Goal: Task Accomplishment & Management: Manage account settings

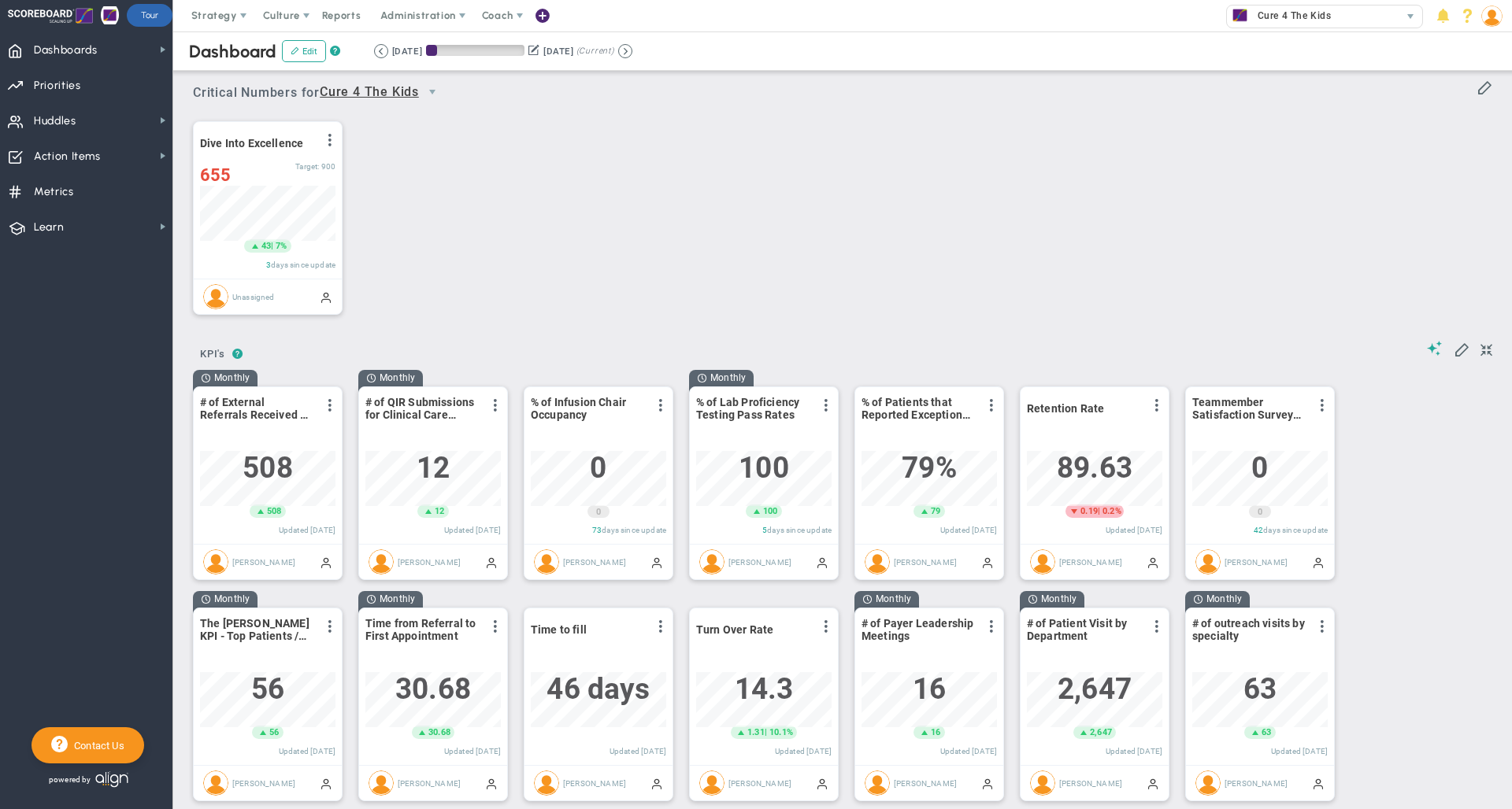
click at [967, 181] on div "Dive Into Excellence View Historical Graph Edit Make "No Change" Update Add Pas…" at bounding box center [836, 218] width 1319 height 222
click at [540, 303] on div "Dive Into Excellence View Historical Graph Edit Make "No Change" Update Add Pas…" at bounding box center [836, 218] width 1319 height 222
click at [114, 53] on span "Dashboards Dashboards" at bounding box center [86, 49] width 173 height 36
click at [562, 153] on div "Dive Into Excellence View Historical Graph Edit Make "No Change" Update Add Pas…" at bounding box center [836, 218] width 1319 height 222
click at [120, 52] on span "Dashboards Dashboards" at bounding box center [86, 49] width 173 height 36
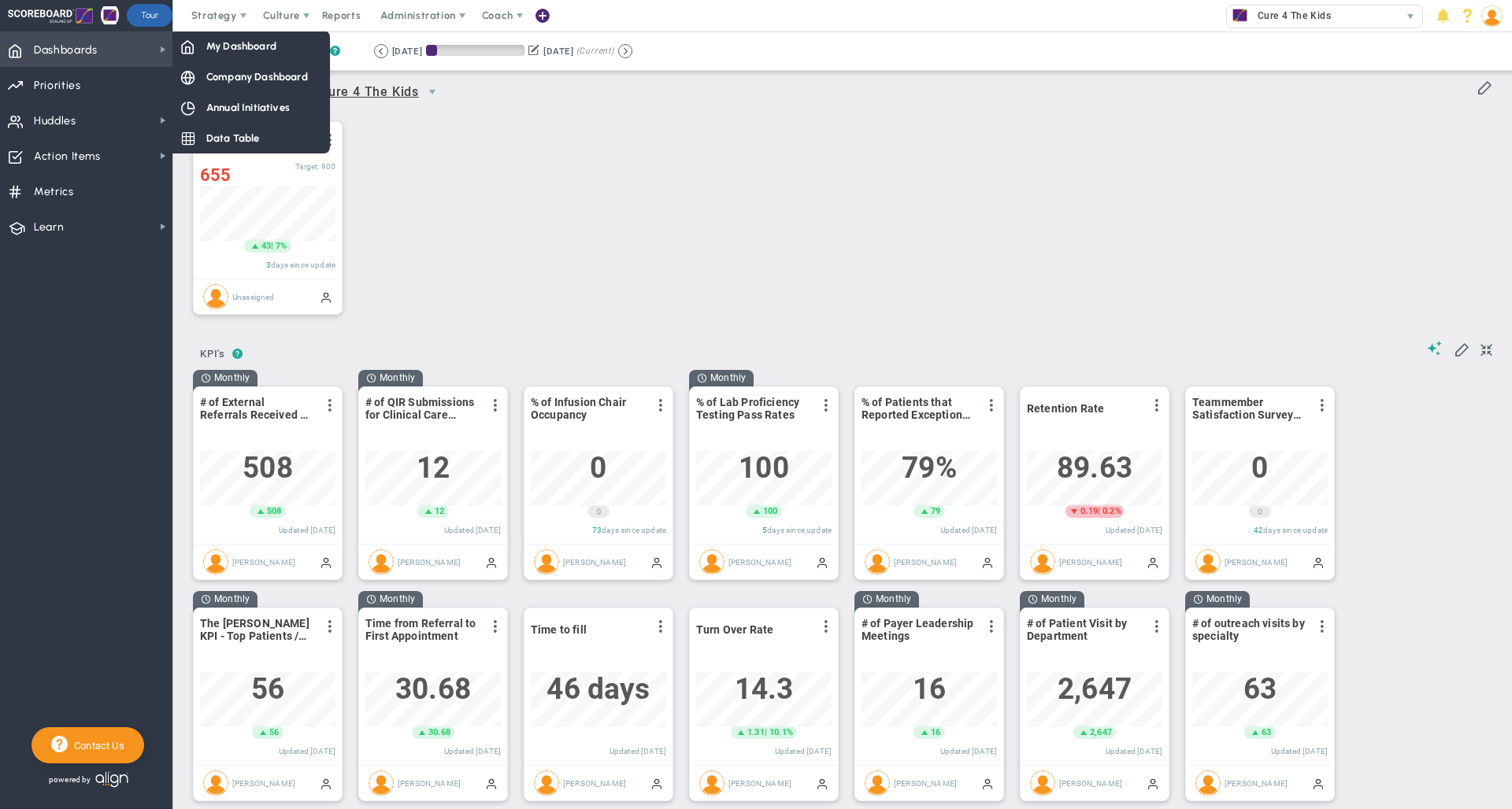
click at [82, 52] on span "Dashboards" at bounding box center [66, 50] width 64 height 33
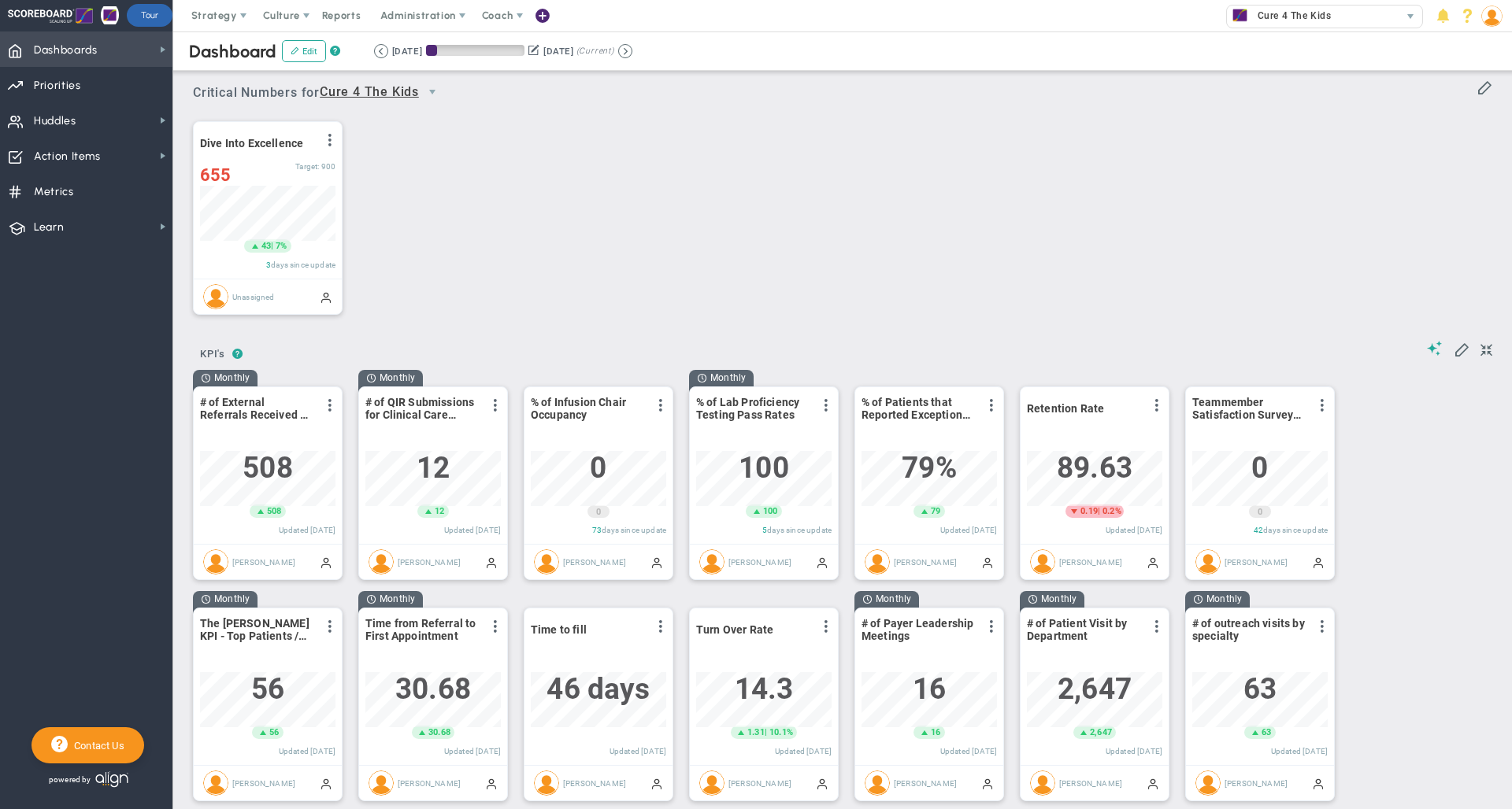
click at [82, 52] on span "Dashboards" at bounding box center [66, 50] width 64 height 33
click at [304, 53] on button "Edit" at bounding box center [305, 51] width 45 height 22
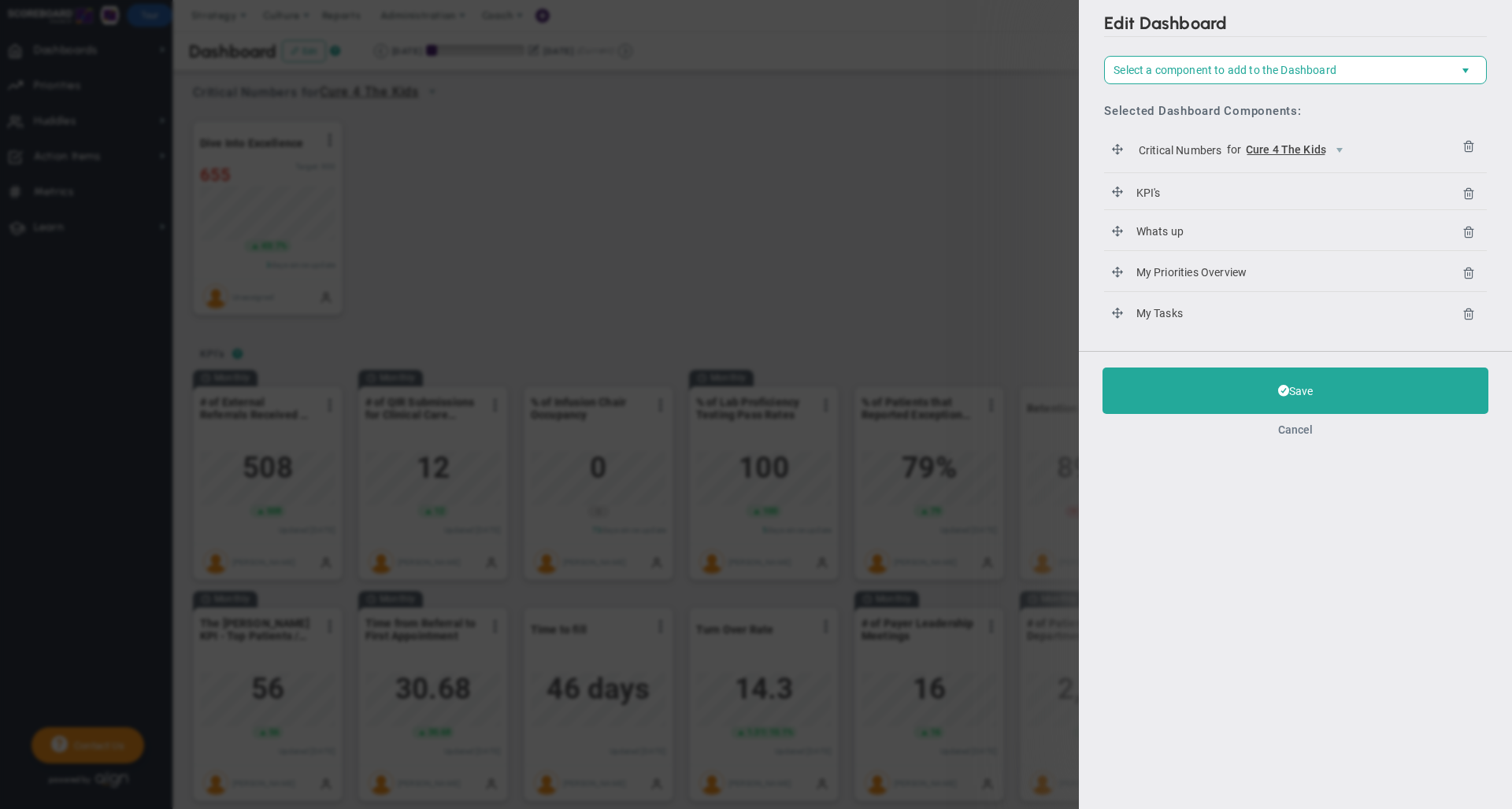
click at [1297, 426] on button "Cancel" at bounding box center [1295, 430] width 35 height 12
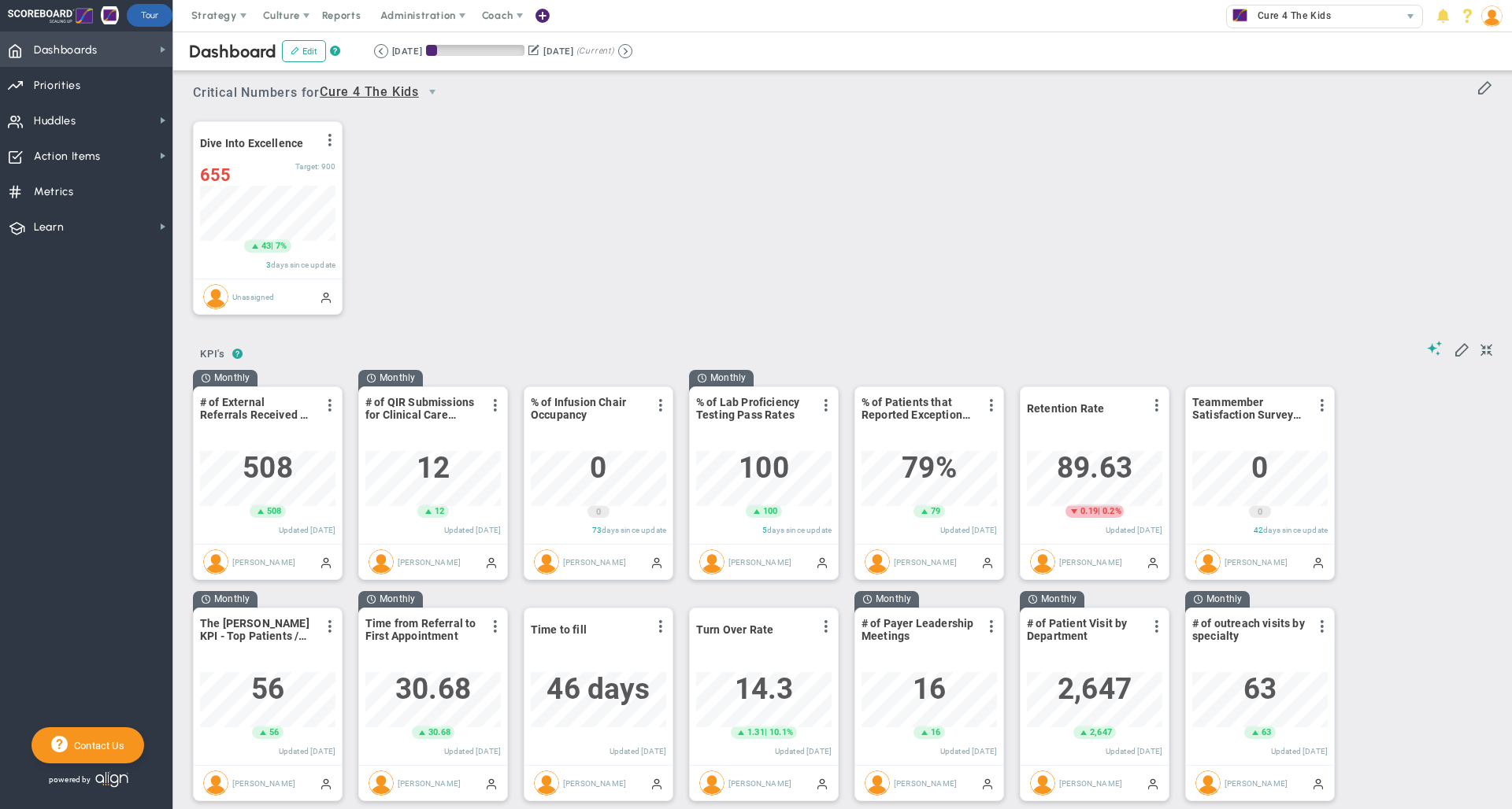
click at [133, 42] on span "Dashboards Dashboards" at bounding box center [86, 49] width 173 height 36
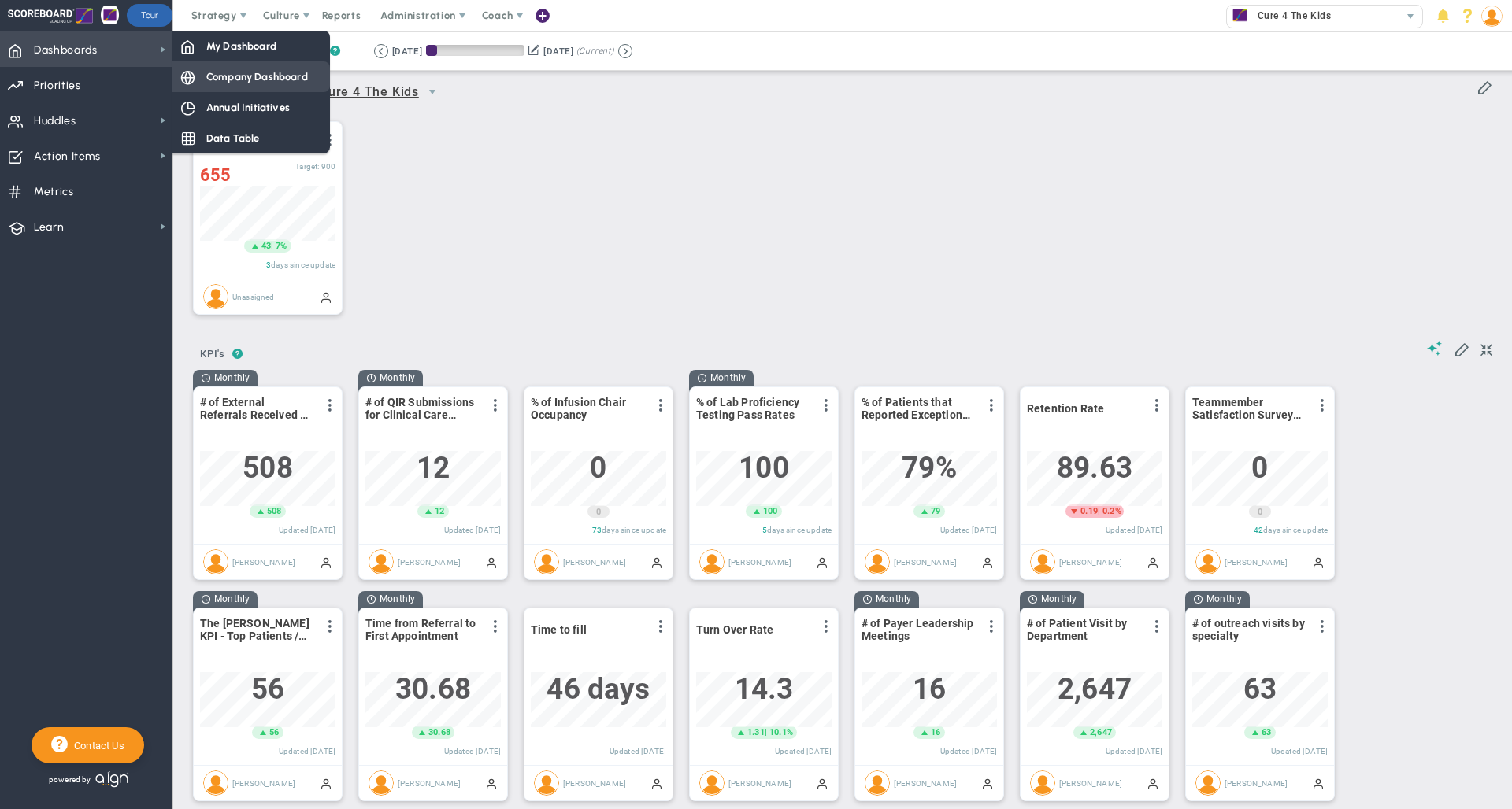
click at [244, 78] on span "Company Dashboard" at bounding box center [257, 77] width 102 height 15
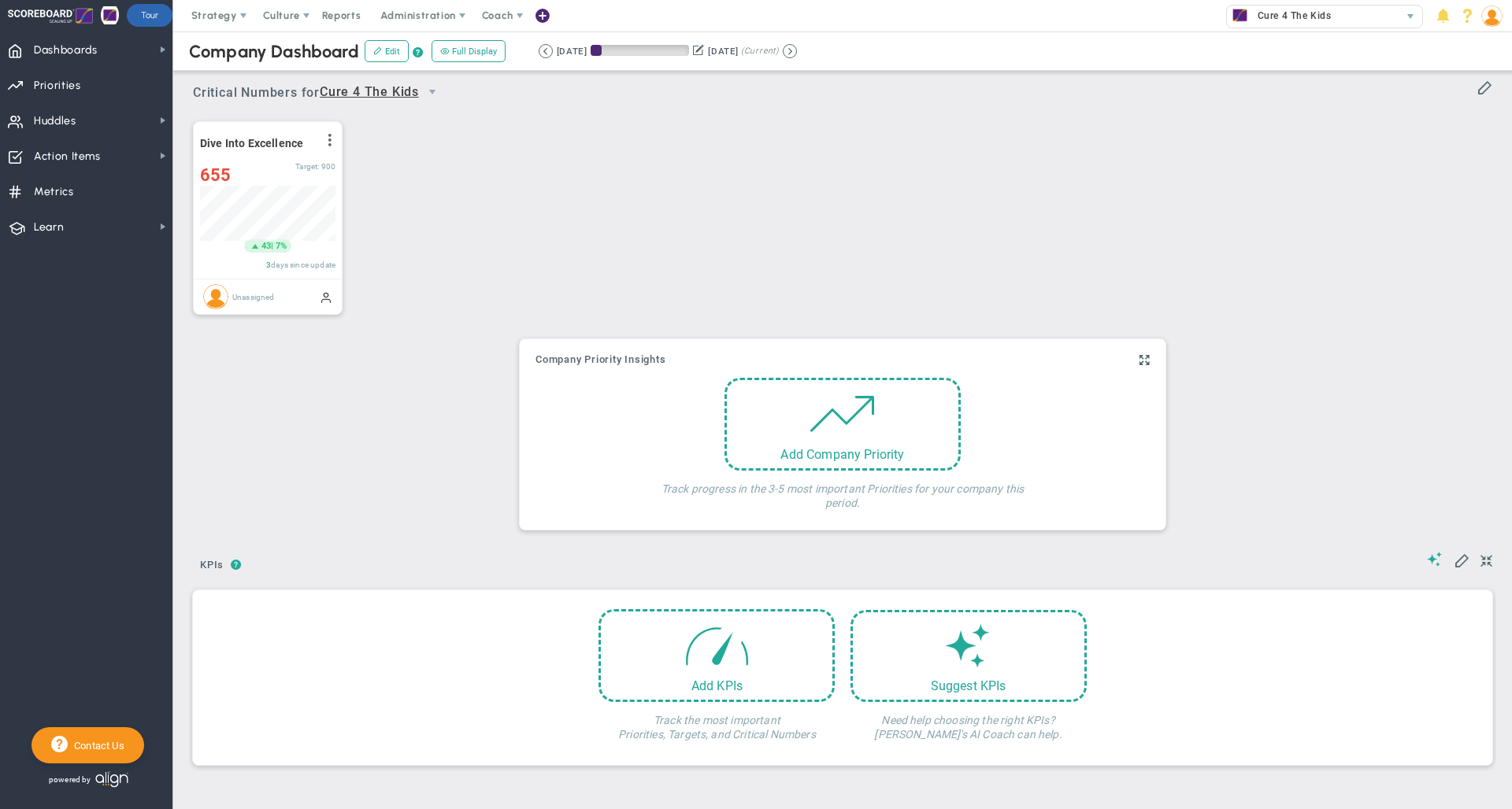
scroll to position [55, 135]
click at [545, 53] on button at bounding box center [546, 52] width 14 height 14
click at [739, 51] on button at bounding box center [732, 52] width 14 height 14
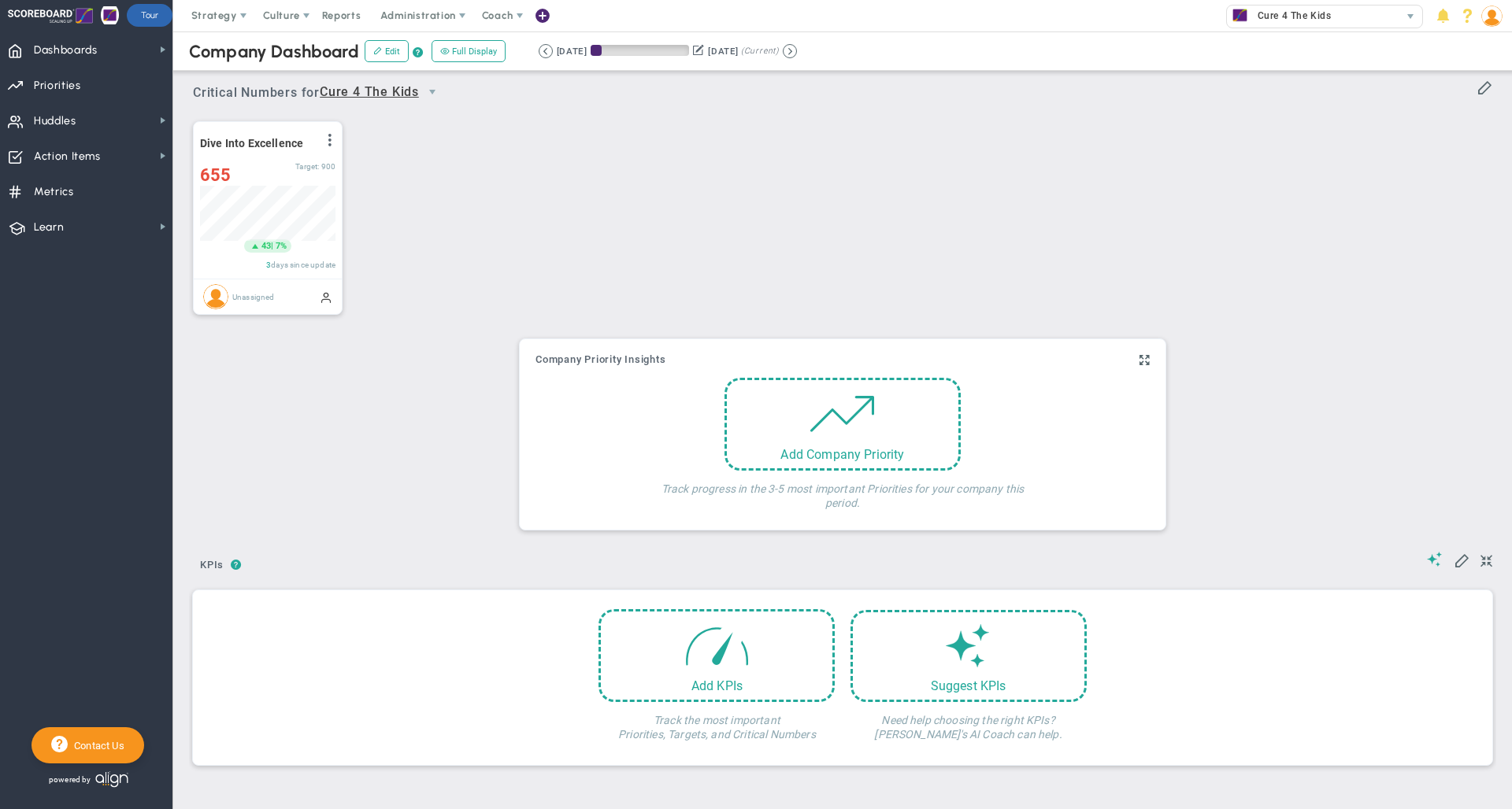
click at [443, 233] on div "Dive Into Excellence View Historical Graph Edit Make "No Change" Update Add Pas…" at bounding box center [836, 218] width 1319 height 222
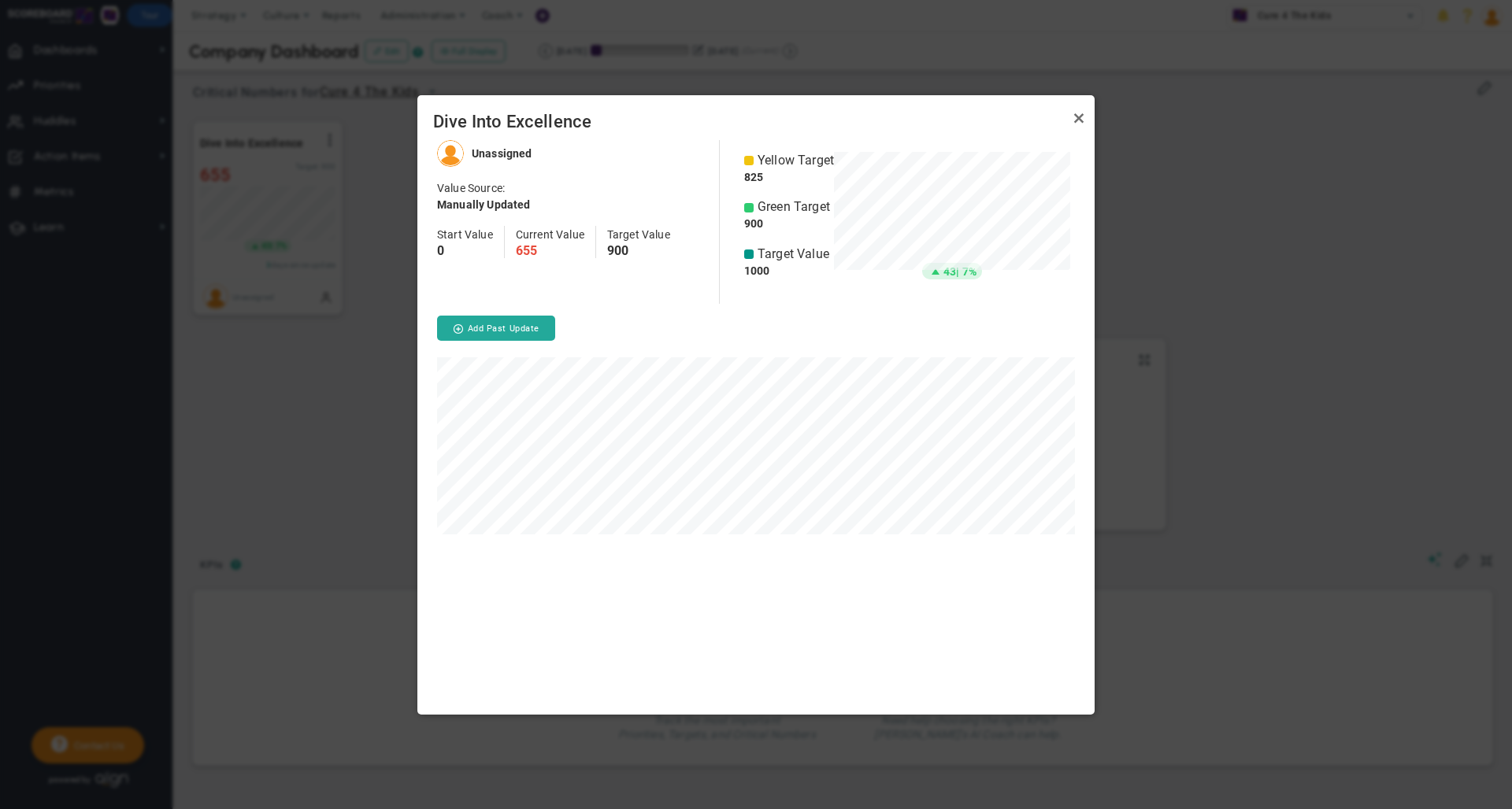
scroll to position [574, 678]
click at [1075, 119] on link "Close" at bounding box center [1078, 118] width 19 height 19
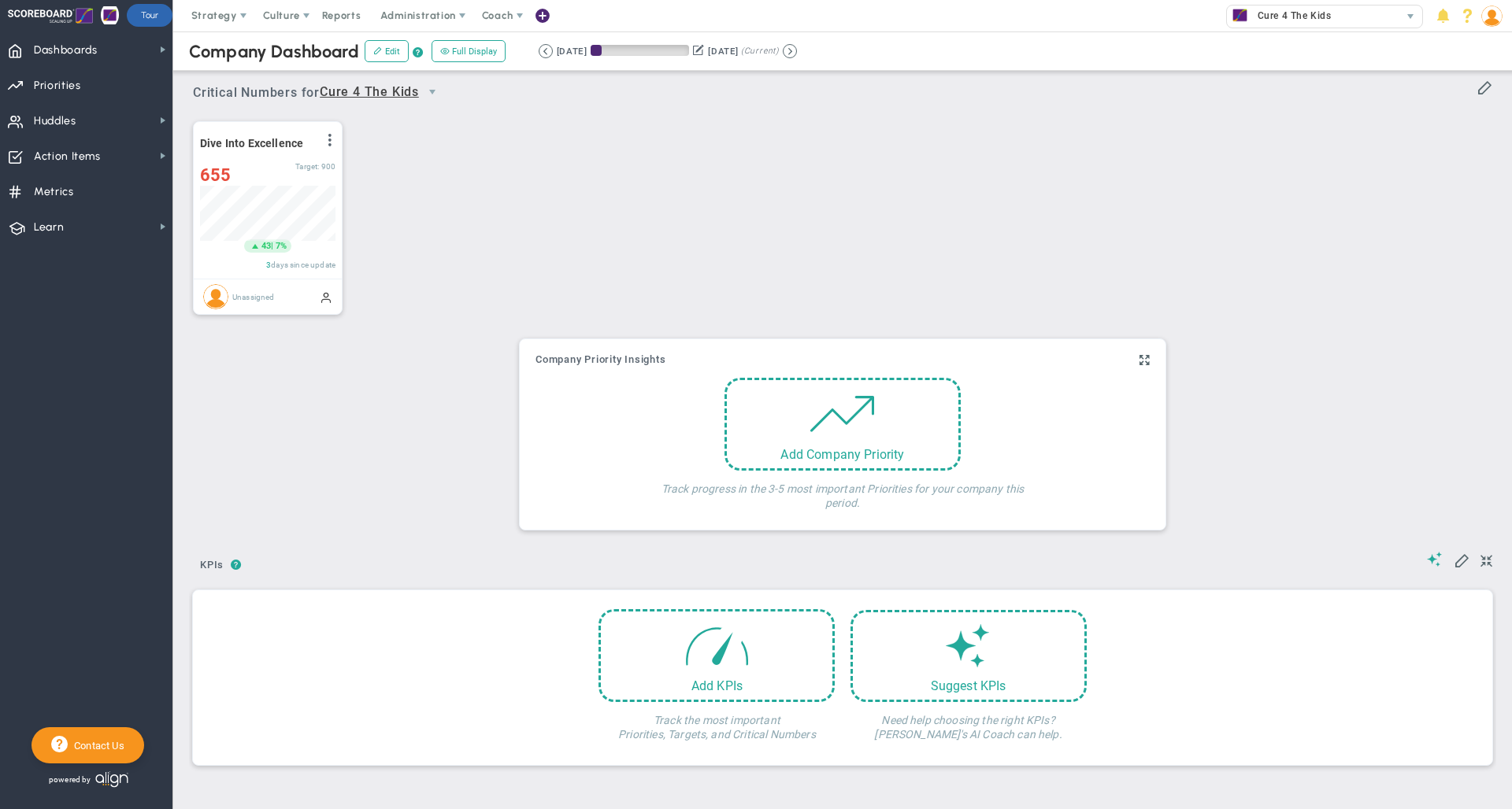
click at [554, 155] on div "Dive Into Excellence View Historical Graph Edit Make "No Change" Update Add Pas…" at bounding box center [836, 218] width 1319 height 222
click at [214, 18] on span "Strategy" at bounding box center [214, 15] width 45 height 12
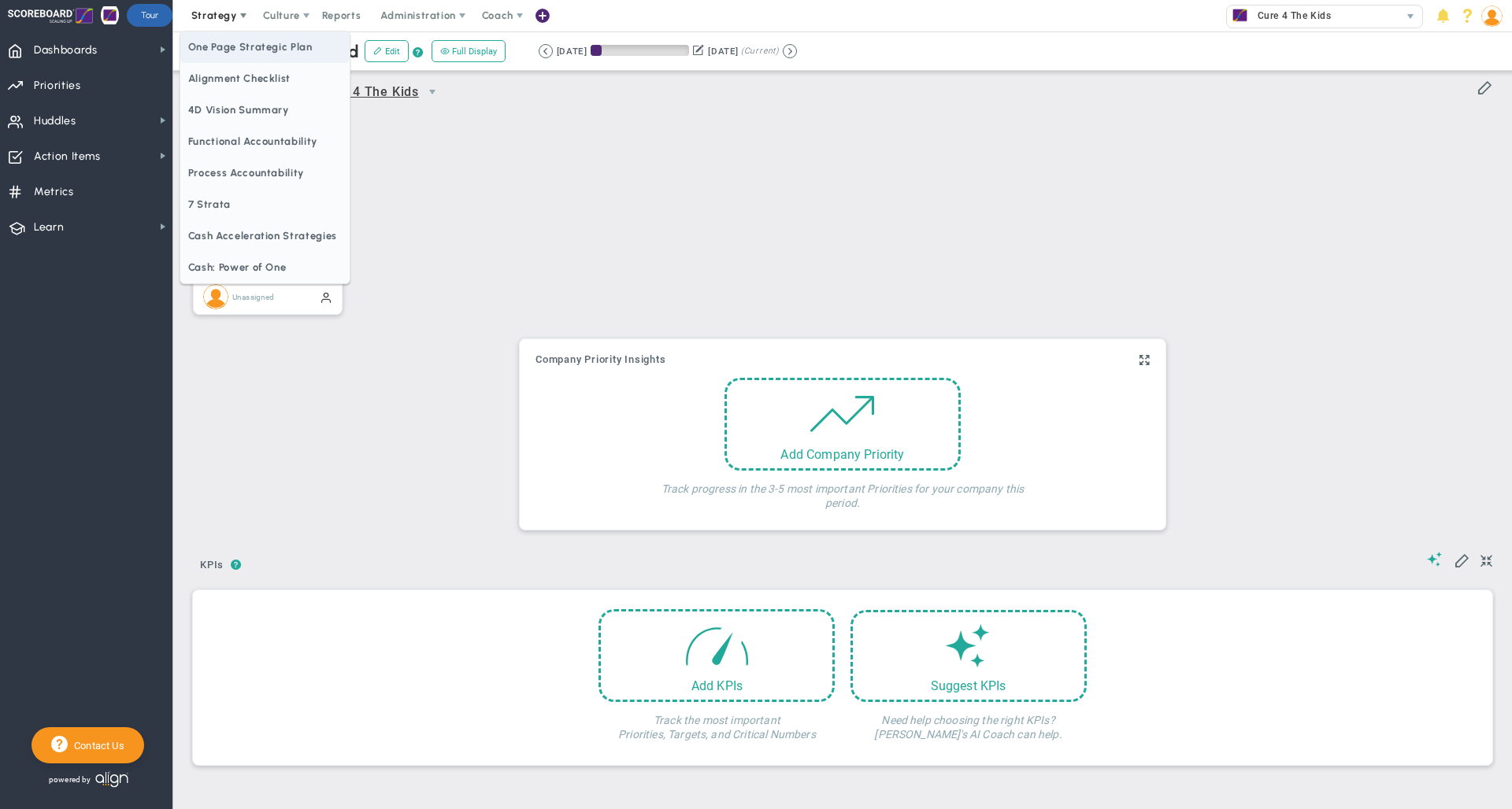
click at [217, 41] on span "One Page Strategic Plan" at bounding box center [265, 46] width 169 height 31
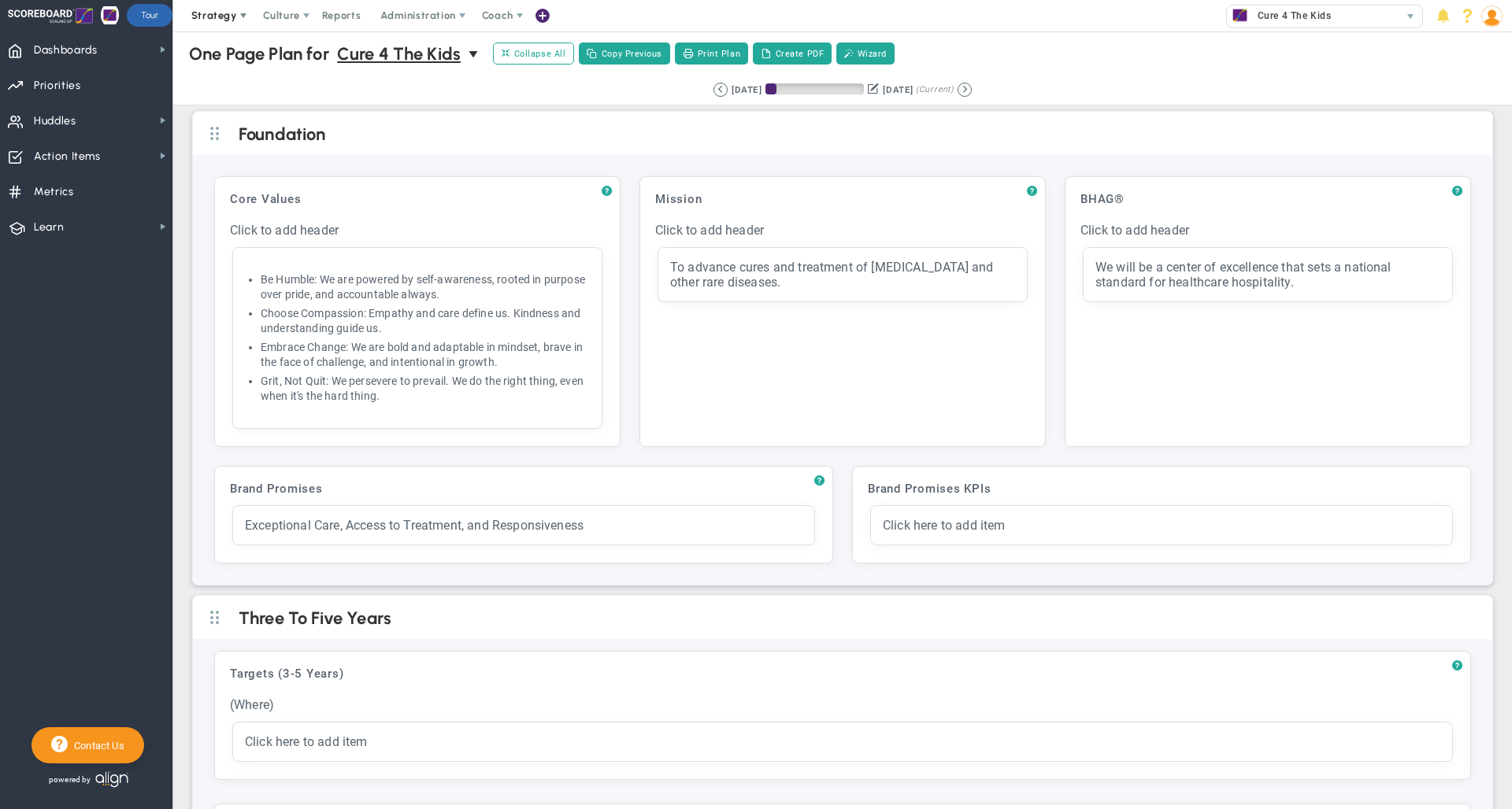
click at [230, 16] on span "Strategy" at bounding box center [214, 15] width 45 height 12
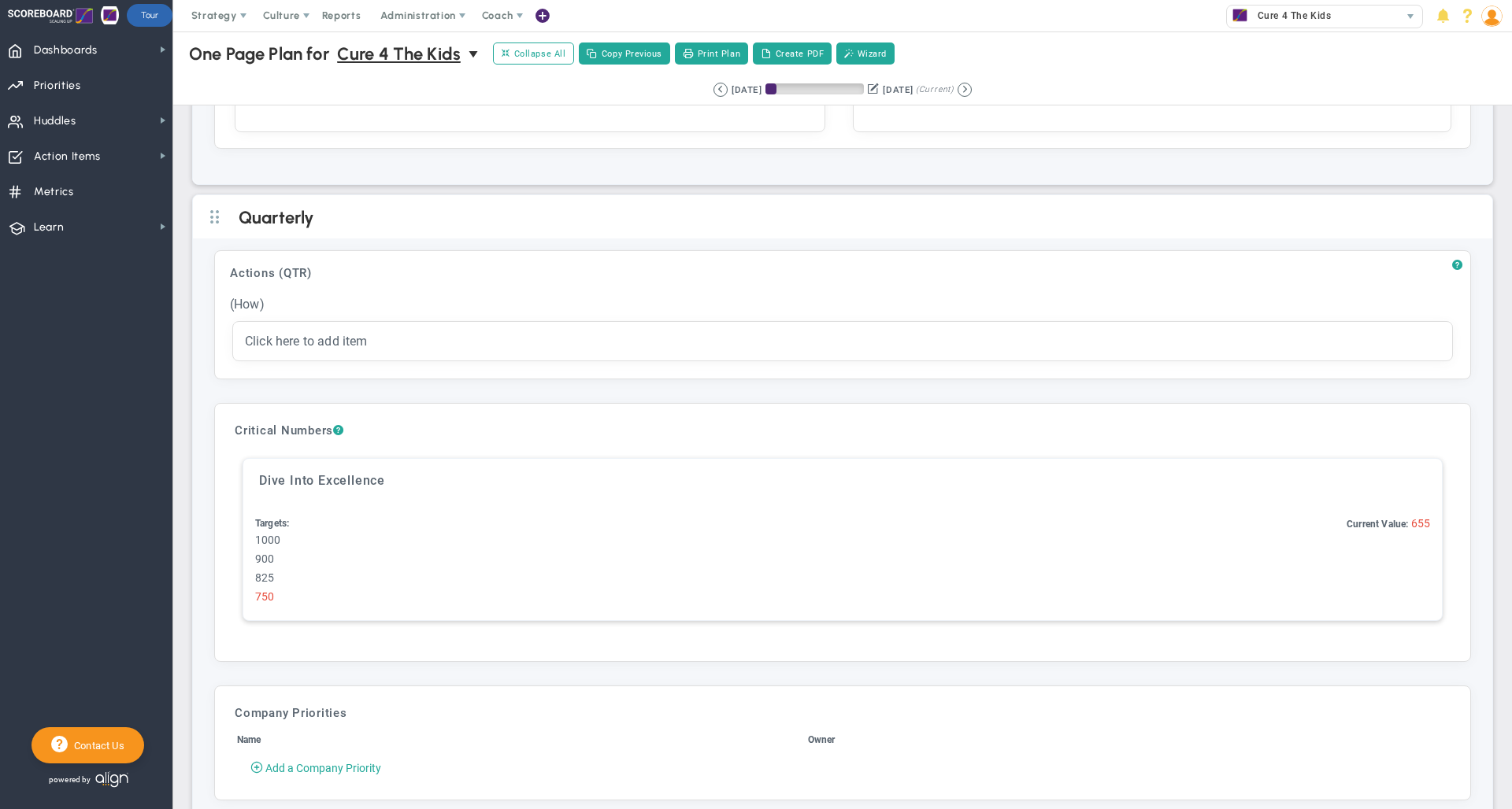
scroll to position [1756, 0]
click at [92, 83] on span "Priorities Projects OKR Tree Priorities Projects OKRs" at bounding box center [86, 85] width 173 height 36
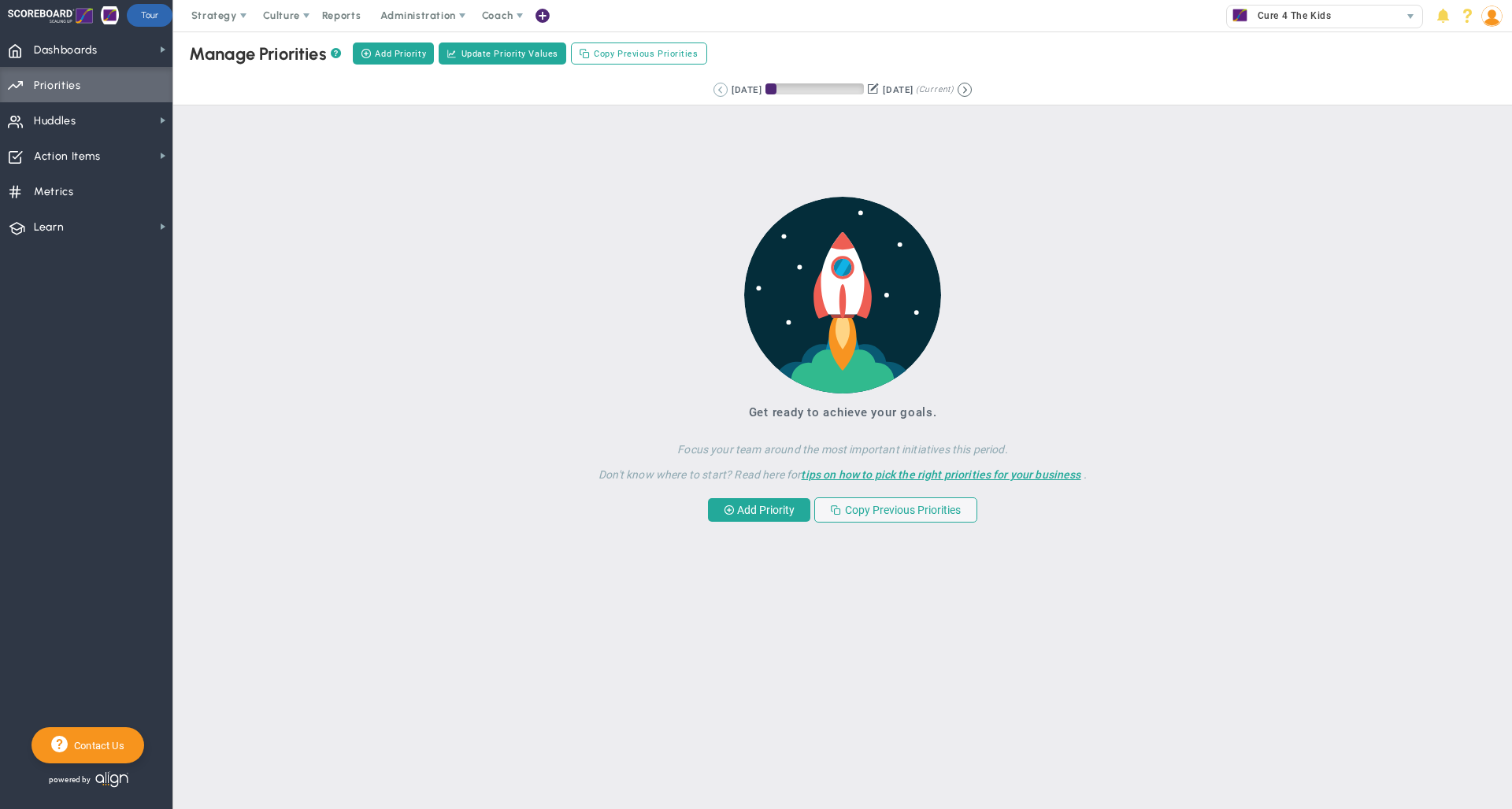
click at [713, 96] on button at bounding box center [720, 90] width 14 height 14
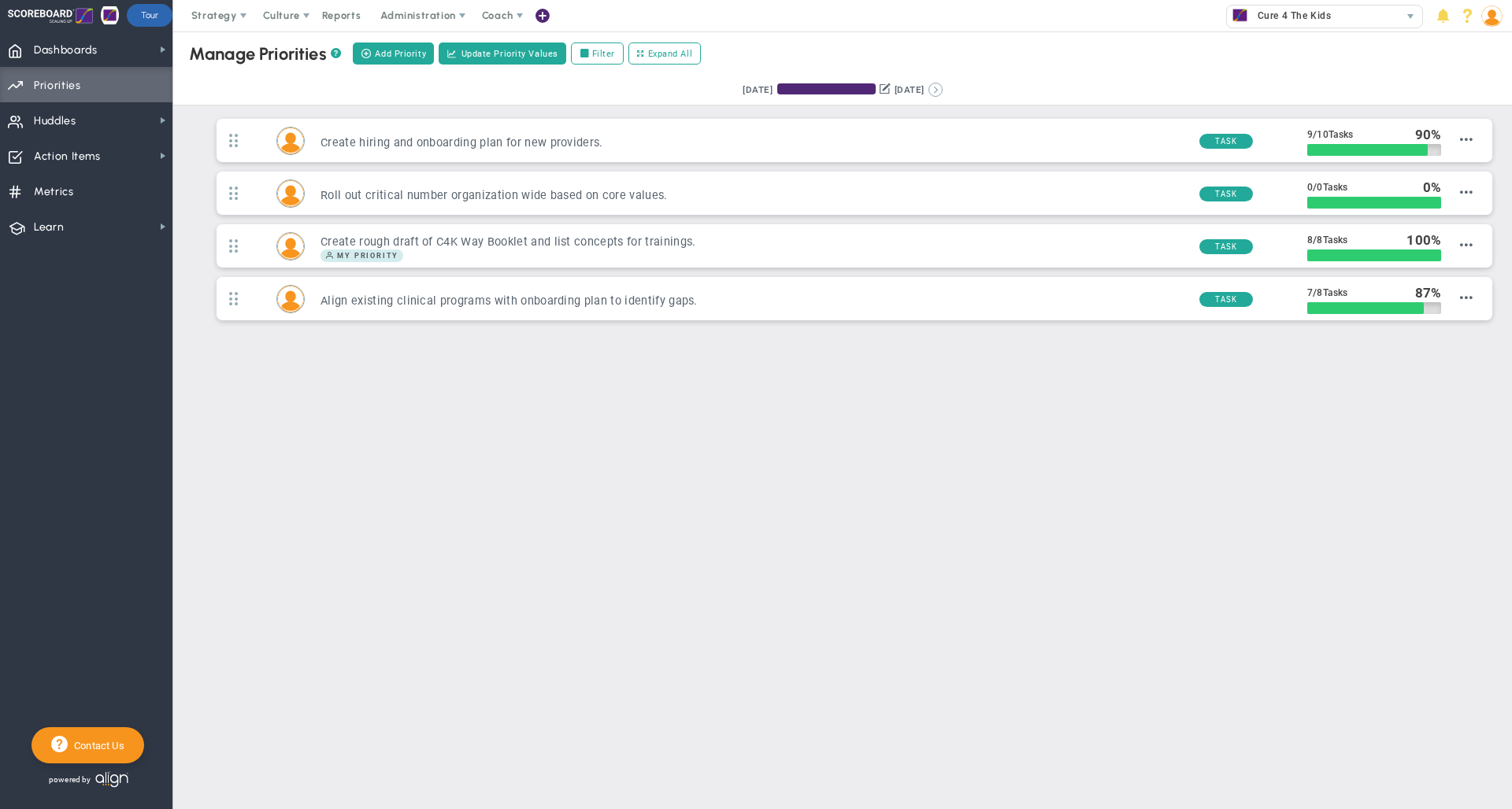
click at [943, 92] on button at bounding box center [936, 90] width 14 height 14
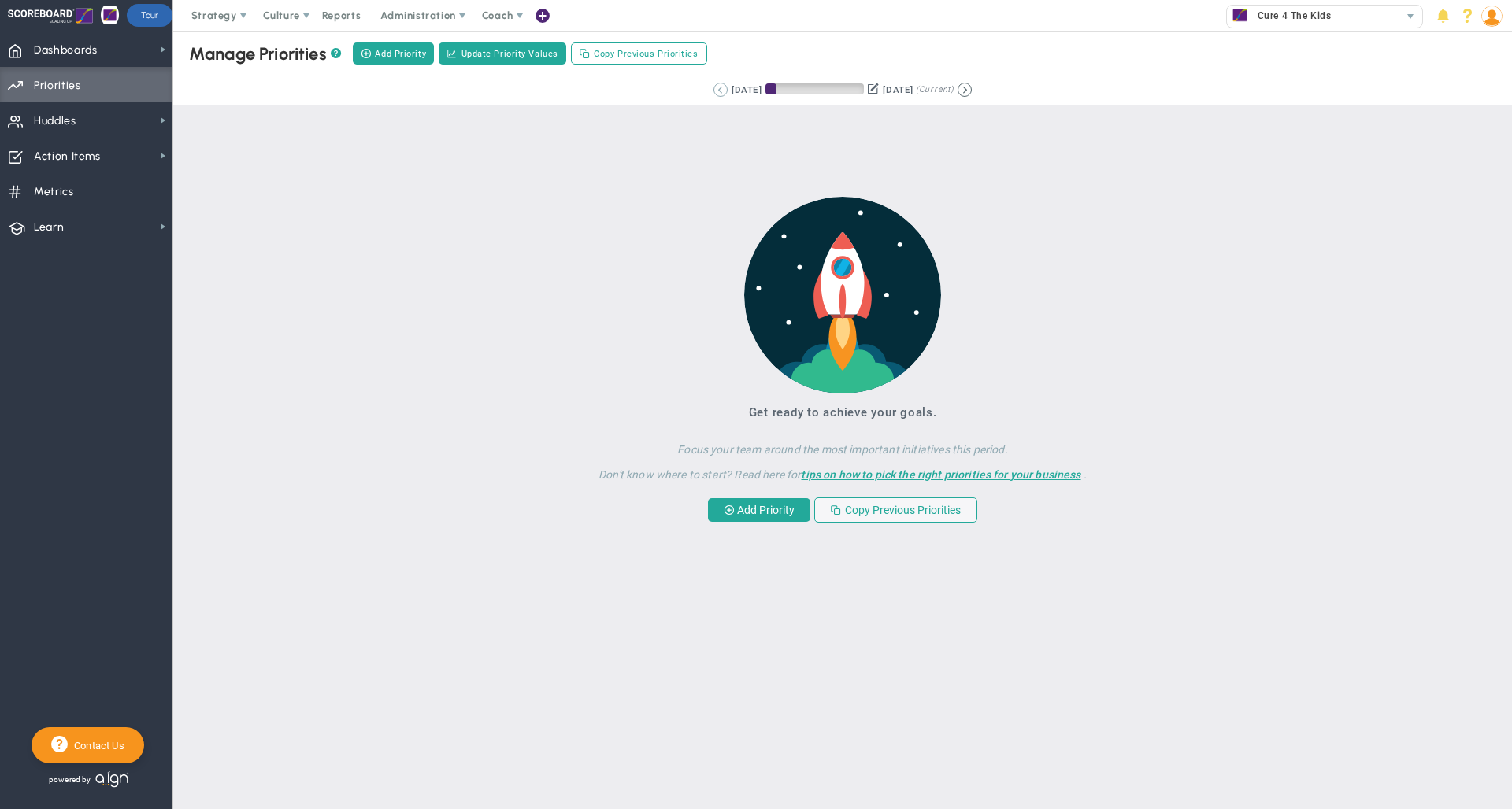
click at [713, 92] on button at bounding box center [720, 90] width 14 height 14
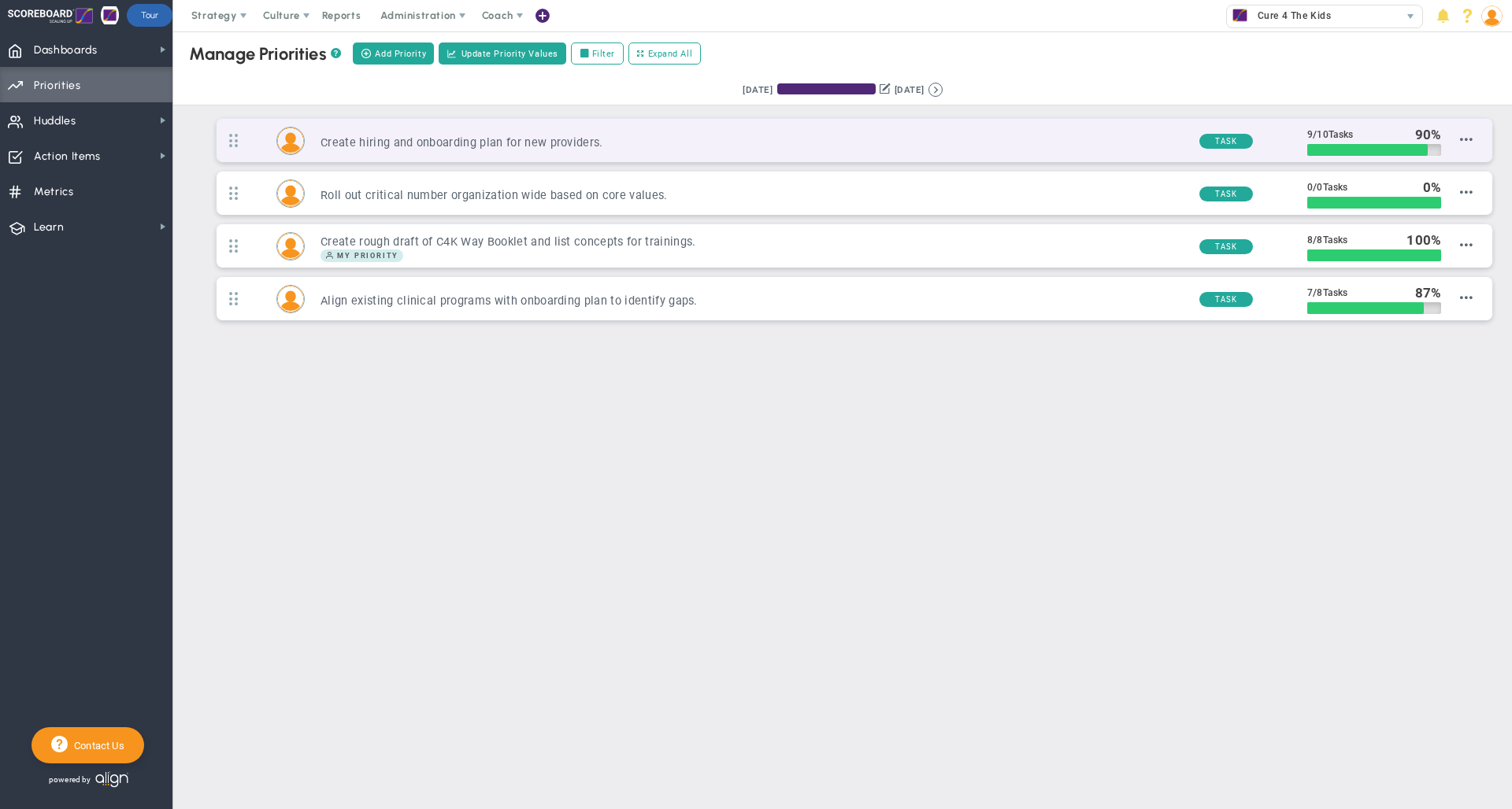
click at [701, 143] on h3 "Create hiring and onboarding plan for new providers." at bounding box center [753, 142] width 866 height 15
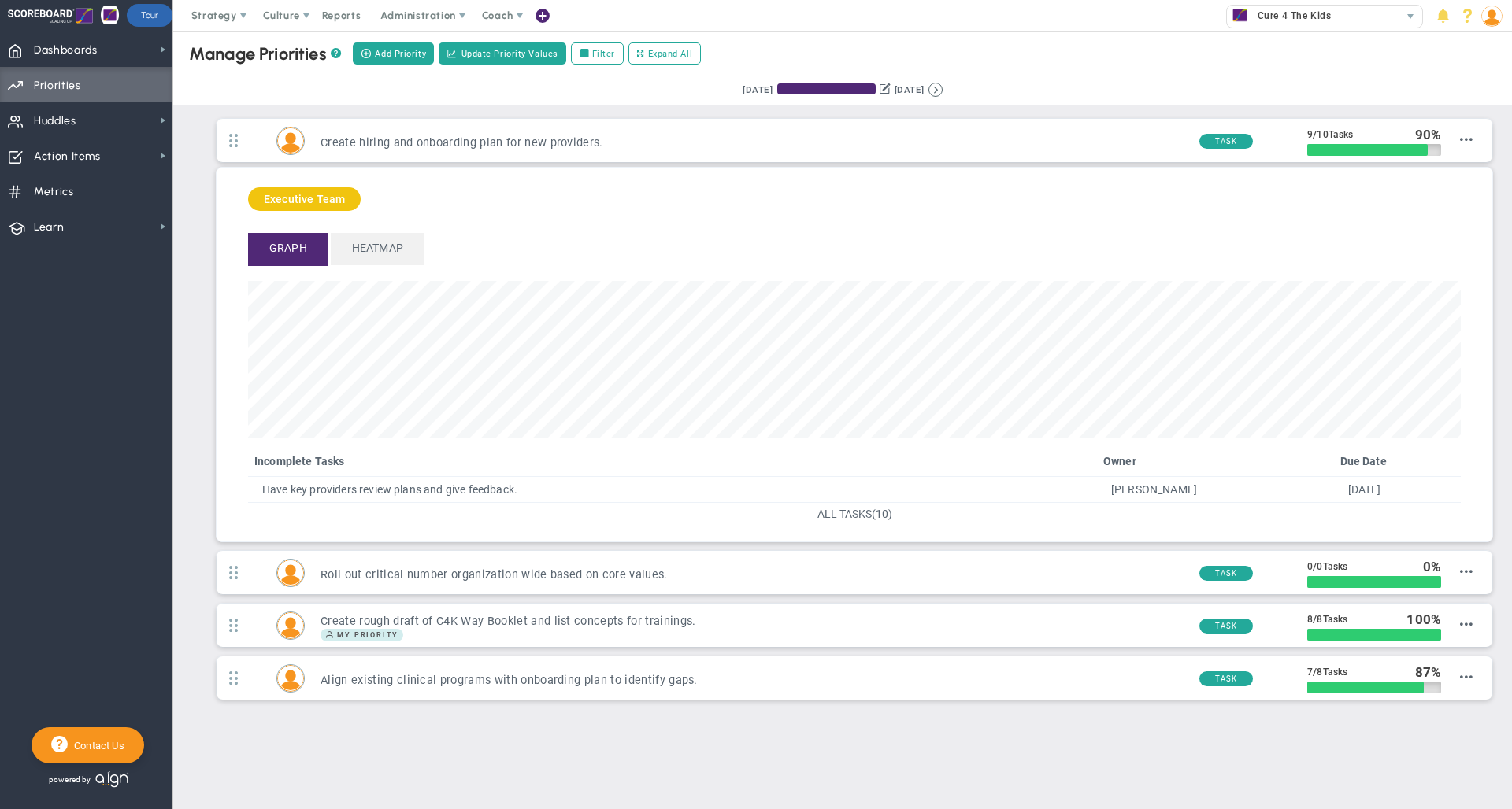
scroll to position [181, 1213]
click at [843, 516] on span "ALL TASKS" at bounding box center [844, 514] width 54 height 12
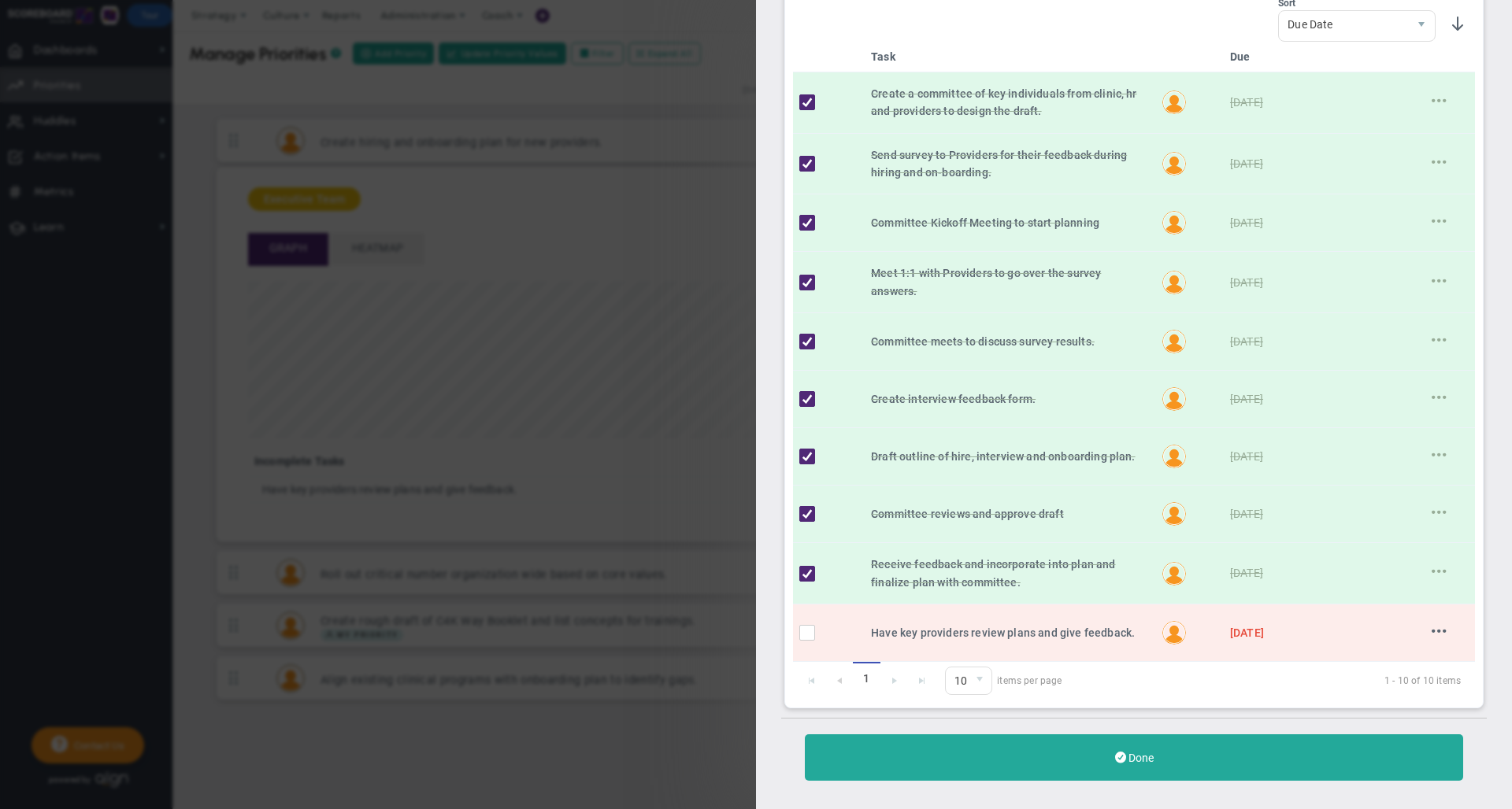
scroll to position [139, 0]
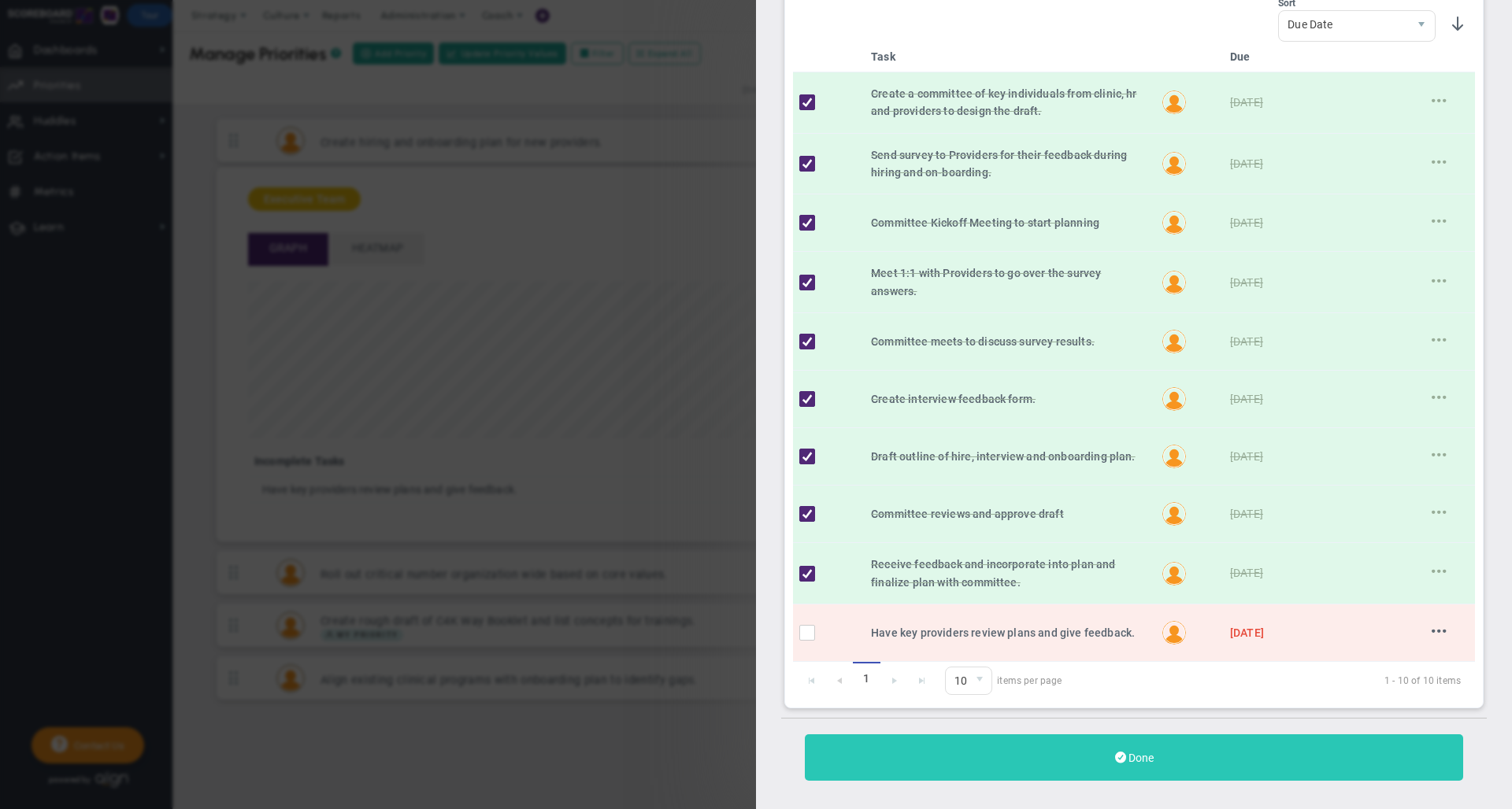
click at [1094, 756] on button "Done" at bounding box center [1134, 757] width 658 height 46
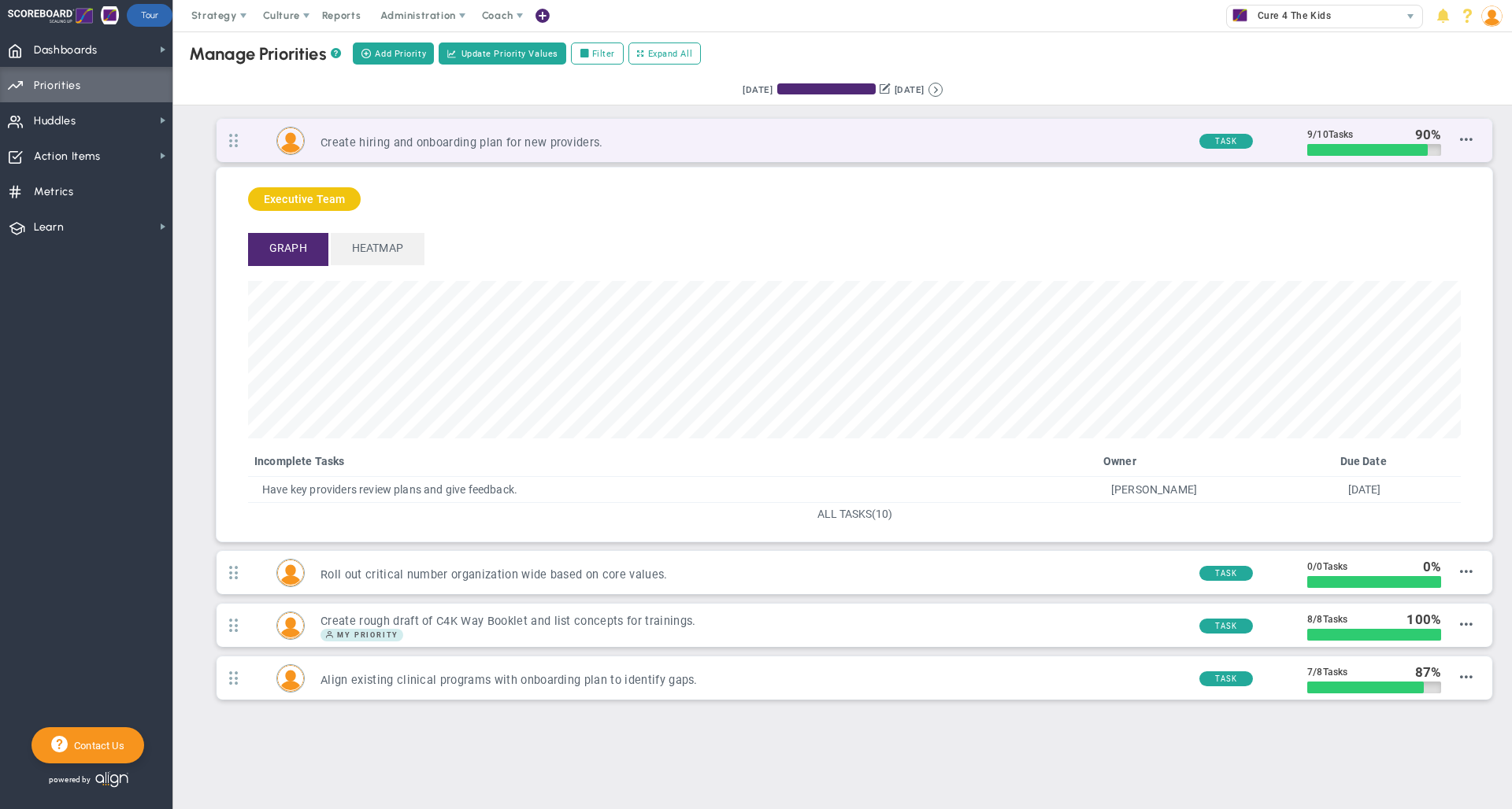
click at [1090, 145] on h3 "Create hiring and onboarding plan for new providers." at bounding box center [753, 142] width 866 height 15
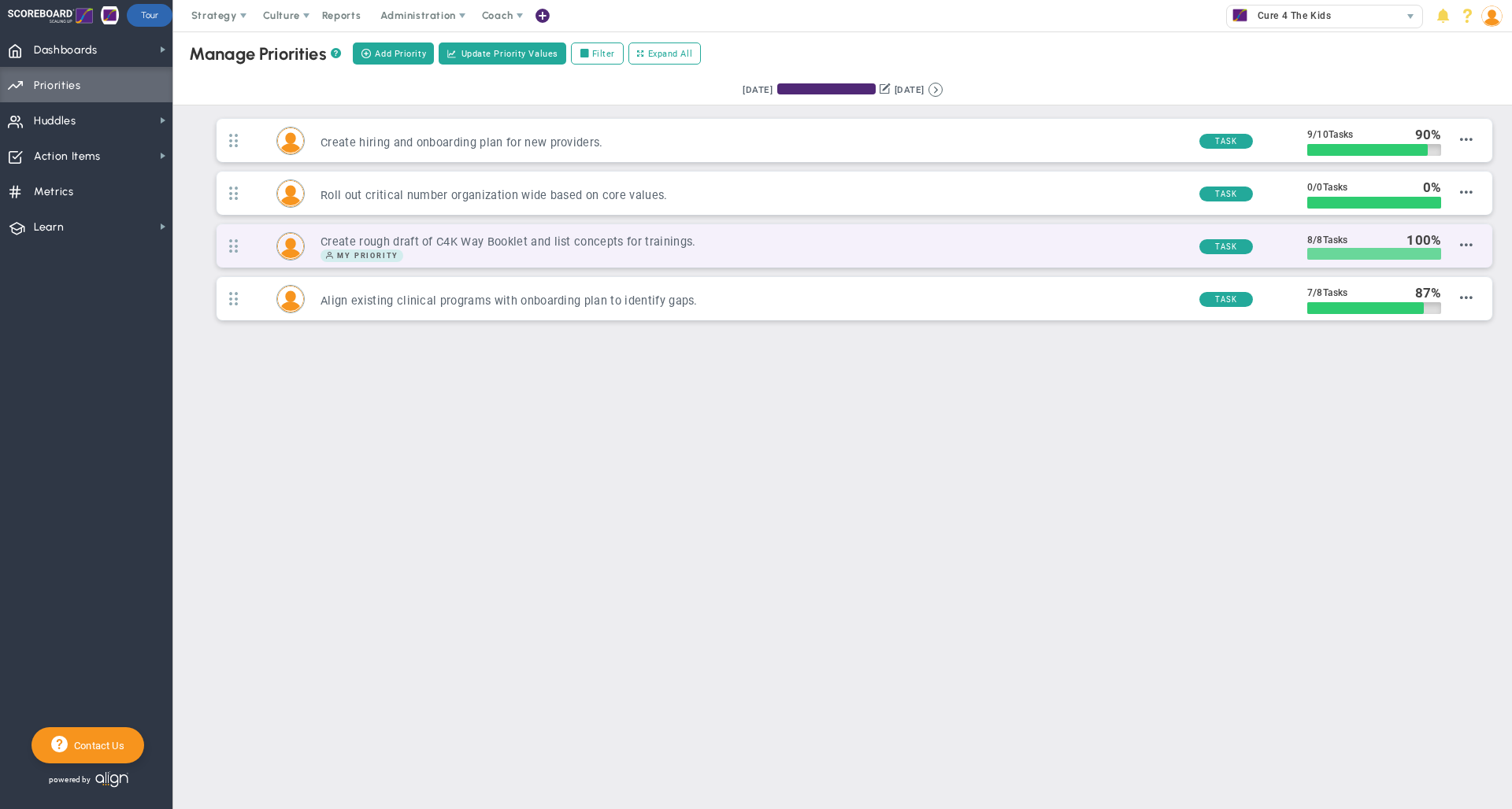
click at [1385, 254] on div at bounding box center [1374, 254] width 134 height 12
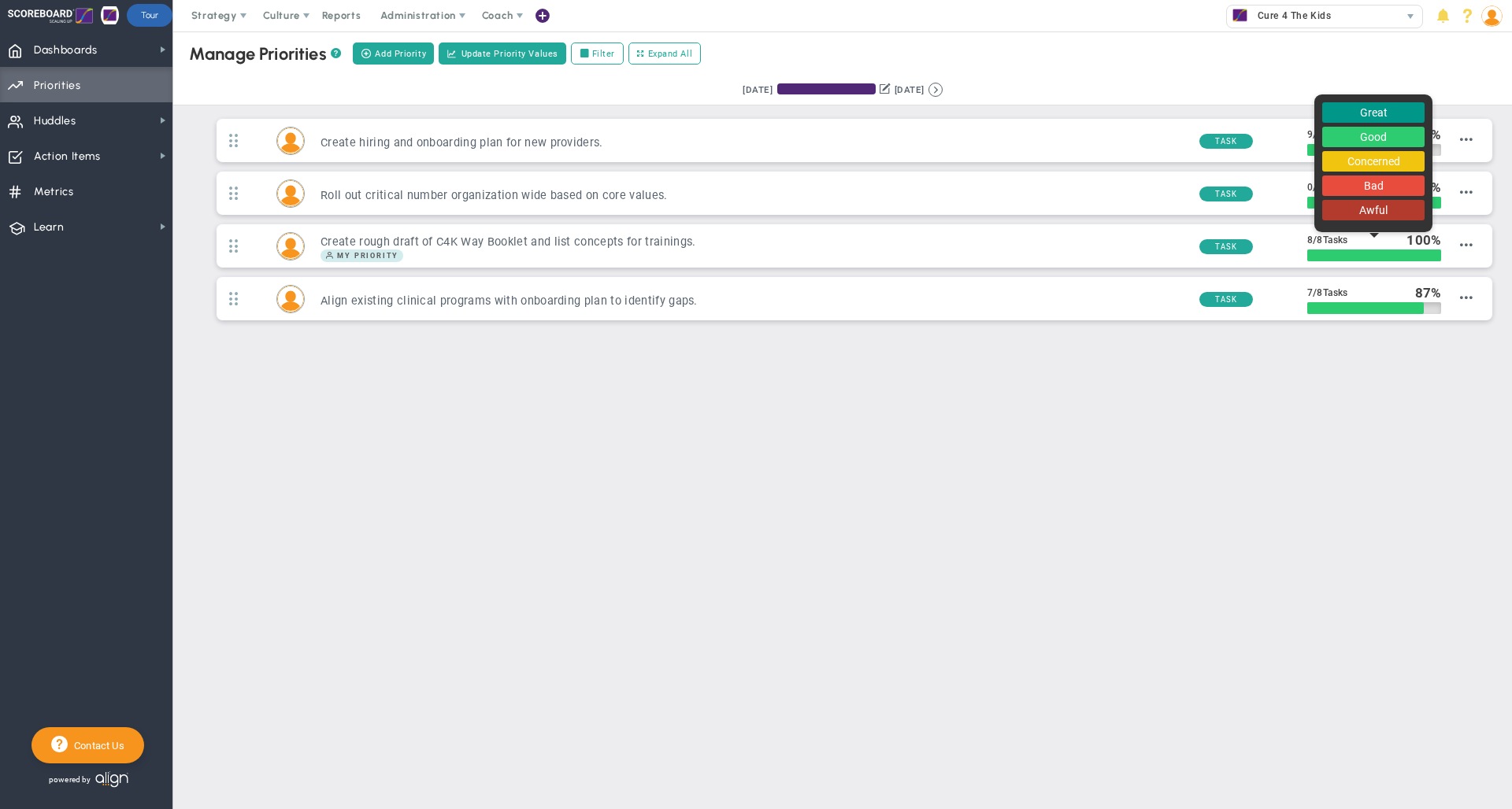
click at [1389, 357] on div "Manage OKRs ? Manage Priorities ? Manage Projects ? Create Project Add Priority…" at bounding box center [842, 225] width 1338 height 388
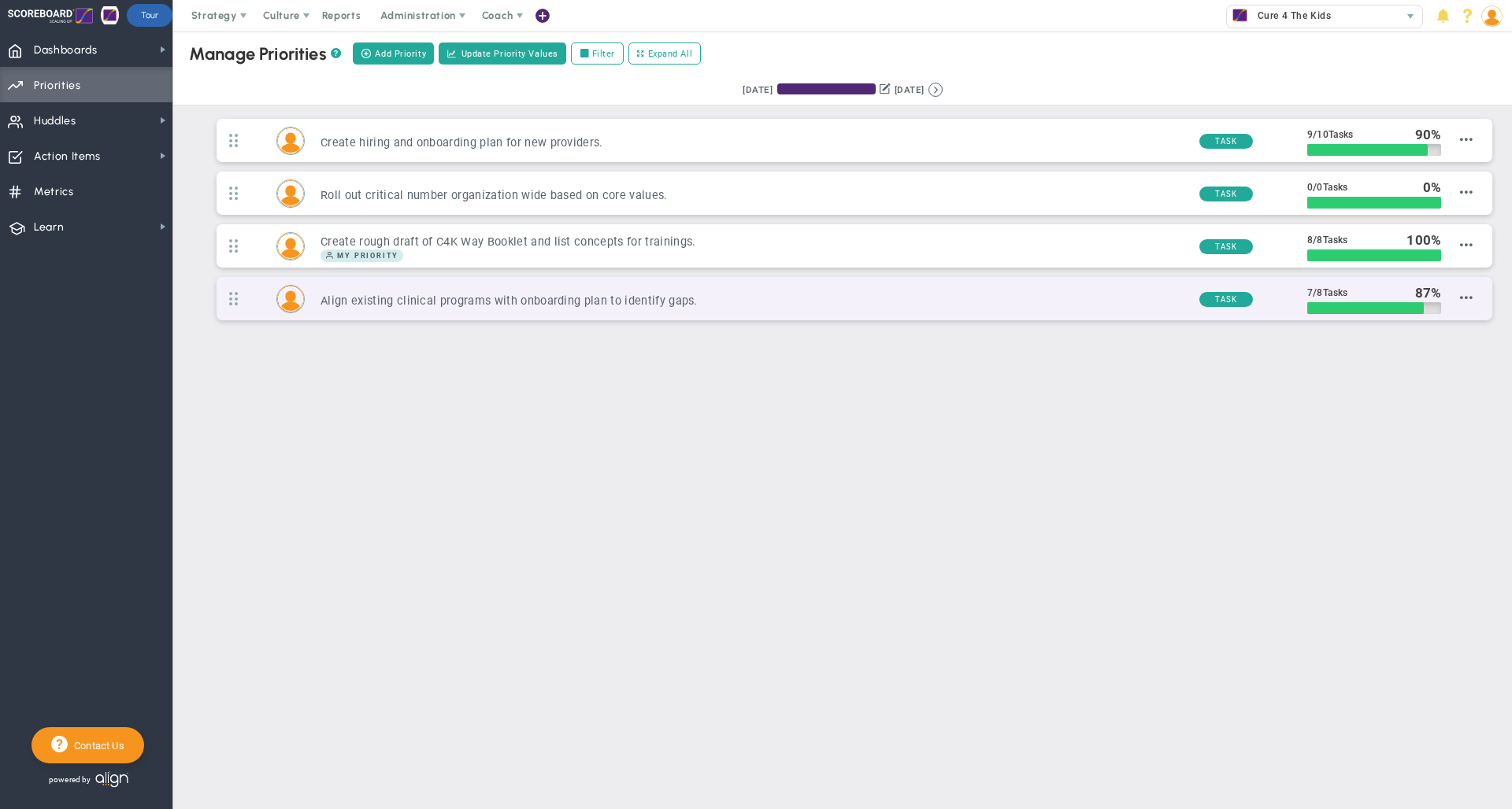
click at [1020, 297] on h3 "Align existing clinical programs with onboarding plan to identify gaps." at bounding box center [753, 301] width 866 height 15
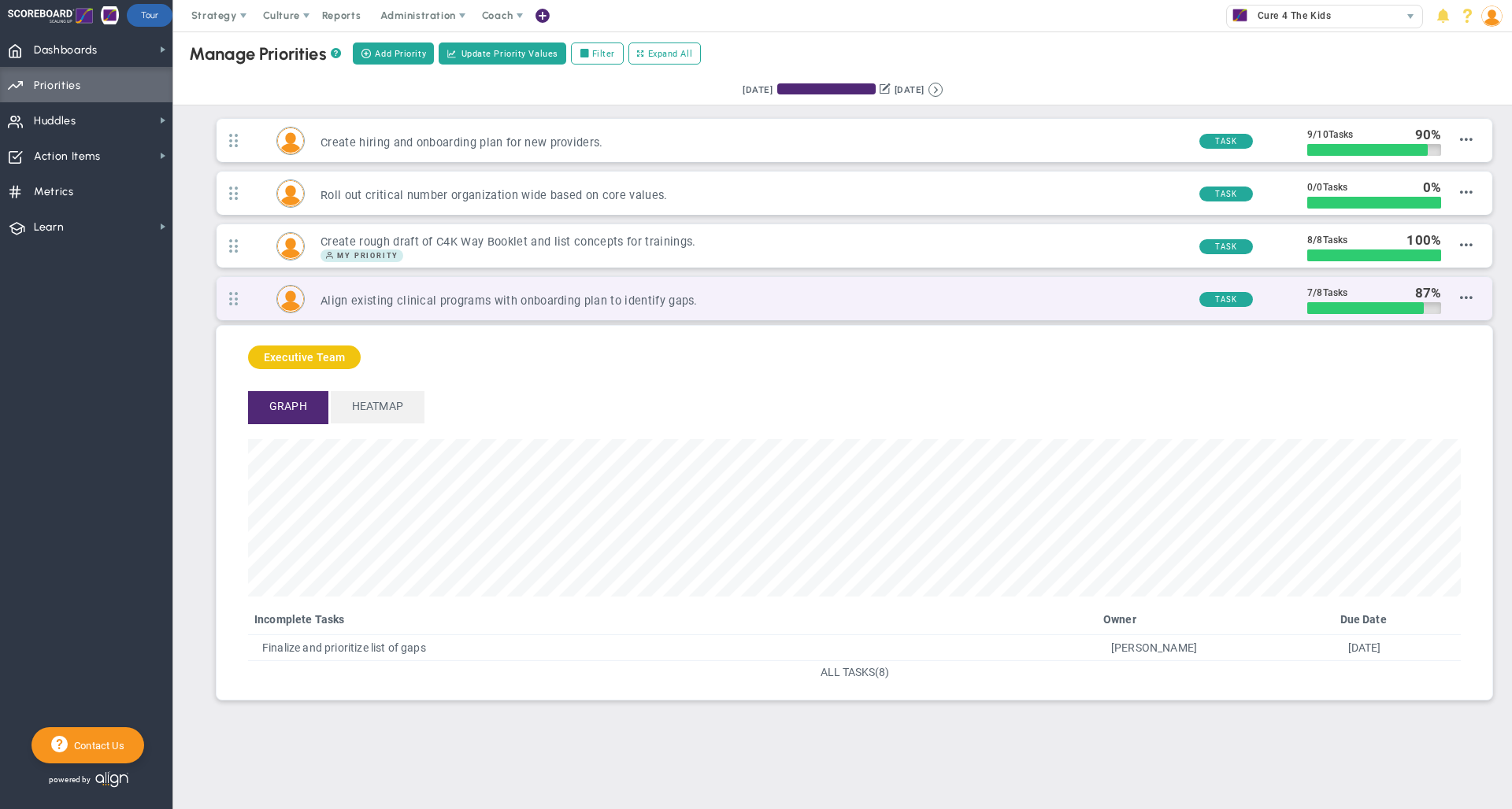
scroll to position [181, 1213]
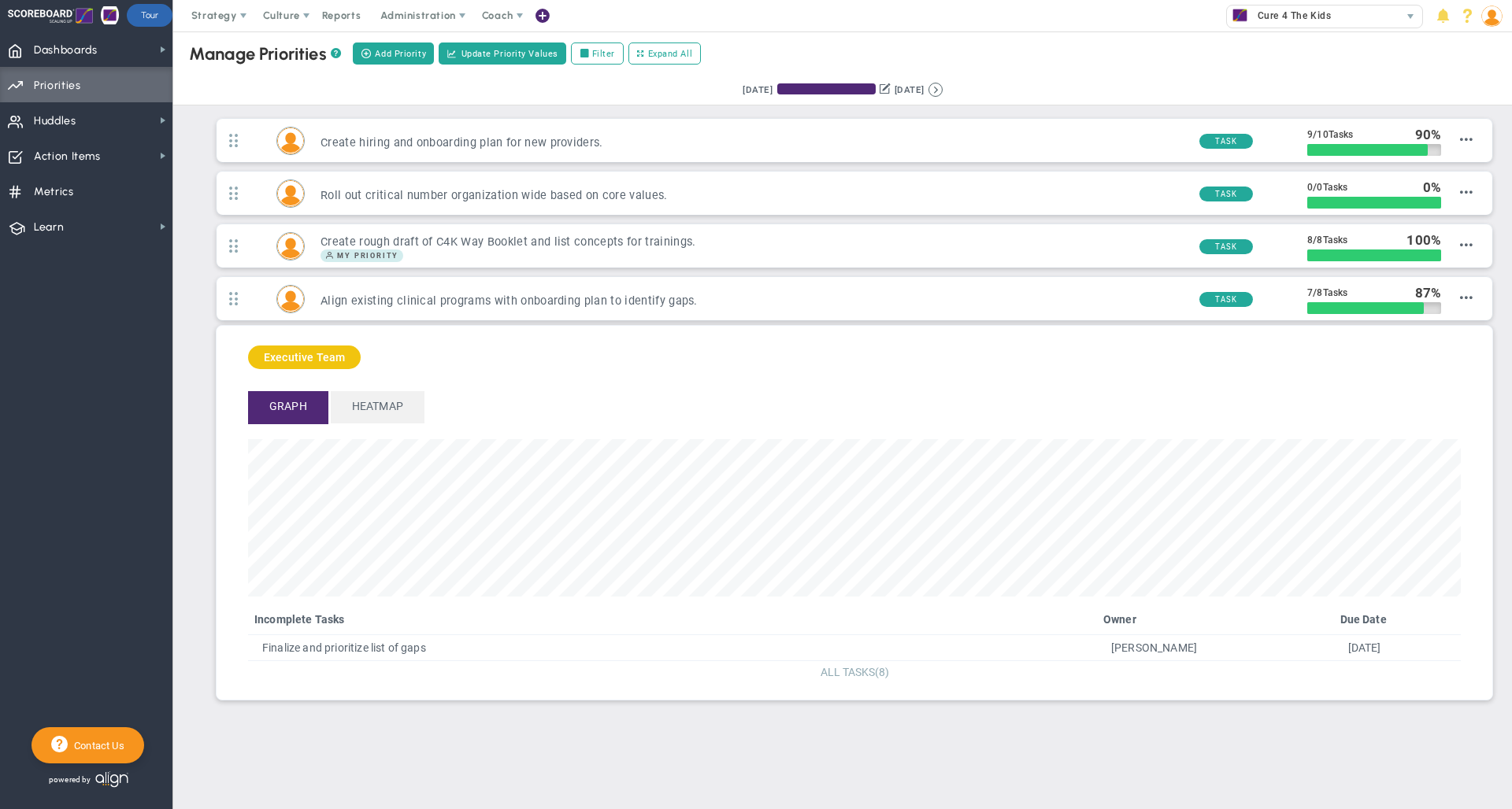
click at [849, 674] on span "ALL TASKS" at bounding box center [847, 672] width 54 height 12
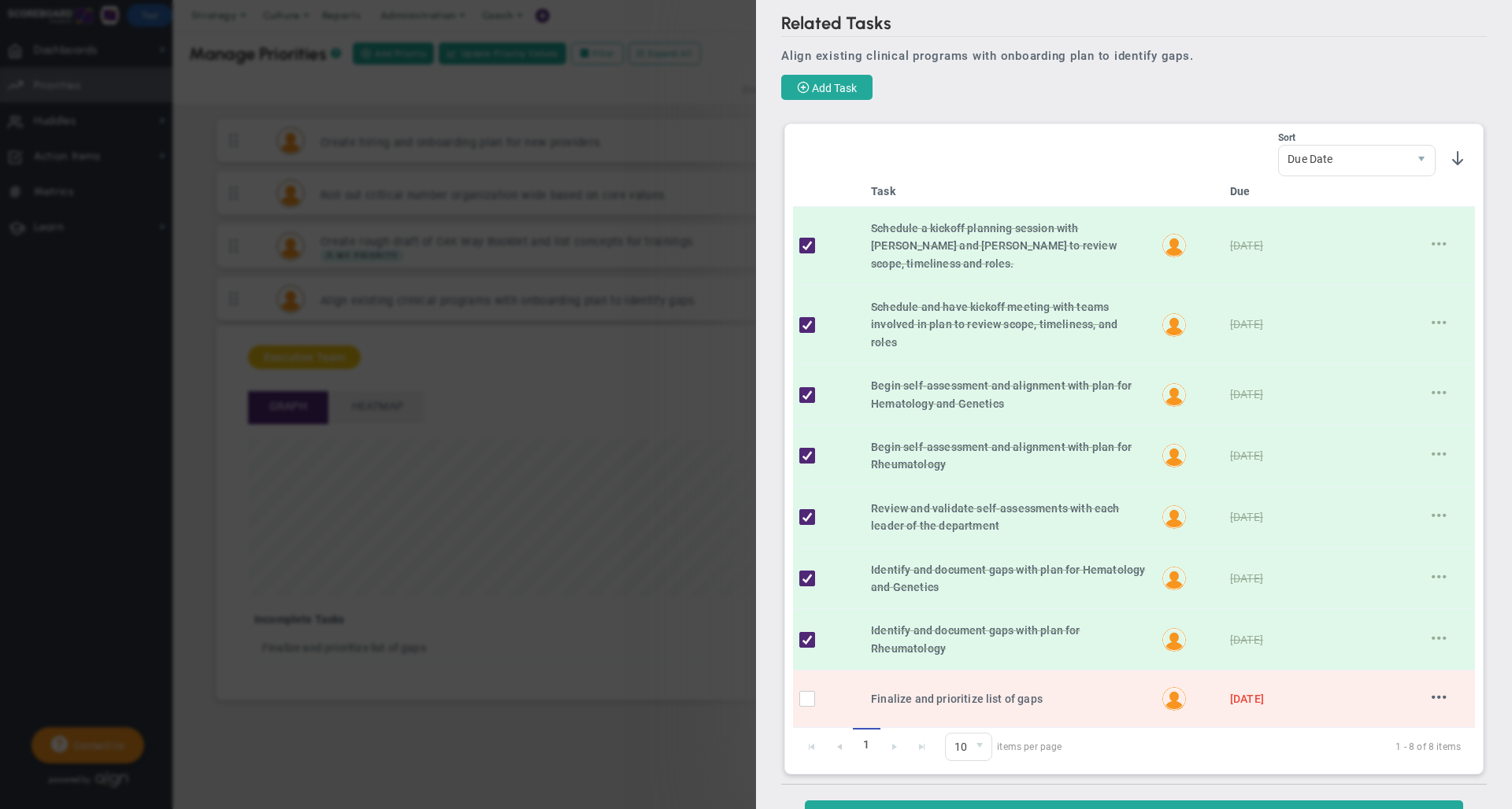
click at [523, 598] on div "Related Tasks Align existing clinical programs with onboarding plan to identify…" at bounding box center [756, 404] width 1512 height 809
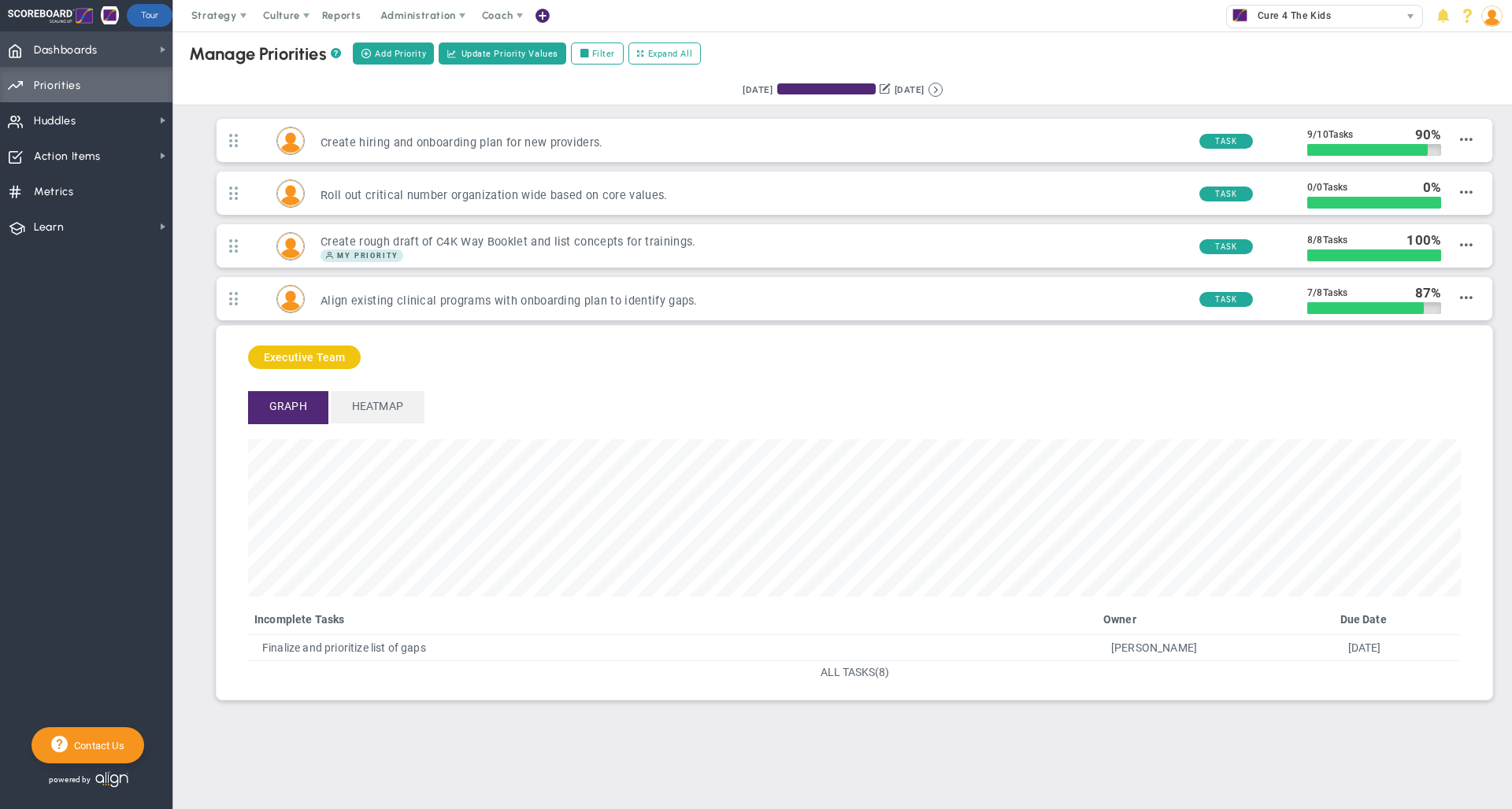
click at [113, 43] on span "Dashboards Dashboards" at bounding box center [86, 49] width 173 height 36
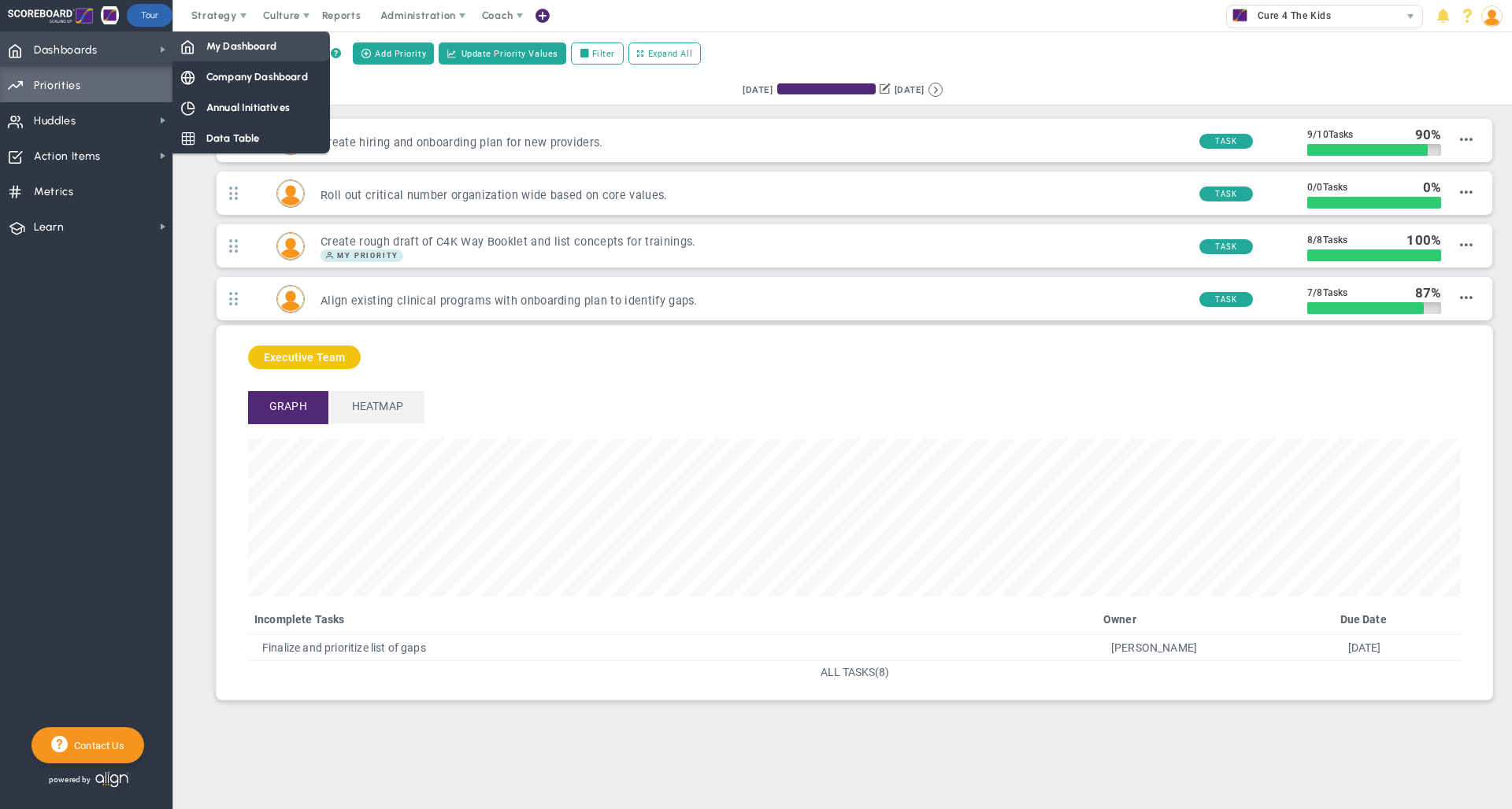
click at [222, 40] on span "My Dashboard" at bounding box center [241, 45] width 70 height 15
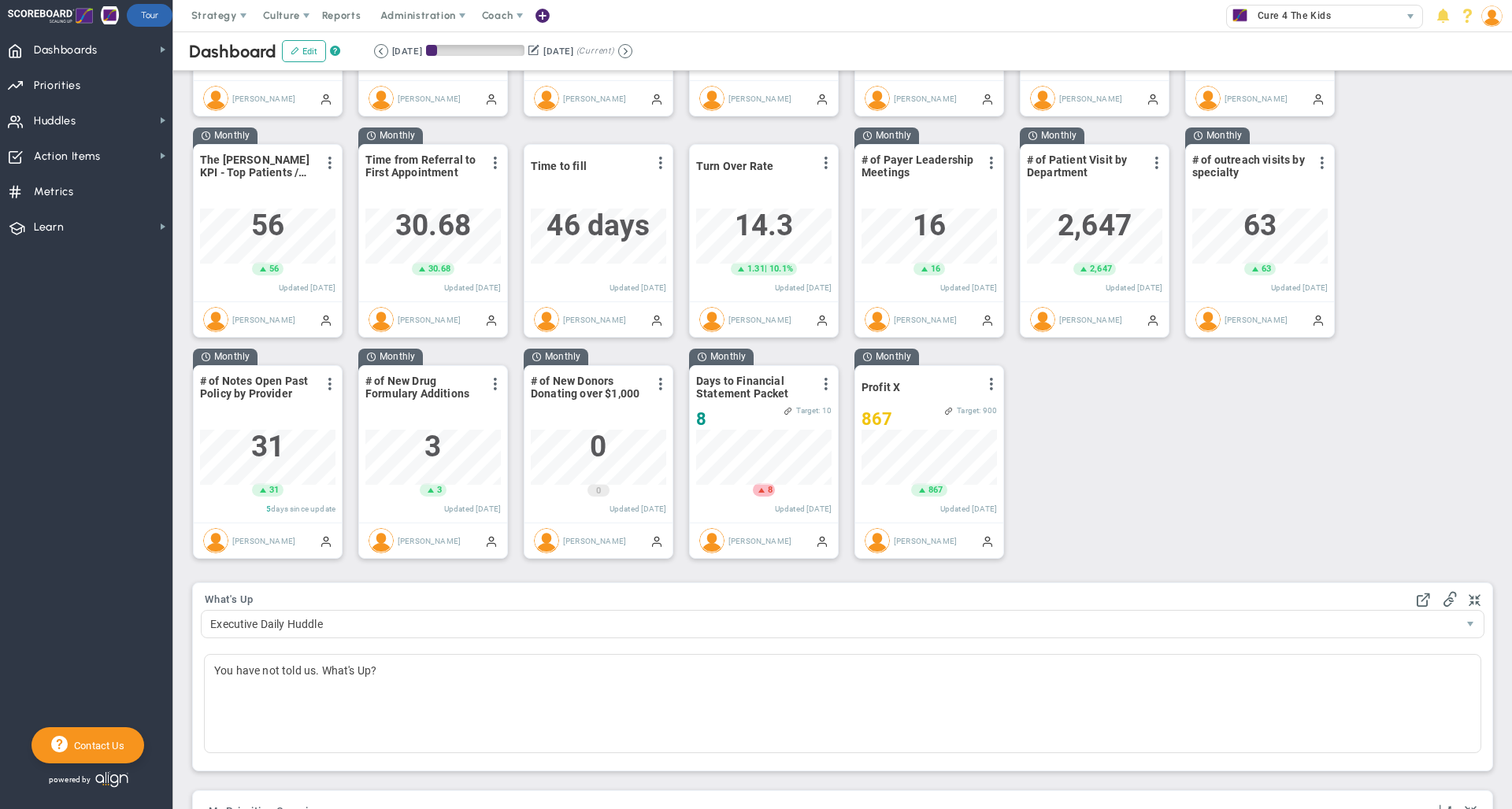
scroll to position [787012, 787348]
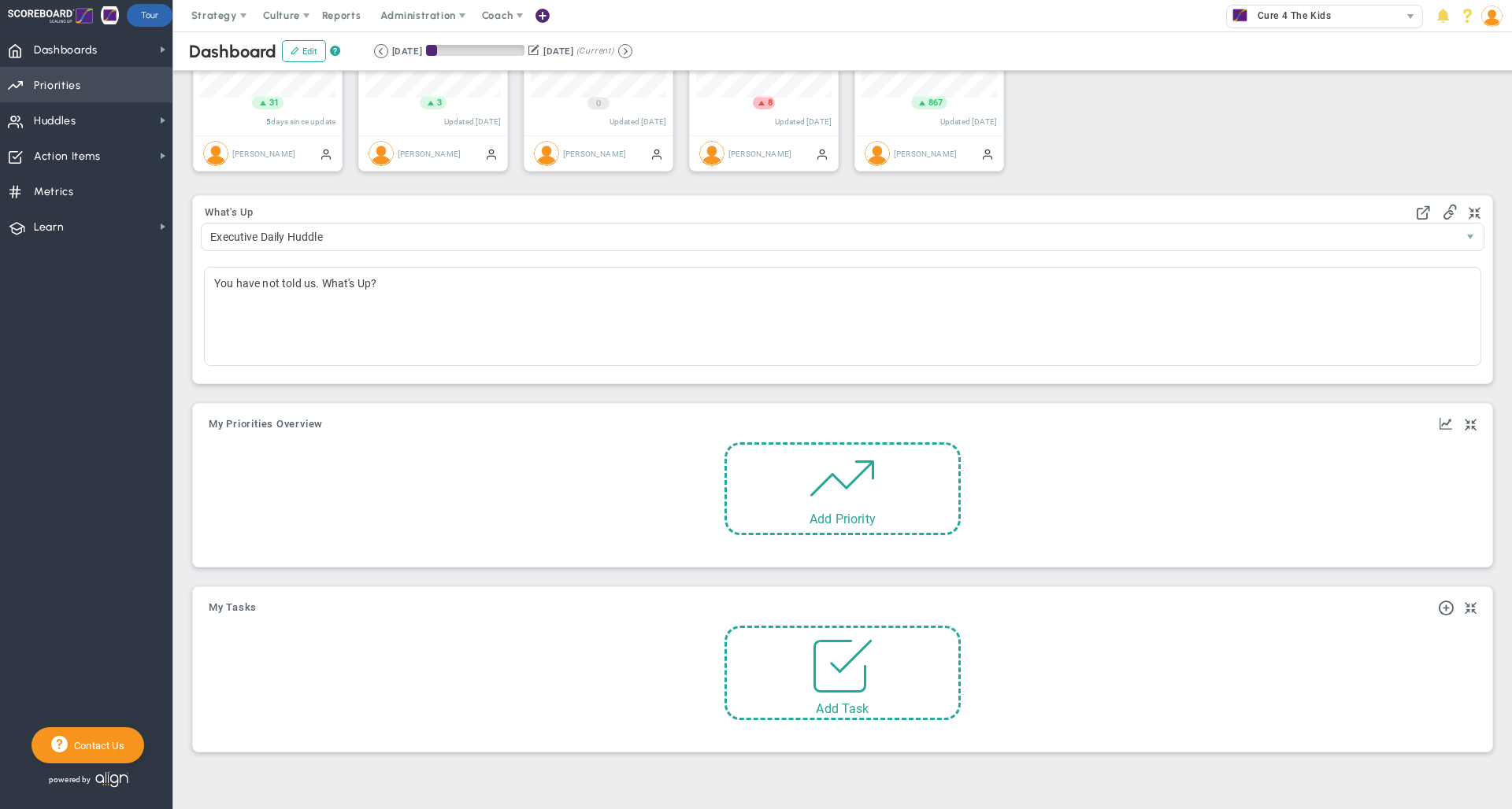
click at [93, 92] on span "Priorities Projects OKR Tree Priorities Projects OKRs" at bounding box center [86, 85] width 173 height 36
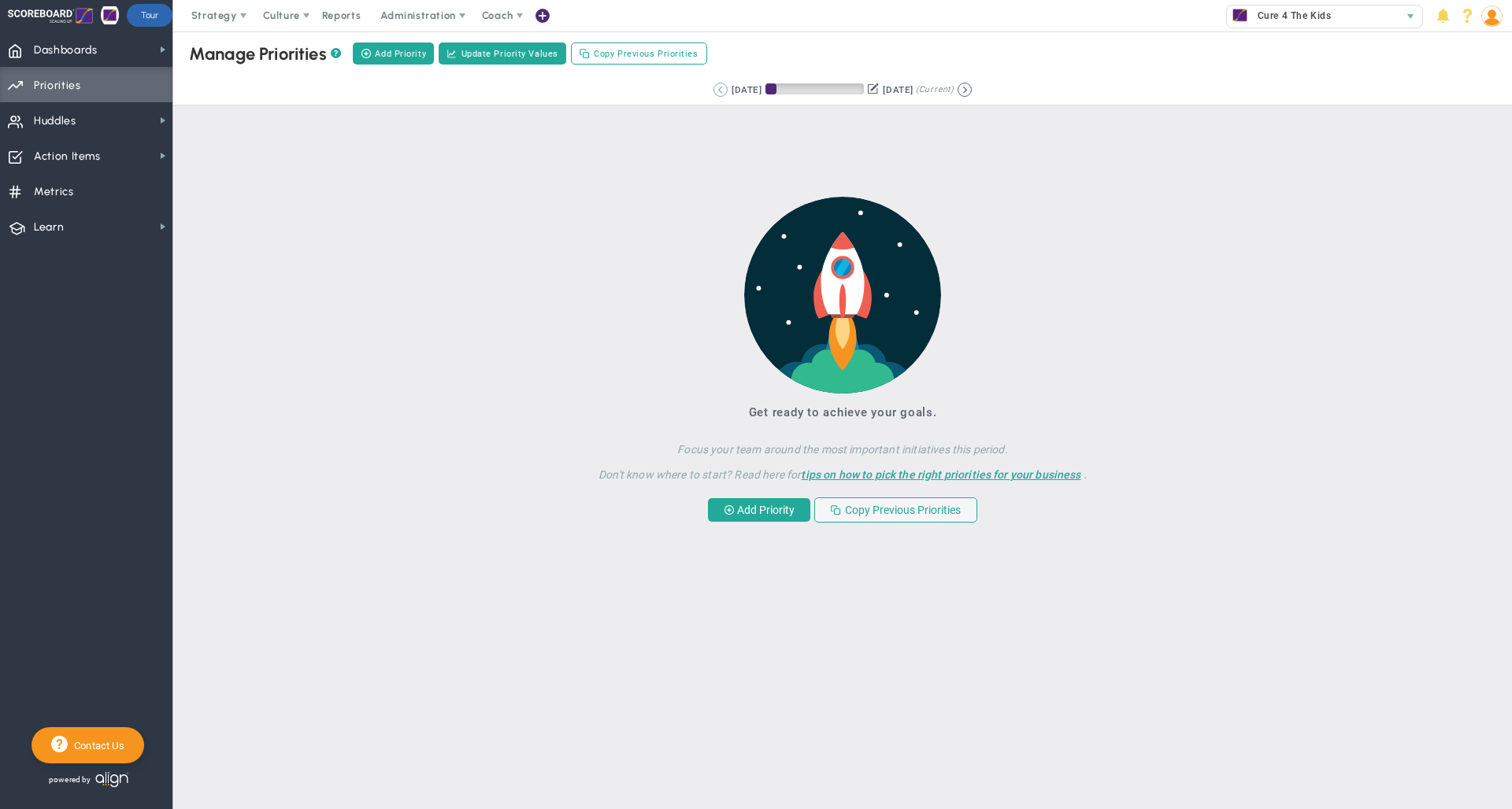
click at [713, 93] on button at bounding box center [720, 90] width 14 height 14
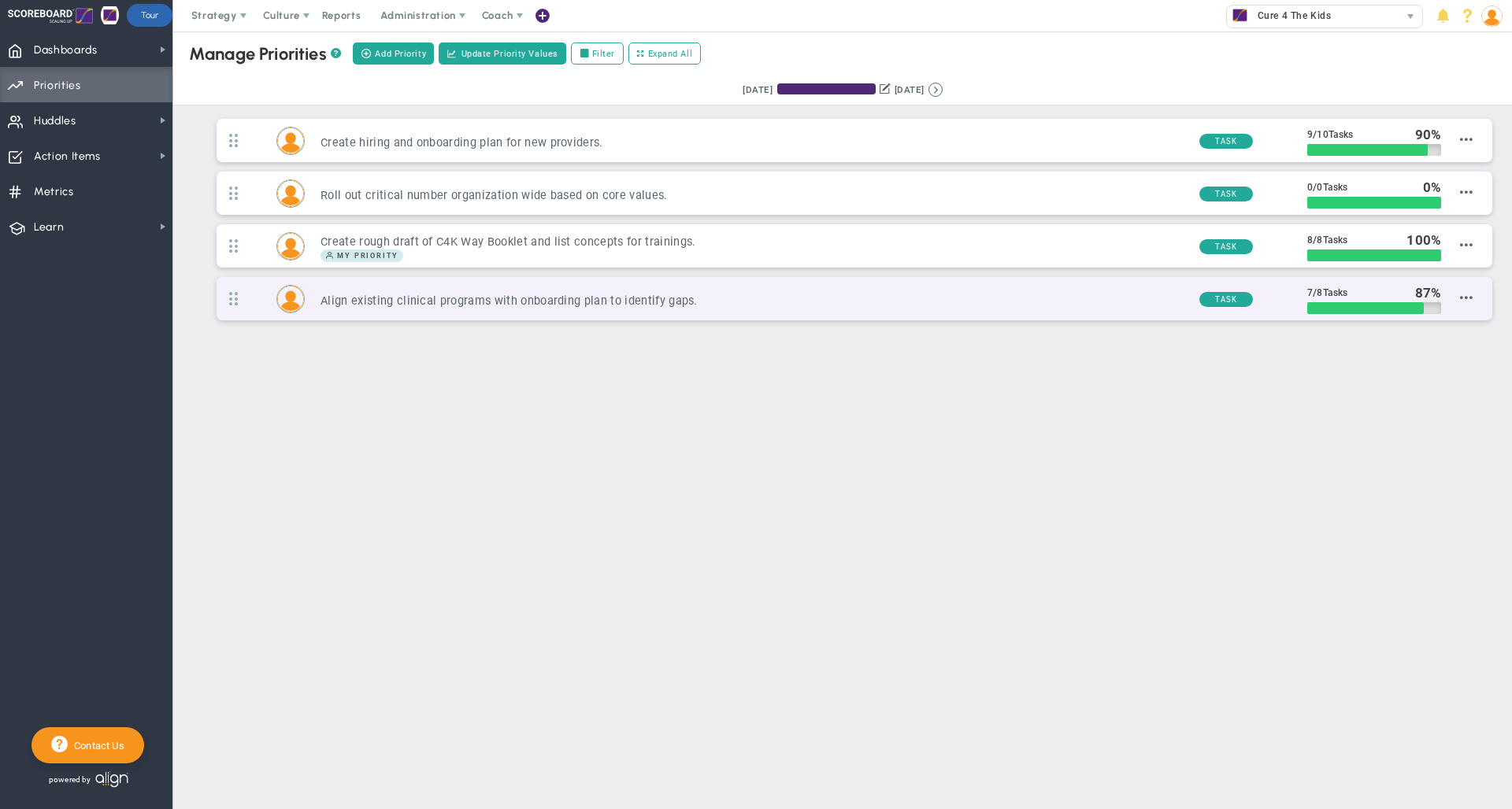
click at [1062, 300] on h3 "Align existing clinical programs with onboarding plan to identify gaps." at bounding box center [753, 301] width 866 height 15
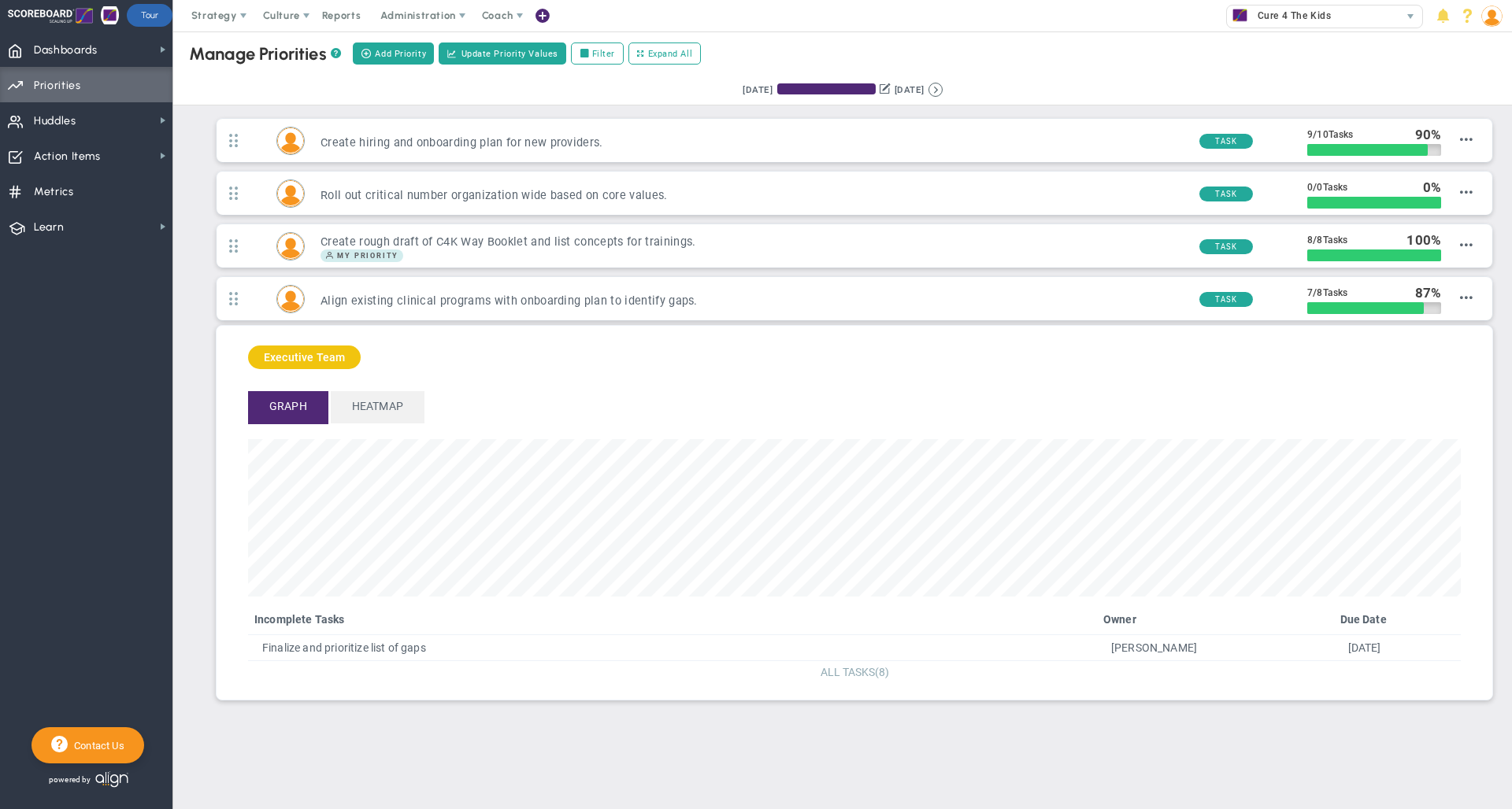
click at [855, 673] on span "ALL TASKS" at bounding box center [847, 672] width 54 height 12
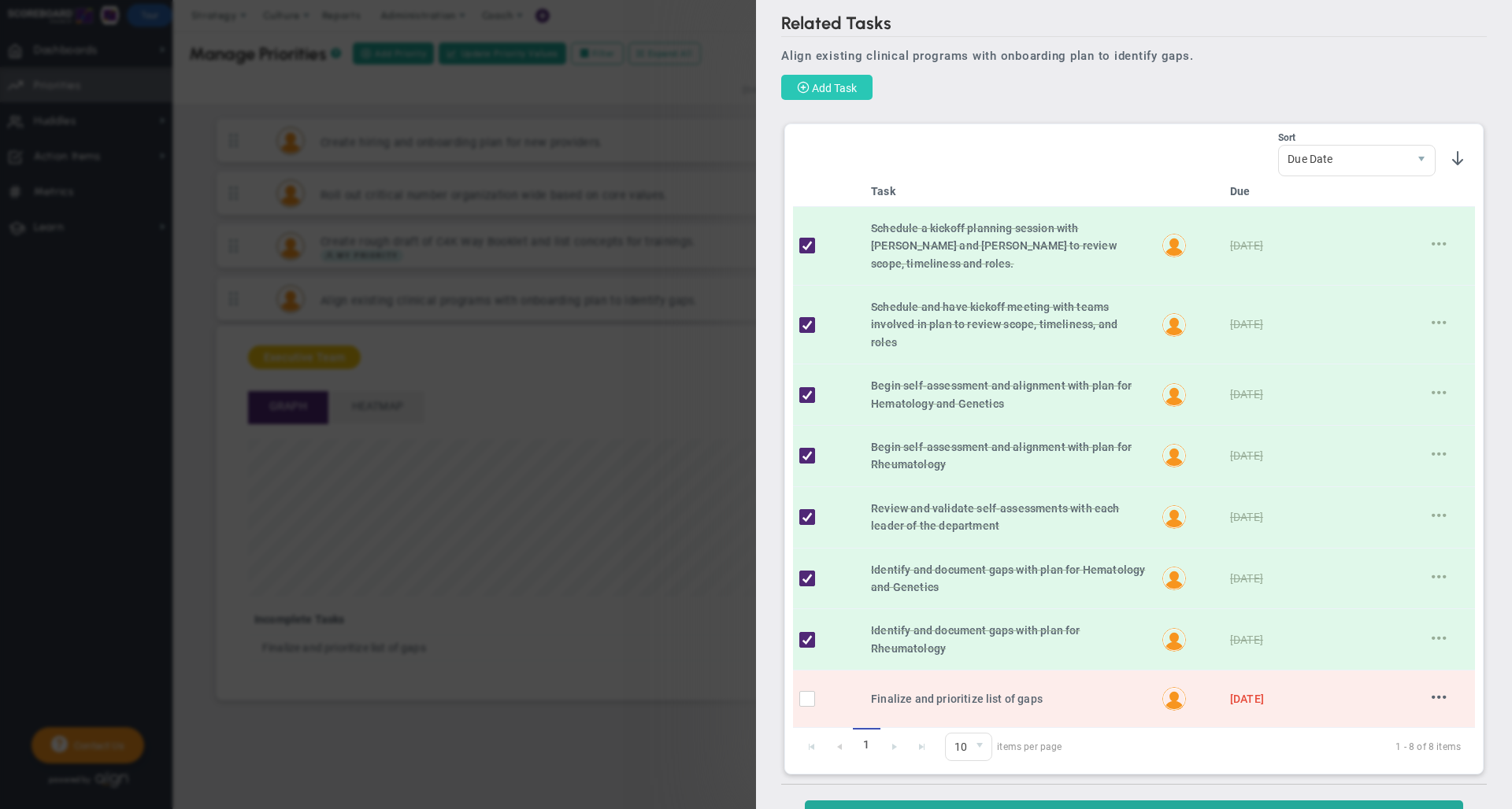
click at [823, 89] on span "Add Task" at bounding box center [834, 88] width 45 height 12
checkbox input "false"
type input "[DATE]"
checkbox input "false"
type input "Align existing clinical programs with onboarding plan to identify gaps."
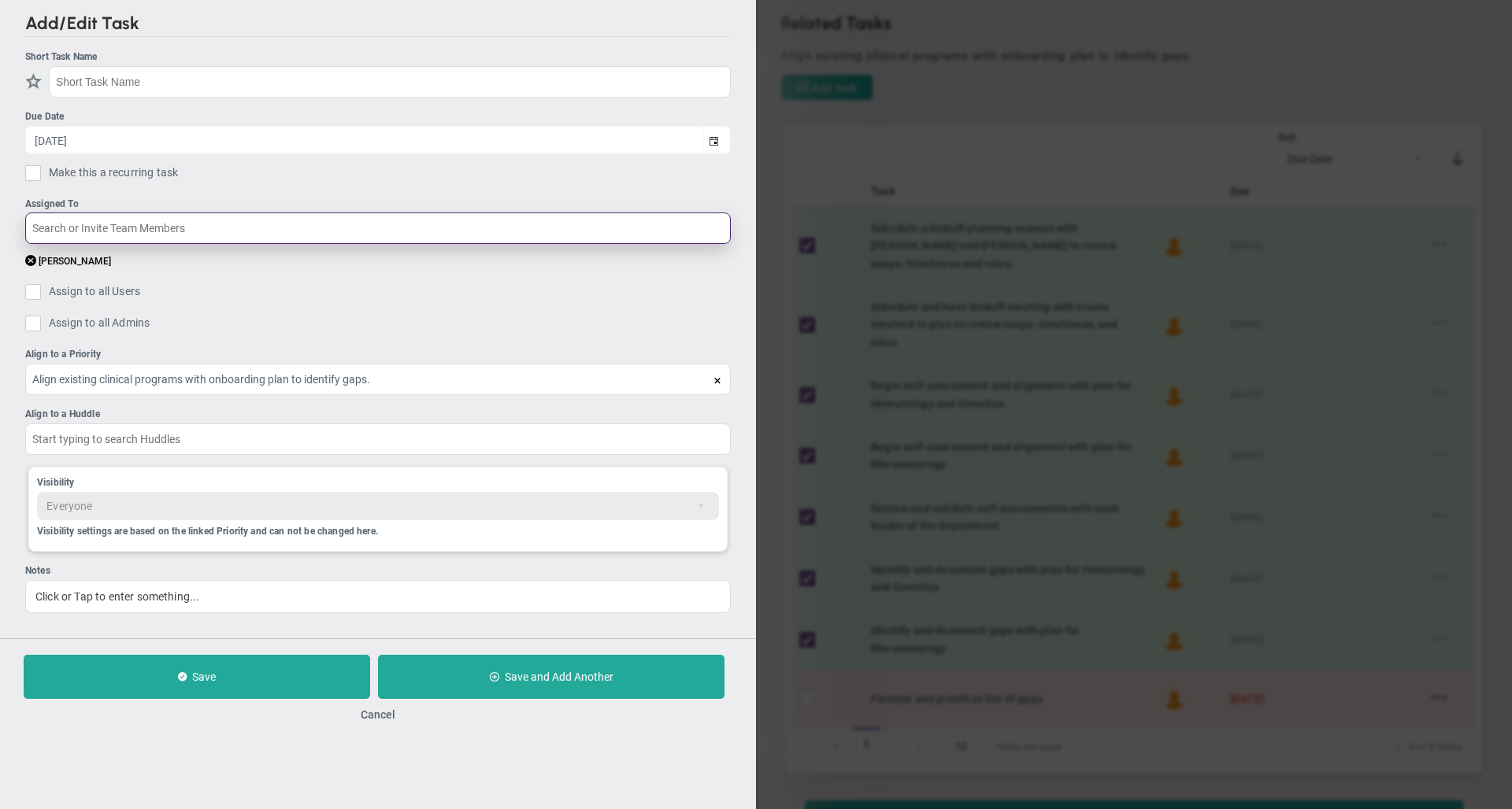
click at [167, 228] on input "text" at bounding box center [378, 228] width 705 height 31
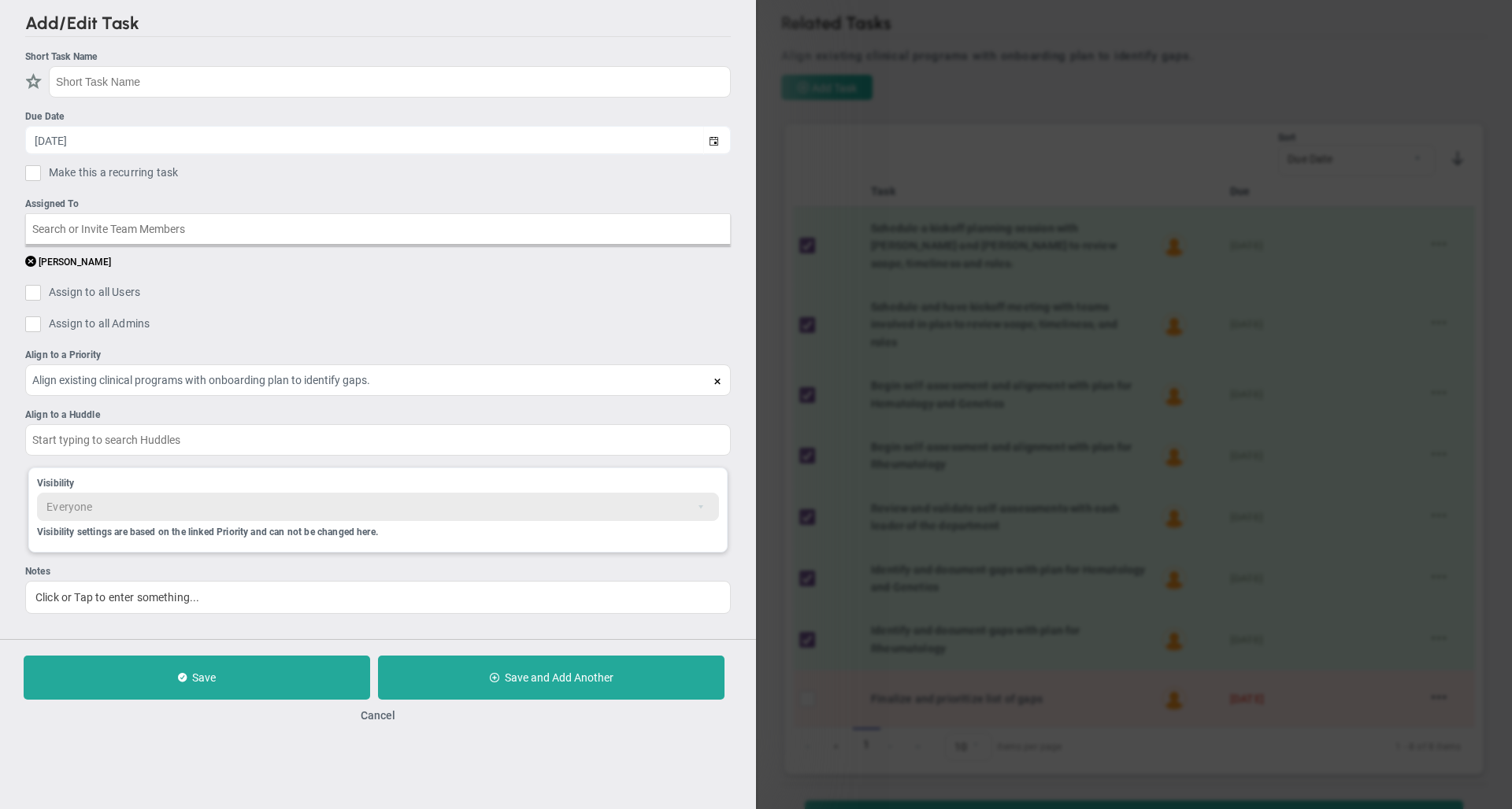
click at [574, 181] on ul "Short Task Name Due Date [DATE] Make this a recurring task You are creating a r…" at bounding box center [378, 332] width 705 height 564
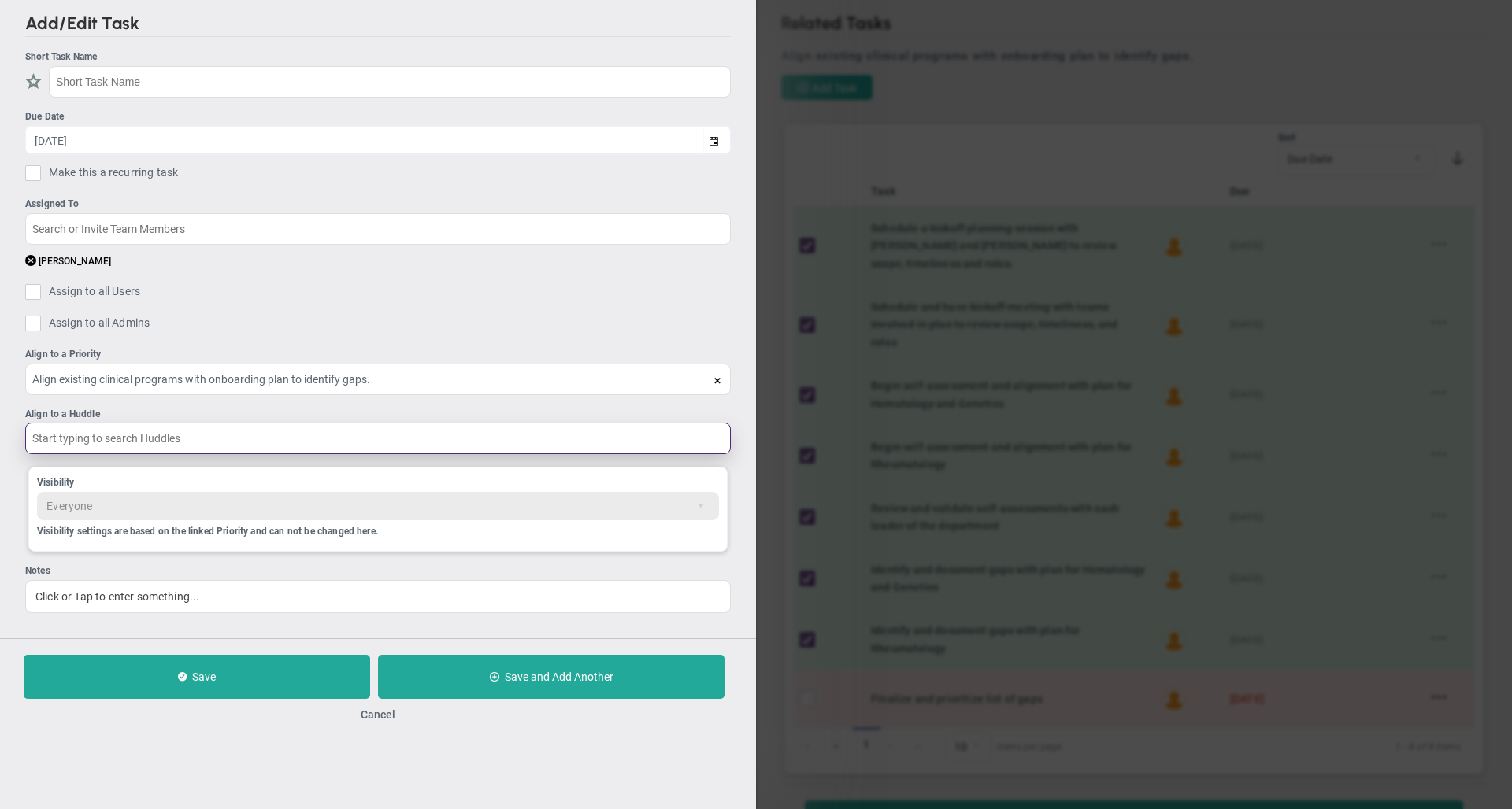
click at [128, 442] on input "text" at bounding box center [378, 438] width 705 height 31
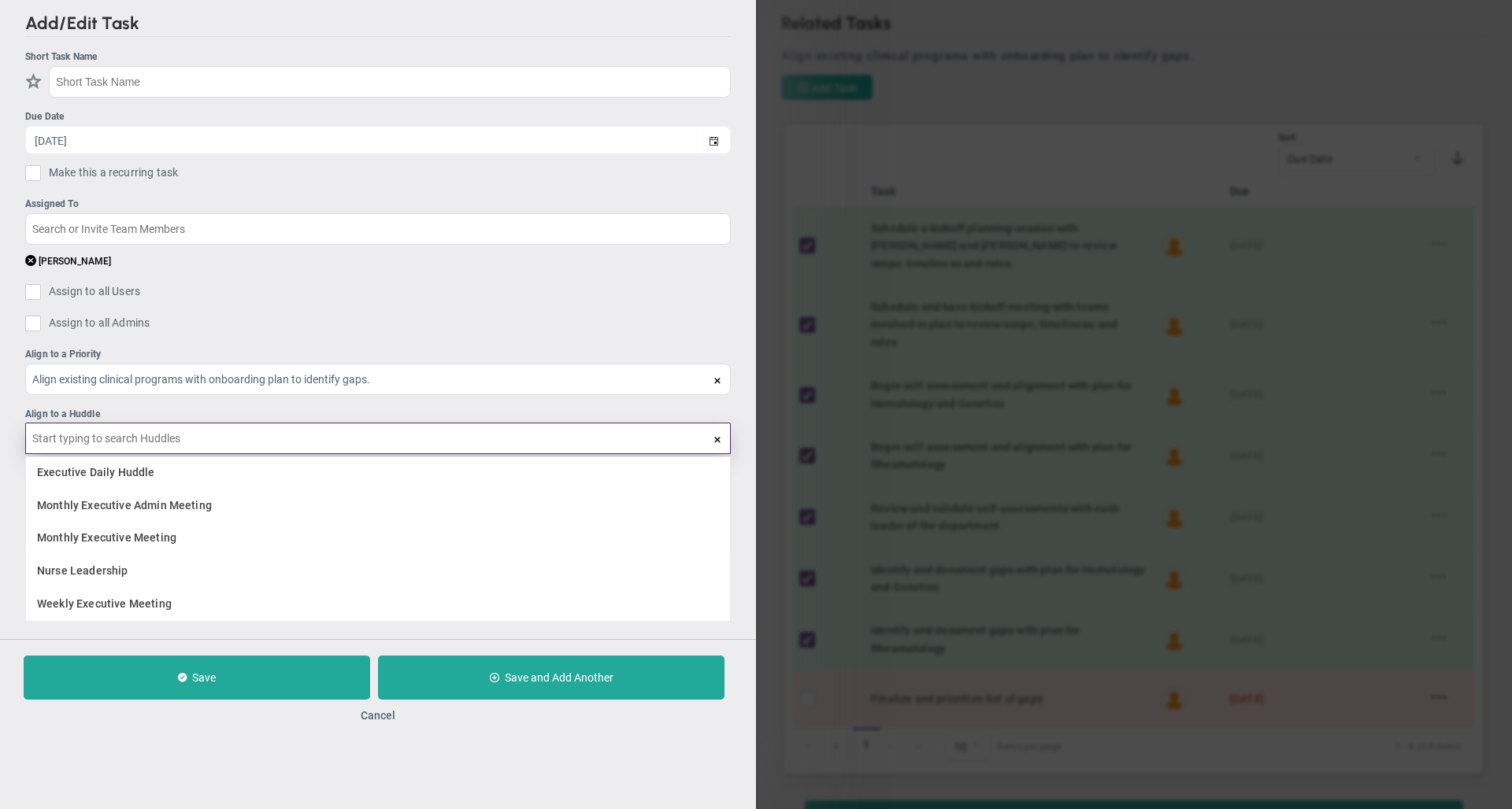
scroll to position [181, 1213]
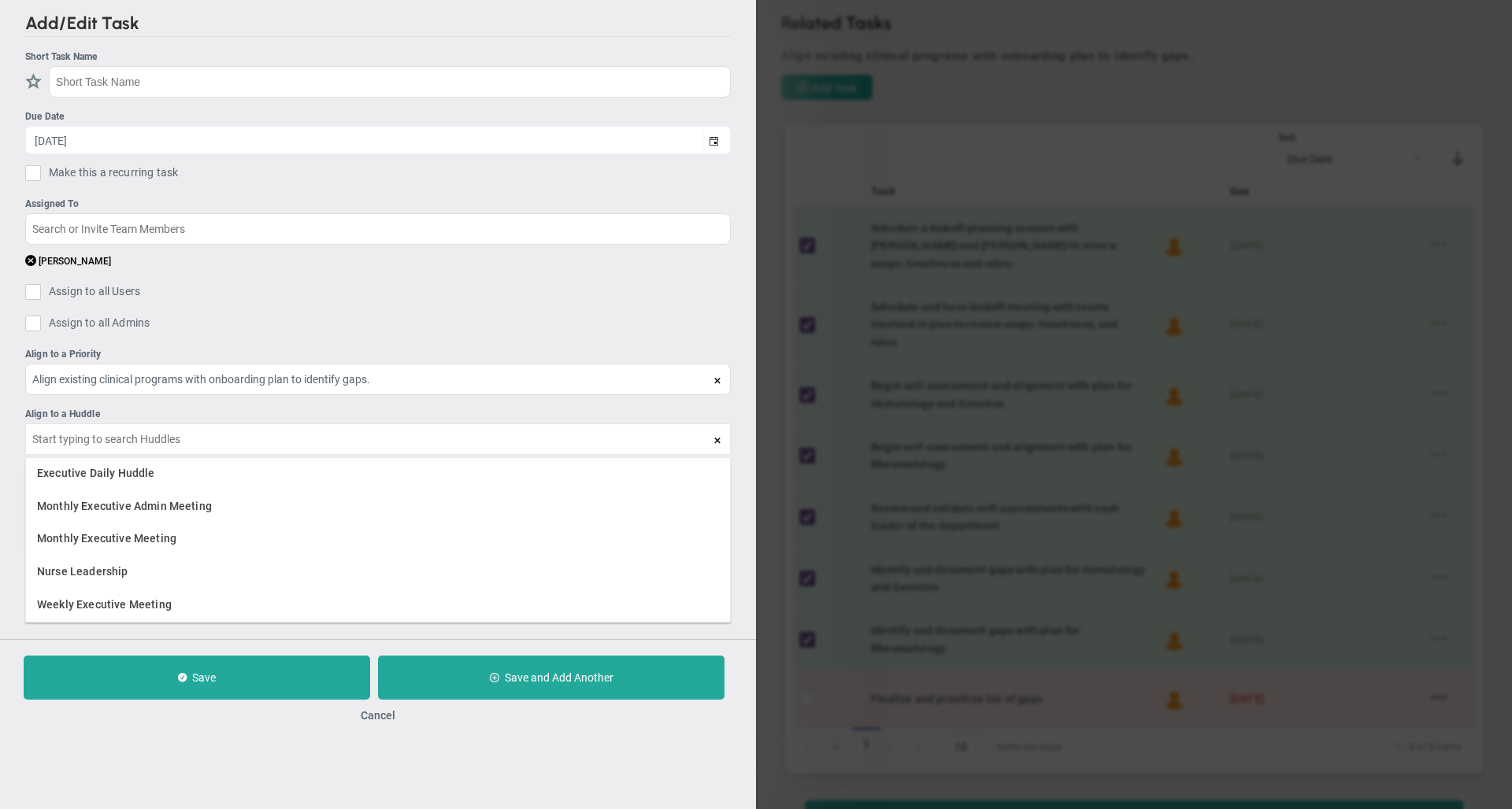
click at [339, 639] on div "Add/Edit Task Short Task Name Due Date [DATE] Make this a recurring task You ar…" at bounding box center [378, 320] width 756 height 639
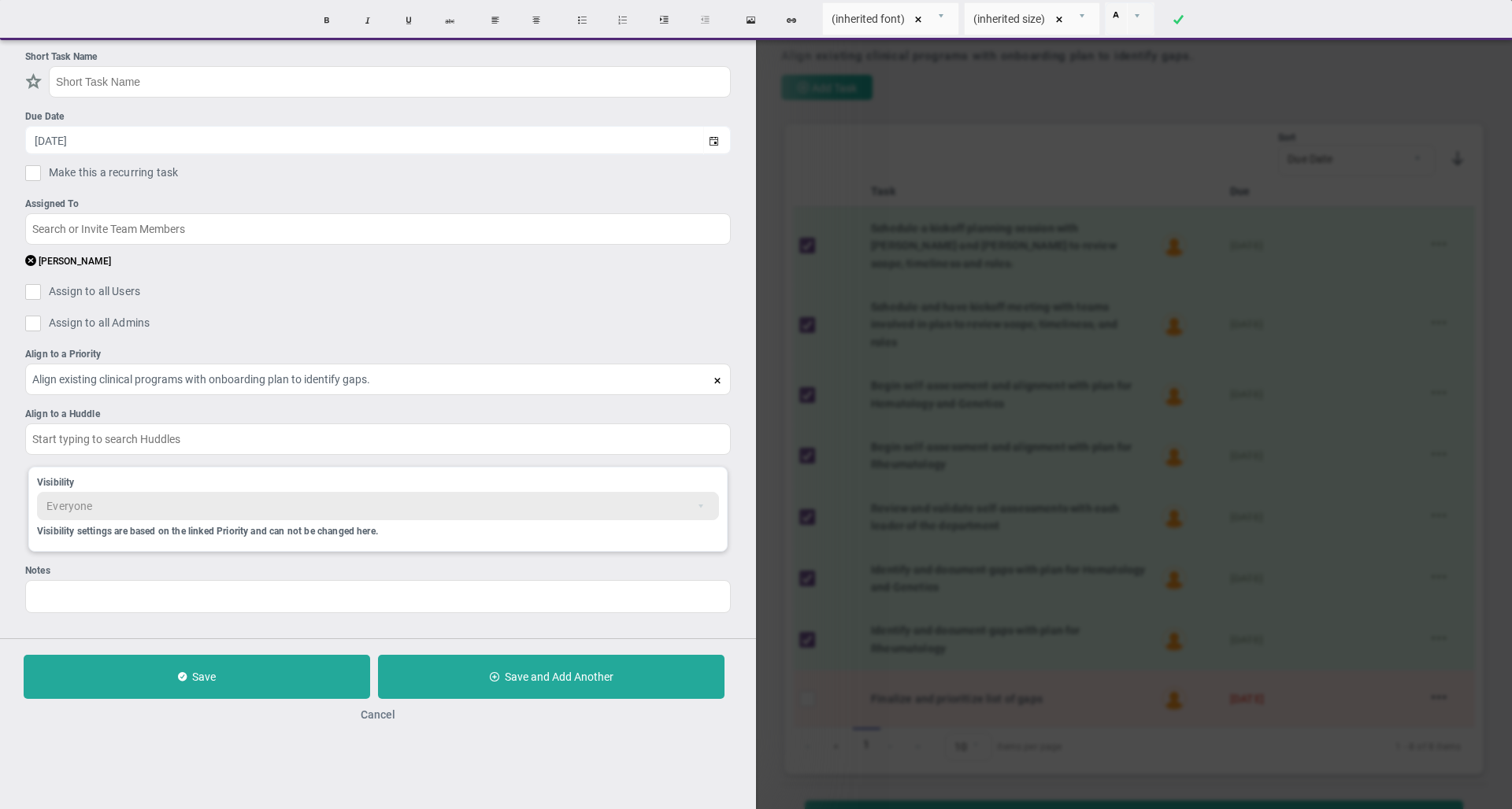
click at [378, 719] on button "Cancel" at bounding box center [378, 715] width 35 height 12
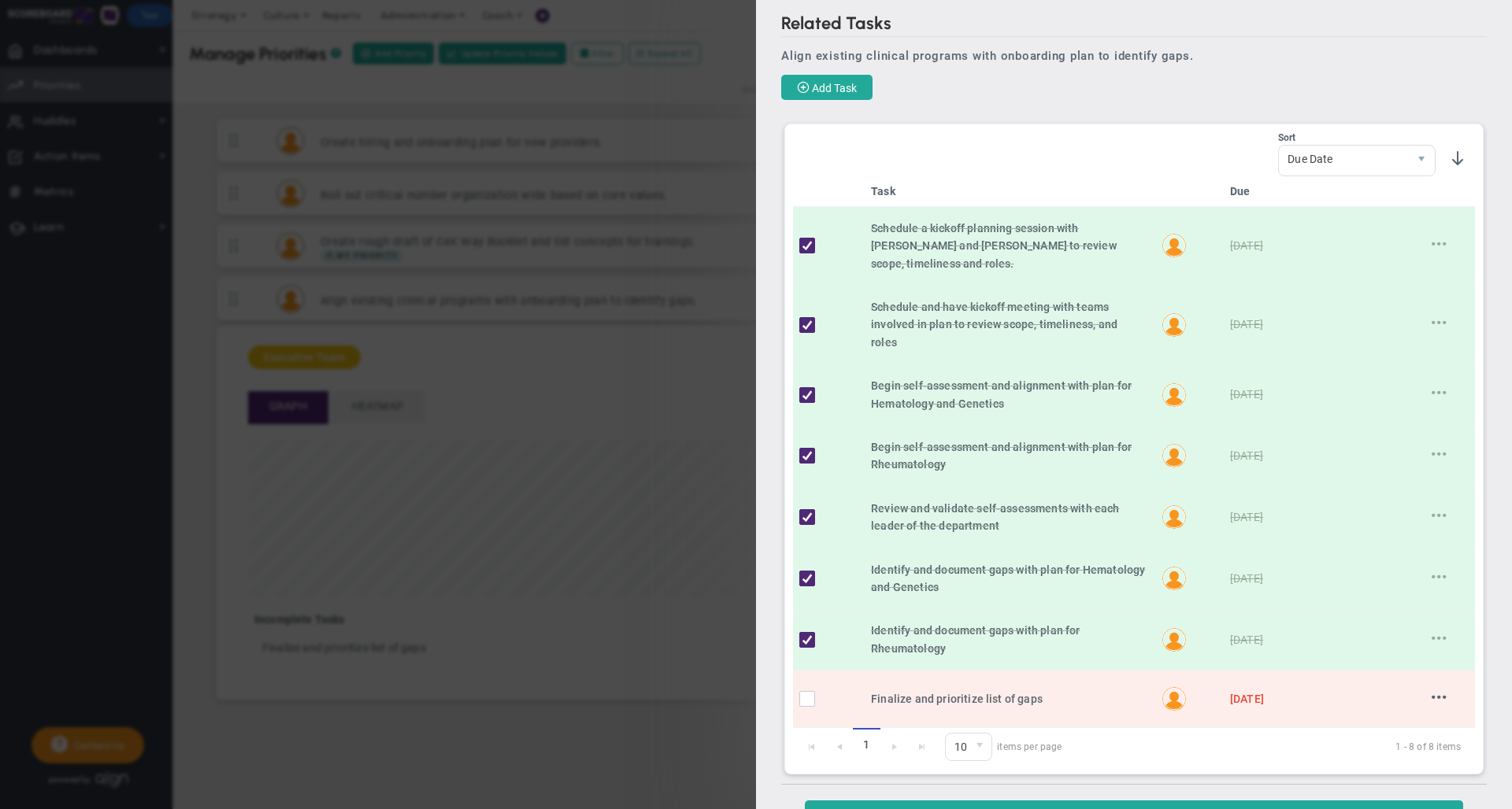
click at [663, 746] on div "Related Tasks Align existing clinical programs with onboarding plan to identify…" at bounding box center [756, 404] width 1512 height 809
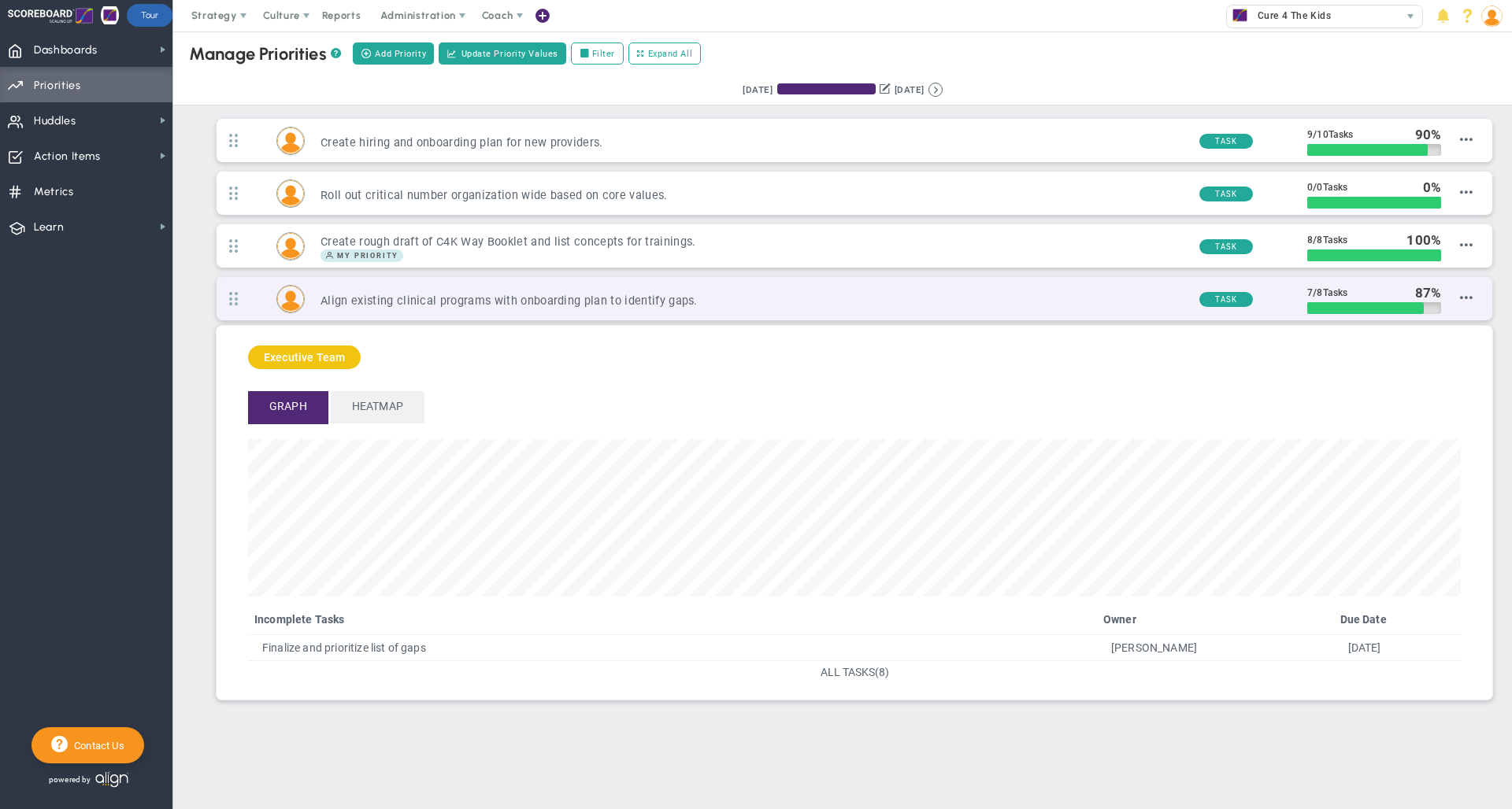
click at [839, 312] on div "Align existing clinical programs with onboarding plan to identify gaps. Task 7 …" at bounding box center [854, 298] width 1276 height 44
click at [823, 298] on h3 "Align existing clinical programs with onboarding plan to identify gaps." at bounding box center [753, 301] width 866 height 15
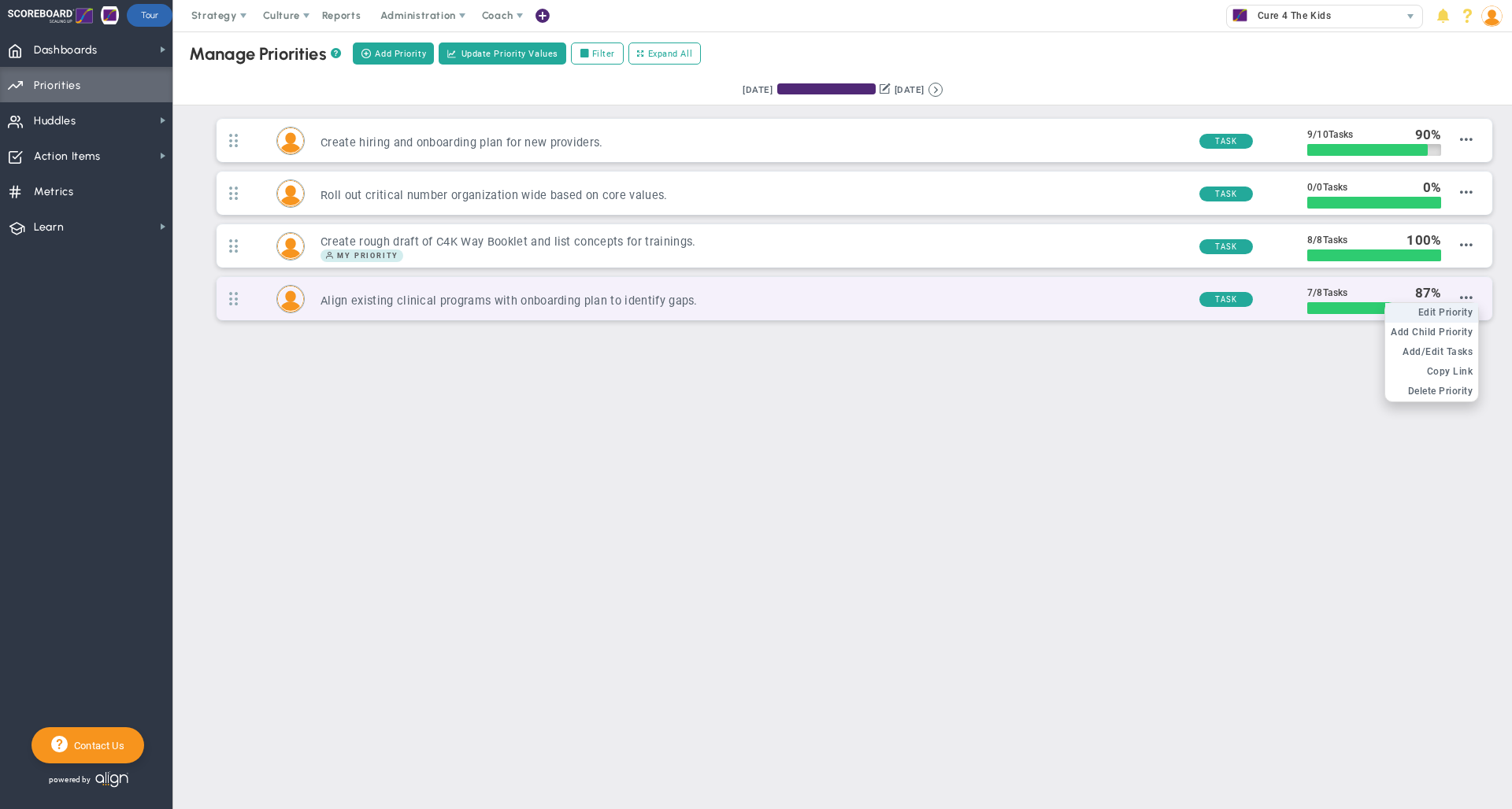
click at [1459, 309] on span "Edit Priority" at bounding box center [1446, 312] width 55 height 11
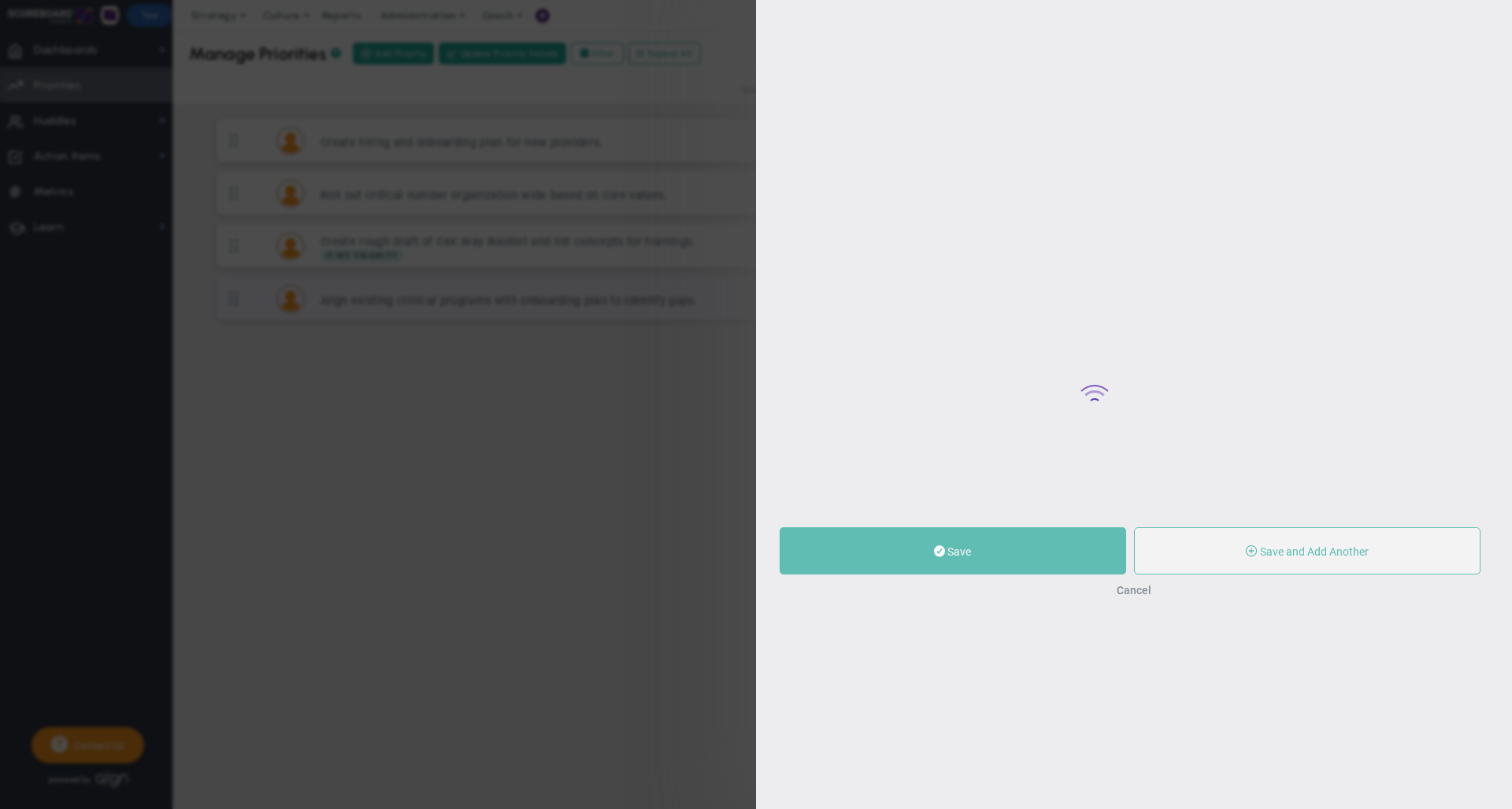
type input "Align existing clinical programs with onboarding plan to identify gaps."
radio input "true"
type input "[PERSON_NAME]"
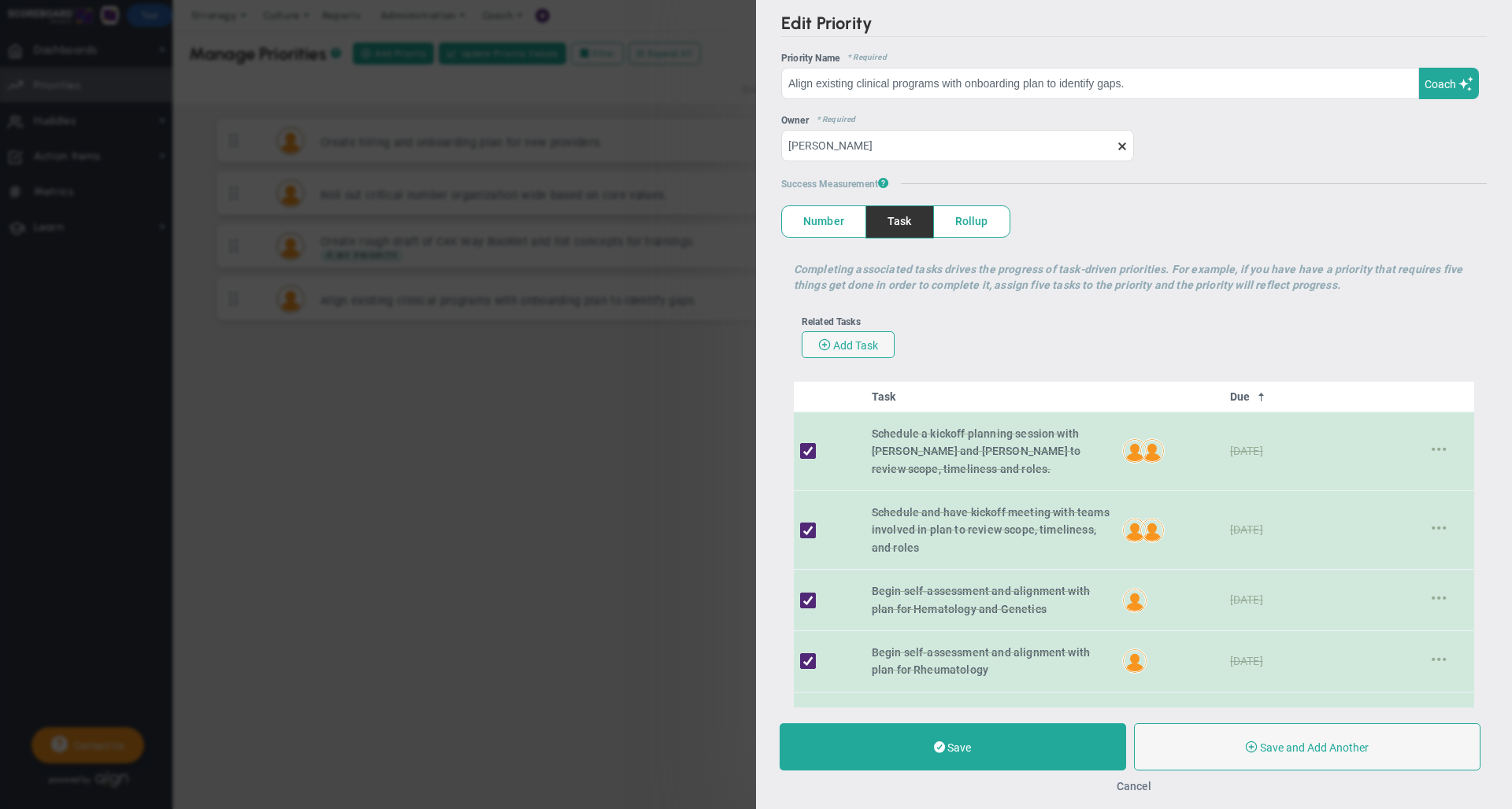
click at [1141, 785] on button "Cancel" at bounding box center [1134, 786] width 35 height 12
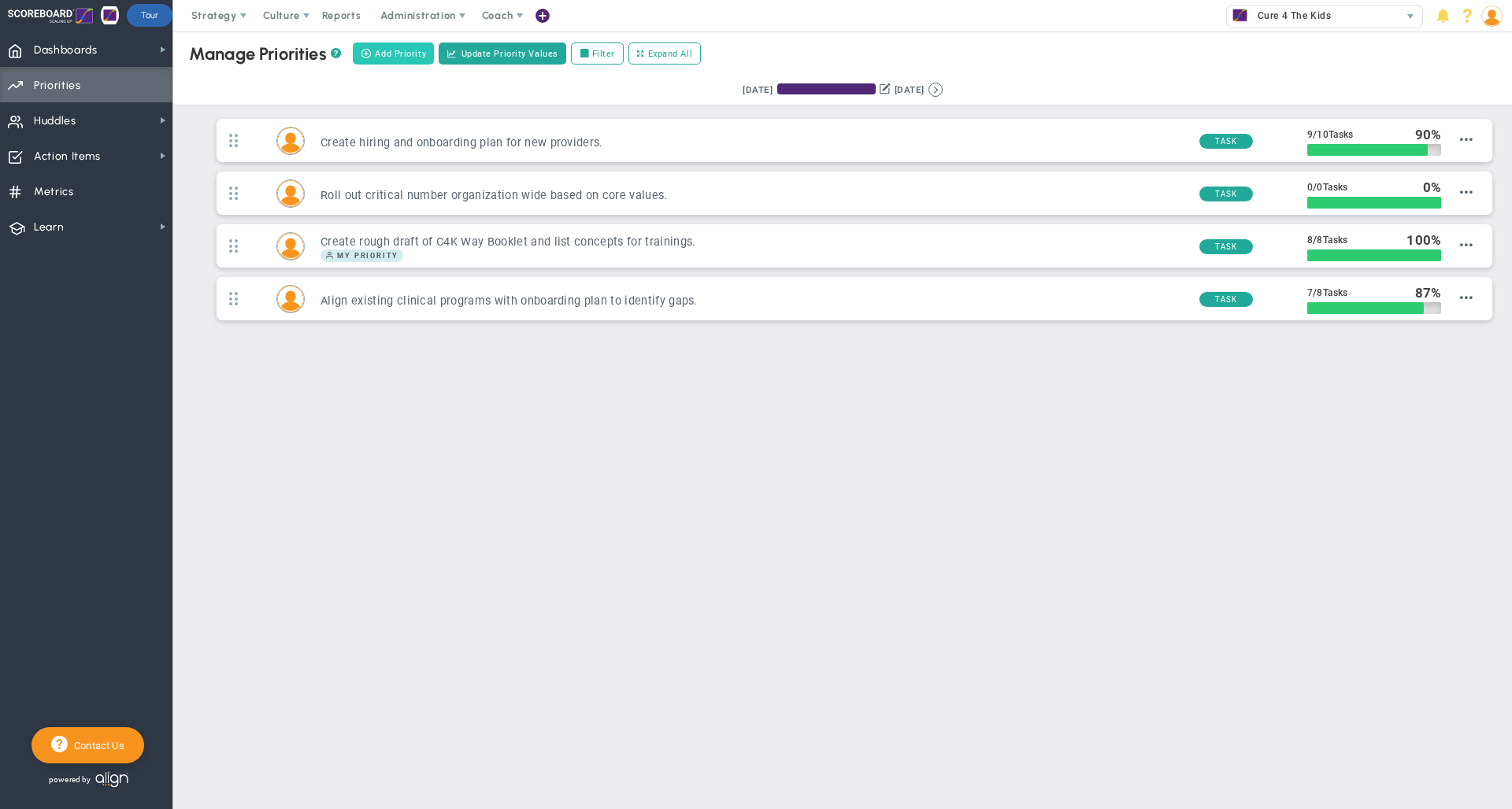
click at [386, 52] on span "Add Priority" at bounding box center [400, 53] width 51 height 13
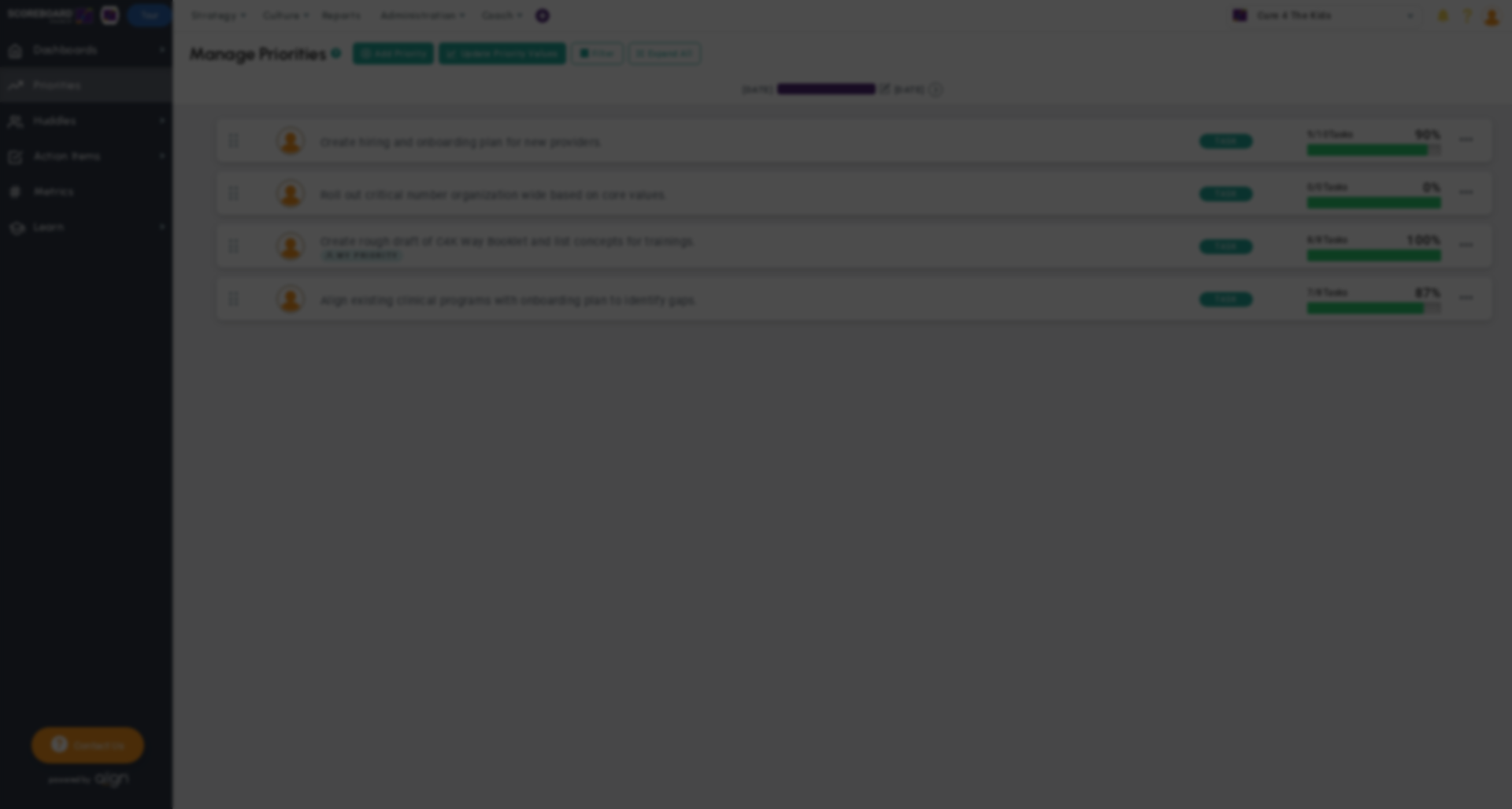
type input "0"
radio input "true"
type input "[PERSON_NAME]"
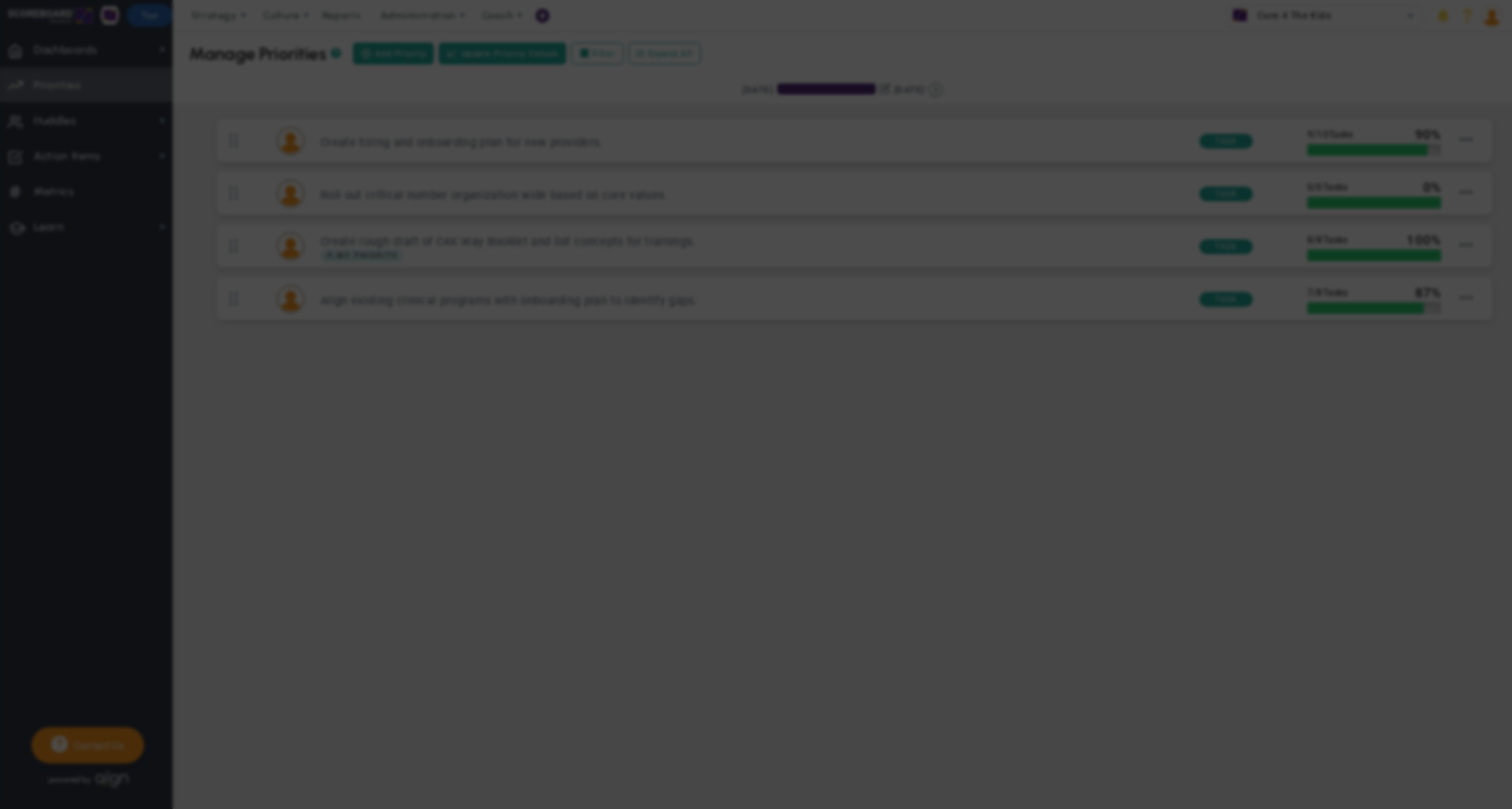
type input "0"
radio input "true"
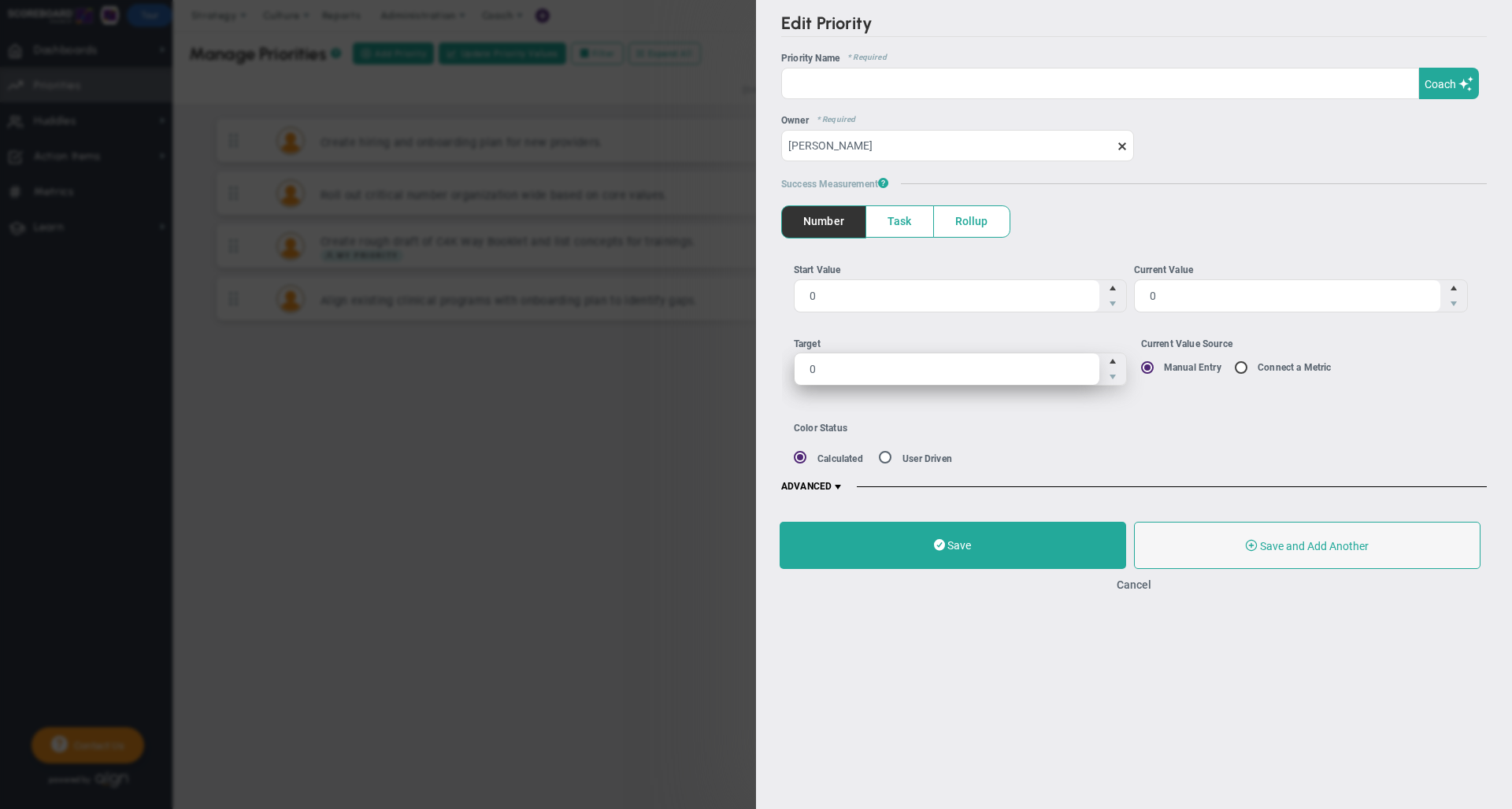
click at [868, 371] on span "0 0" at bounding box center [960, 368] width 334 height 33
click at [868, 371] on input "0" at bounding box center [947, 368] width 305 height 31
type input "50"
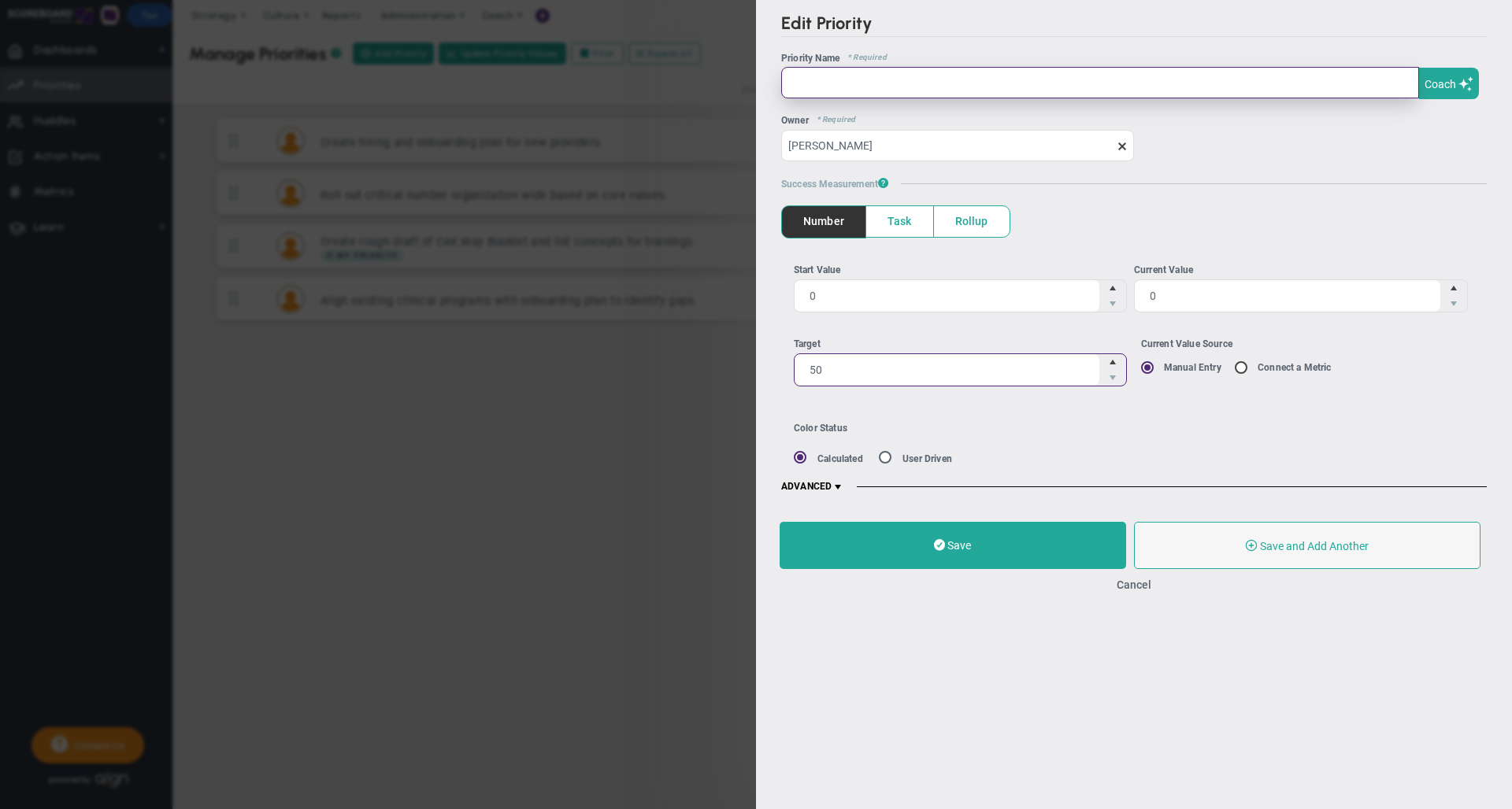
type input "50"
click at [868, 95] on input "text" at bounding box center [1100, 82] width 638 height 31
type input "NPS"
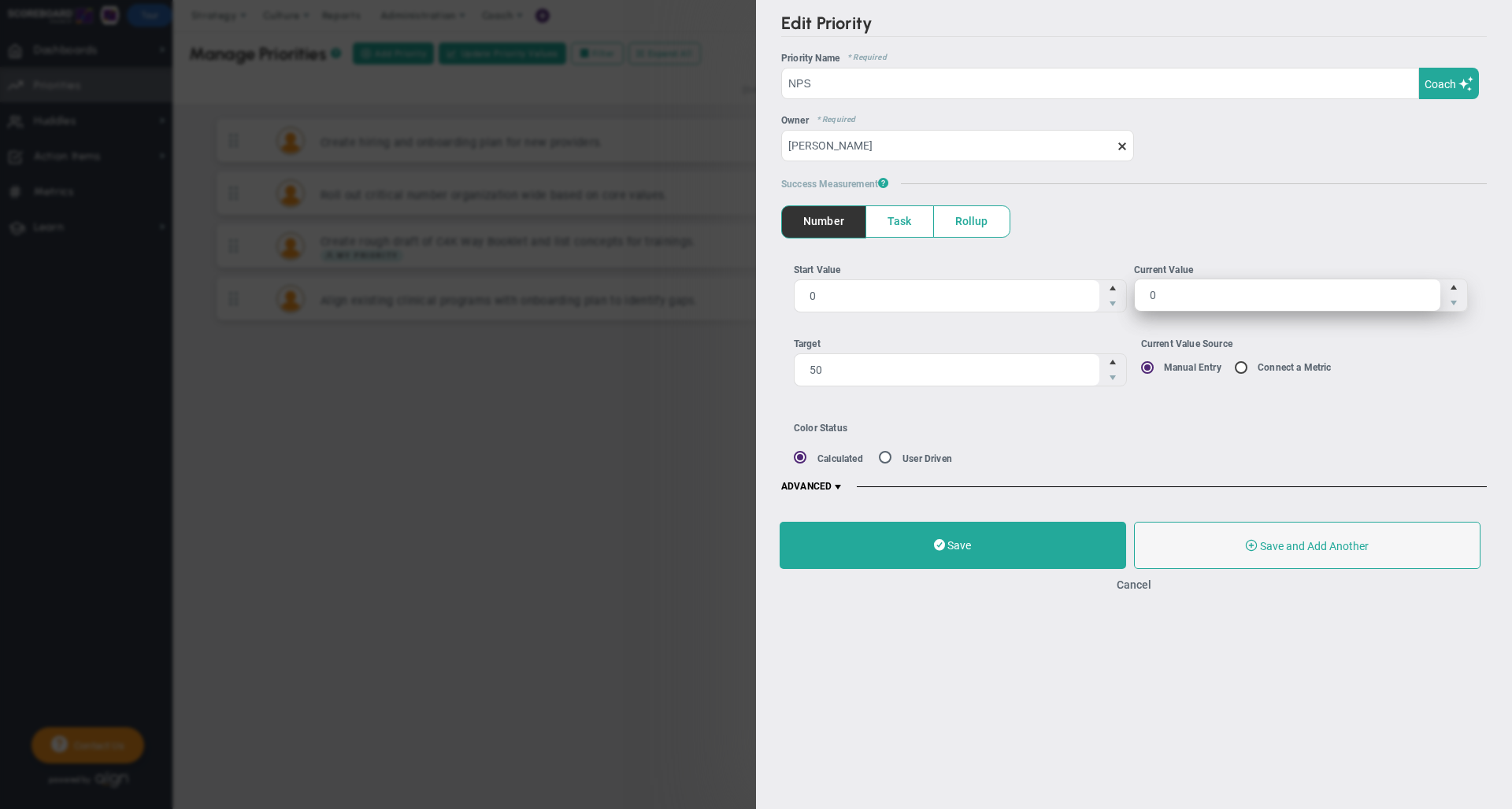
click at [1170, 292] on span "0 0" at bounding box center [1300, 295] width 334 height 33
click at [1170, 292] on input "0" at bounding box center [1287, 295] width 305 height 31
type input "40"
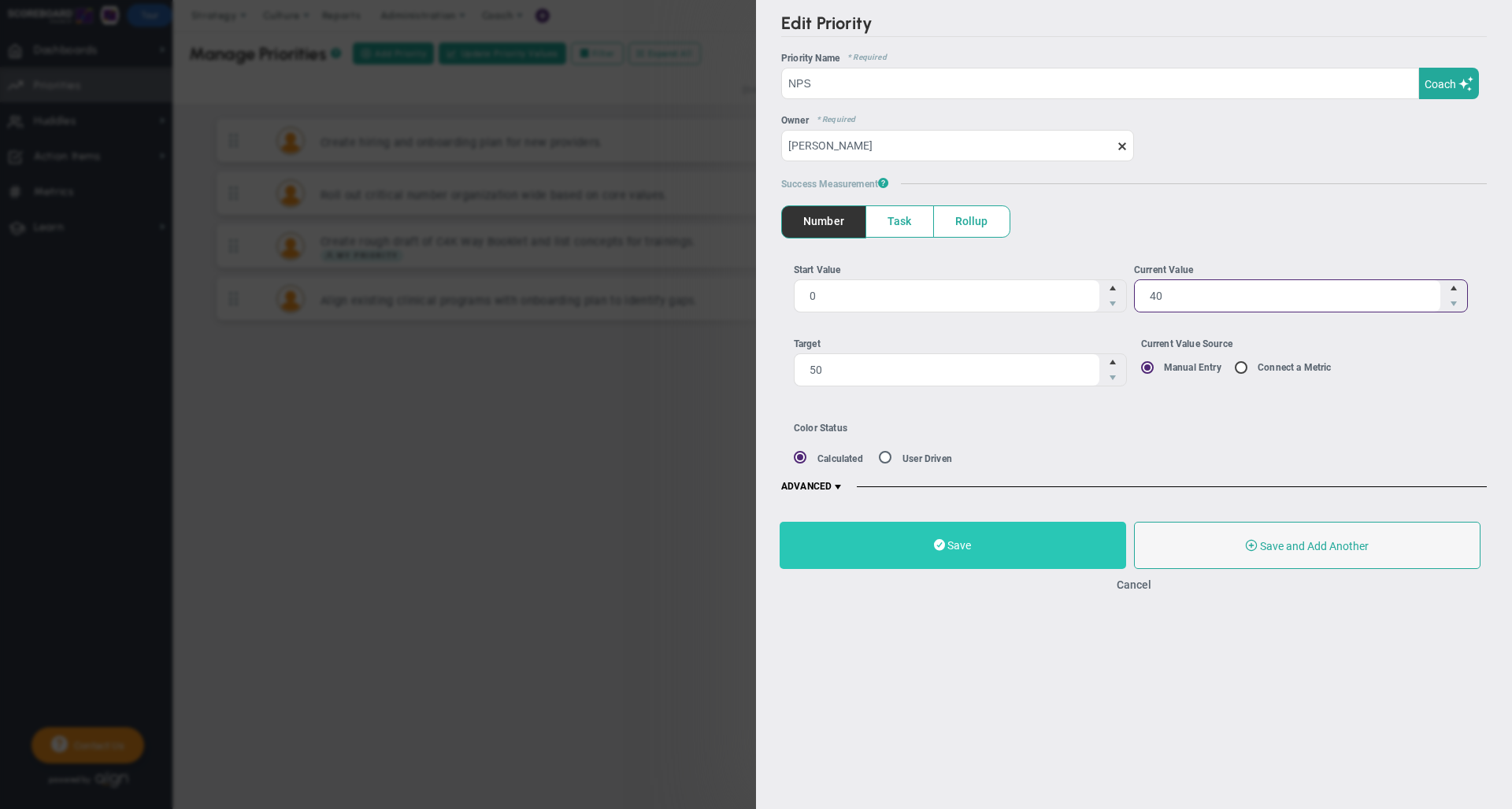
type input "40"
click at [1015, 549] on button "Save" at bounding box center [953, 545] width 346 height 47
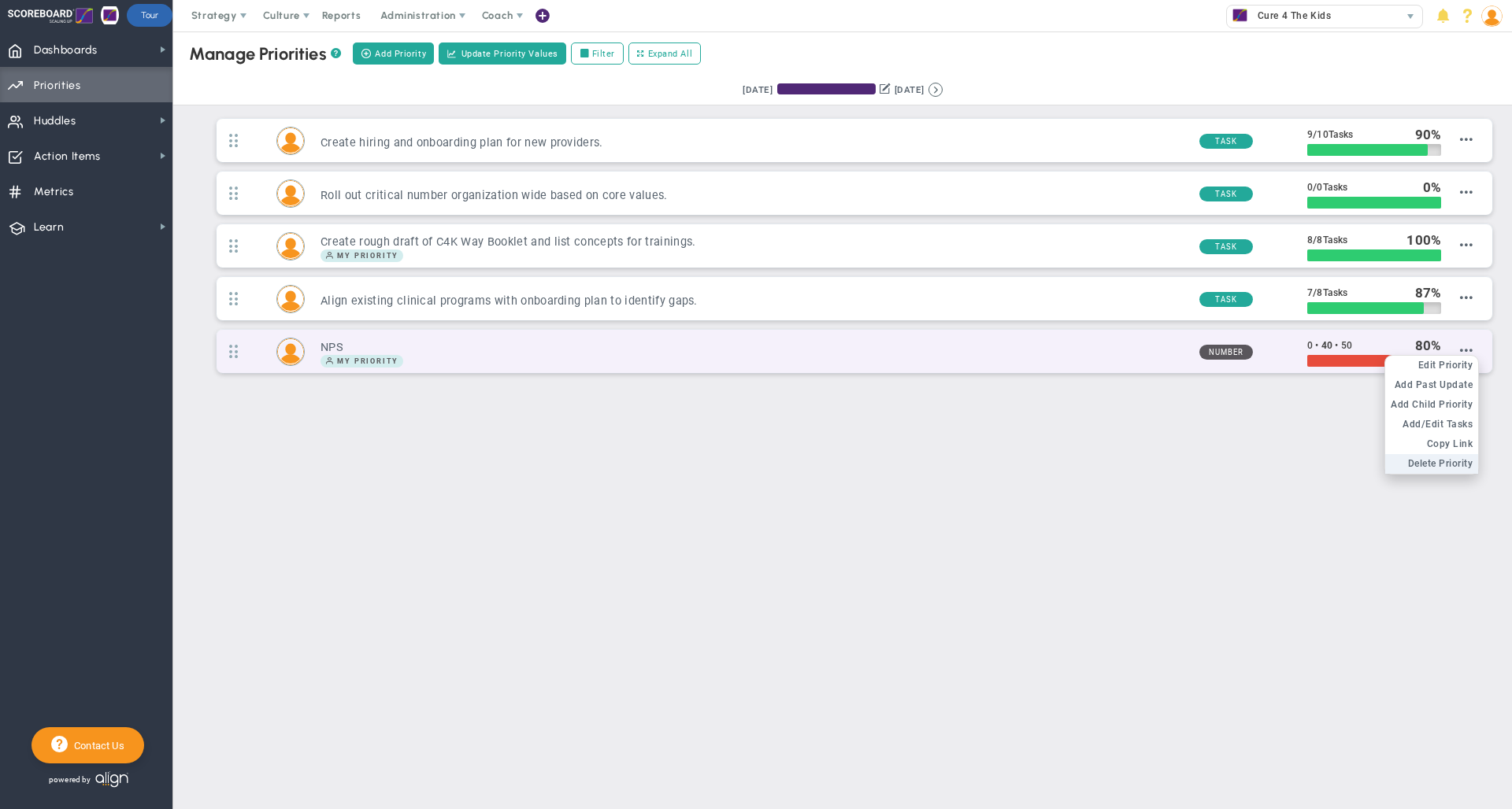
click at [1434, 465] on span "Delete Priority" at bounding box center [1440, 464] width 65 height 11
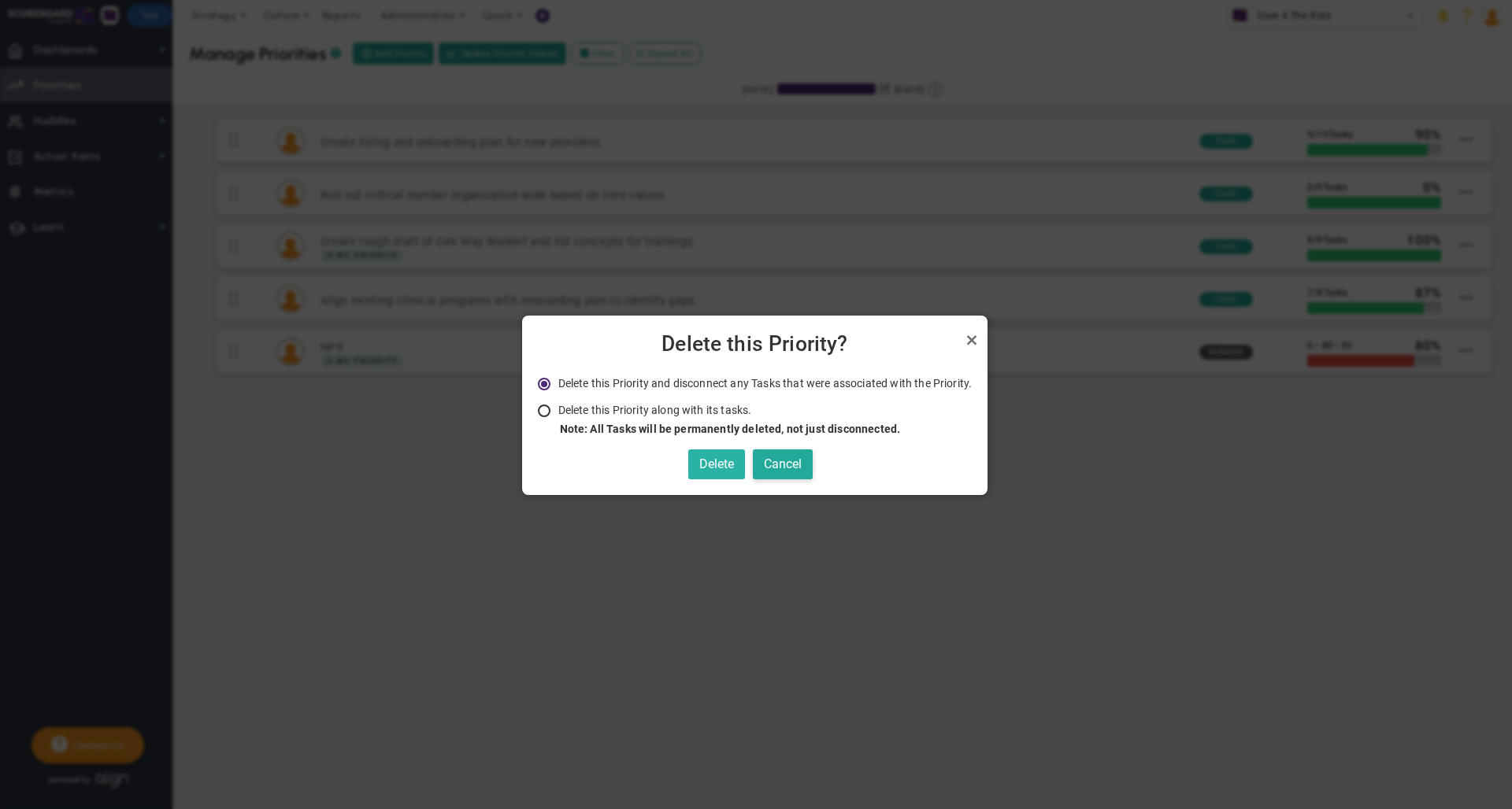
click at [715, 461] on button "Delete" at bounding box center [717, 465] width 57 height 30
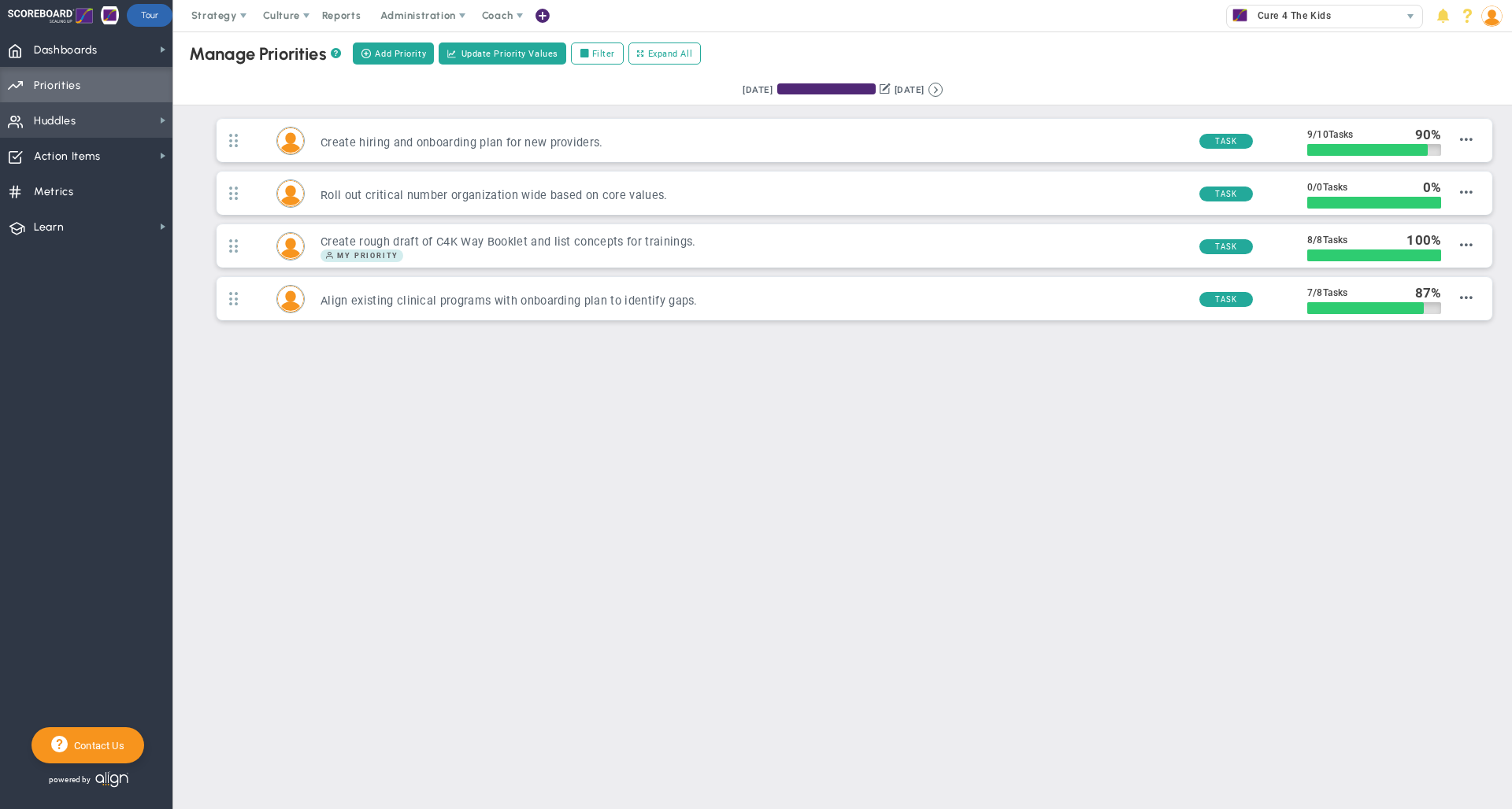
click at [137, 125] on span "Huddles Huddles" at bounding box center [86, 120] width 173 height 36
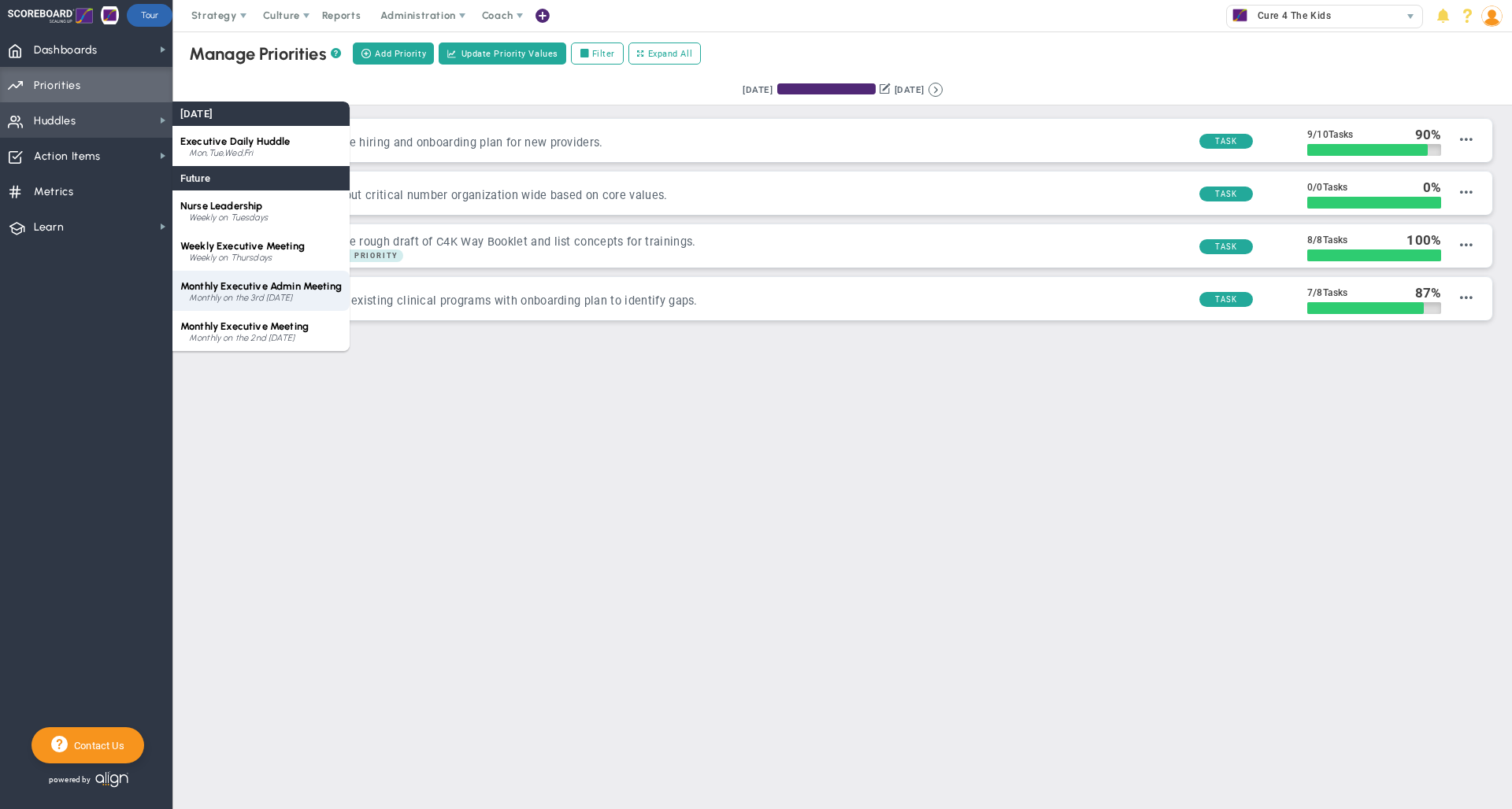
click at [250, 289] on span "Monthly Executive Admin Meeting" at bounding box center [261, 286] width 161 height 12
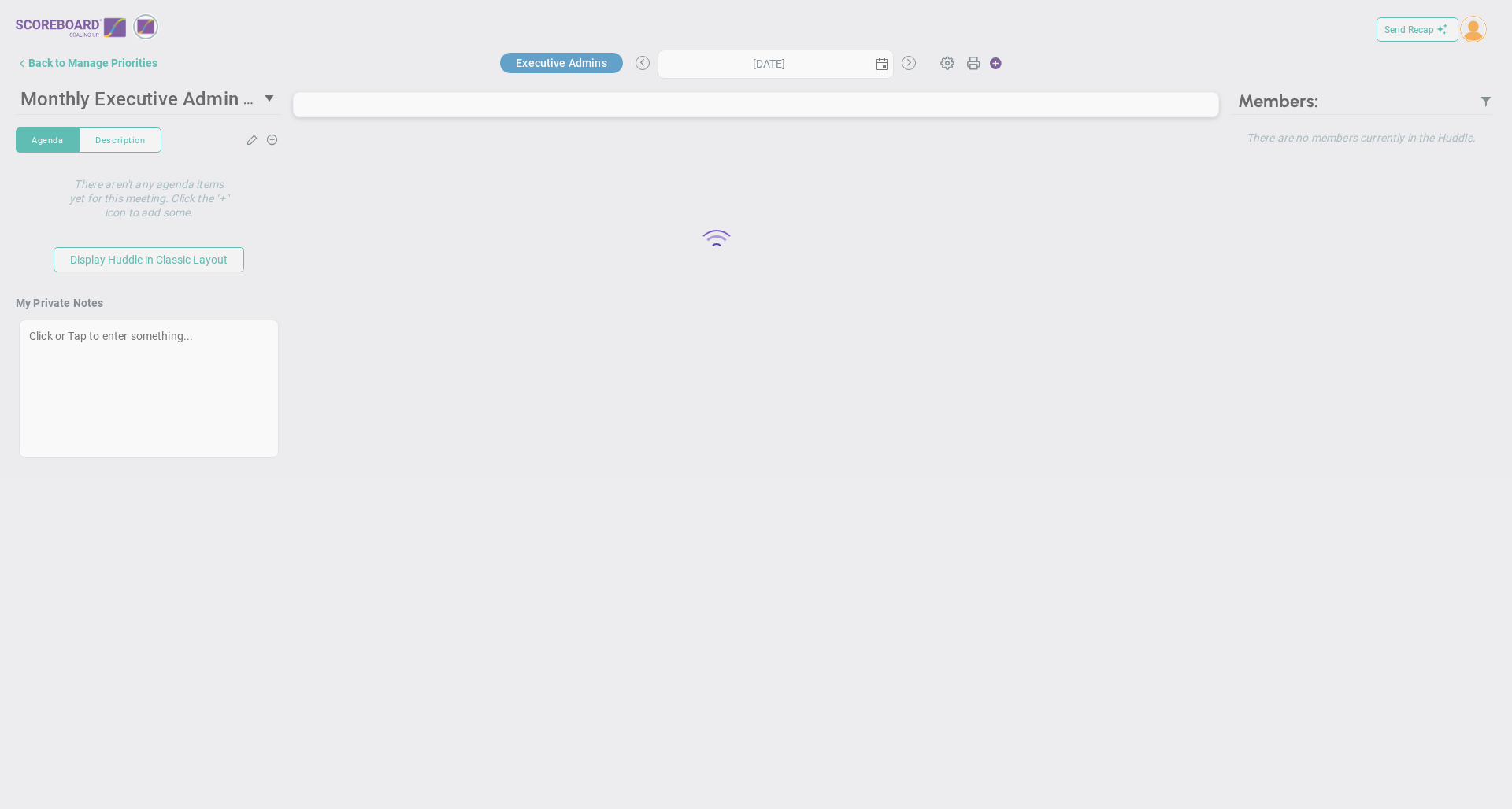
type input "[DATE]"
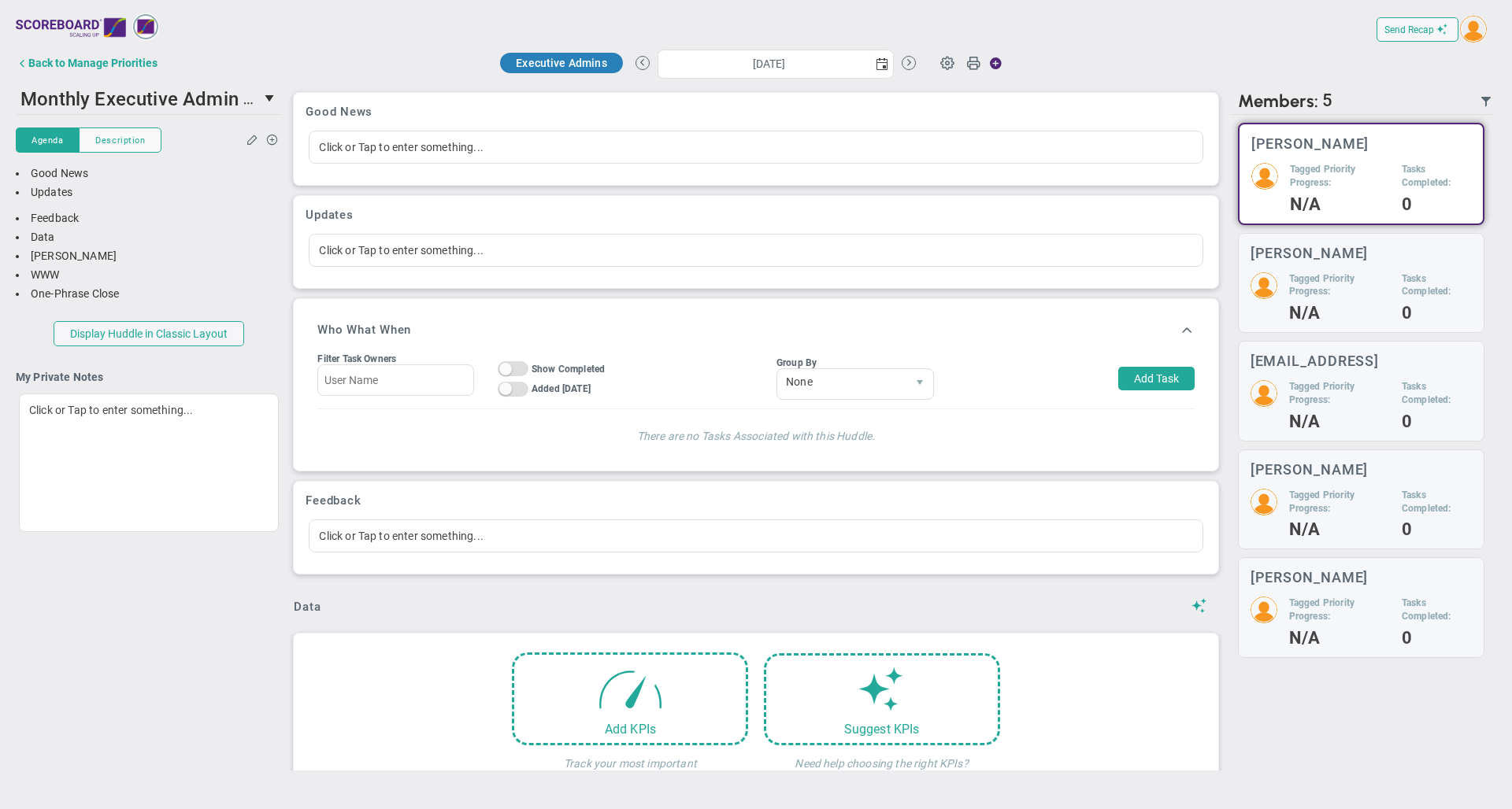
click at [932, 35] on div "Send Recap Profile Contact your Advisor Share! Become an Affiliate" at bounding box center [756, 29] width 1481 height 36
click at [950, 64] on span at bounding box center [947, 62] width 30 height 30
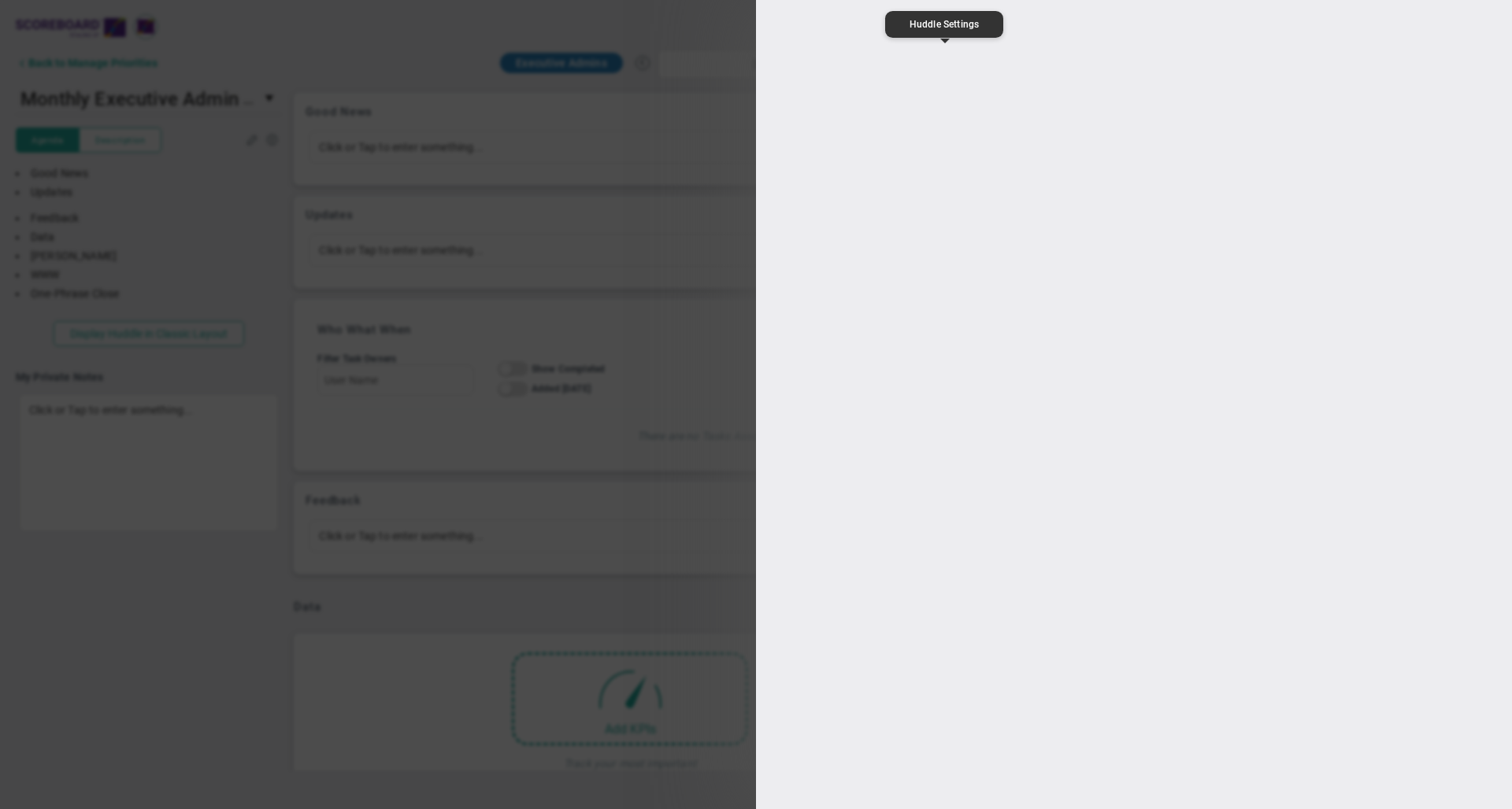
type input "Monthly Executive Admin Meeting"
type input "14:00:00"
type input "14:30:00"
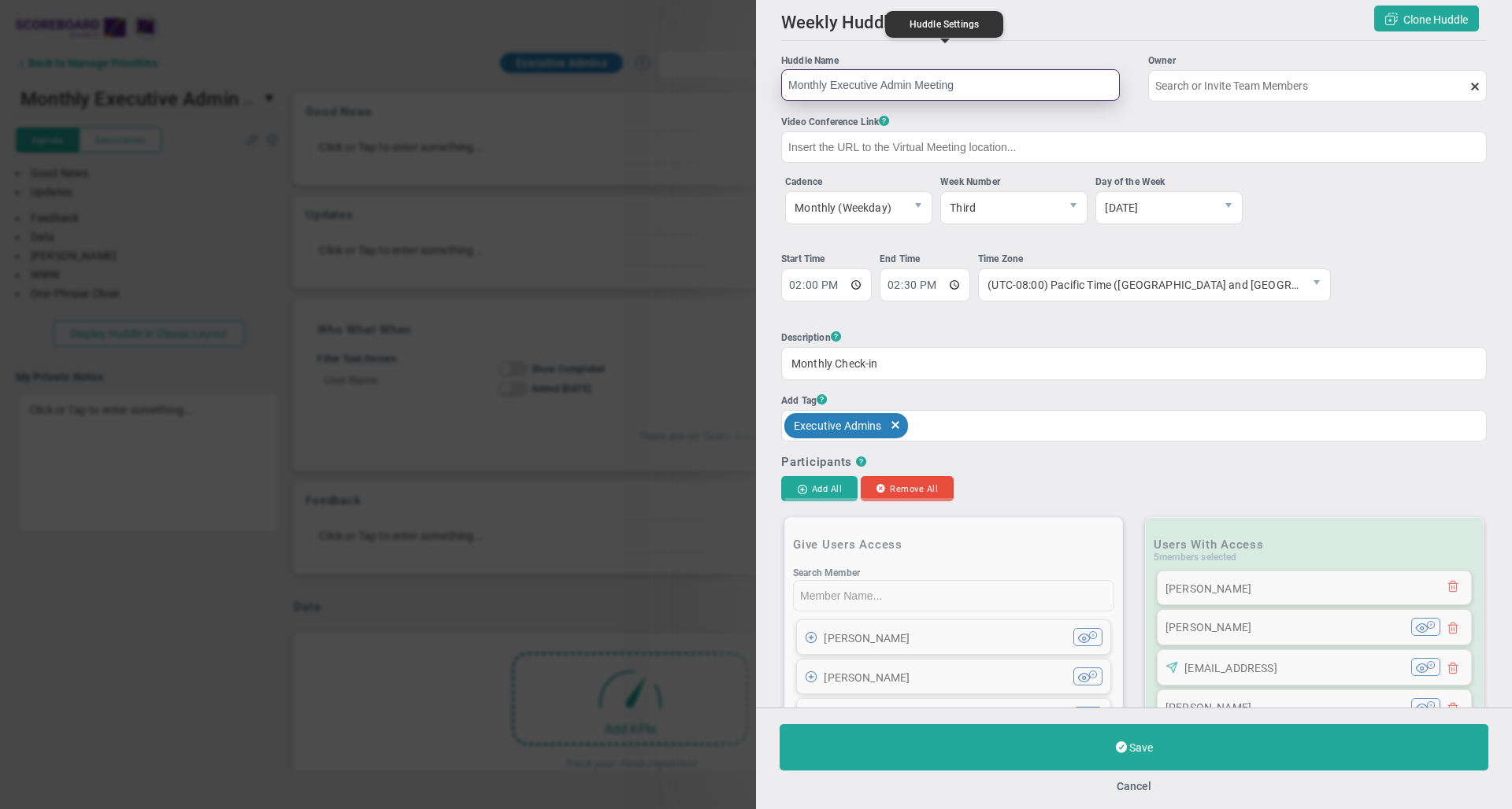
type input "[PERSON_NAME]"
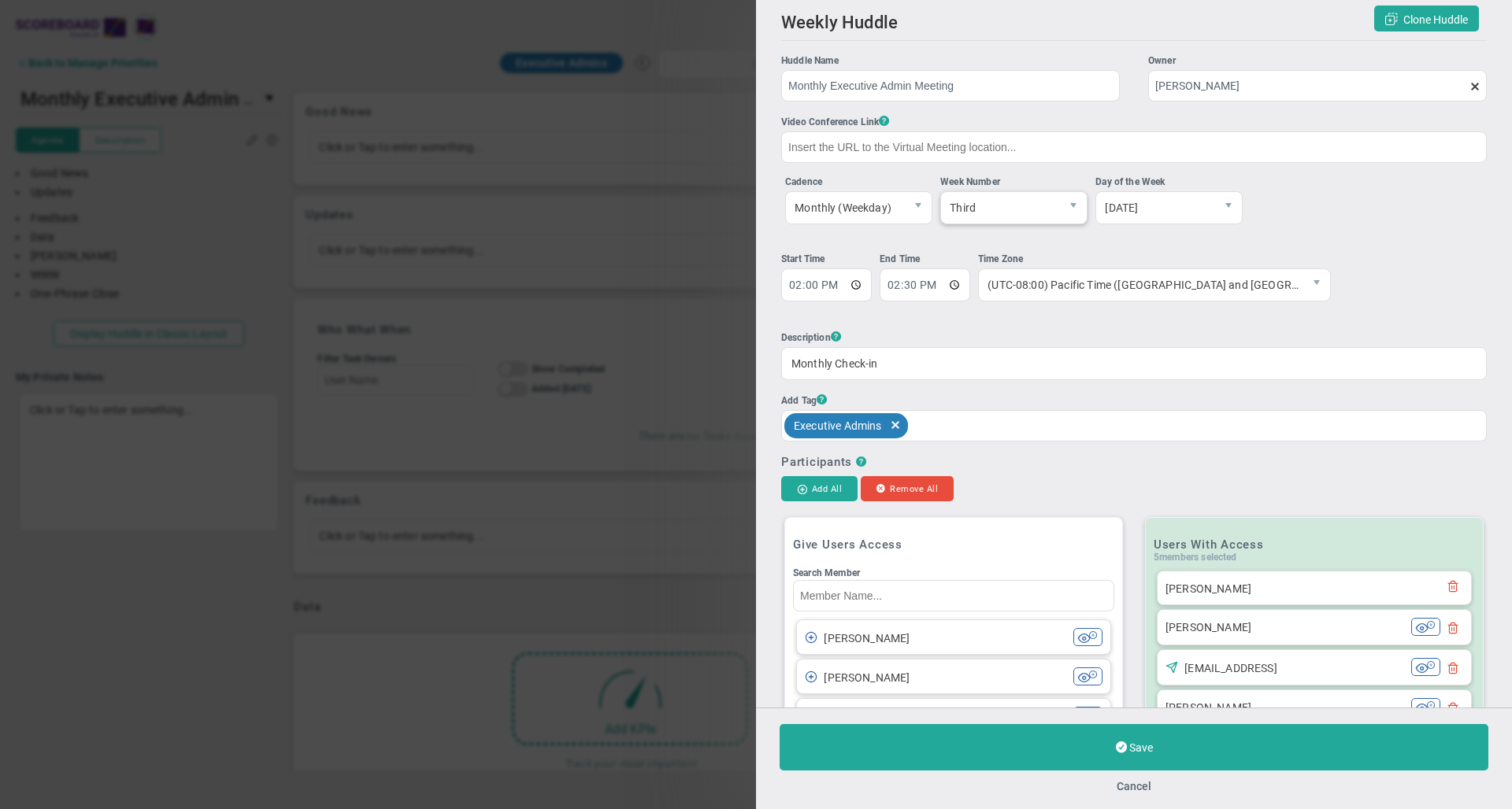
click at [1016, 216] on span "Third" at bounding box center [1001, 207] width 119 height 31
click at [1116, 247] on ul "Huddle Name Monthly Executive Admin Meeting Owner [PERSON_NAME] The Huddle Owne…" at bounding box center [1134, 247] width 705 height 388
click at [1124, 787] on button "Cancel" at bounding box center [1134, 786] width 35 height 12
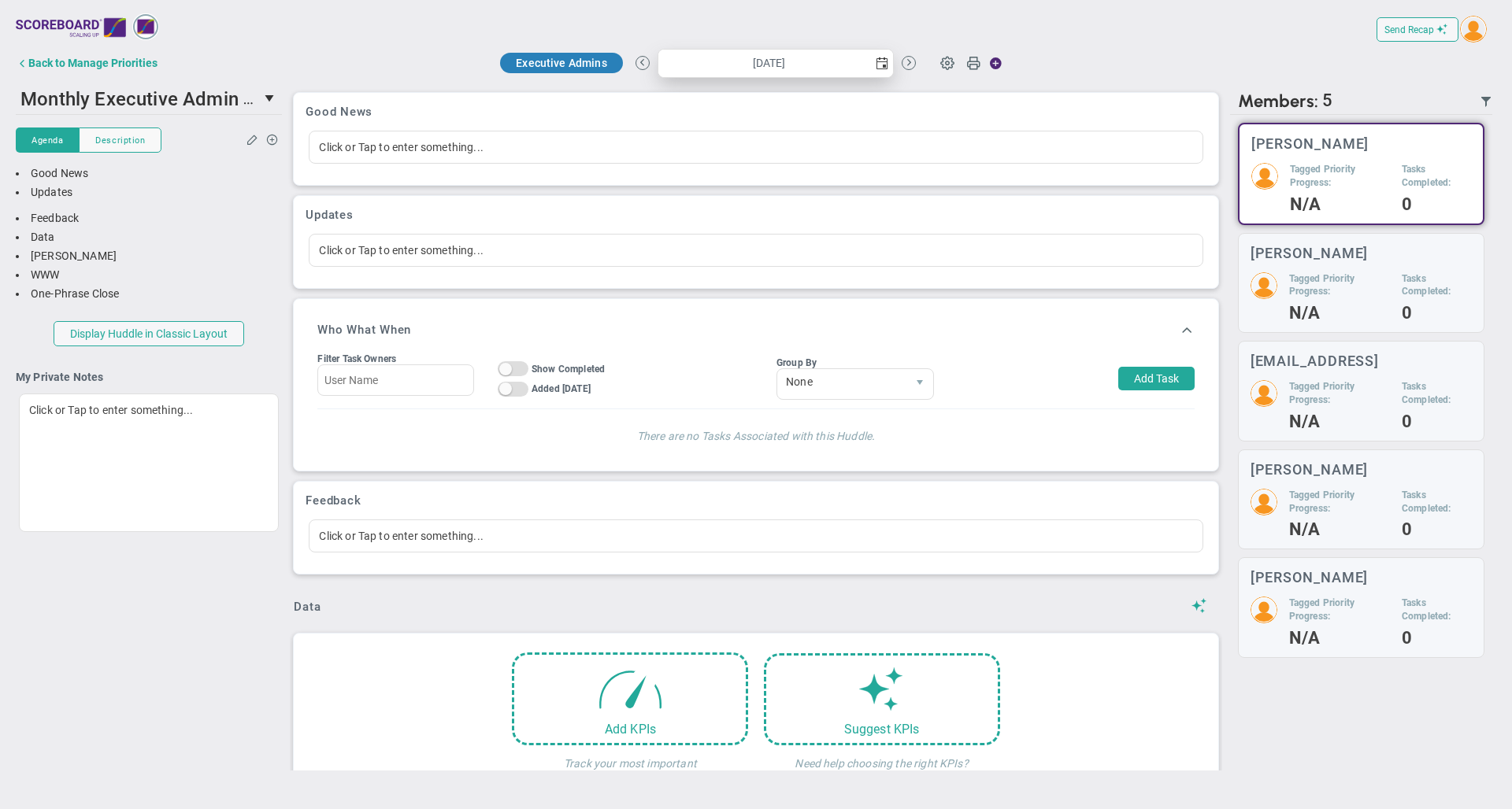
click at [877, 61] on span "select" at bounding box center [882, 64] width 12 height 12
click at [920, 80] on div "Back to Manage Priorities Executive Admins [DATE] Update Priority Values" at bounding box center [756, 65] width 1481 height 36
click at [876, 60] on span "select" at bounding box center [882, 64] width 12 height 12
click at [919, 92] on div "Good News Click or Tap to enter something..." at bounding box center [755, 138] width 925 height 93
click at [947, 62] on span at bounding box center [947, 62] width 30 height 30
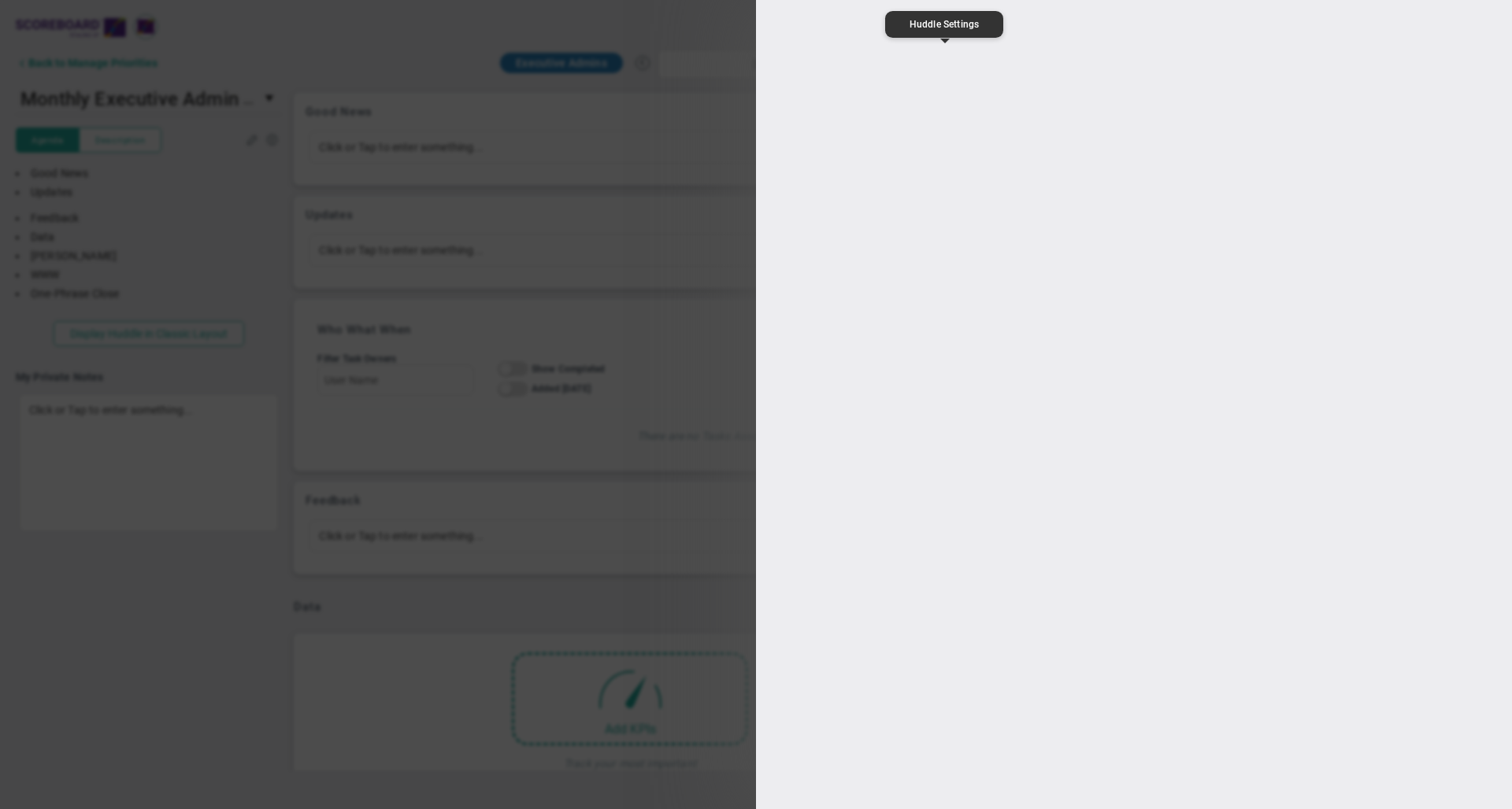
type input "Monthly Executive Admin Meeting"
type input "14:00:00"
type input "14:30:00"
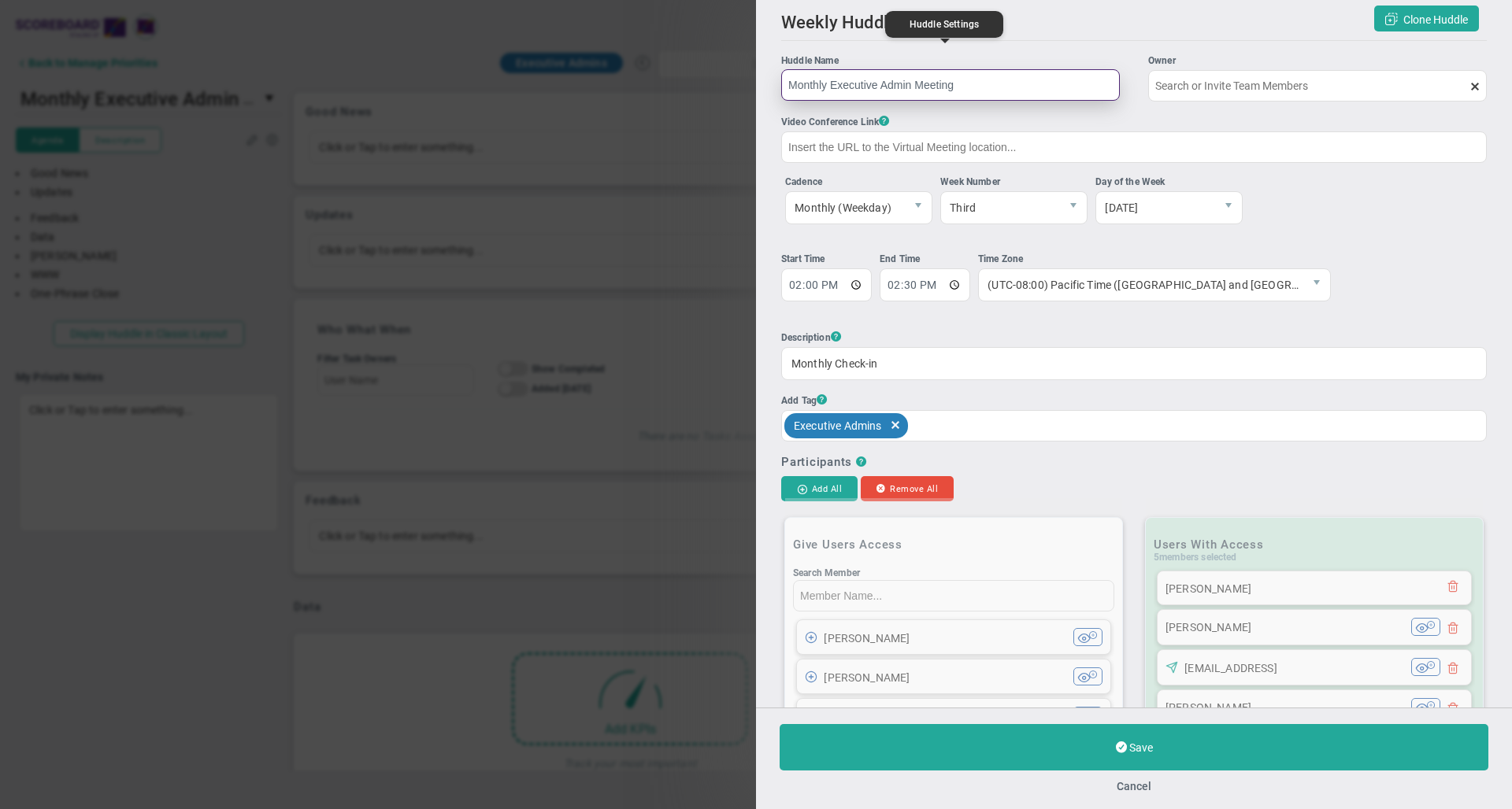
type input "[PERSON_NAME]"
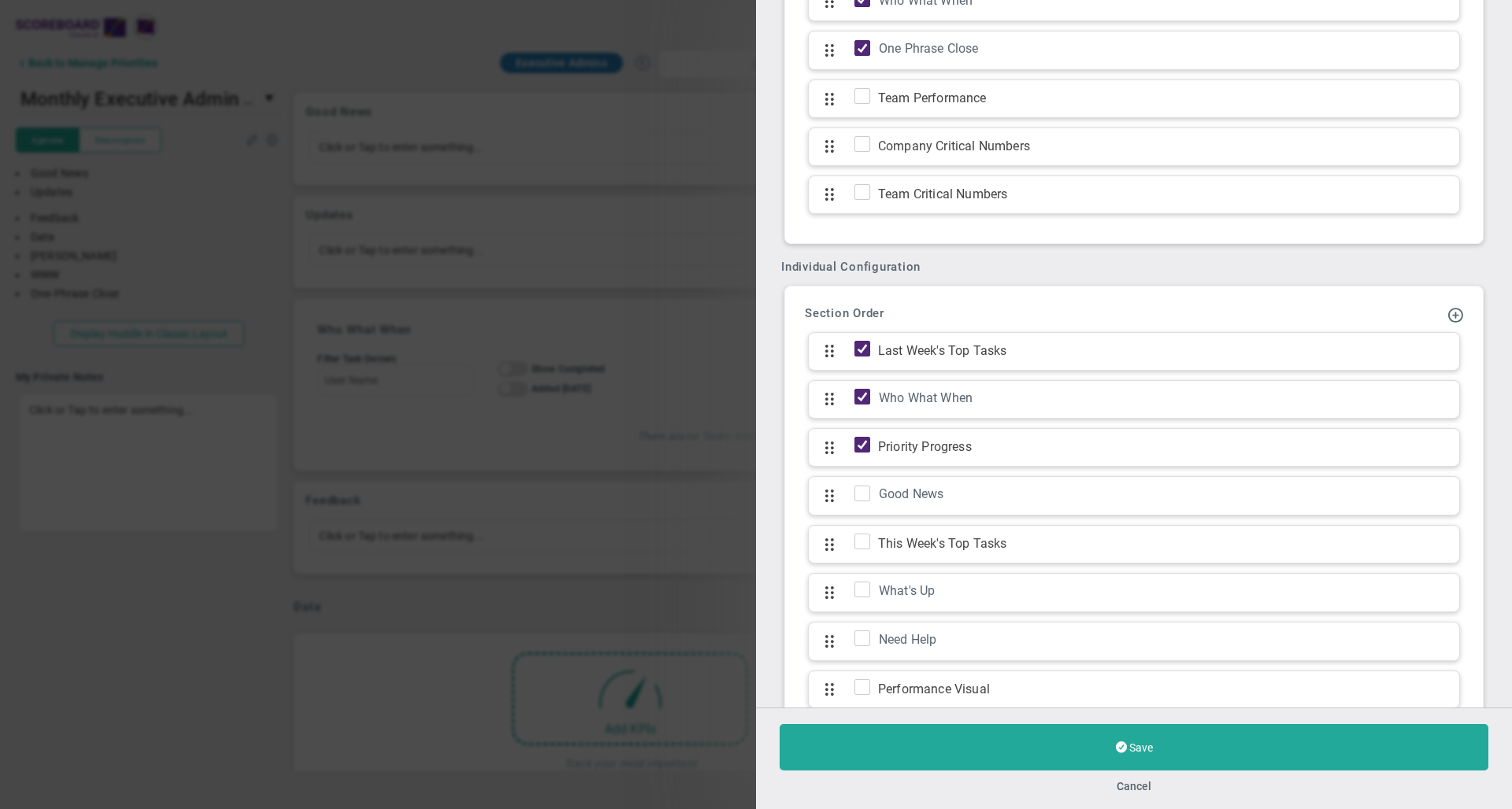
scroll to position [1971, 0]
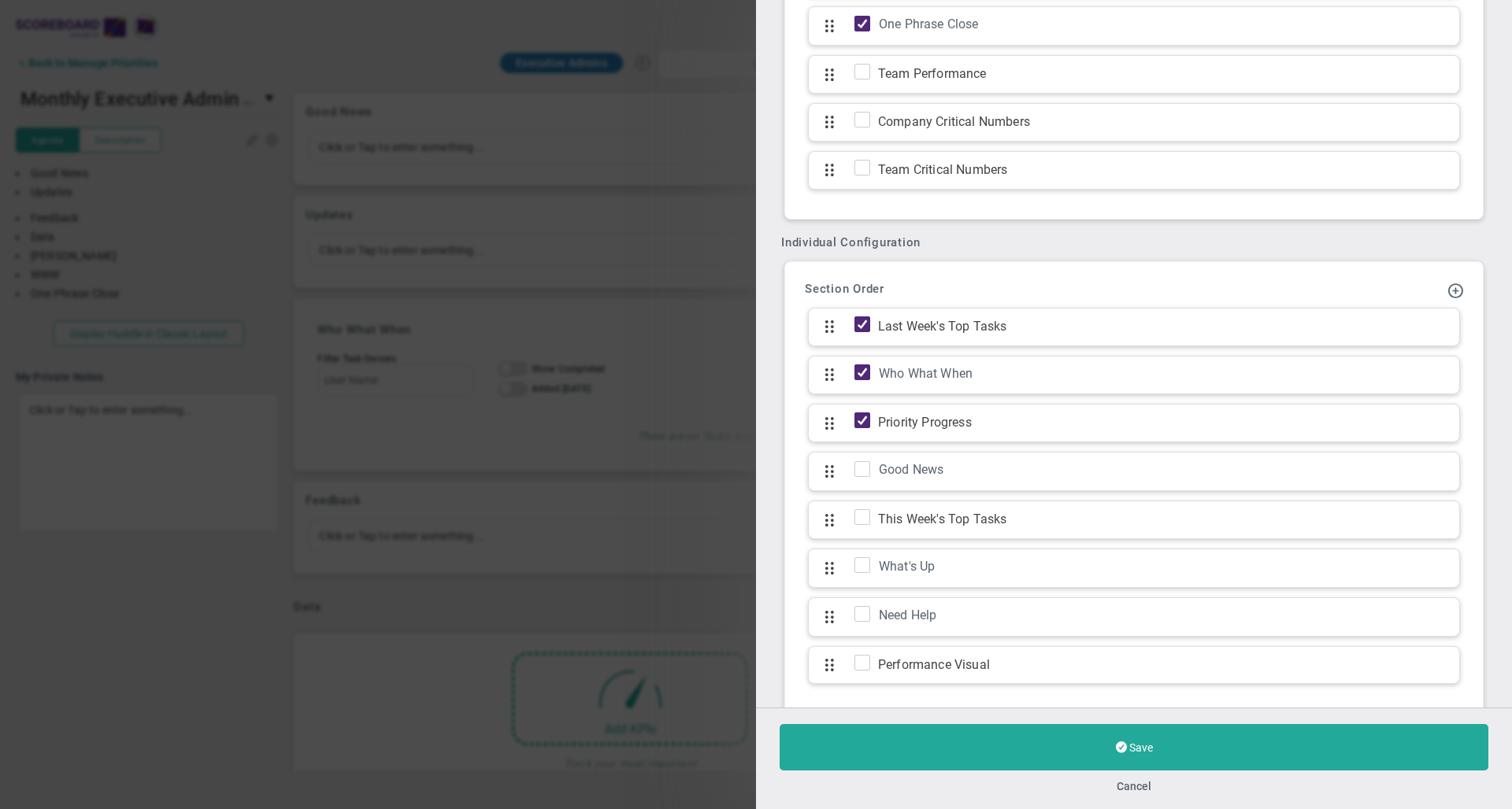
click at [1045, 296] on div "Section Order Last Week's Top Tasks Who What When Click to add section name Who…" at bounding box center [1134, 488] width 682 height 436
click at [1134, 784] on button "Cancel" at bounding box center [1134, 786] width 35 height 12
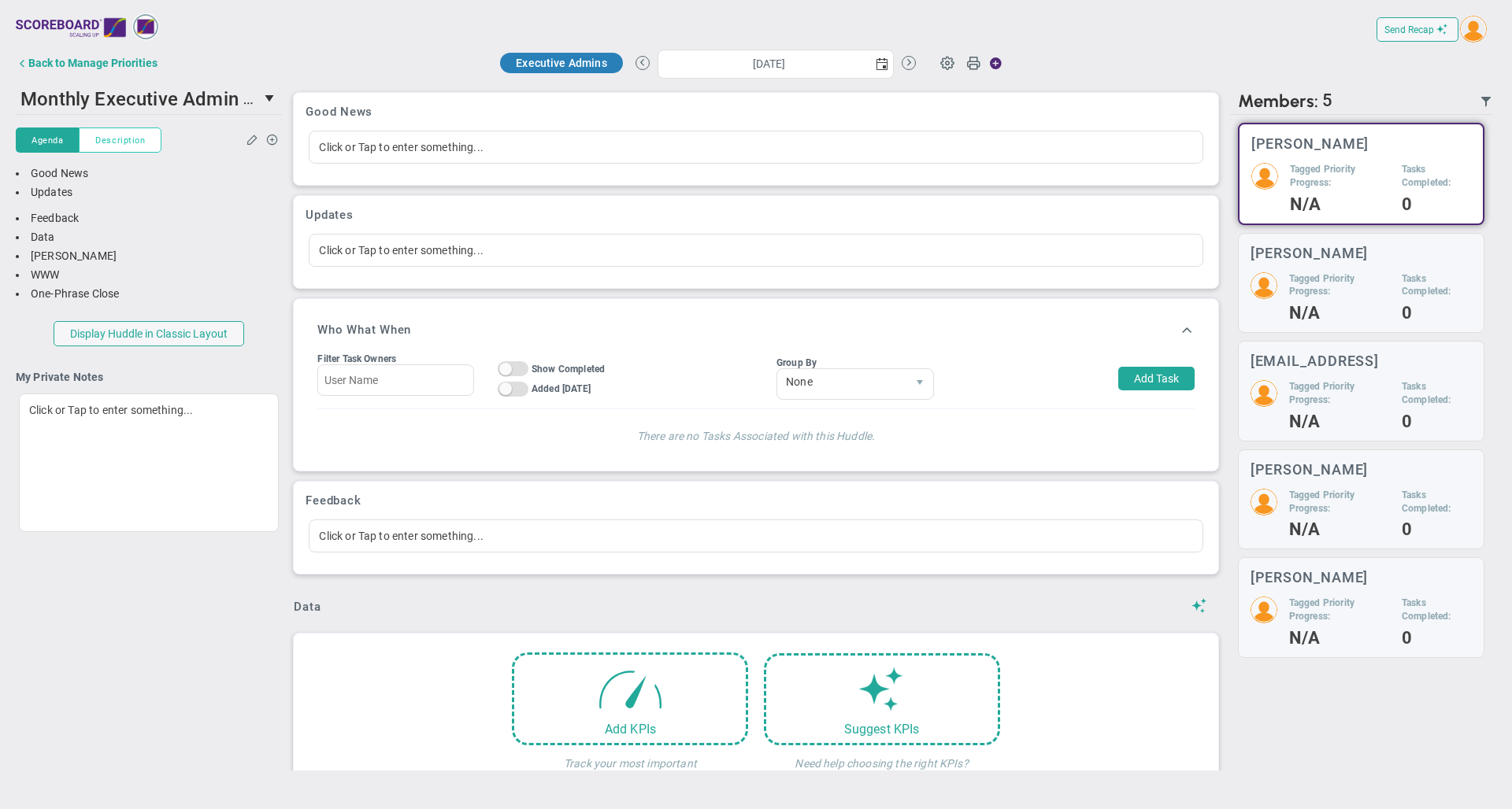
click at [133, 145] on span "Description" at bounding box center [120, 140] width 50 height 13
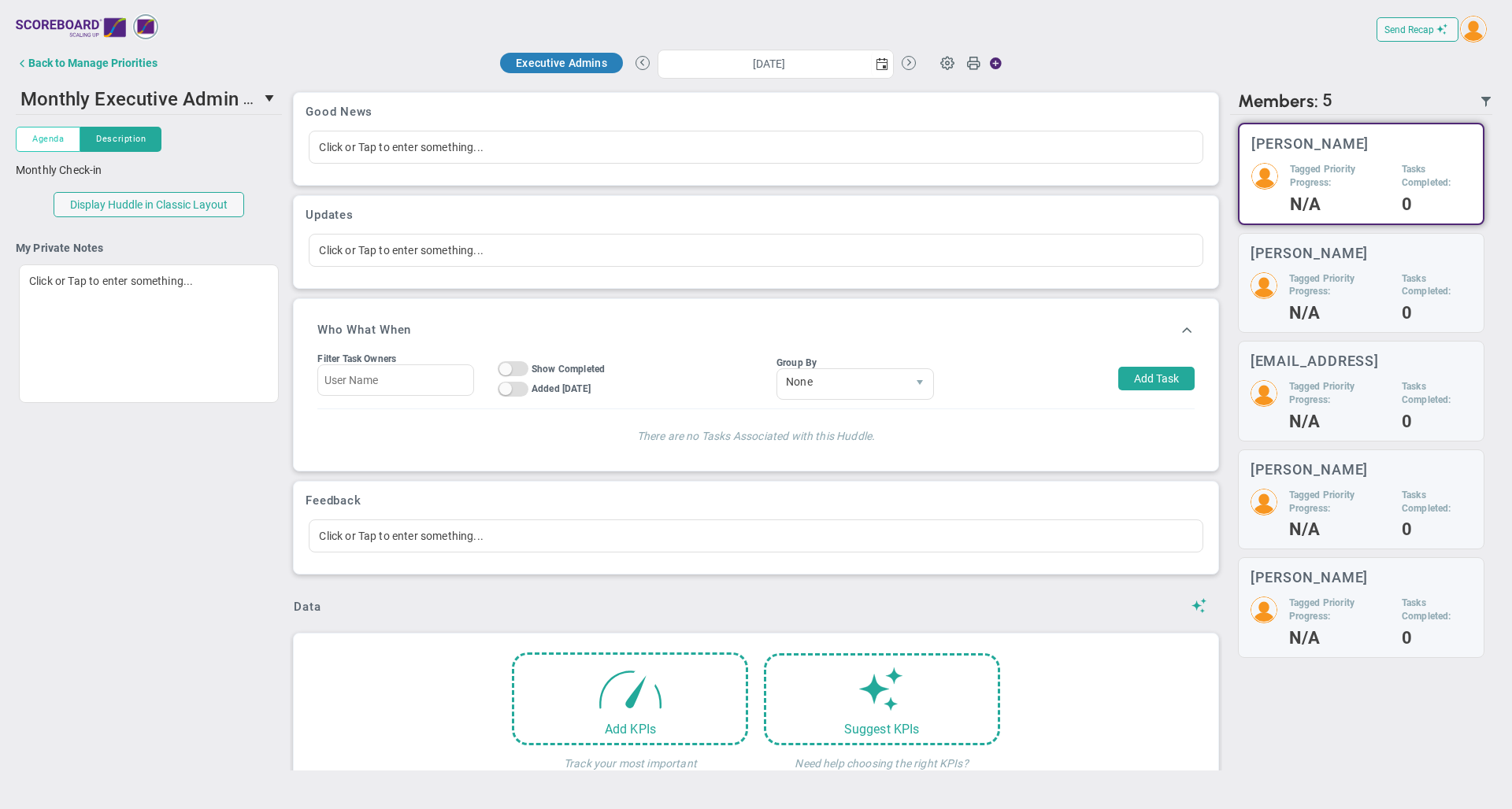
click at [49, 144] on span "Agenda" at bounding box center [47, 139] width 31 height 13
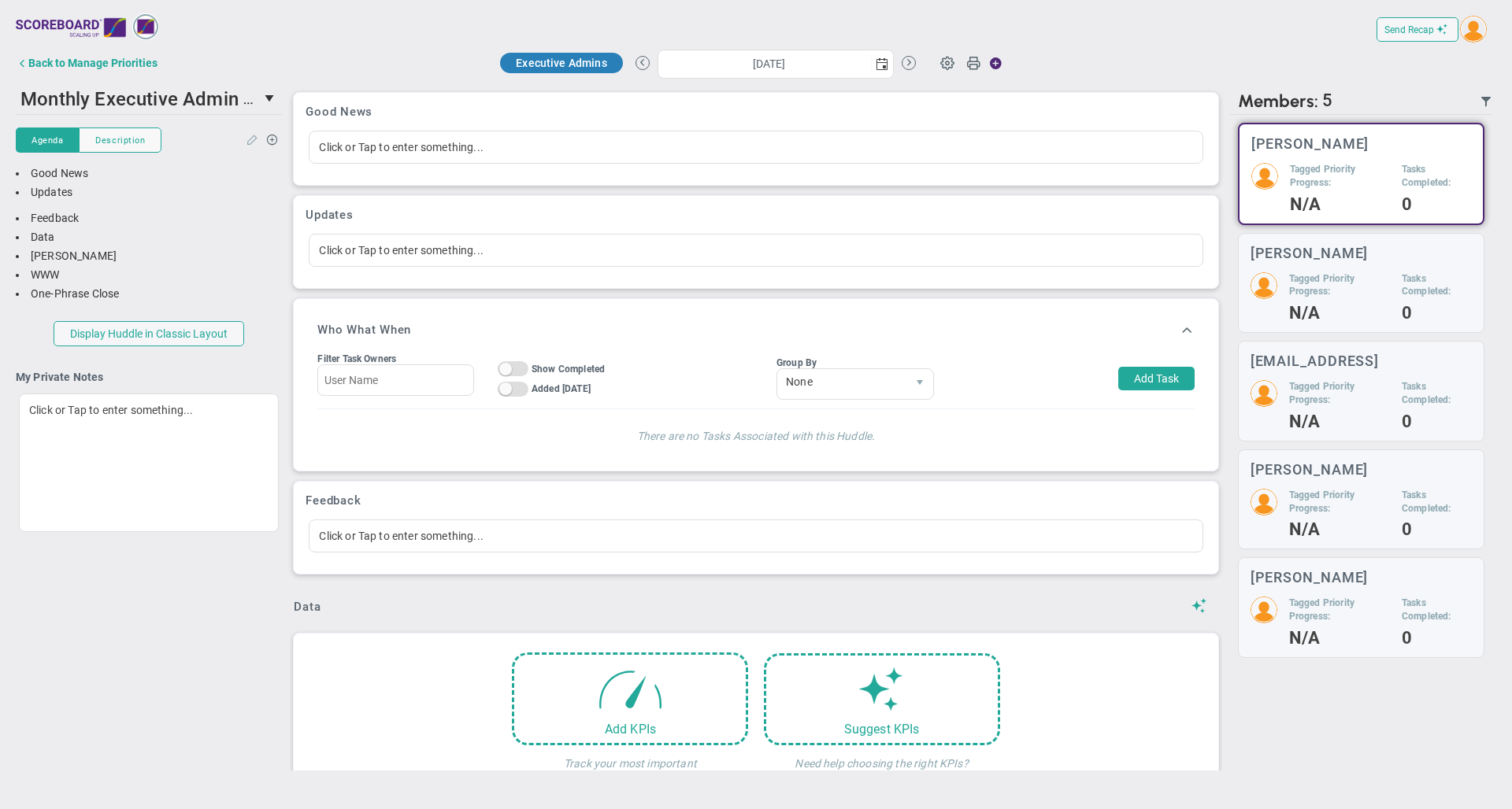
click at [255, 138] on span at bounding box center [253, 138] width 12 height 12
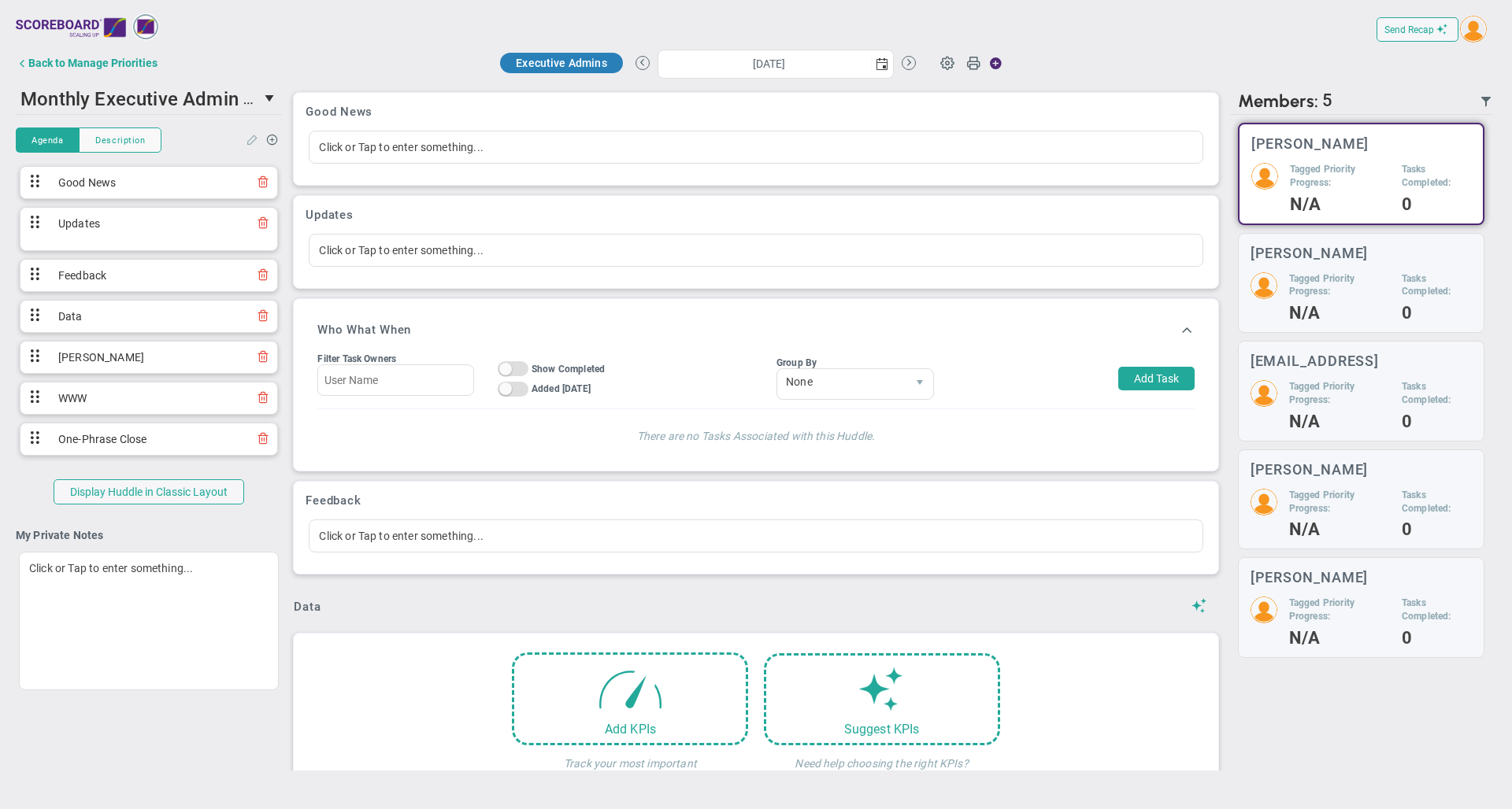
click at [250, 137] on span at bounding box center [253, 138] width 12 height 12
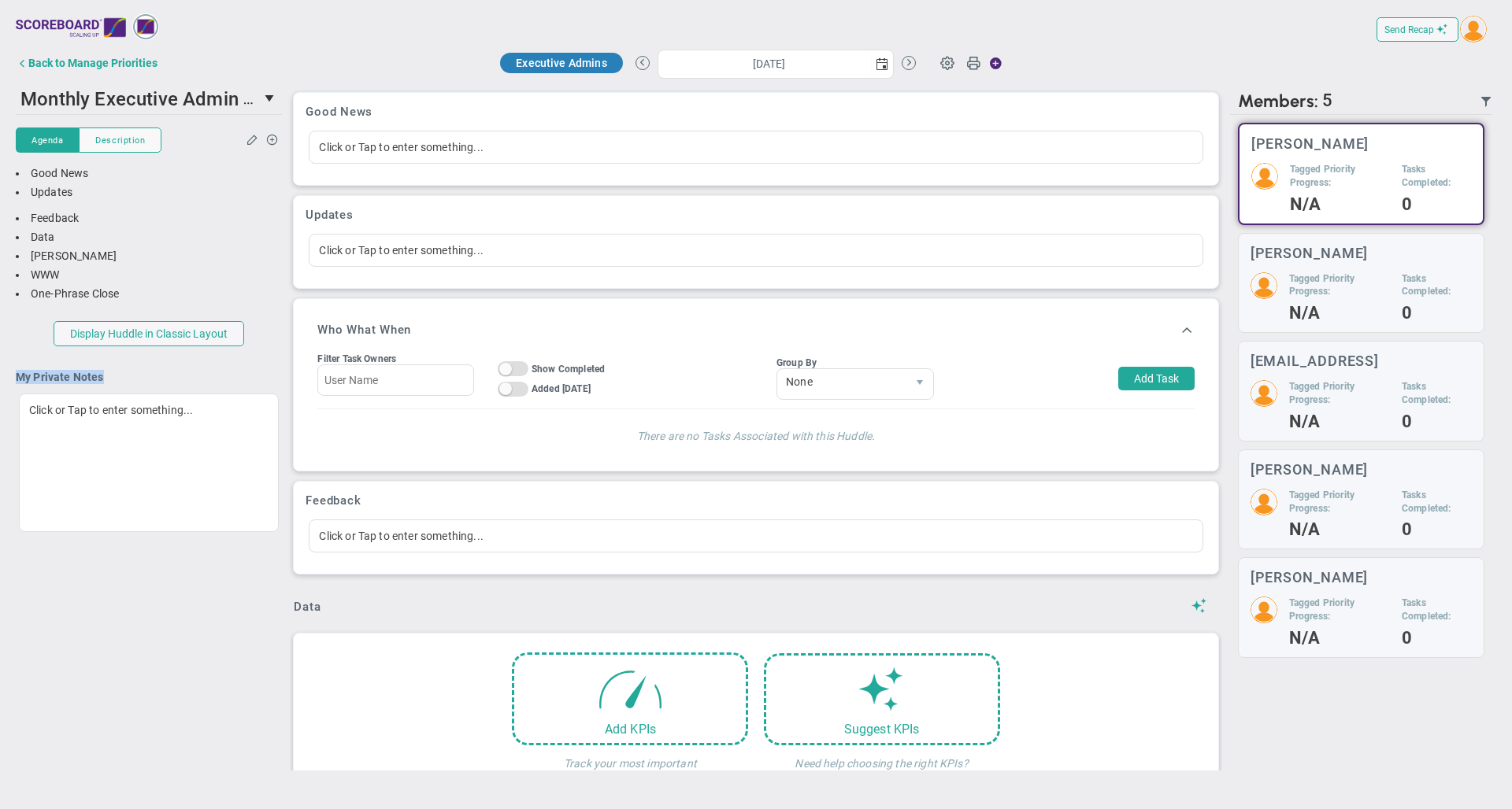
drag, startPoint x: 109, startPoint y: 376, endPoint x: 19, endPoint y: 376, distance: 90.0
click at [19, 376] on h4 "My Private Notes" at bounding box center [149, 377] width 266 height 14
click at [148, 370] on h4 "My Private Notes" at bounding box center [149, 377] width 266 height 14
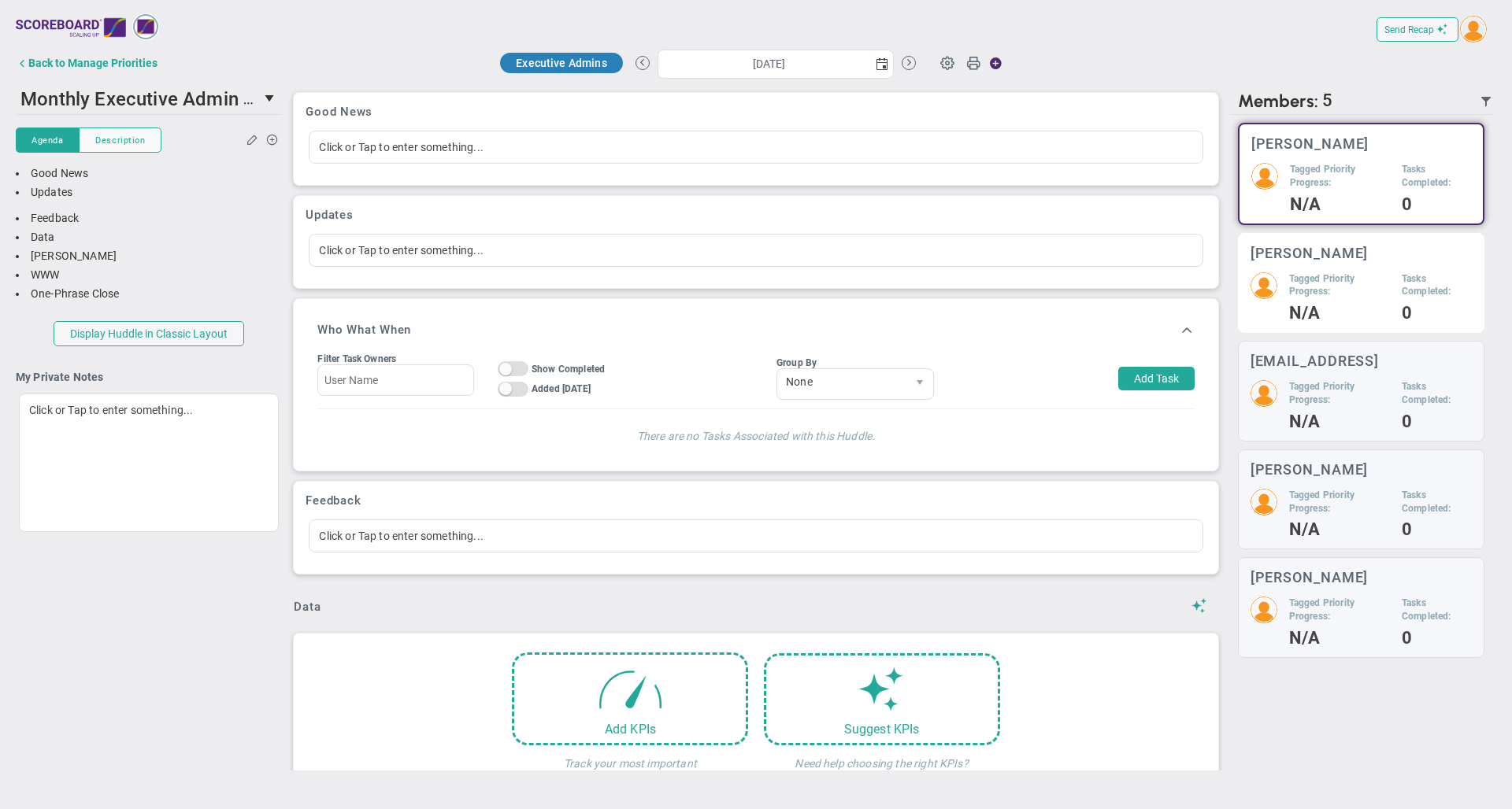
click at [1326, 274] on h5 "Tagged Priority Progress:" at bounding box center [1339, 286] width 101 height 27
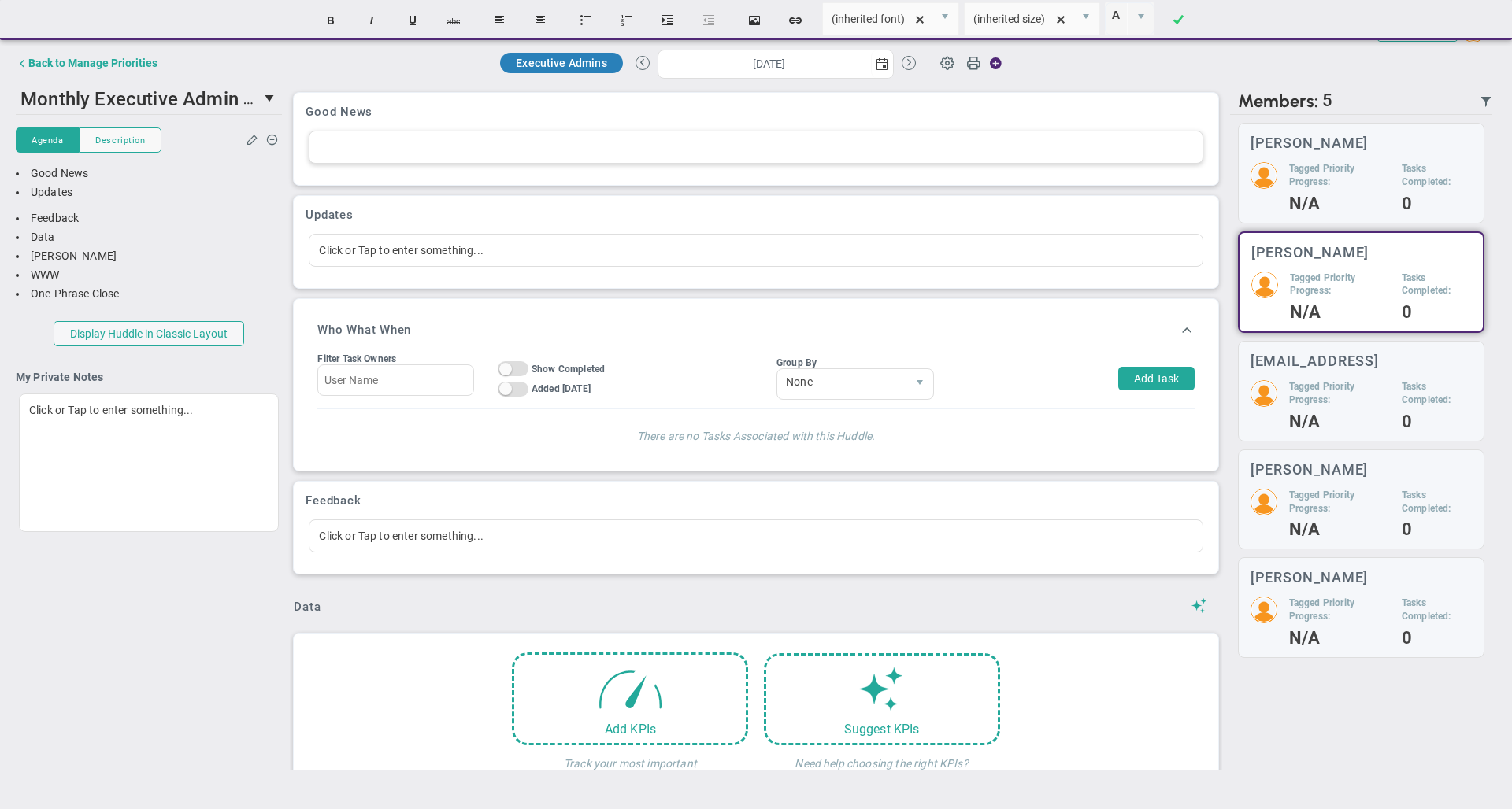
click at [518, 154] on div at bounding box center [756, 147] width 894 height 33
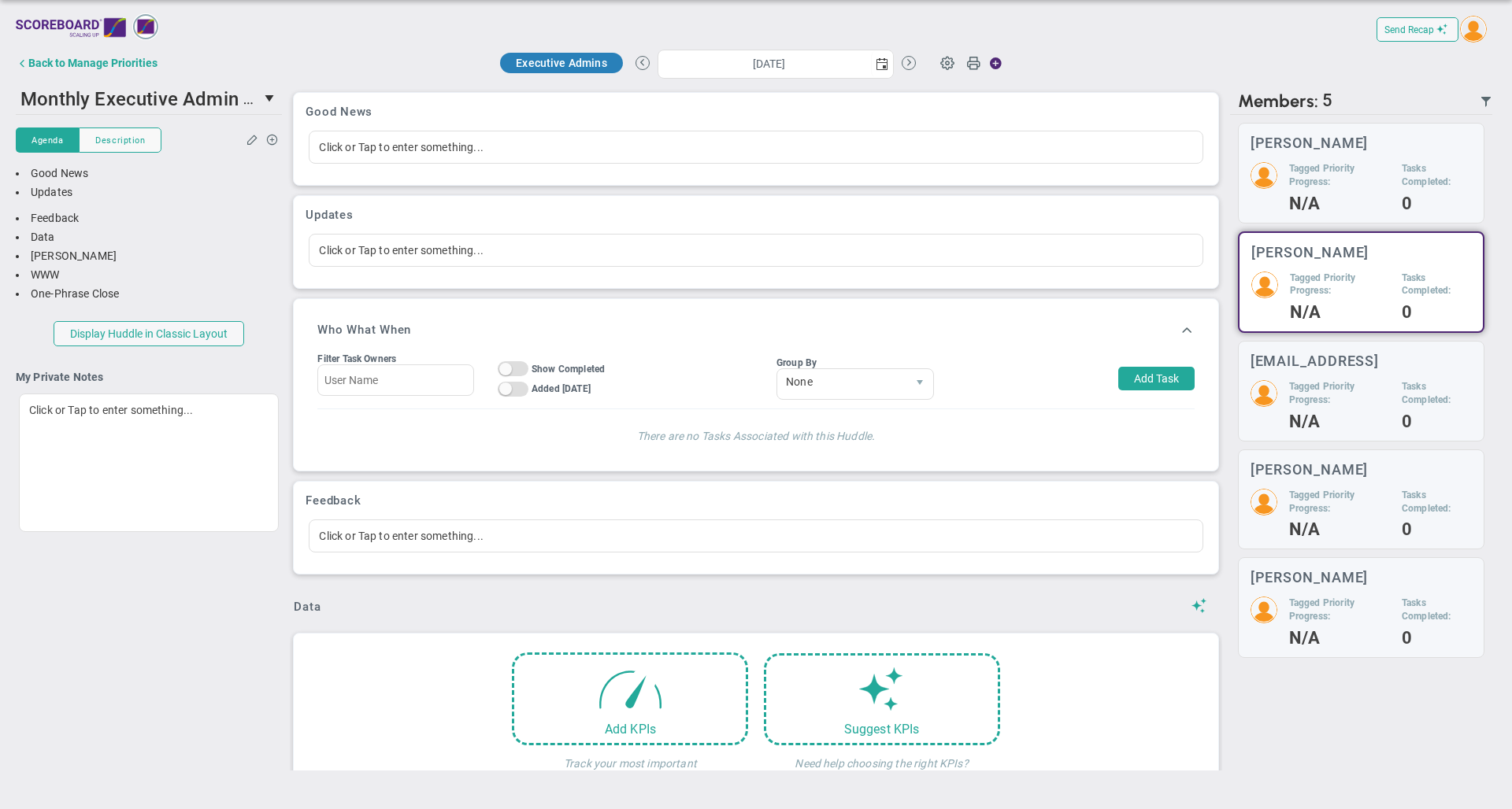
click at [507, 228] on div "Updates Click or Tap to enter something..." at bounding box center [755, 241] width 923 height 92
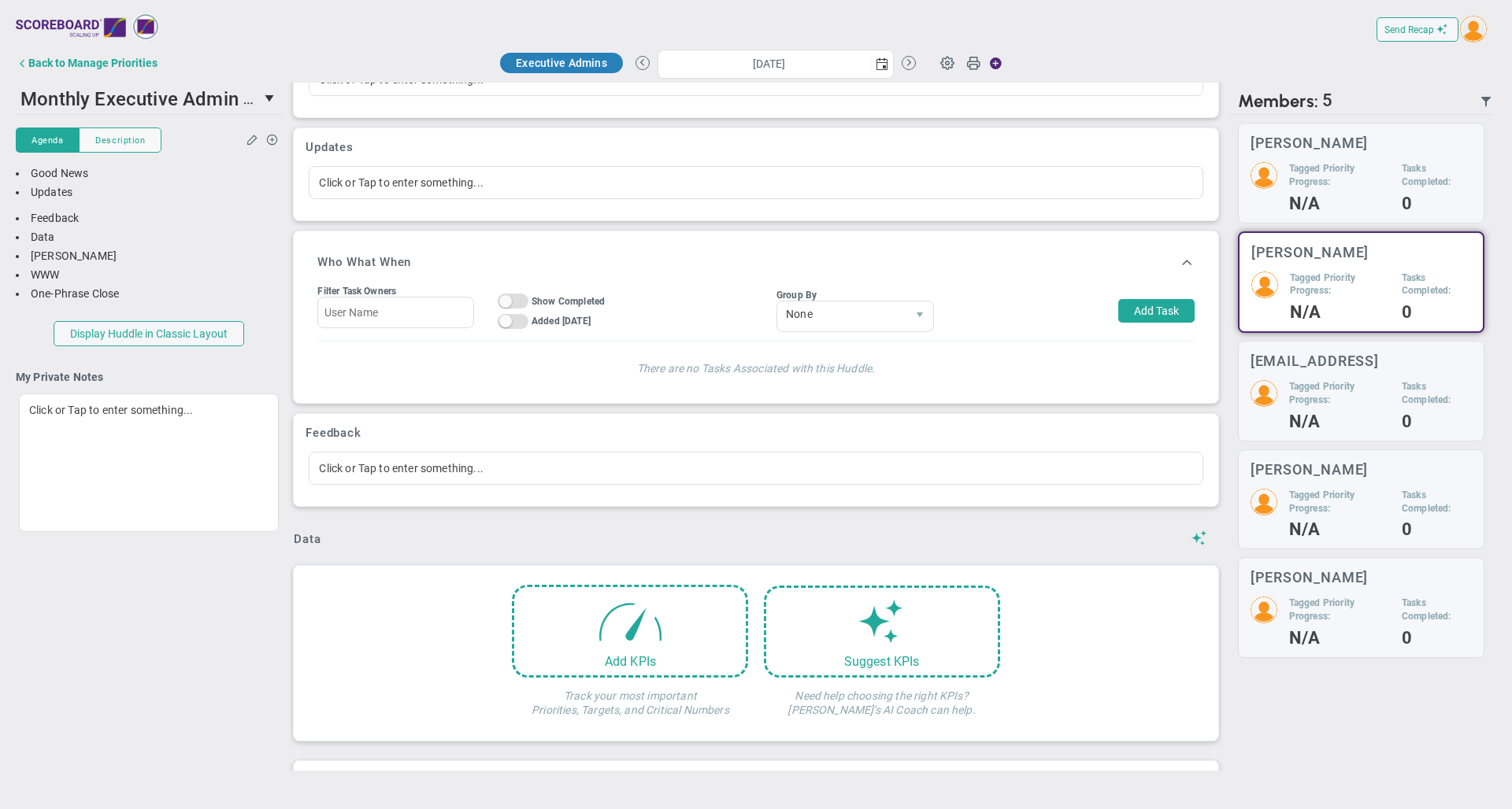
scroll to position [69, 0]
drag, startPoint x: 431, startPoint y: 261, endPoint x: 311, endPoint y: 261, distance: 120.0
click at [311, 261] on div "Who What When Filter Task Owners On Off Show Completed On Off Added [DATE] On O…" at bounding box center [755, 315] width 900 height 148
click at [484, 246] on div "Who What When" at bounding box center [755, 260] width 876 height 37
click at [1152, 310] on button "Add Task" at bounding box center [1157, 309] width 77 height 24
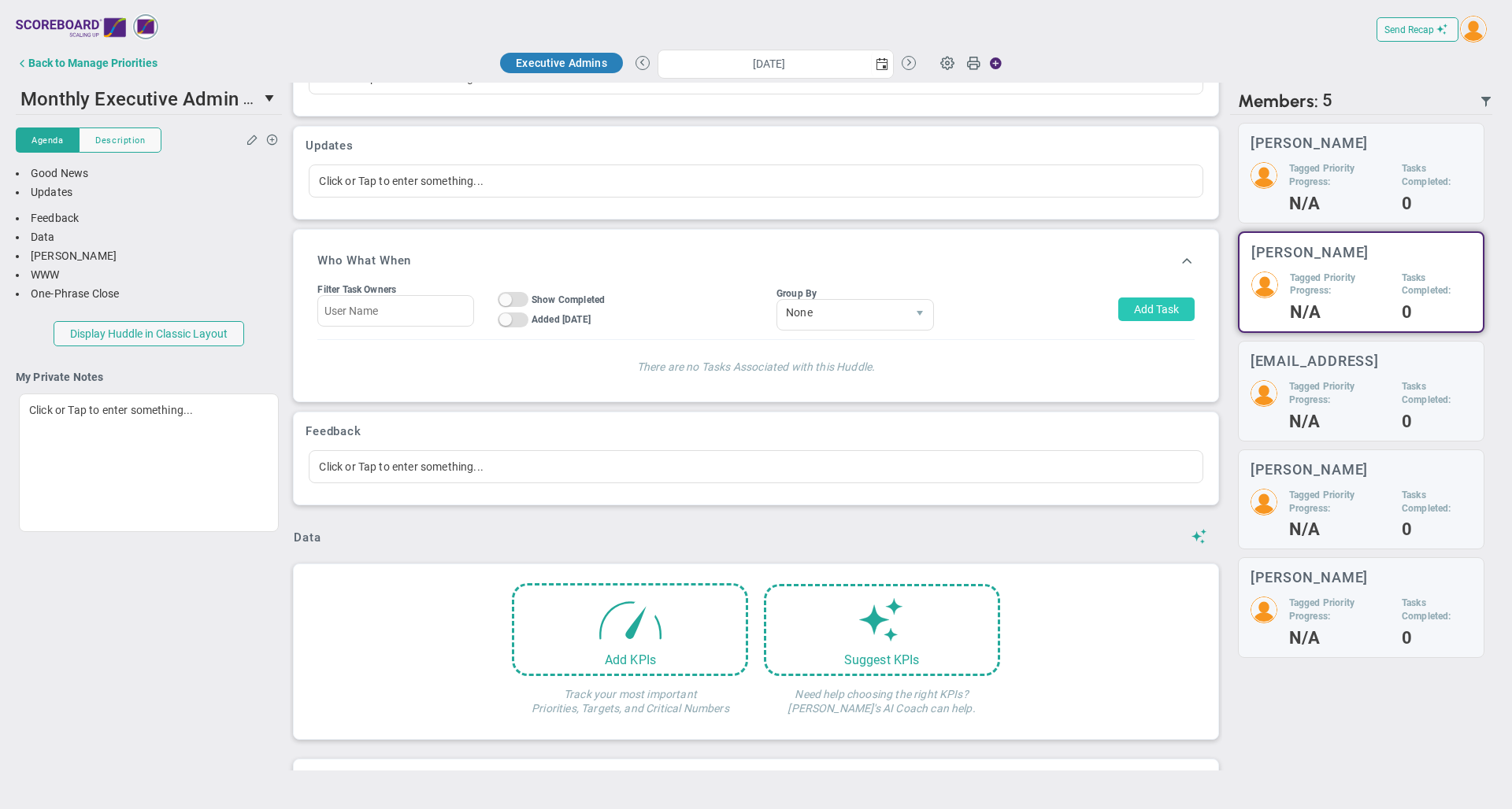
type input "[PERSON_NAME]"
type input "[DATE]"
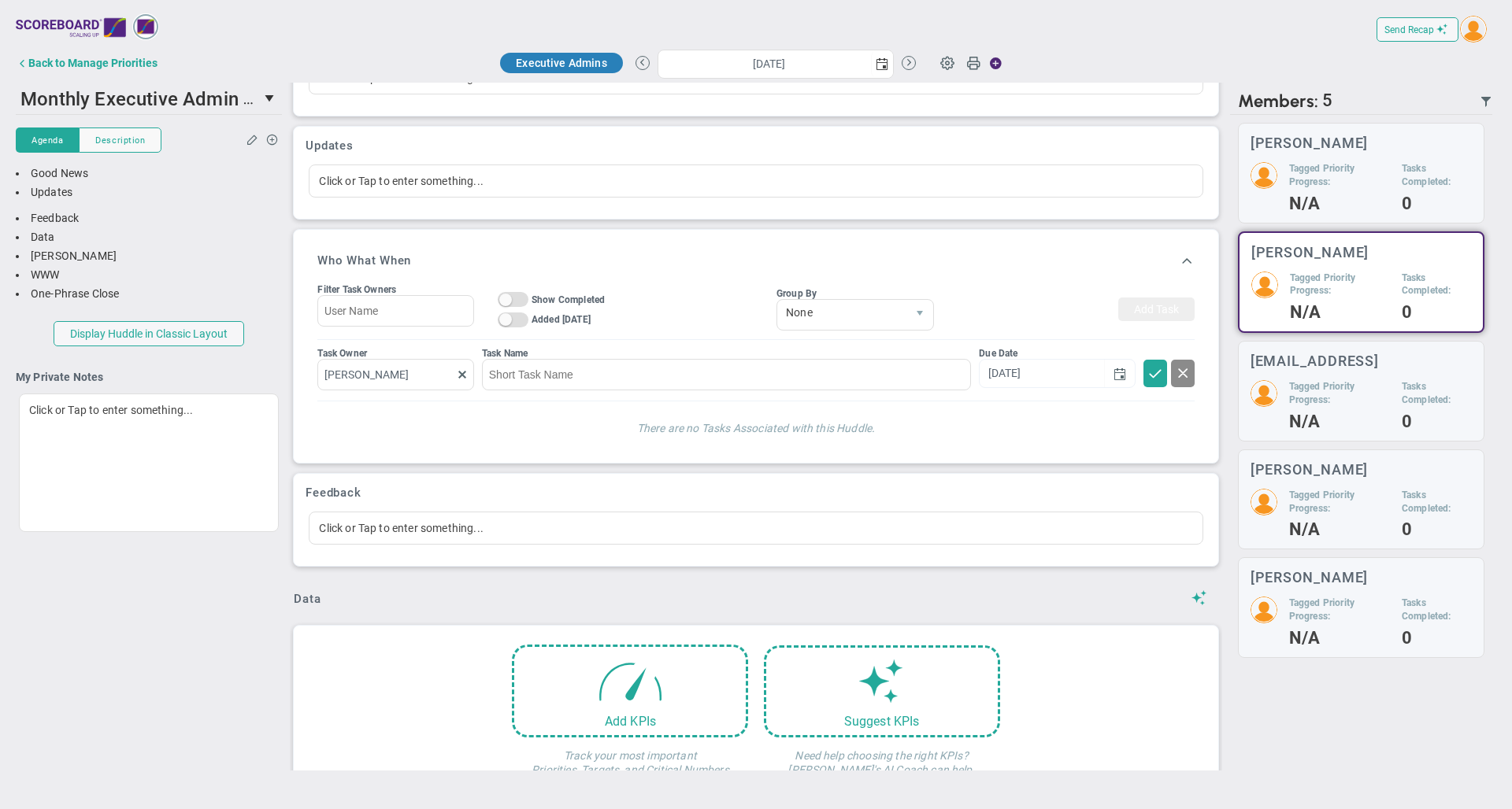
click at [1175, 378] on span at bounding box center [1183, 372] width 16 height 16
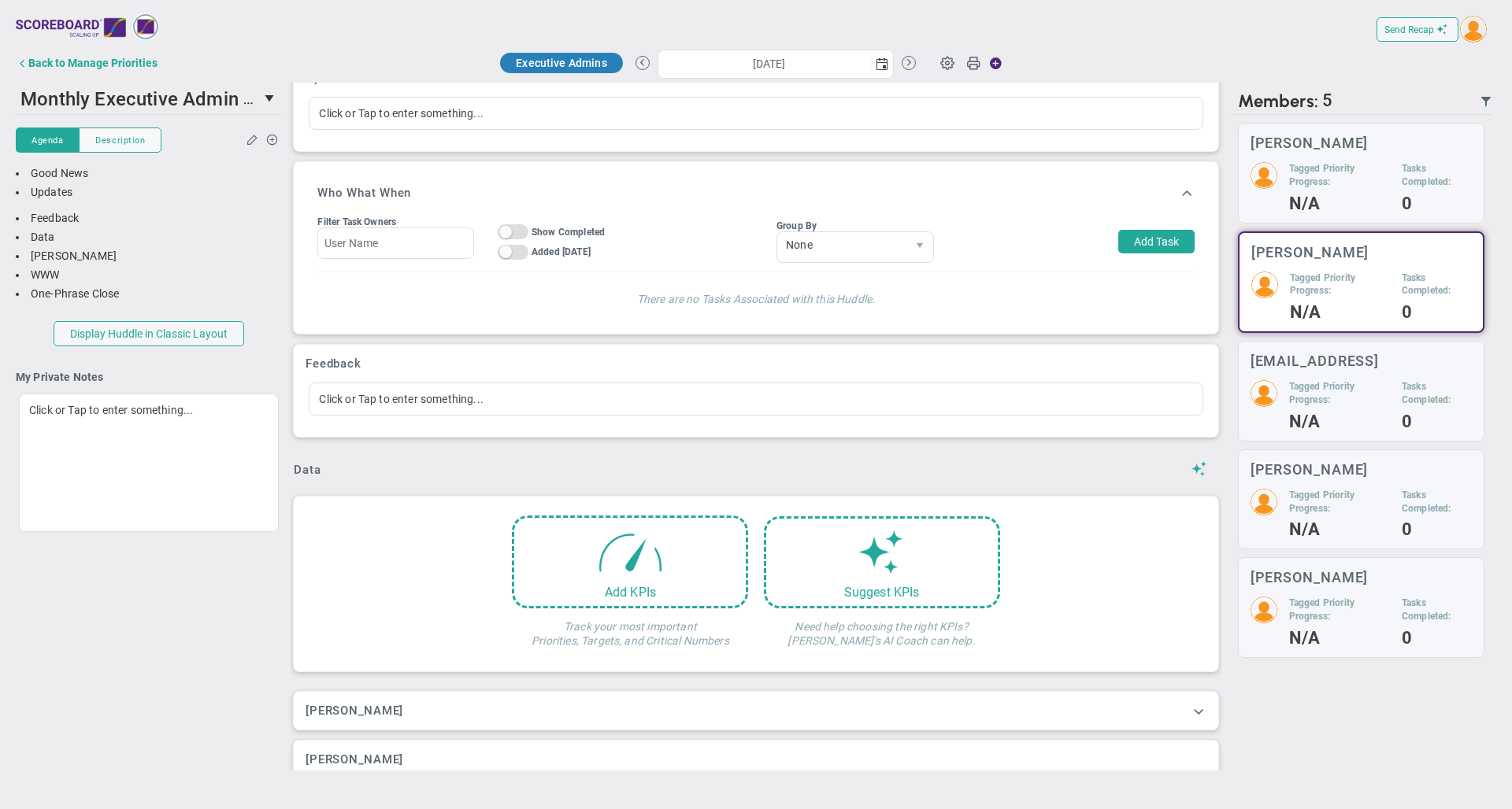
scroll to position [133, 0]
click at [146, 64] on div "Back to Manage Priorities" at bounding box center [93, 63] width 129 height 12
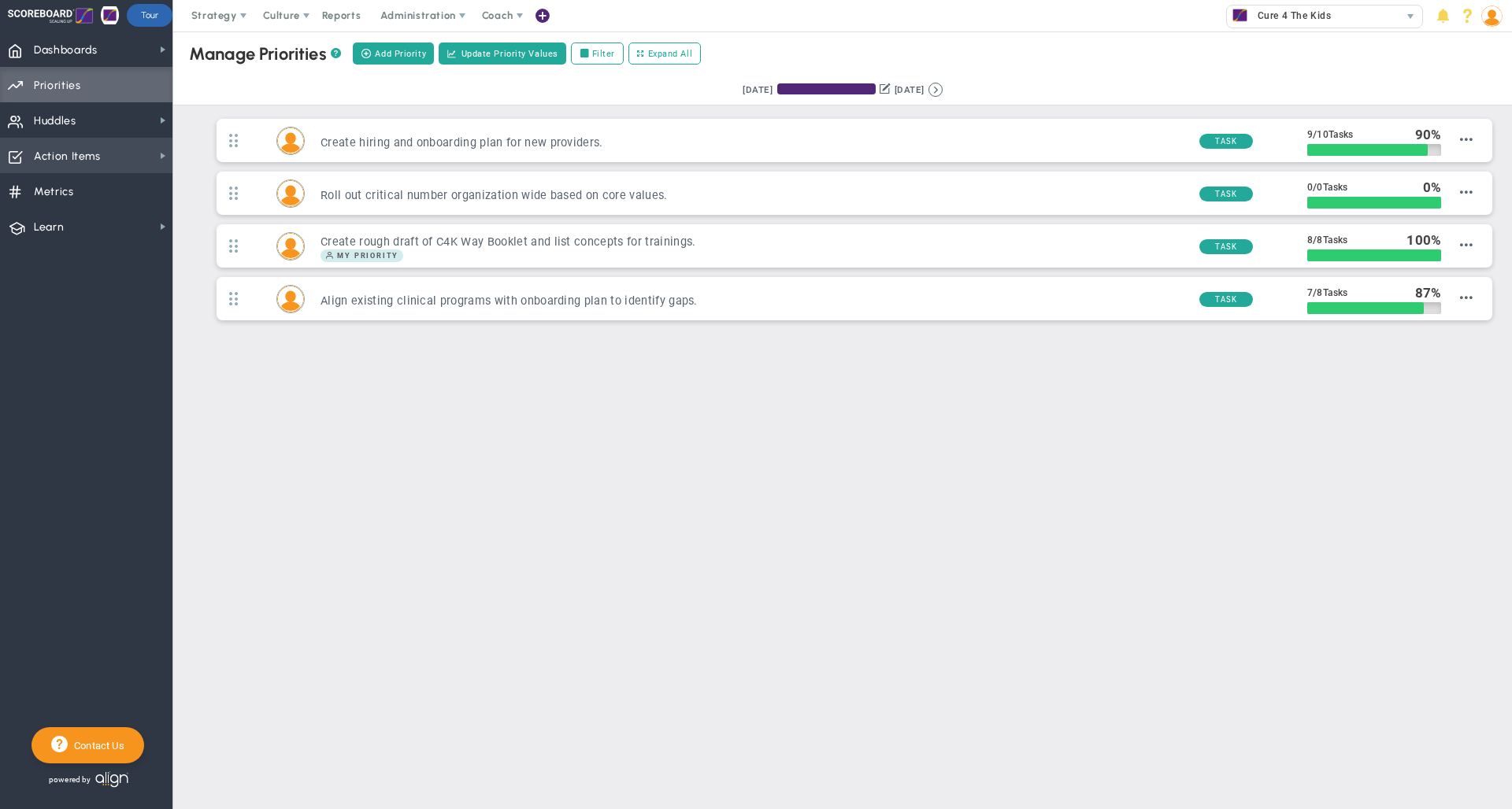
click at [95, 153] on span "Action Items" at bounding box center [67, 156] width 67 height 33
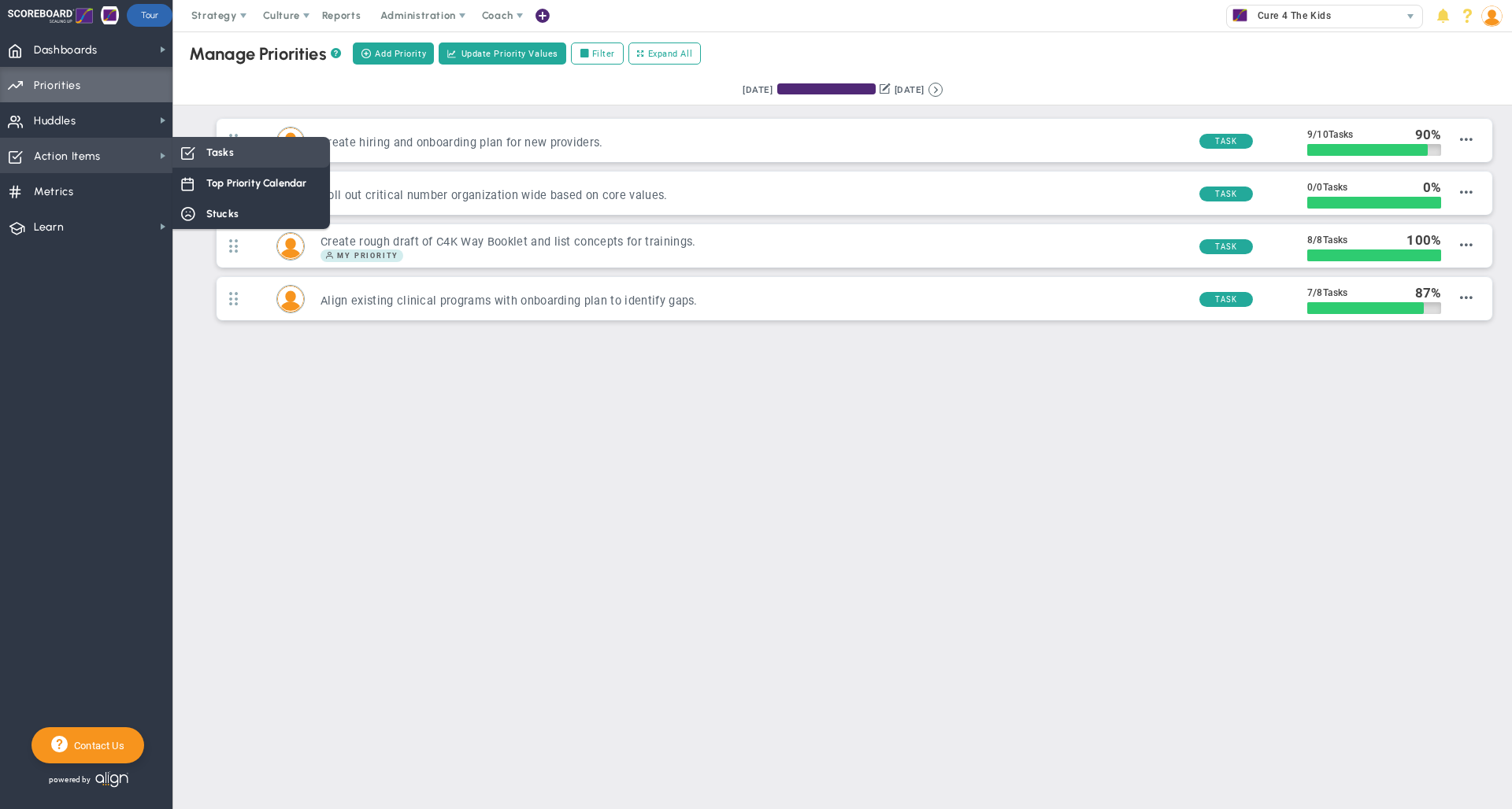
click at [205, 150] on div "Tasks" at bounding box center [251, 152] width 158 height 30
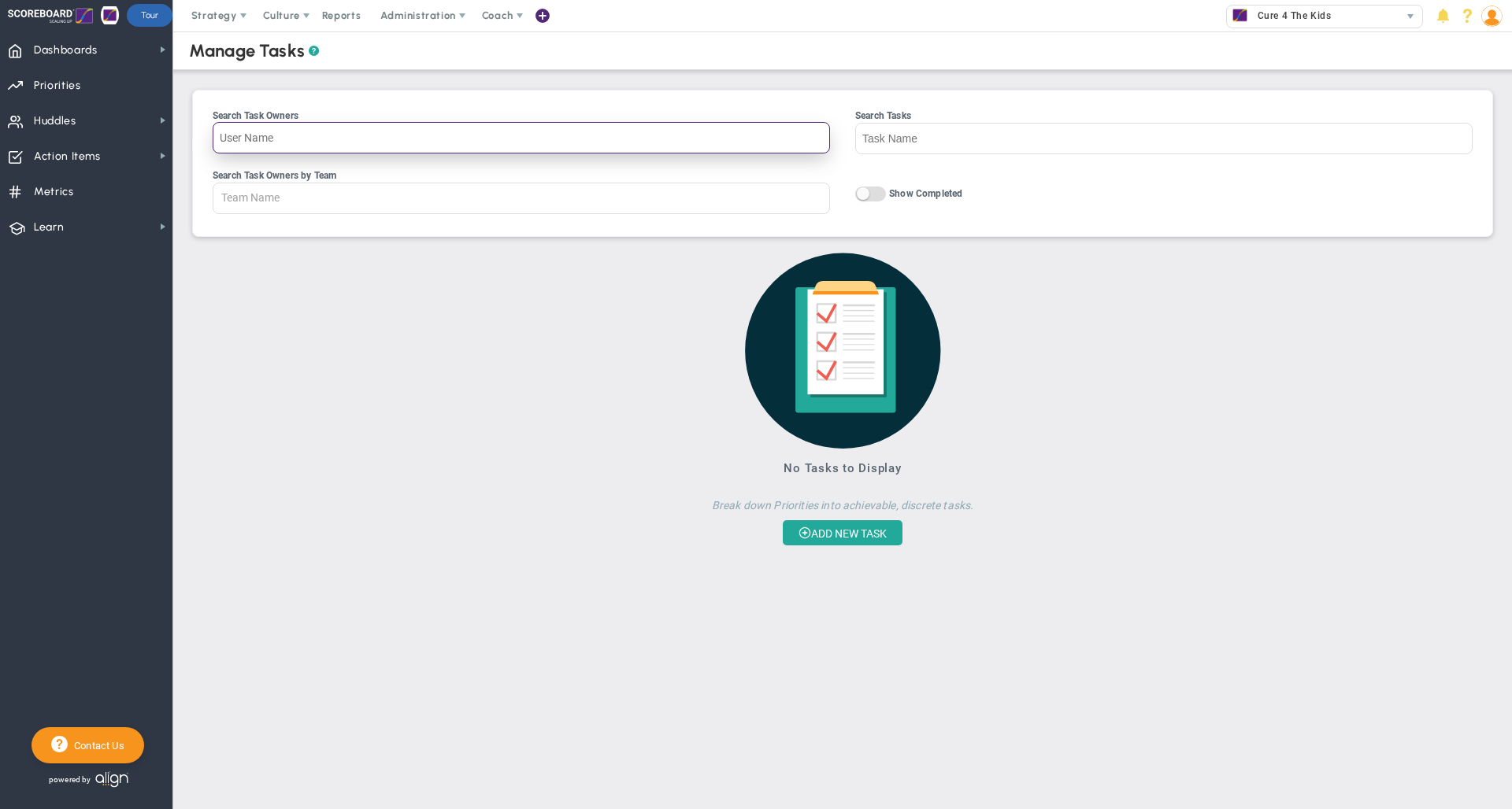
click at [370, 138] on input "Search Task Owners" at bounding box center [521, 137] width 617 height 31
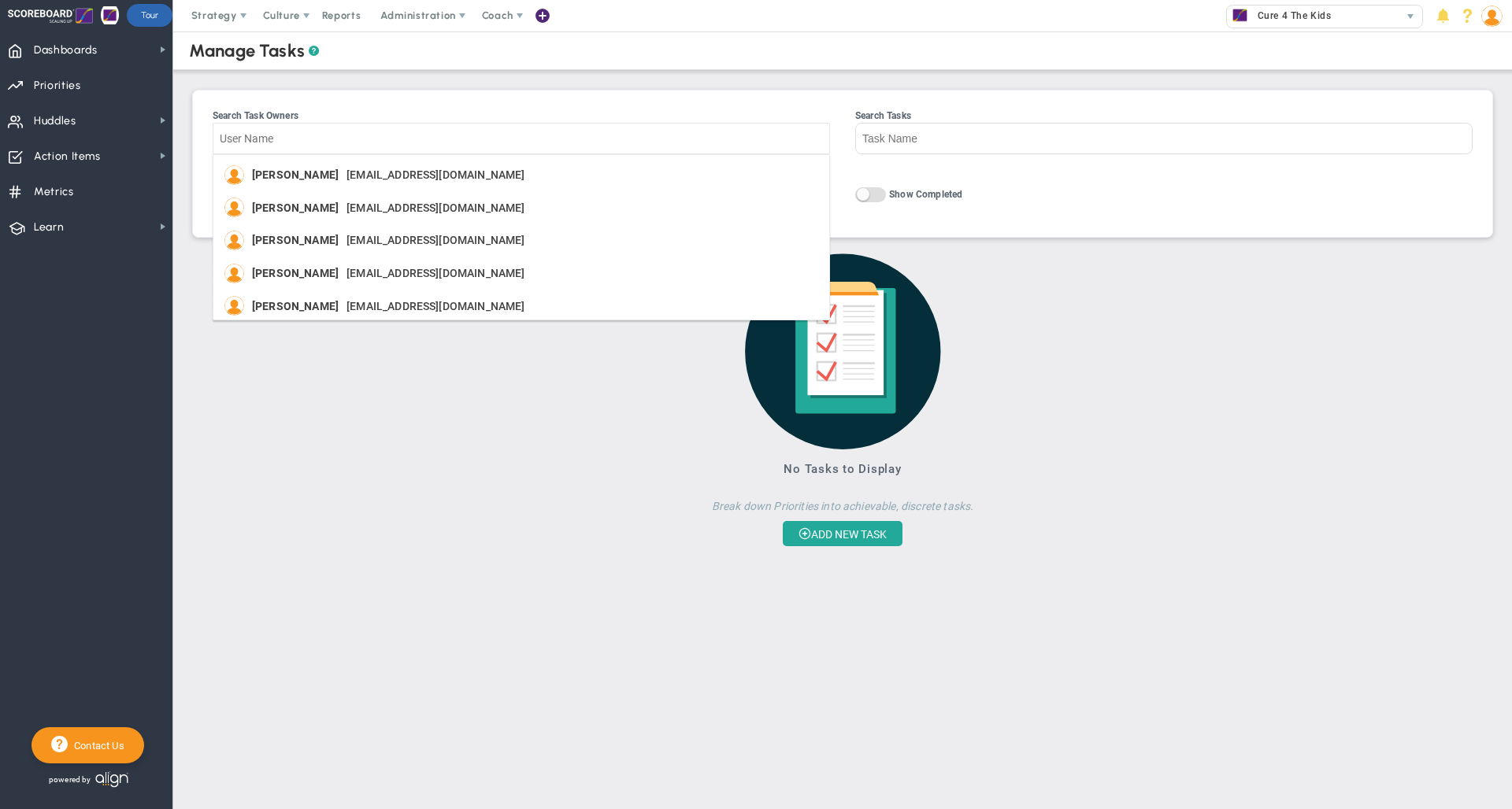
click at [524, 472] on h3 "No Tasks to Display" at bounding box center [842, 469] width 766 height 14
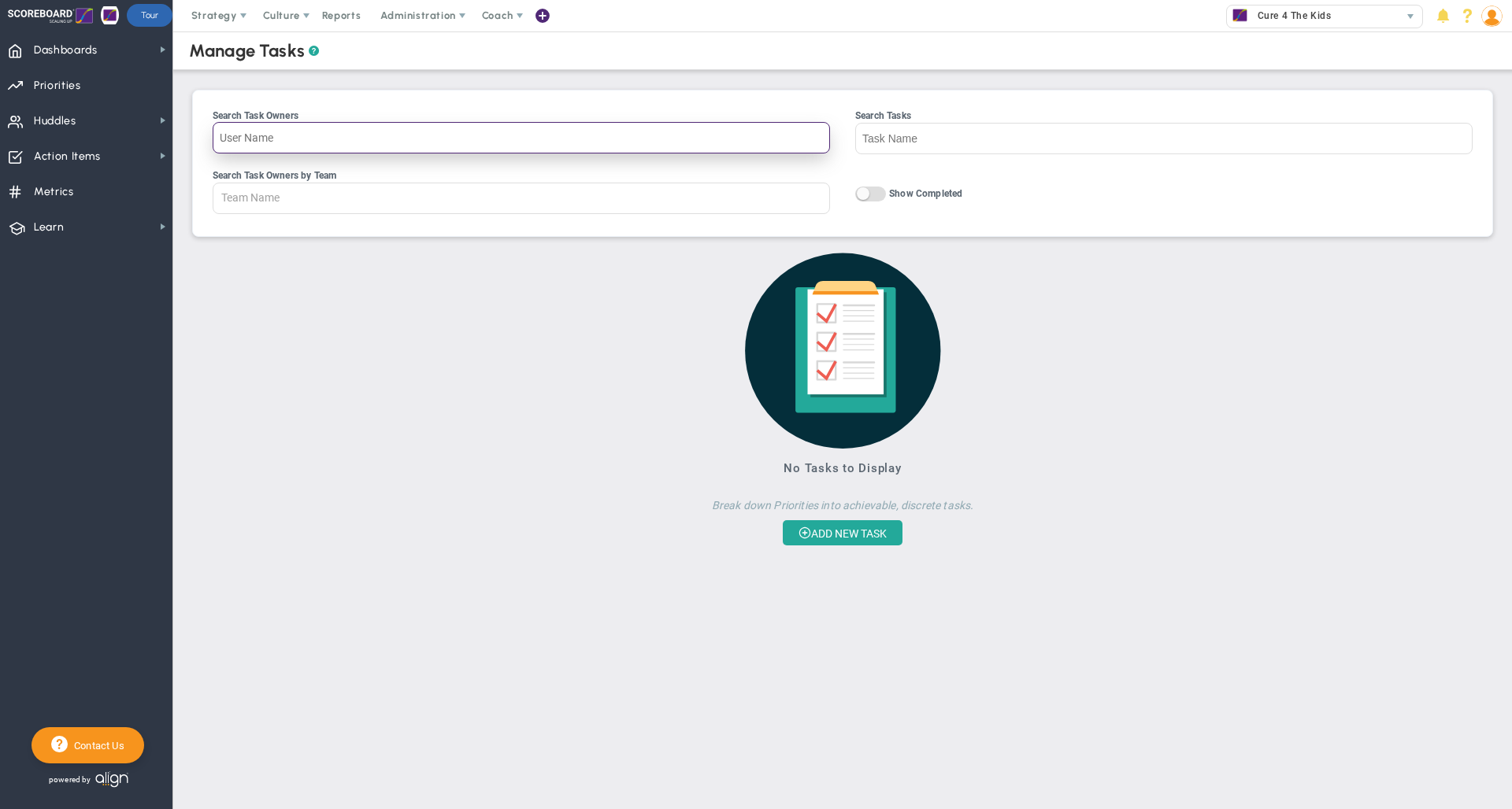
click at [337, 144] on input "Search Task Owners" at bounding box center [521, 137] width 617 height 31
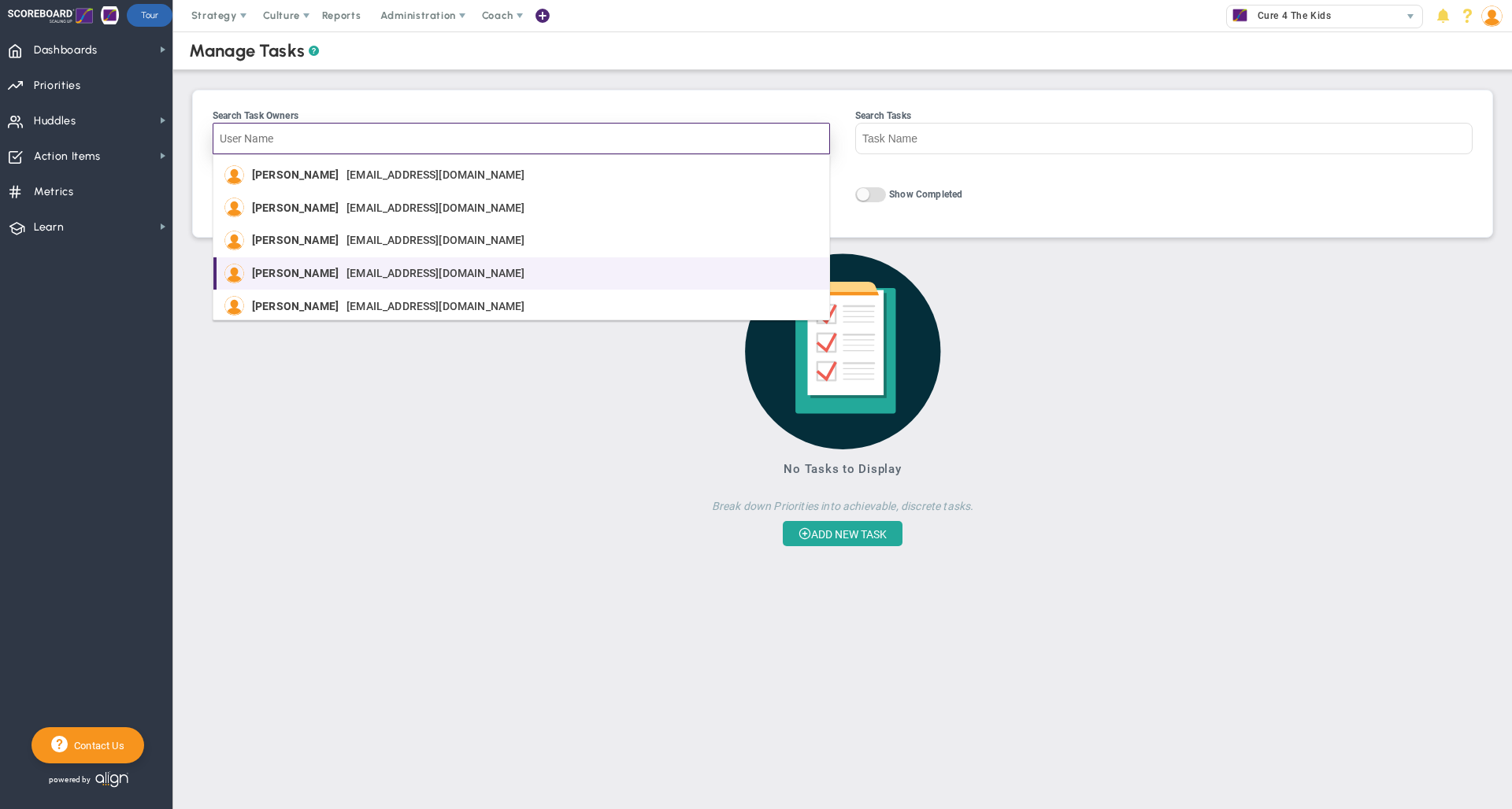
click at [346, 279] on span "[EMAIL_ADDRESS][DOMAIN_NAME]" at bounding box center [435, 273] width 178 height 11
type input "[PERSON_NAME]"
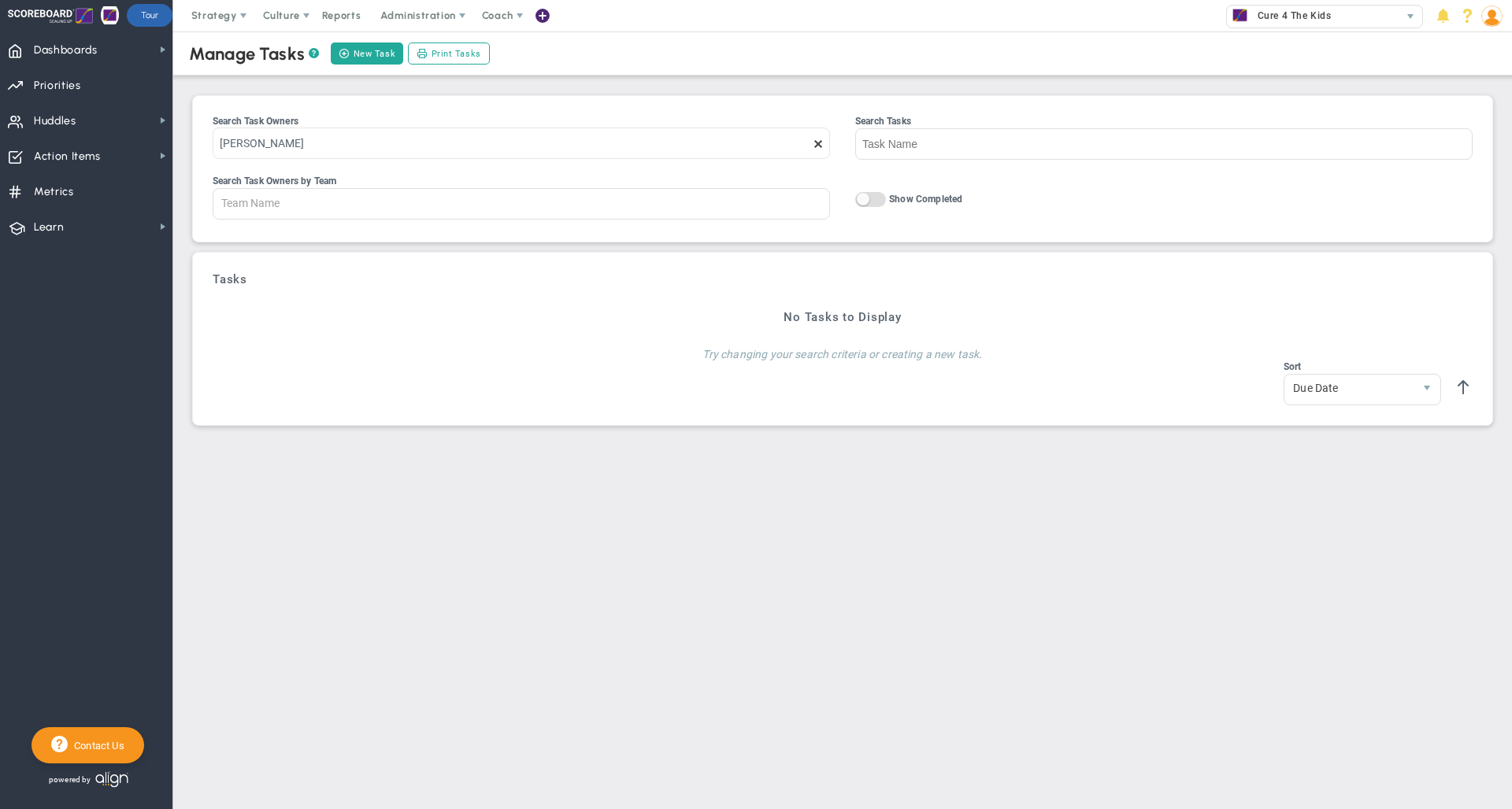
click at [820, 142] on span at bounding box center [818, 144] width 12 height 12
click at [820, 142] on input "[PERSON_NAME]" at bounding box center [521, 142] width 617 height 31
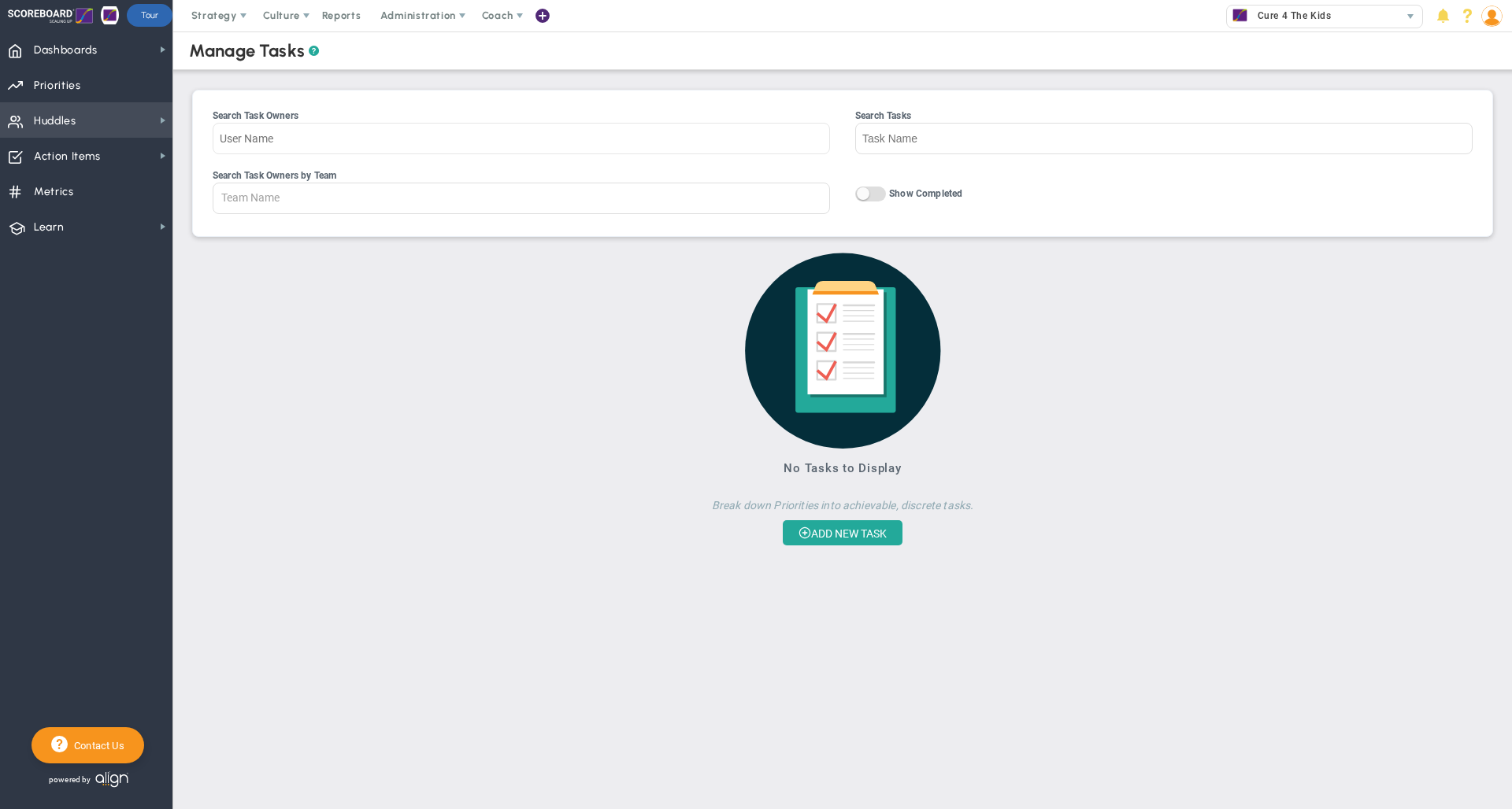
click at [78, 116] on span "Huddles Huddles" at bounding box center [86, 120] width 173 height 36
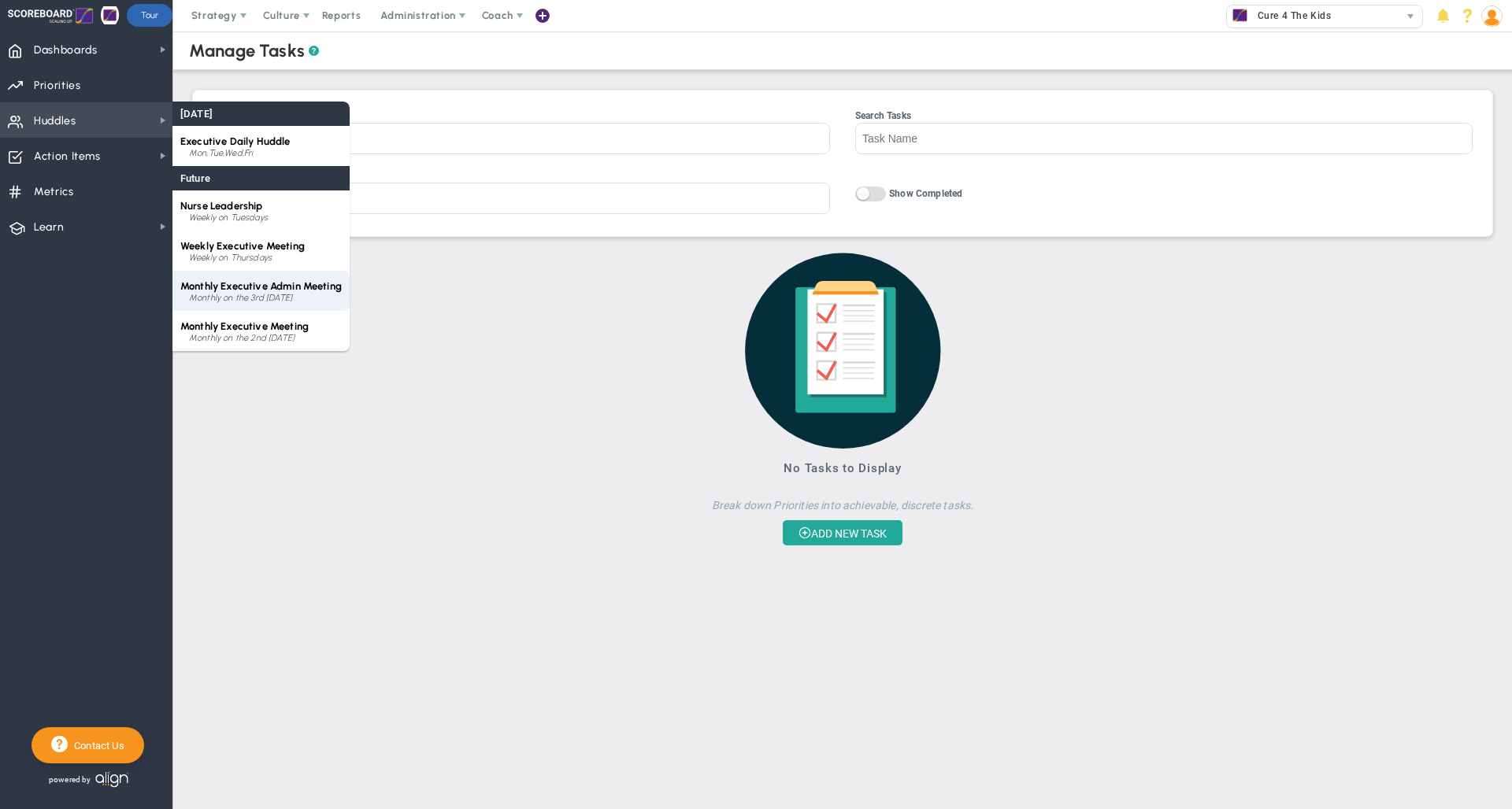
click at [274, 286] on span "Monthly Executive Admin Meeting" at bounding box center [261, 286] width 161 height 12
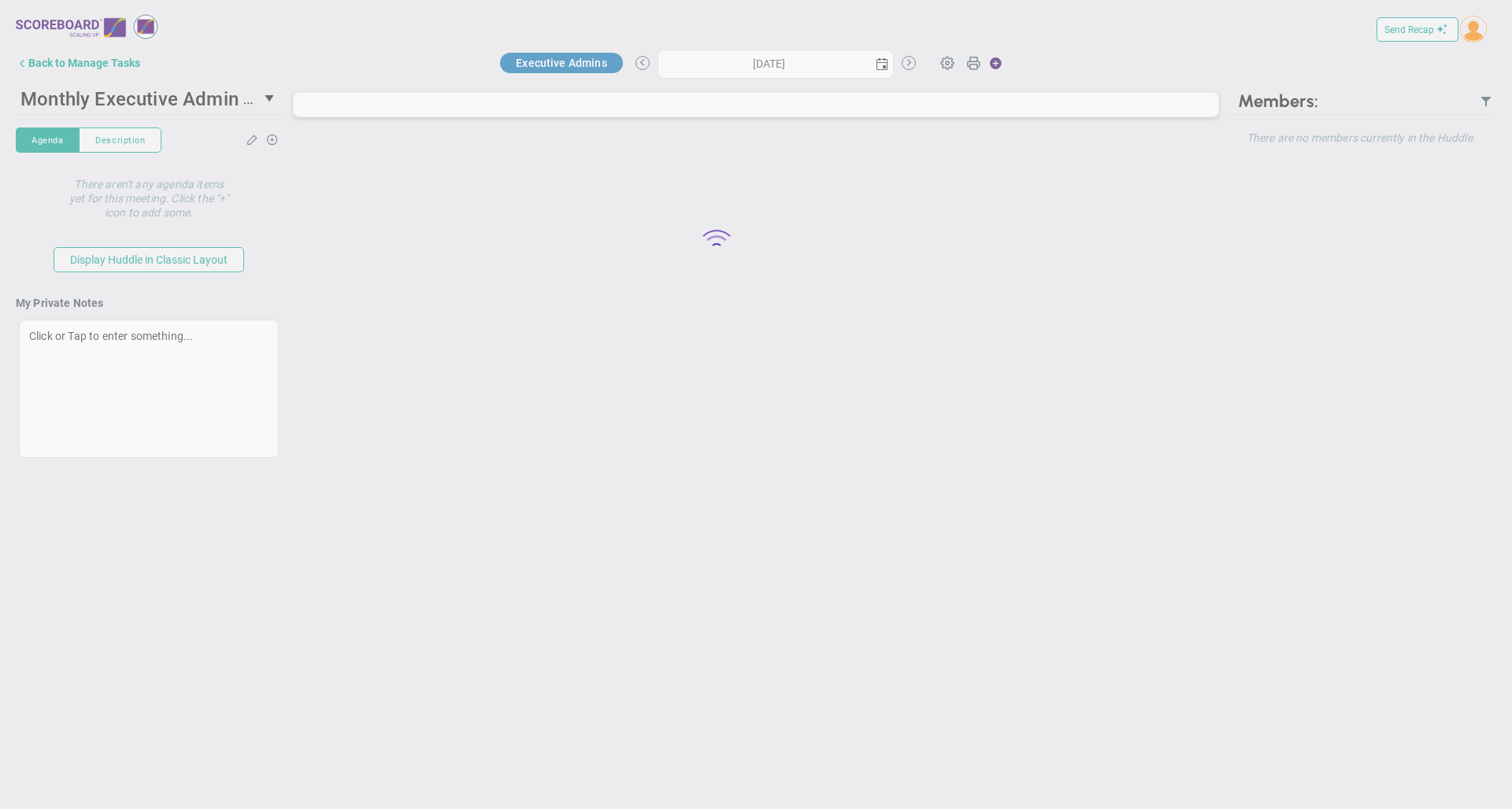
type input "[DATE]"
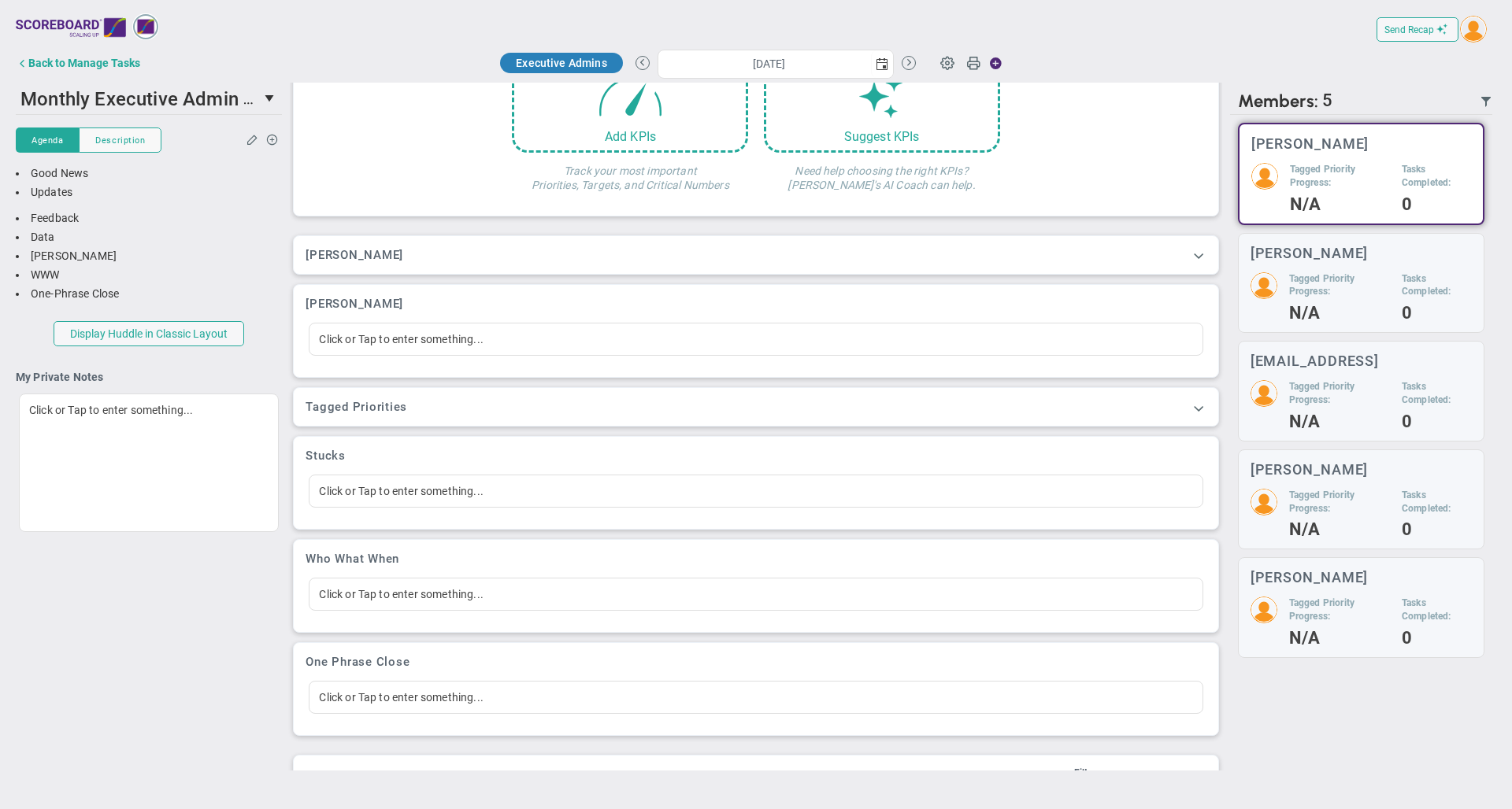
scroll to position [609, 0]
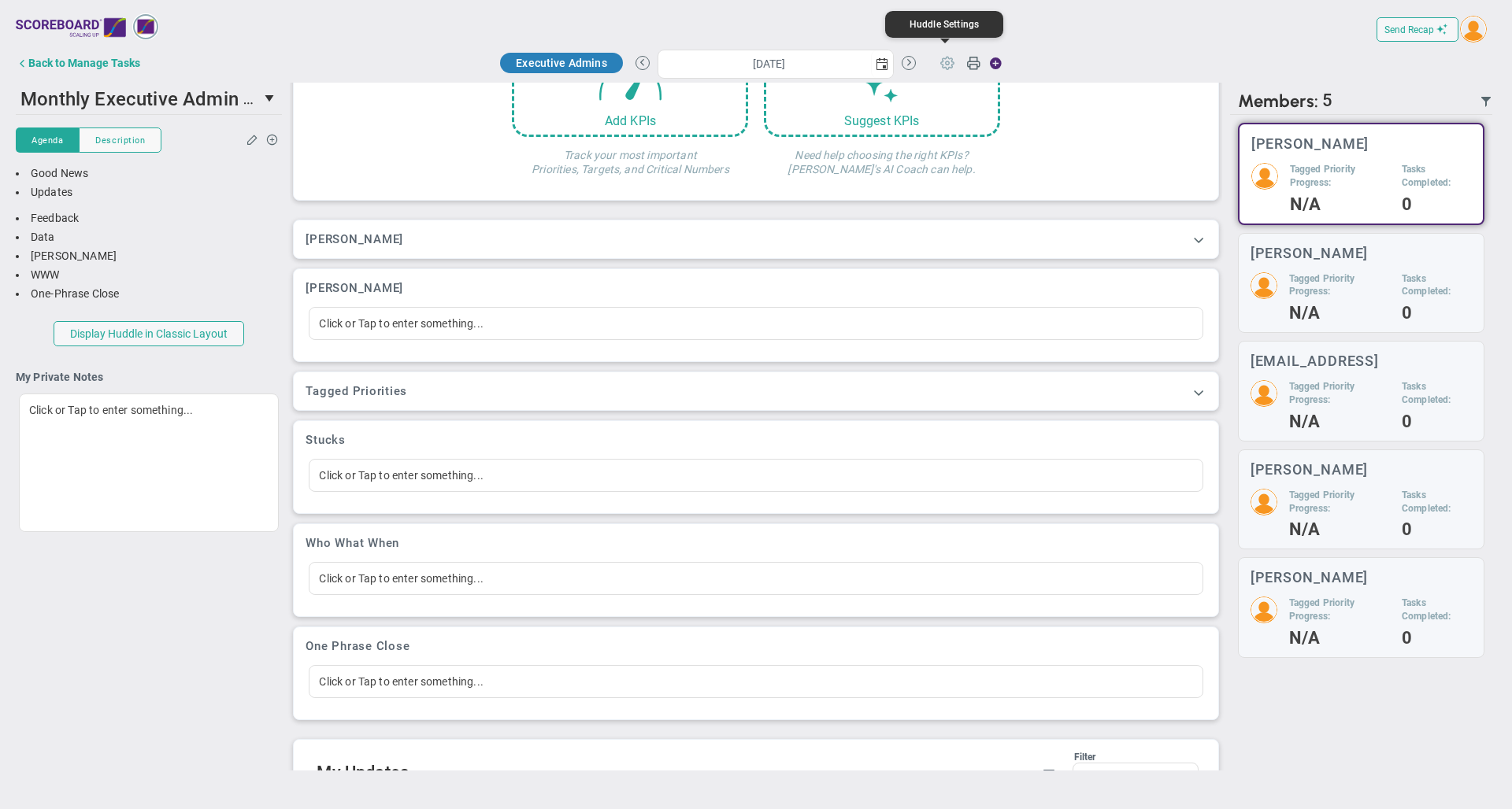
click at [947, 65] on span at bounding box center [947, 62] width 30 height 30
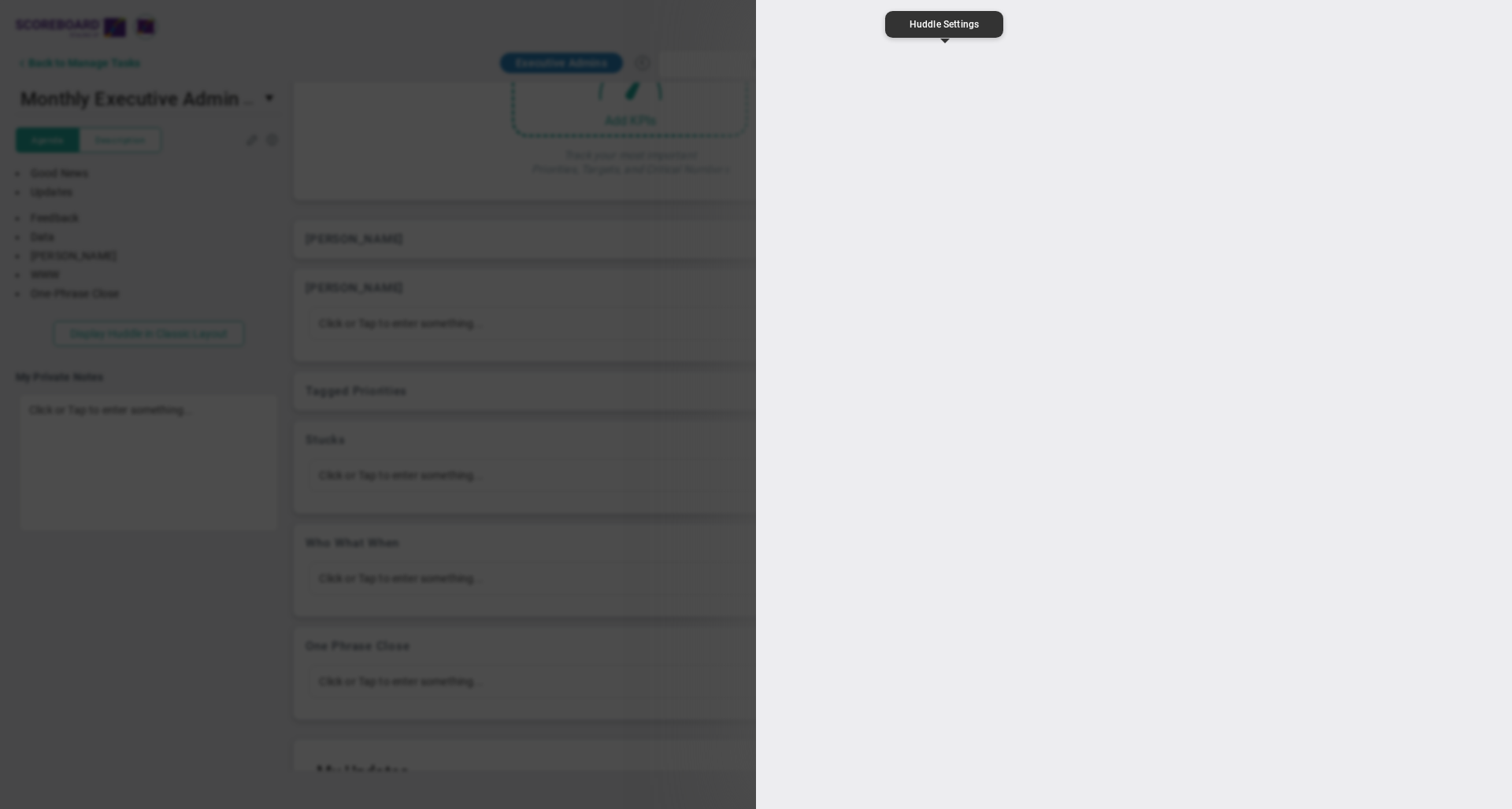
type input "Monthly Executive Admin Meeting"
type input "14:00:00"
type input "14:30:00"
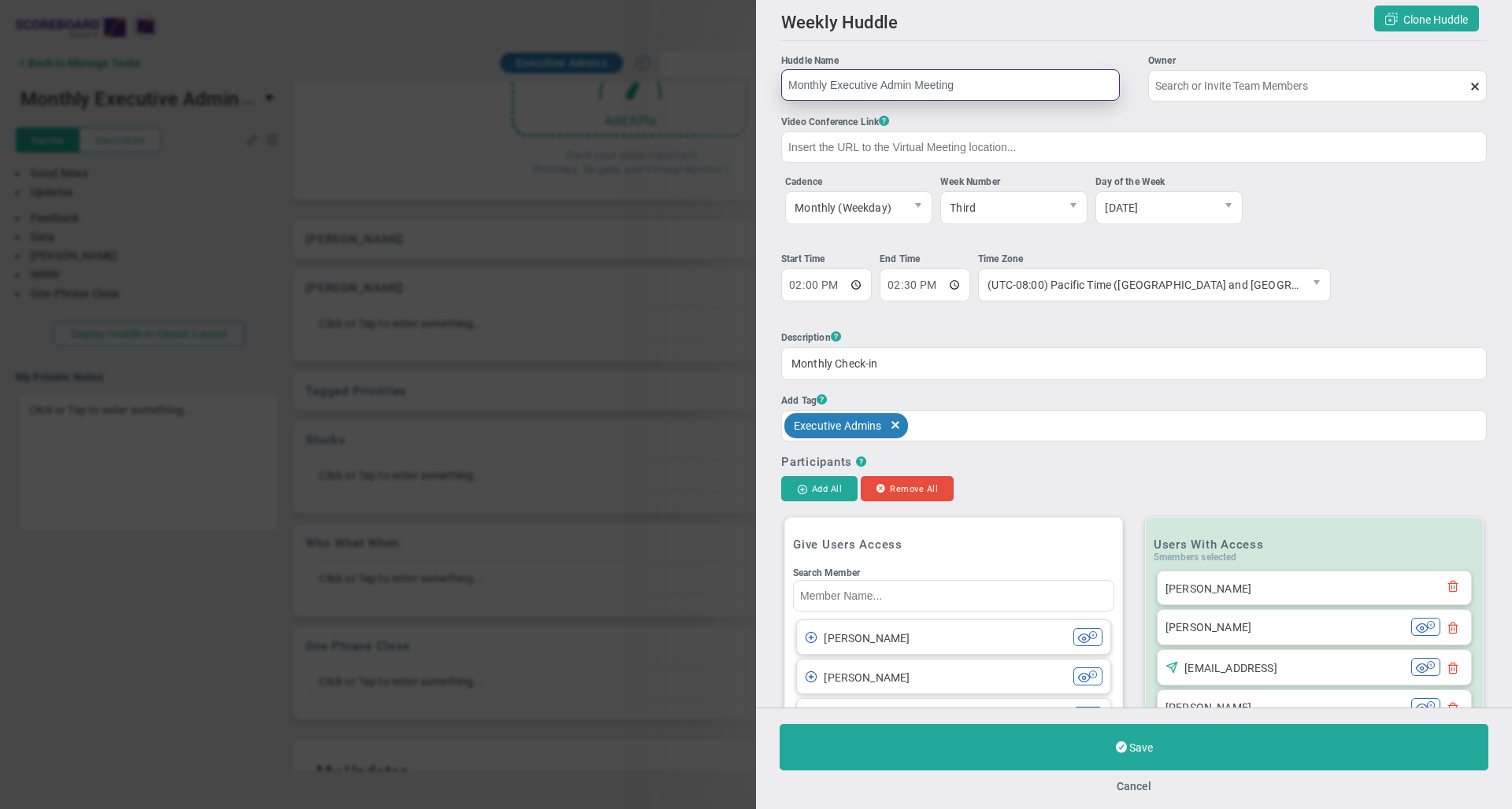
type input "[PERSON_NAME]"
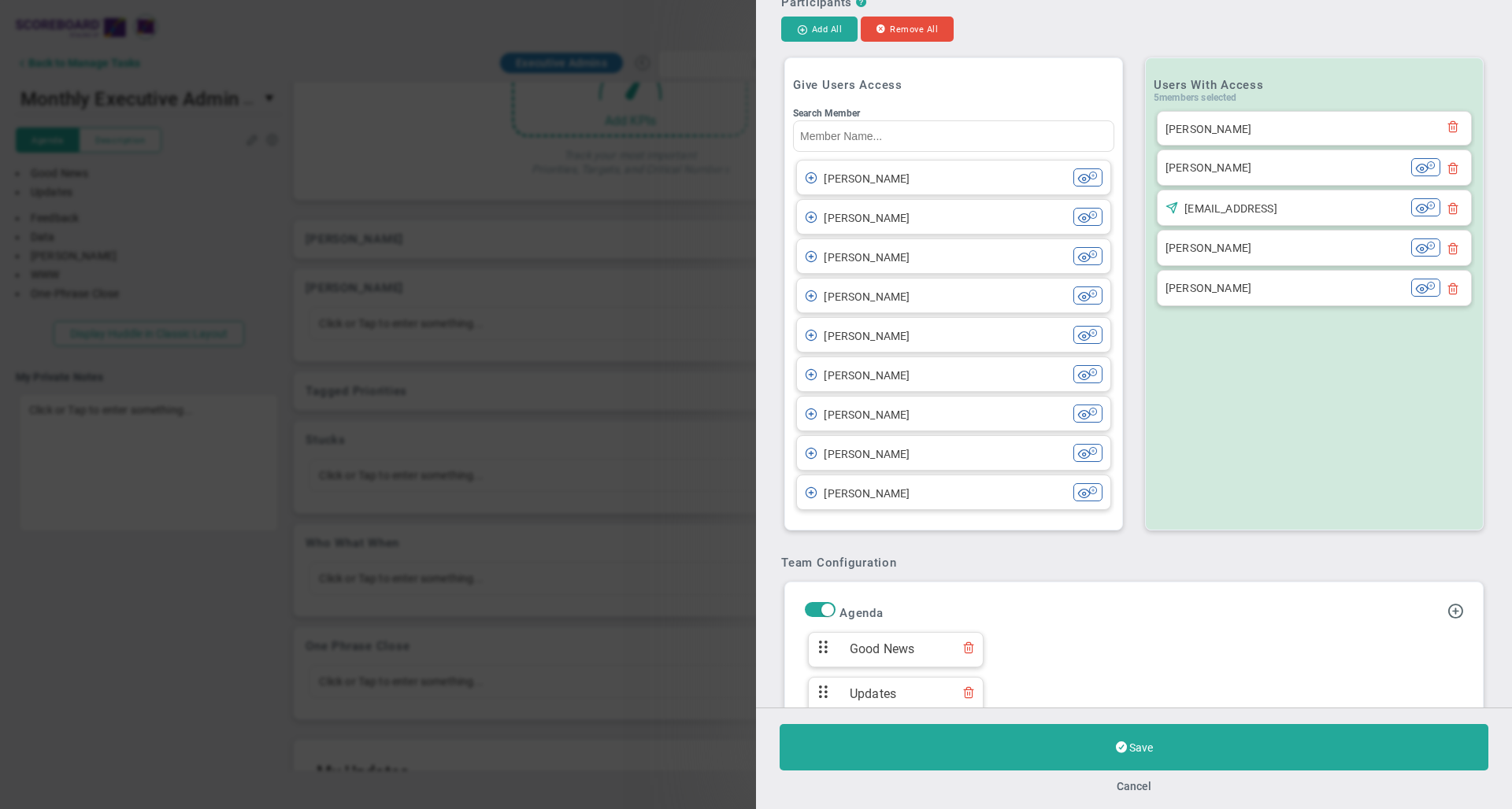
scroll to position [465, 0]
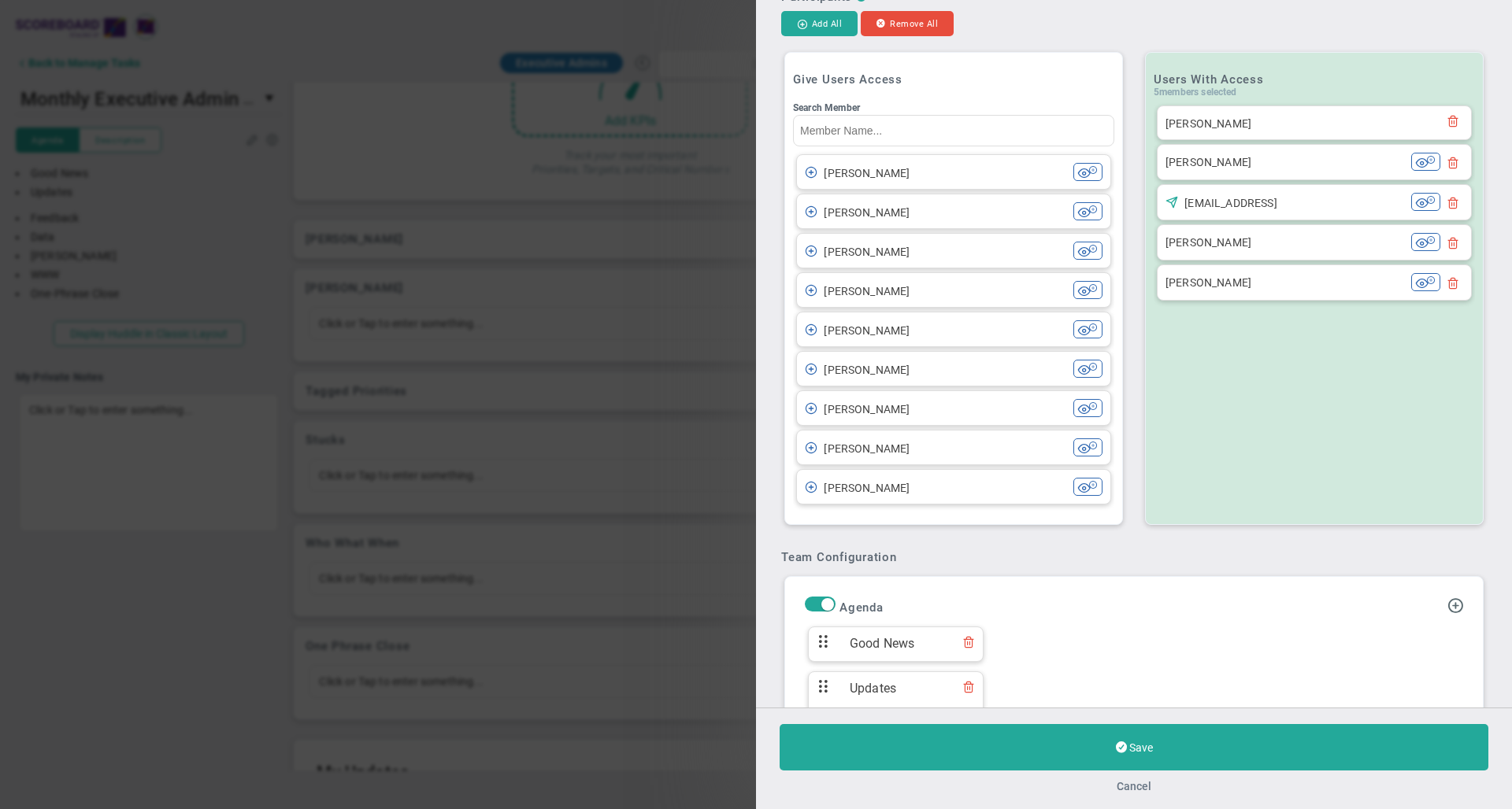
click at [1139, 785] on button "Cancel" at bounding box center [1134, 786] width 35 height 12
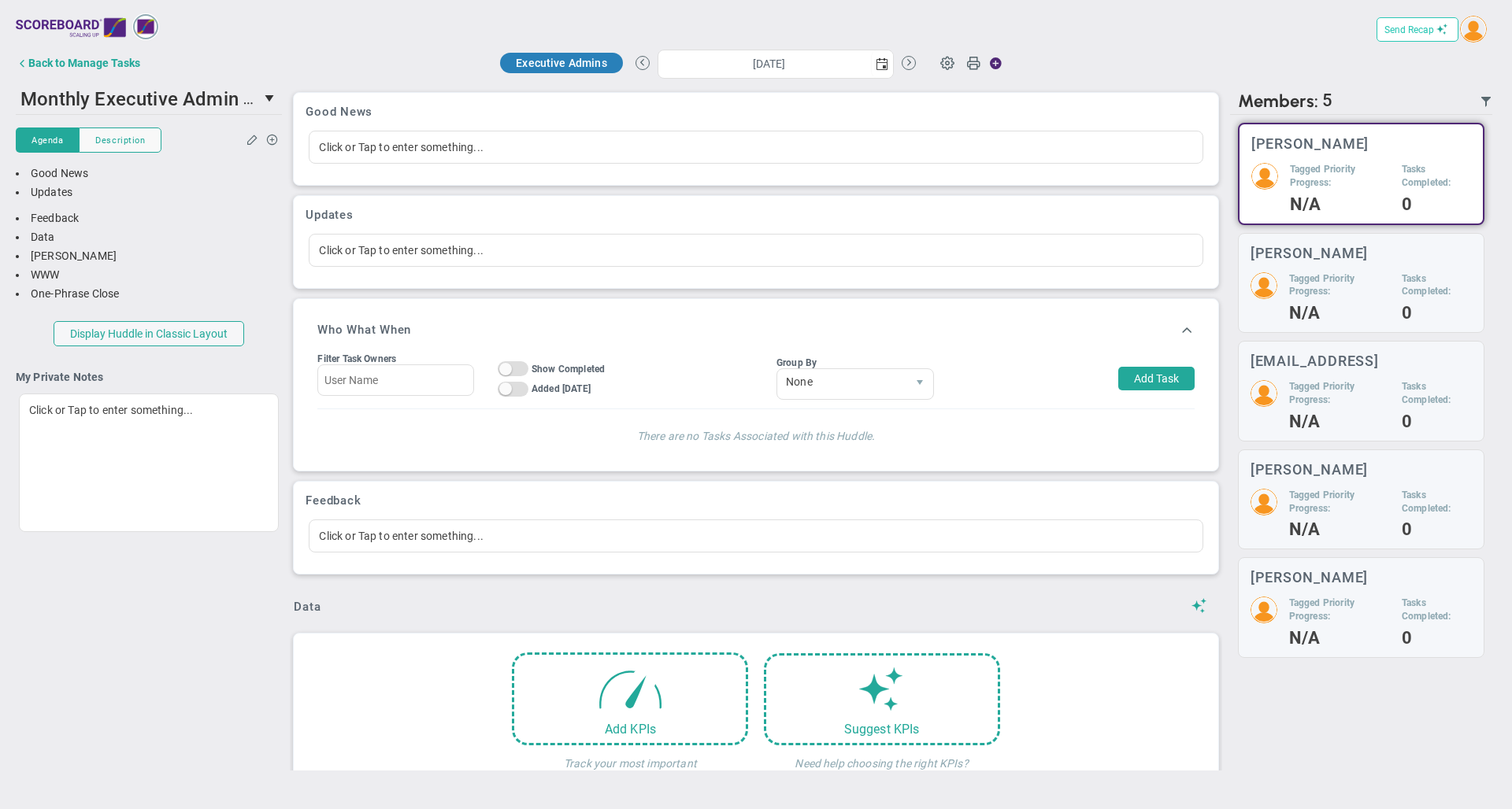
click at [1411, 33] on span "Send Recap" at bounding box center [1410, 29] width 50 height 11
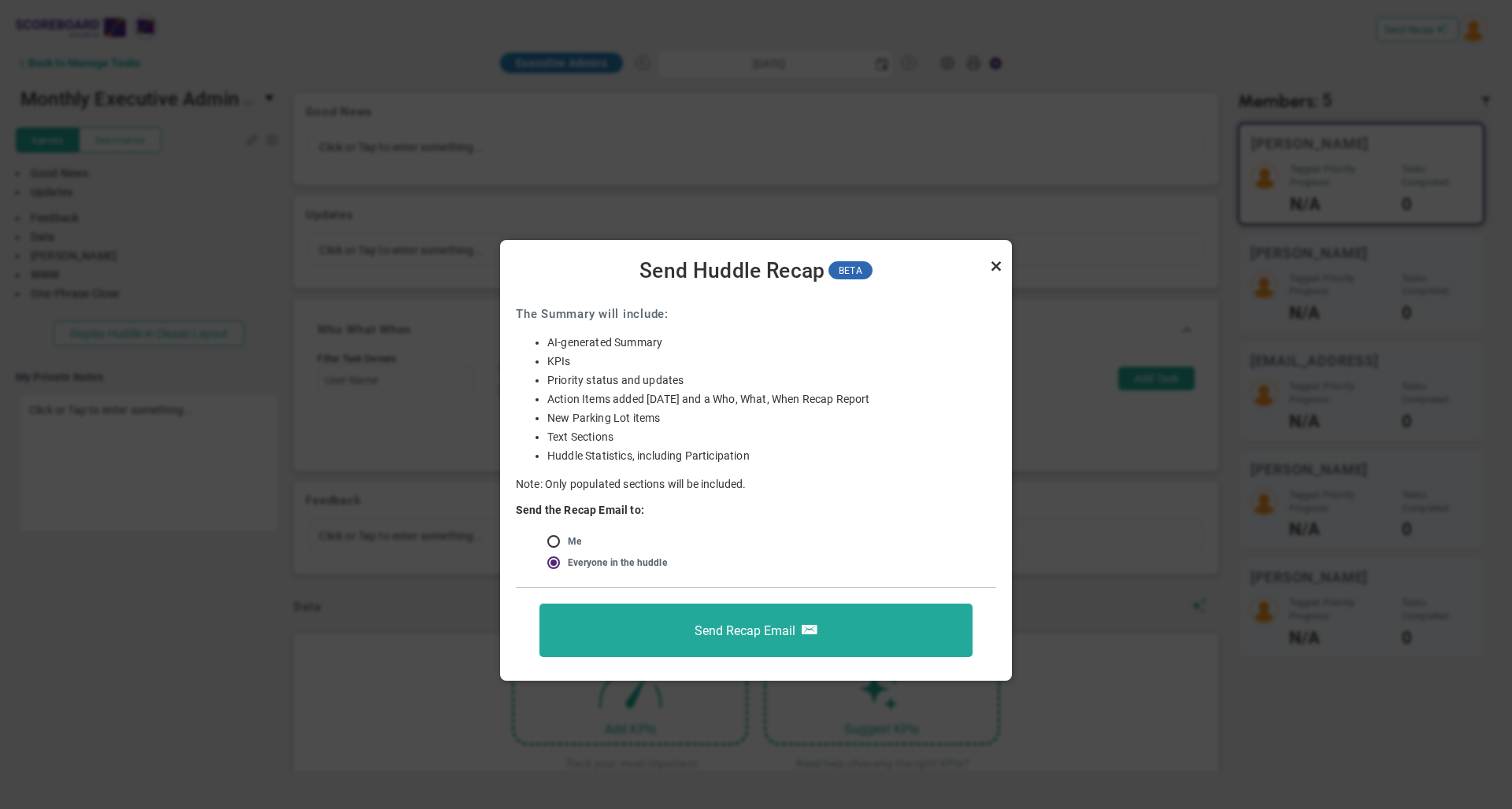
click at [995, 264] on link "Close" at bounding box center [996, 265] width 19 height 19
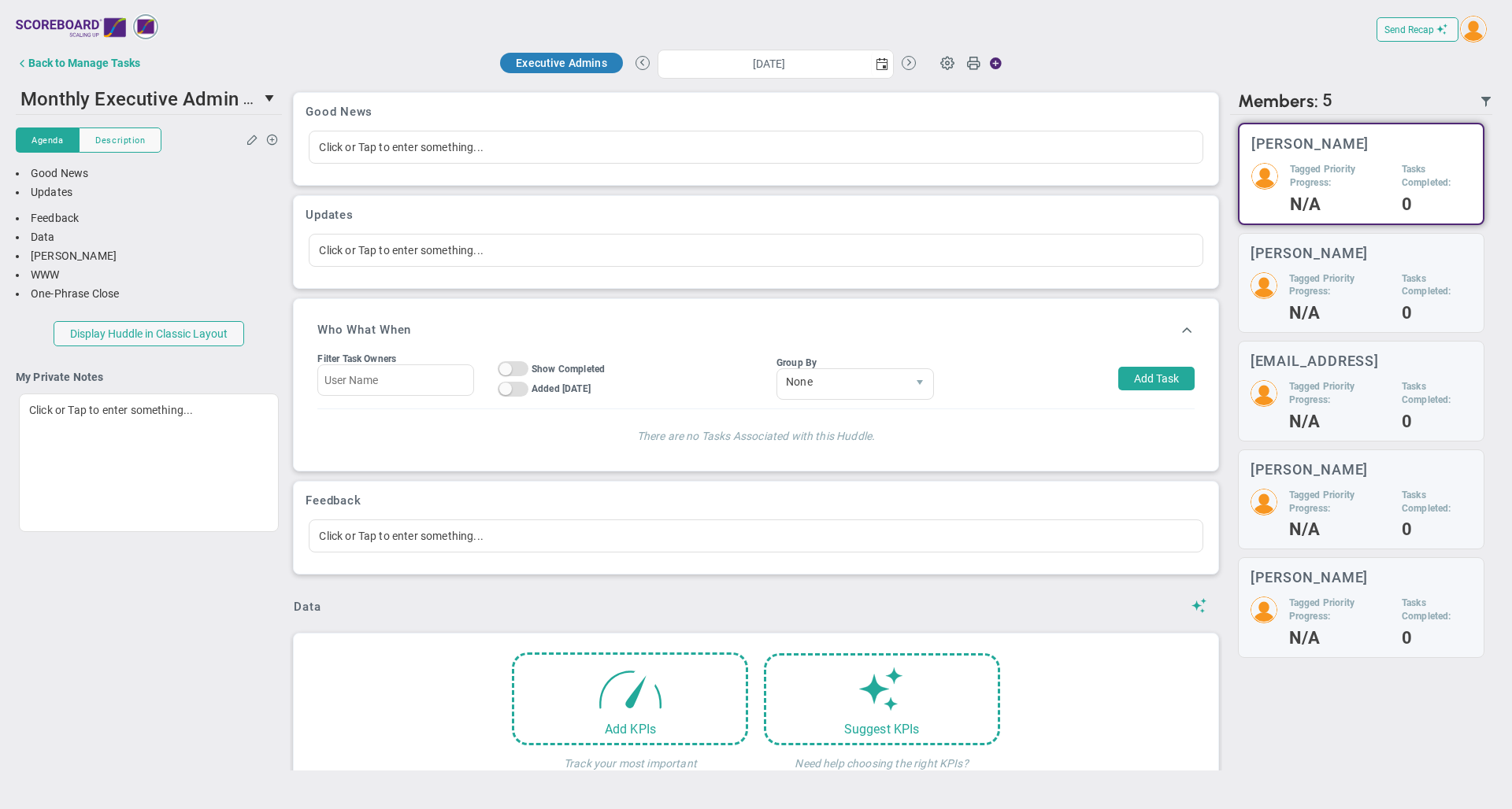
click at [319, 10] on div "Send Recap Profile Contact your Advisor Share!" at bounding box center [756, 391] width 1512 height 782
click at [736, 213] on h3 "Updates" at bounding box center [755, 214] width 900 height 14
click at [252, 133] on span at bounding box center [253, 138] width 12 height 12
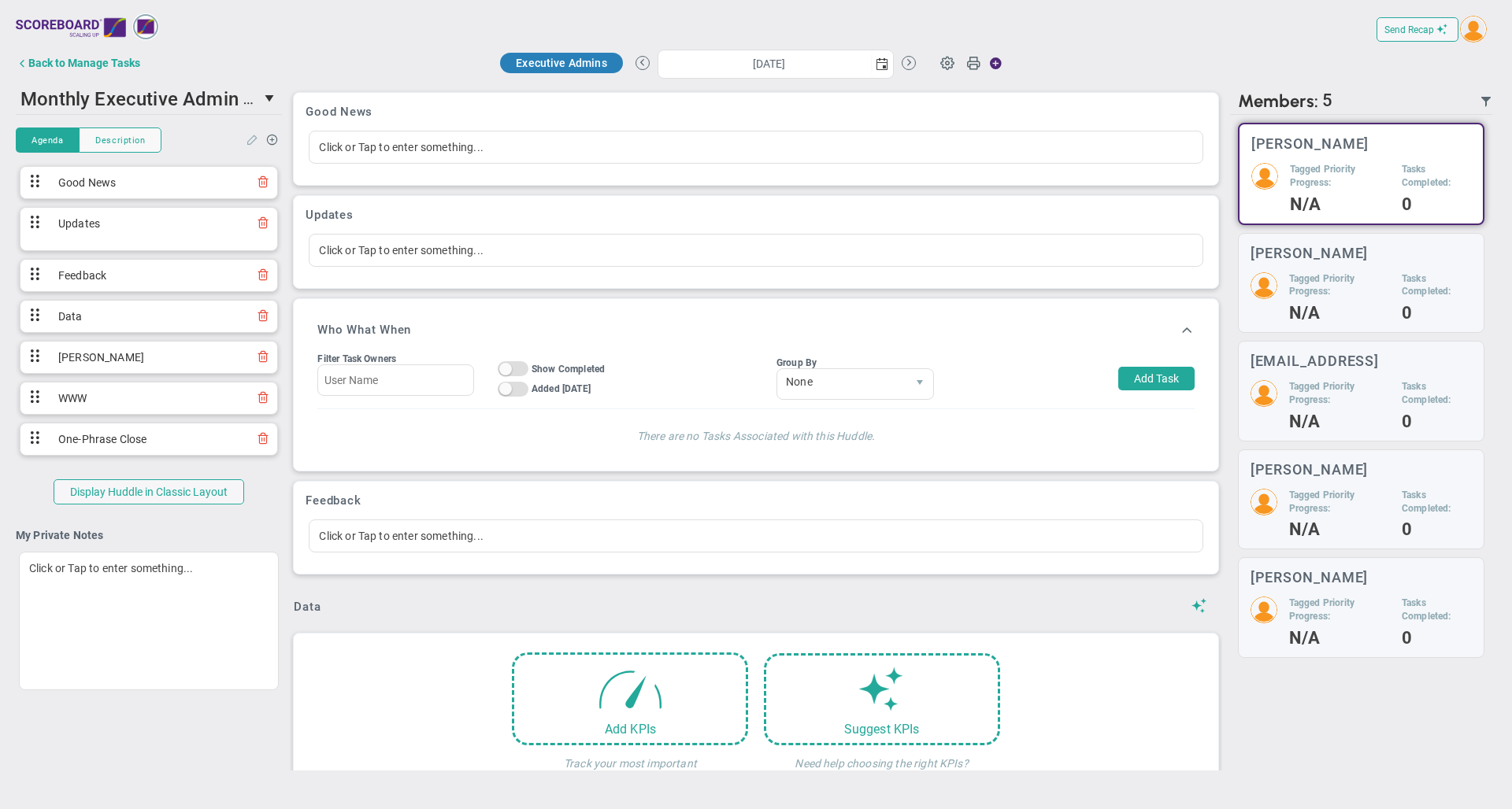
click at [253, 144] on span at bounding box center [253, 138] width 12 height 12
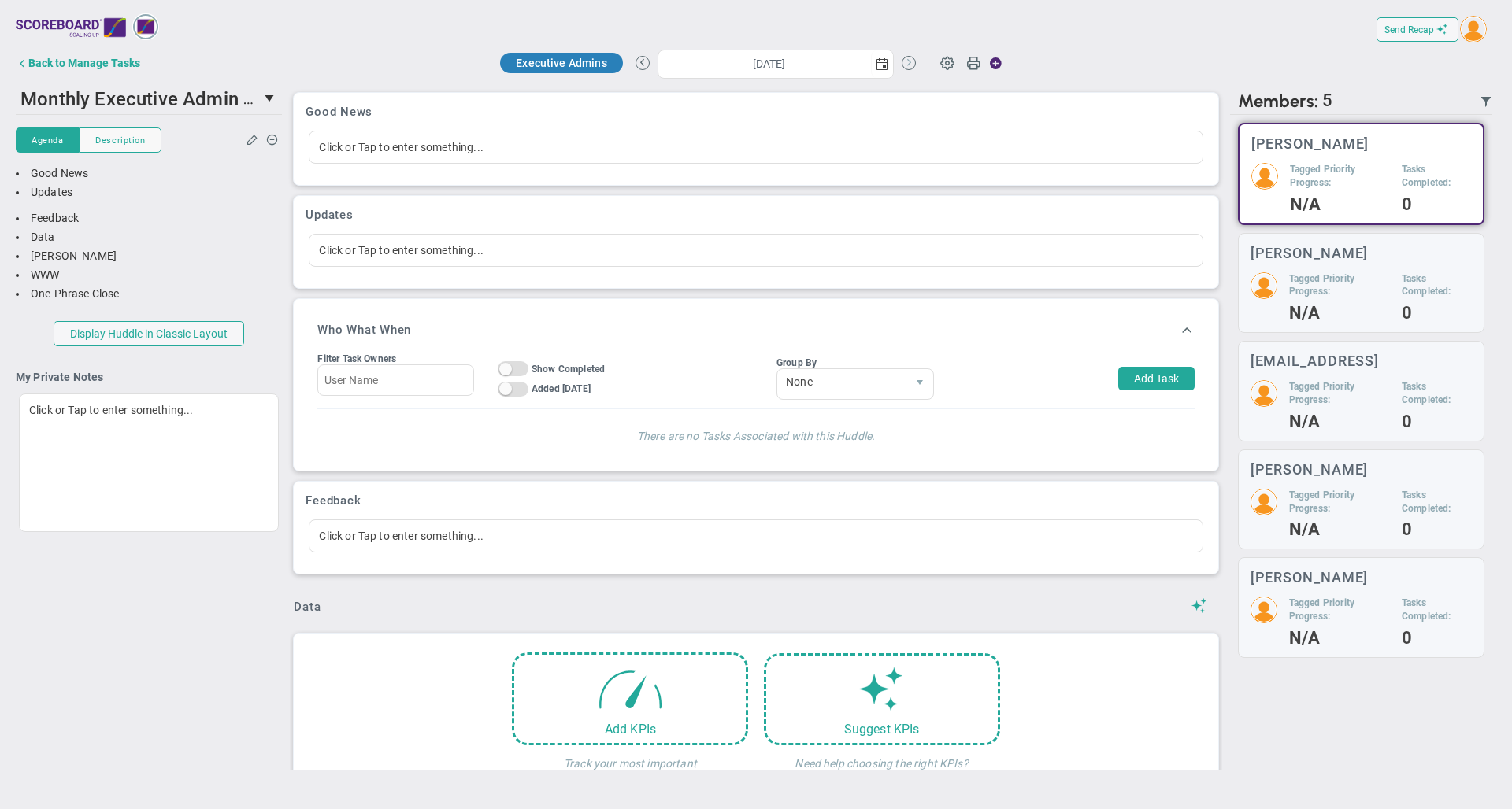
click at [905, 66] on button at bounding box center [909, 63] width 14 height 14
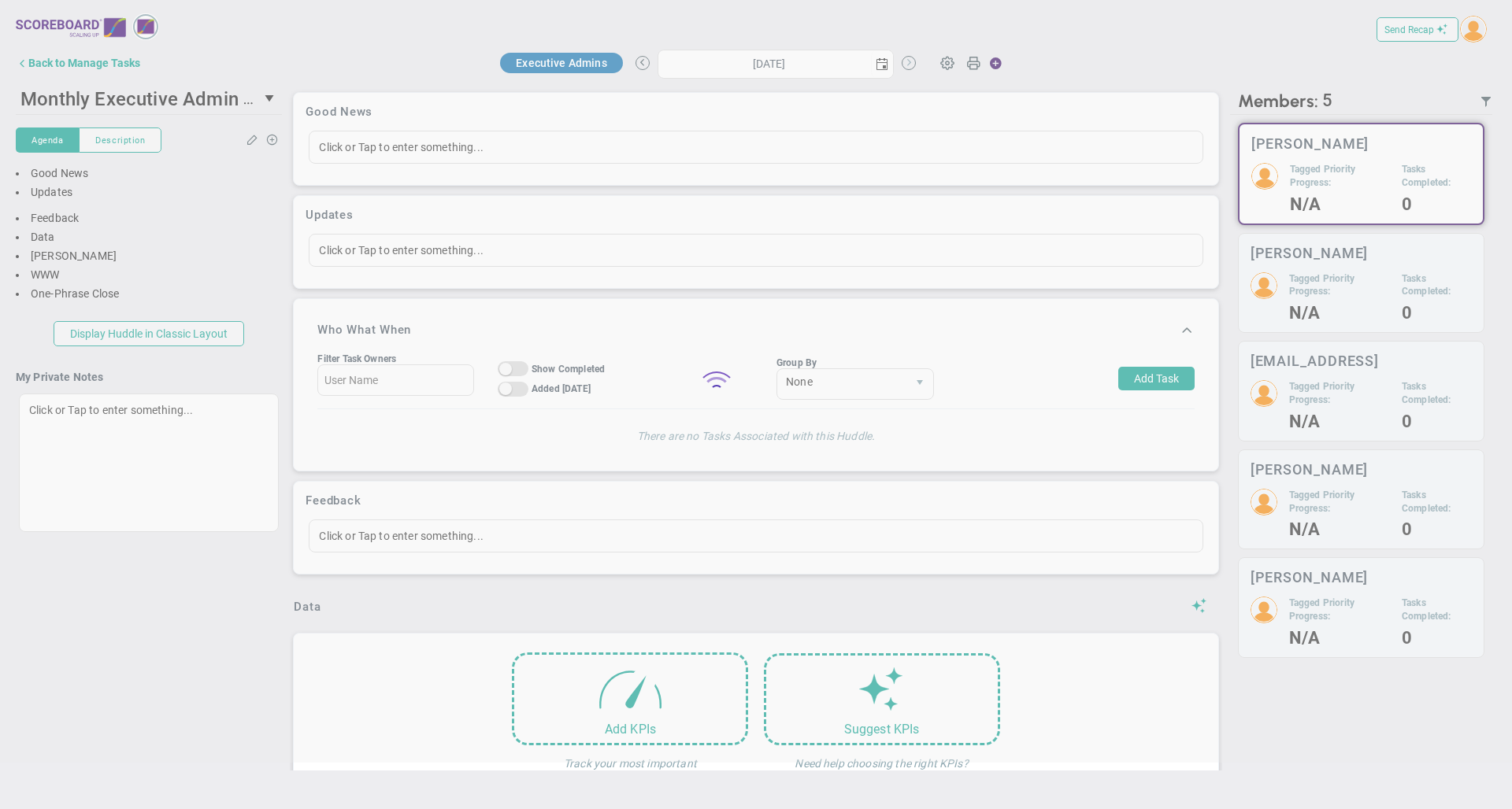
type input "[DATE]"
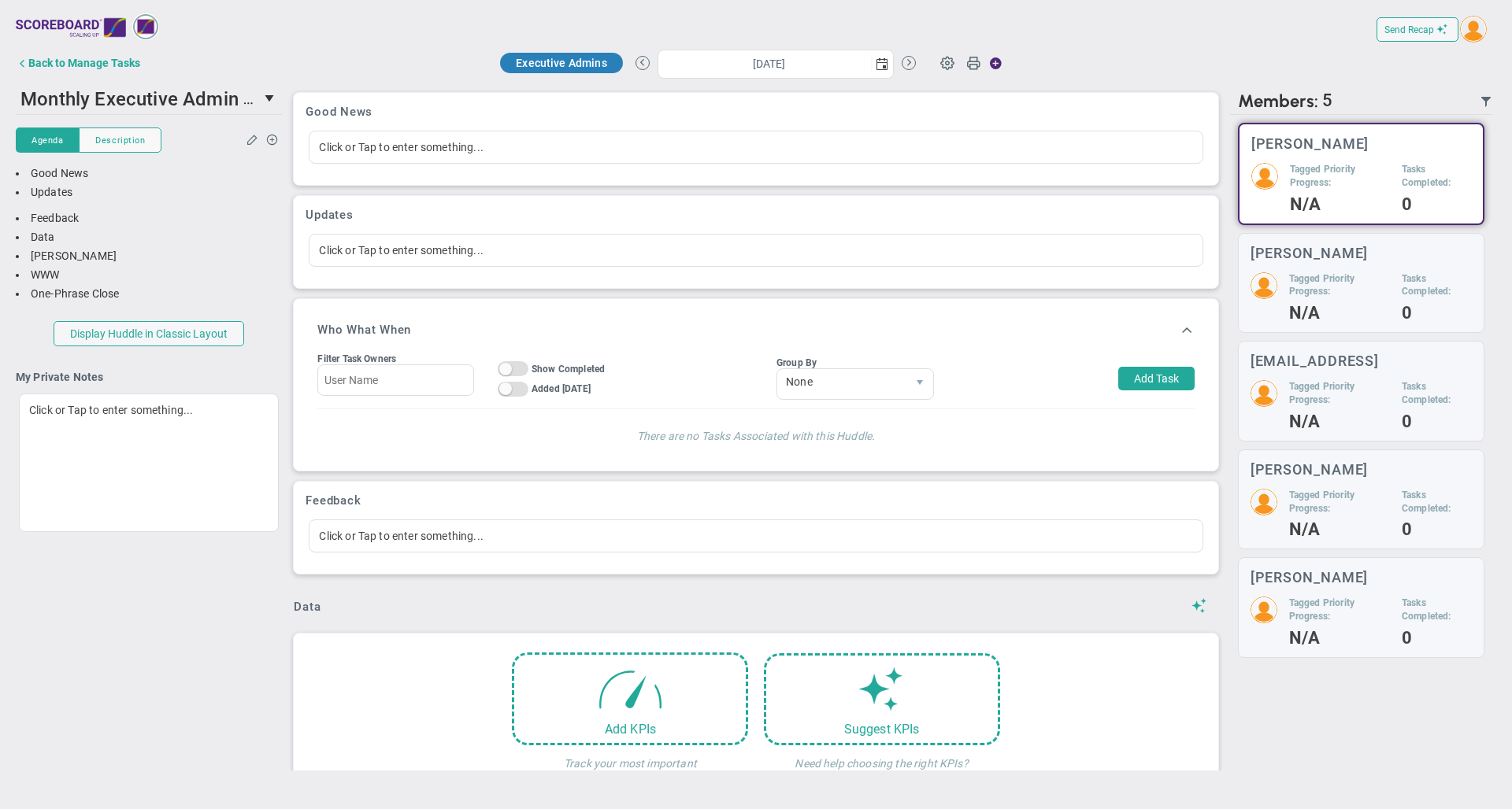
click at [1150, 52] on div "Executive Admins [DATE] Update Priority Values Priority" at bounding box center [756, 62] width 889 height 31
click at [1463, 60] on div at bounding box center [1348, 62] width 297 height 31
click at [1473, 35] on img at bounding box center [1474, 29] width 27 height 27
click at [106, 68] on div "Back to Manage Tasks" at bounding box center [85, 63] width 112 height 12
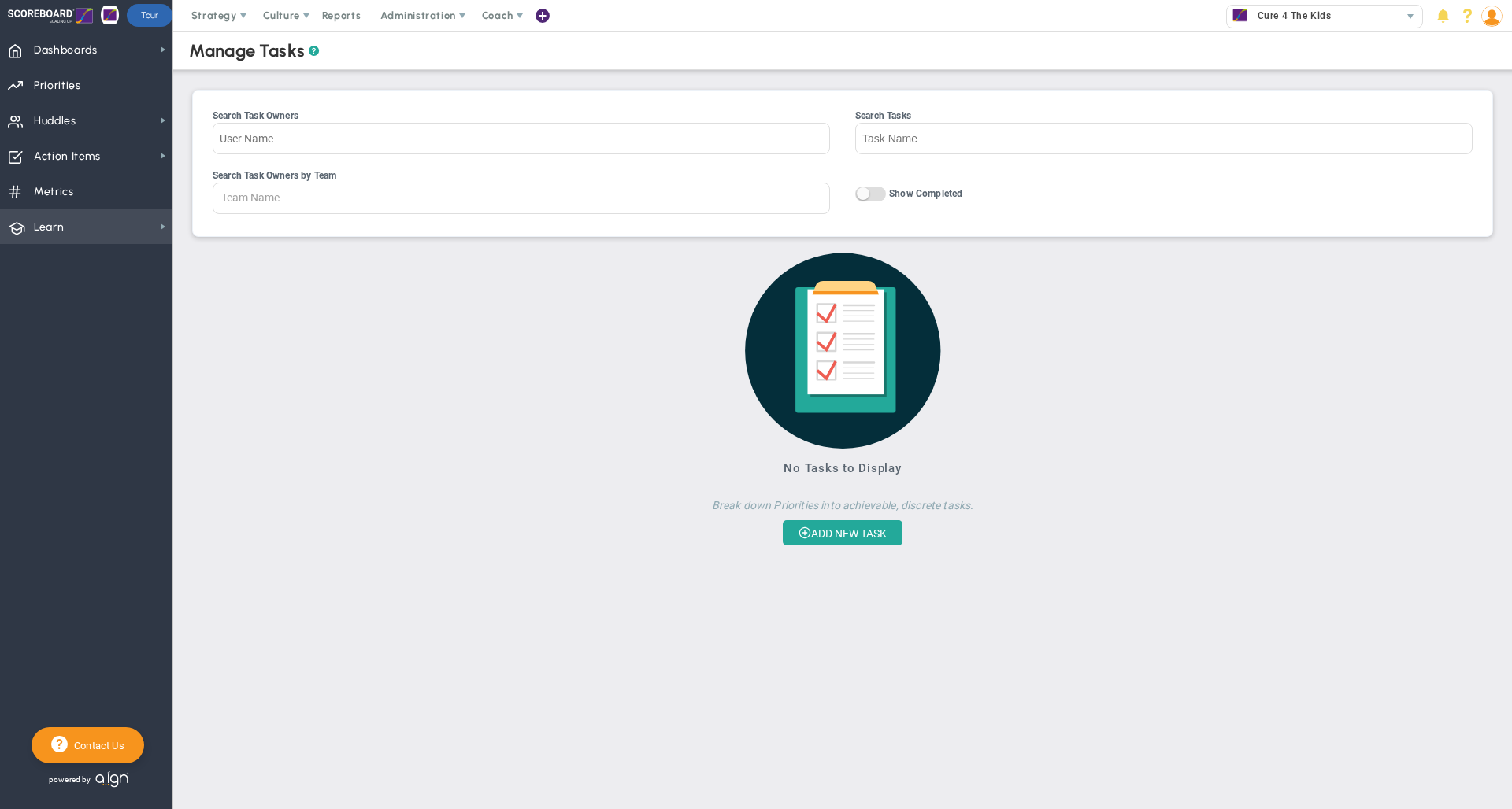
click at [78, 222] on span "Learn Learn" at bounding box center [86, 226] width 173 height 36
click at [249, 255] on span "Align Academy" at bounding box center [242, 254] width 72 height 15
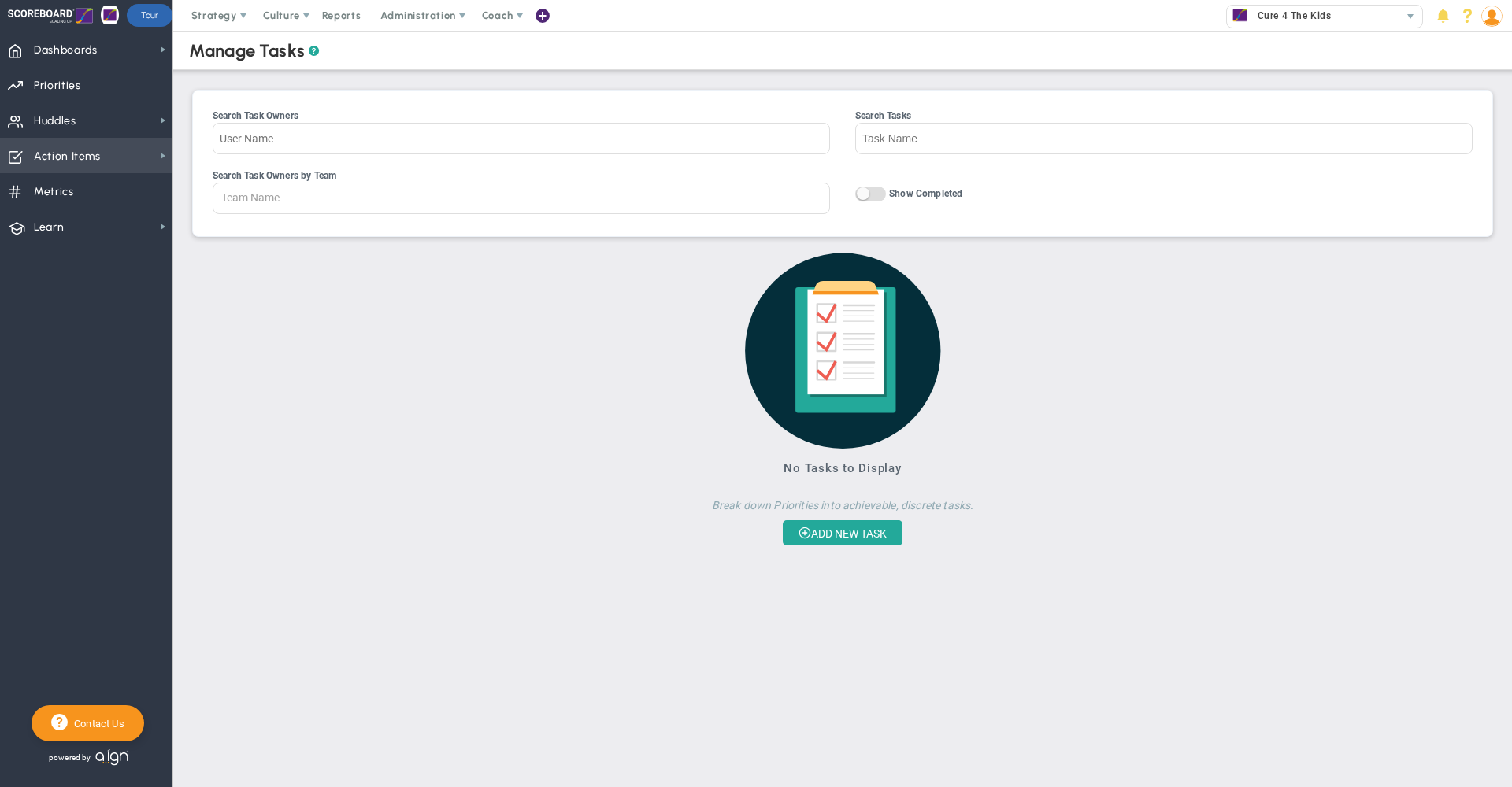
click at [83, 151] on span "Action Items" at bounding box center [67, 156] width 67 height 33
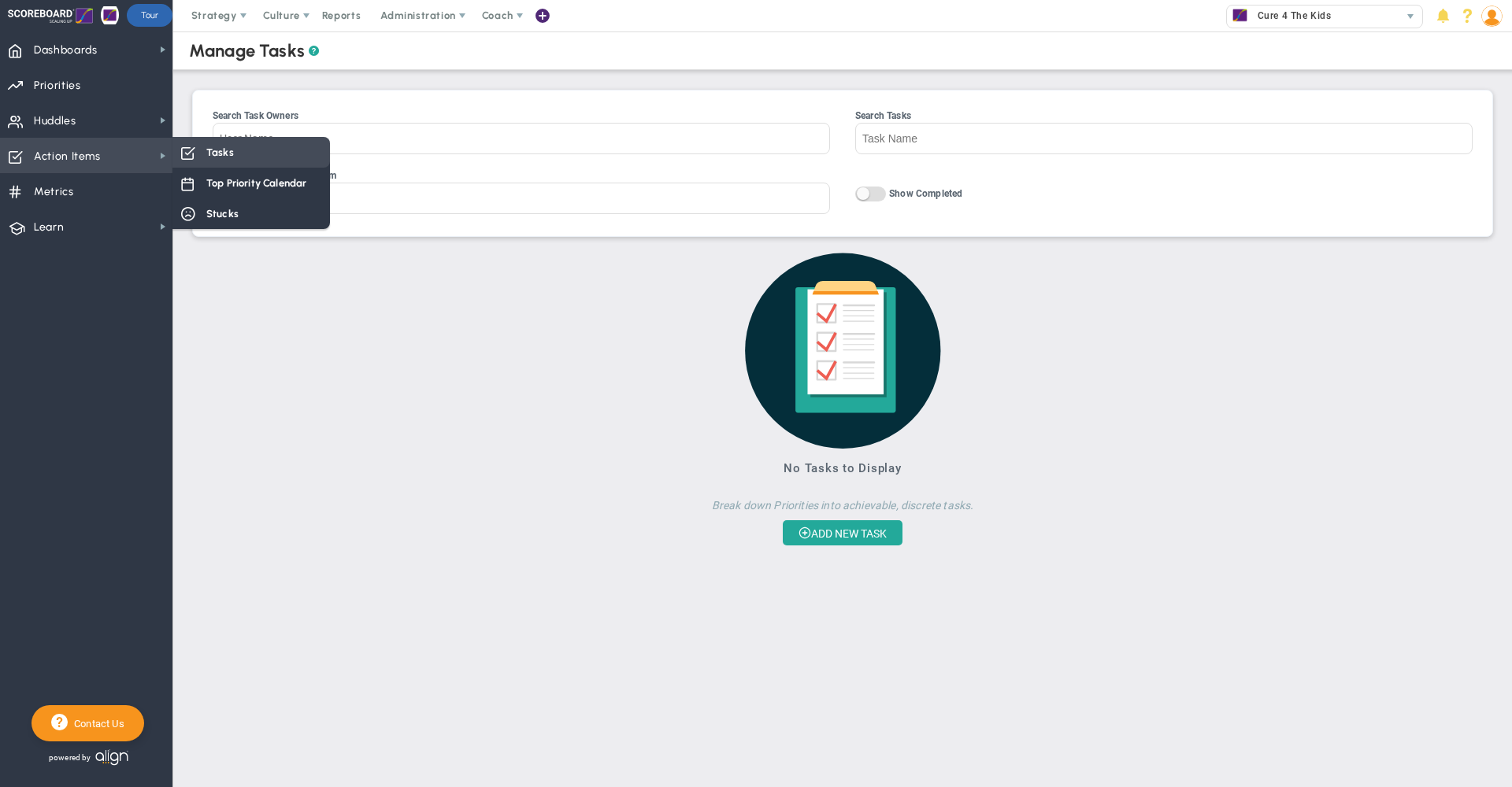
click at [234, 153] on div "Tasks" at bounding box center [251, 152] width 158 height 30
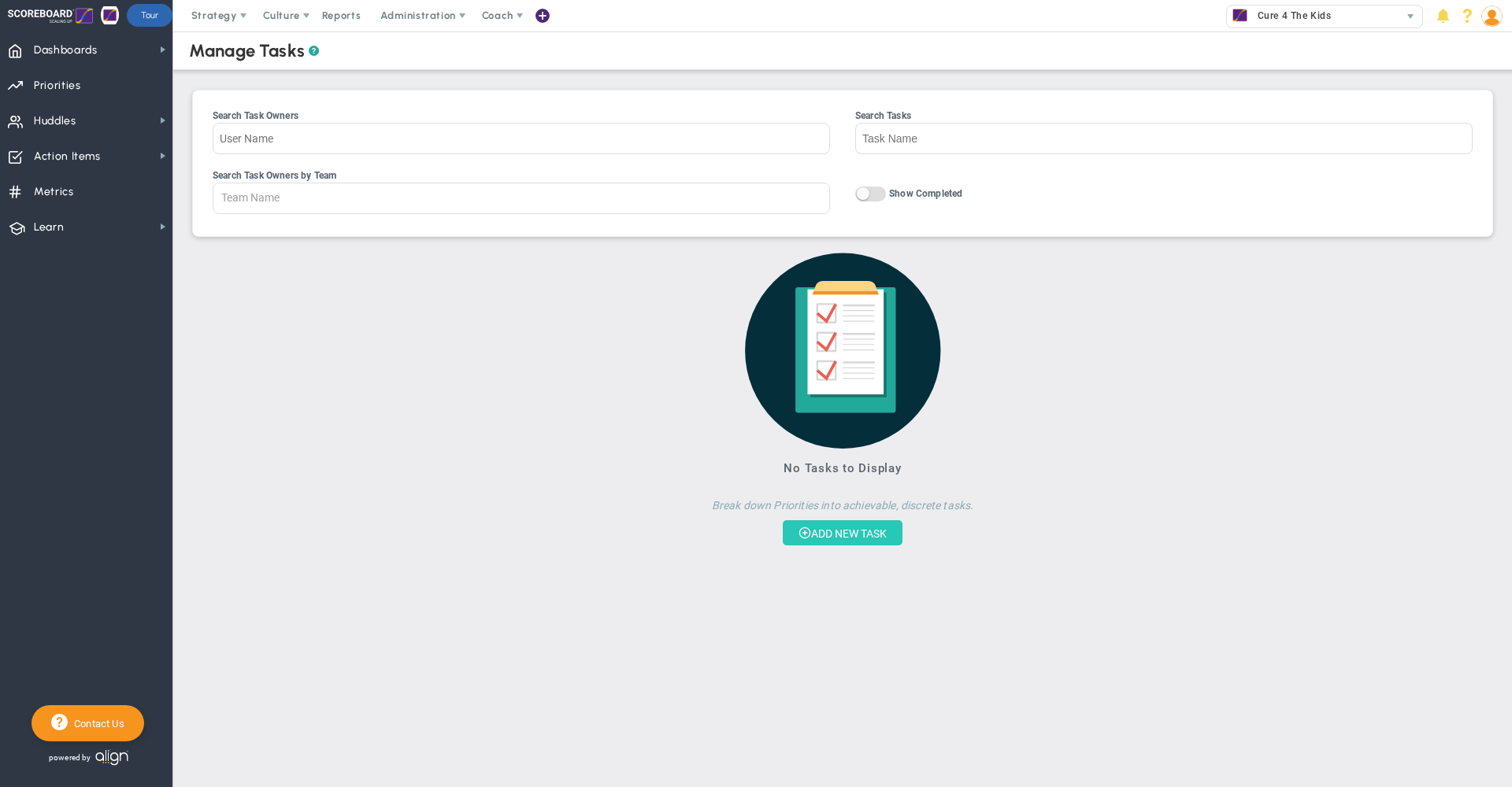
click at [844, 546] on button "ADD NEW TASK" at bounding box center [842, 533] width 119 height 25
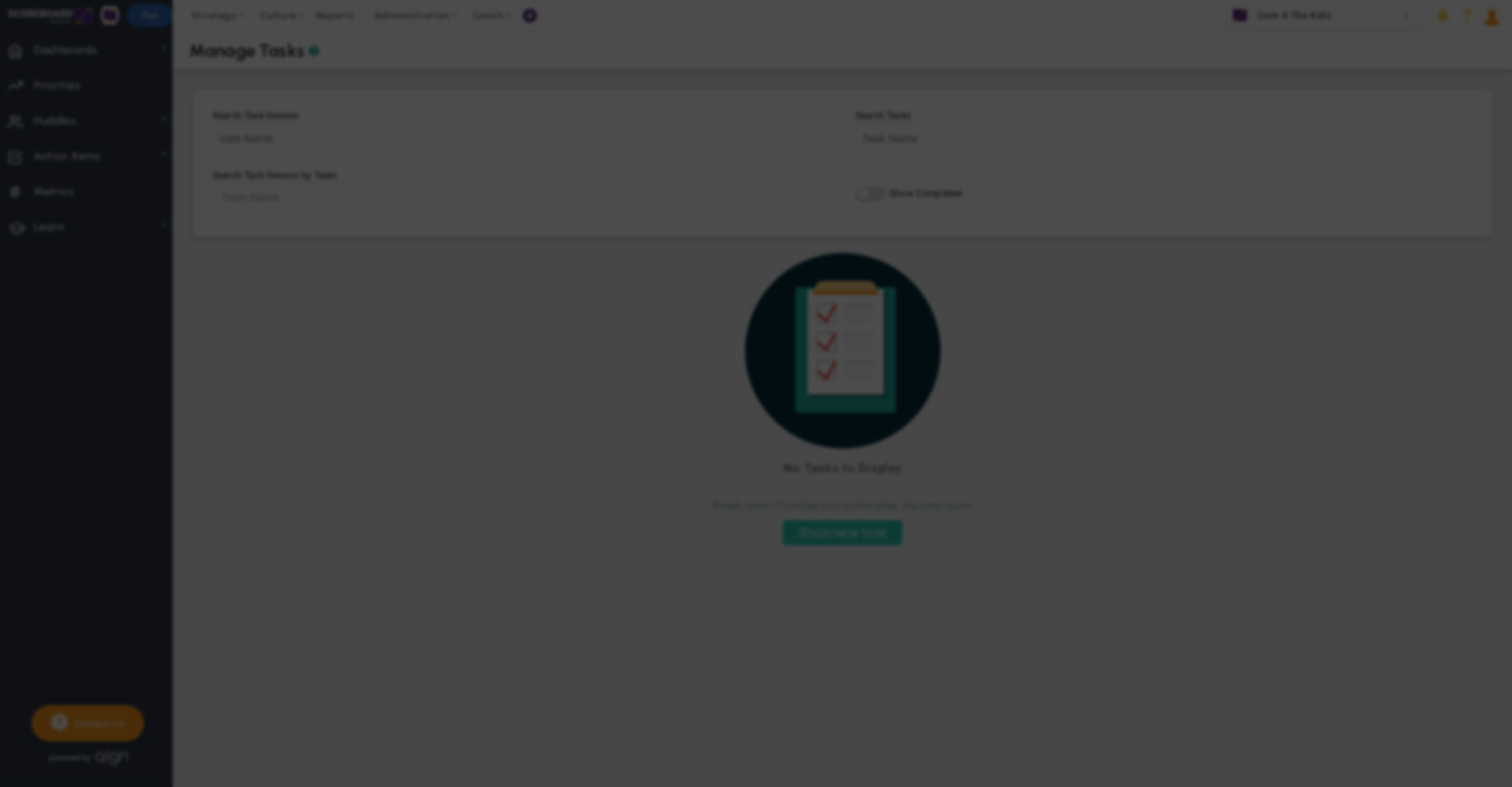
checkbox input "false"
type input "[DATE]"
checkbox input "false"
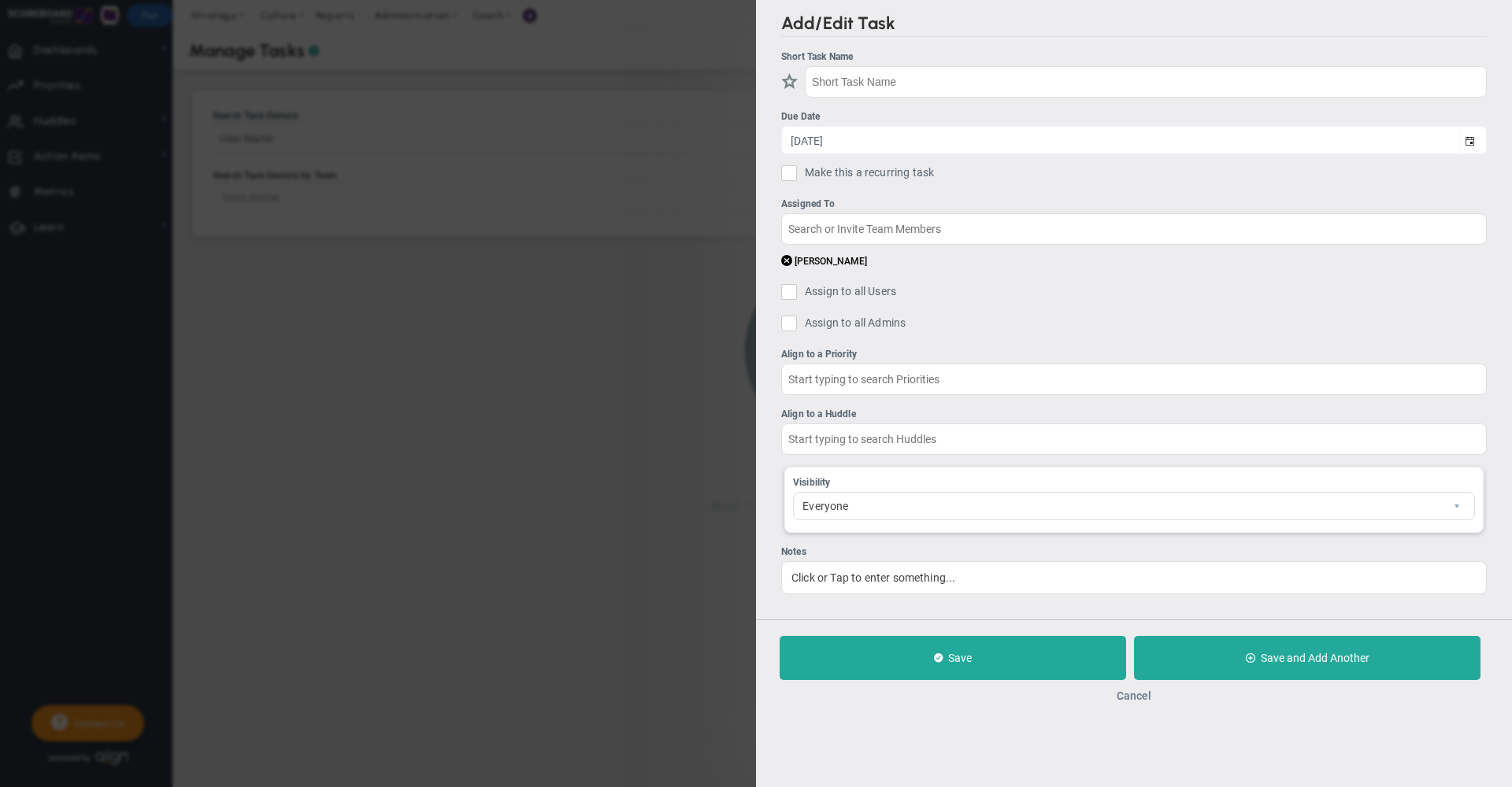
click at [1129, 702] on button "Cancel" at bounding box center [1134, 696] width 35 height 12
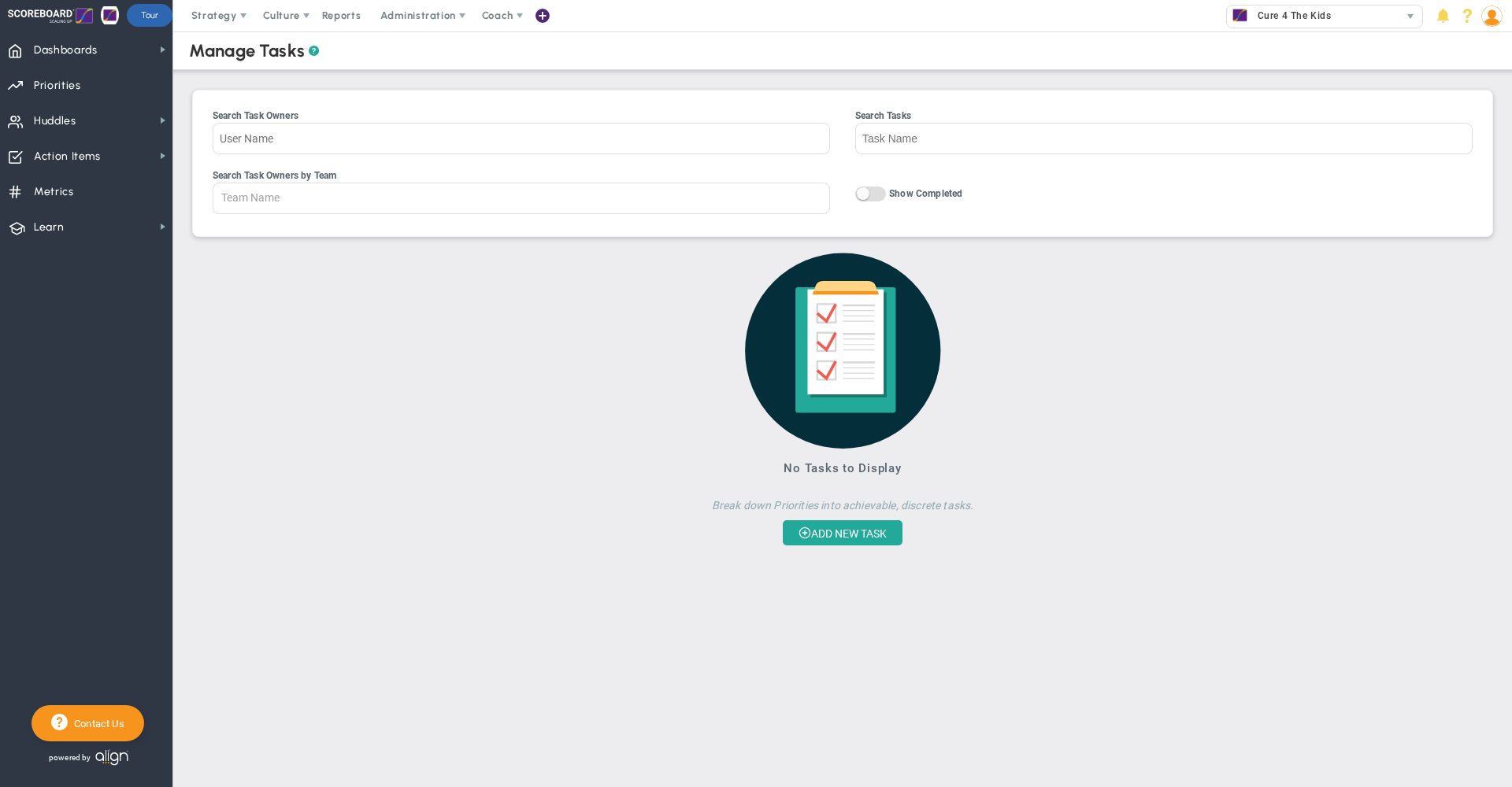
click at [189, 160] on div "Search Task Owners Search Tasks Search Task Owners by Team Team Name [PERSON_NA…" at bounding box center [842, 331] width 1307 height 483
click at [336, 19] on span "Reports" at bounding box center [342, 15] width 55 height 31
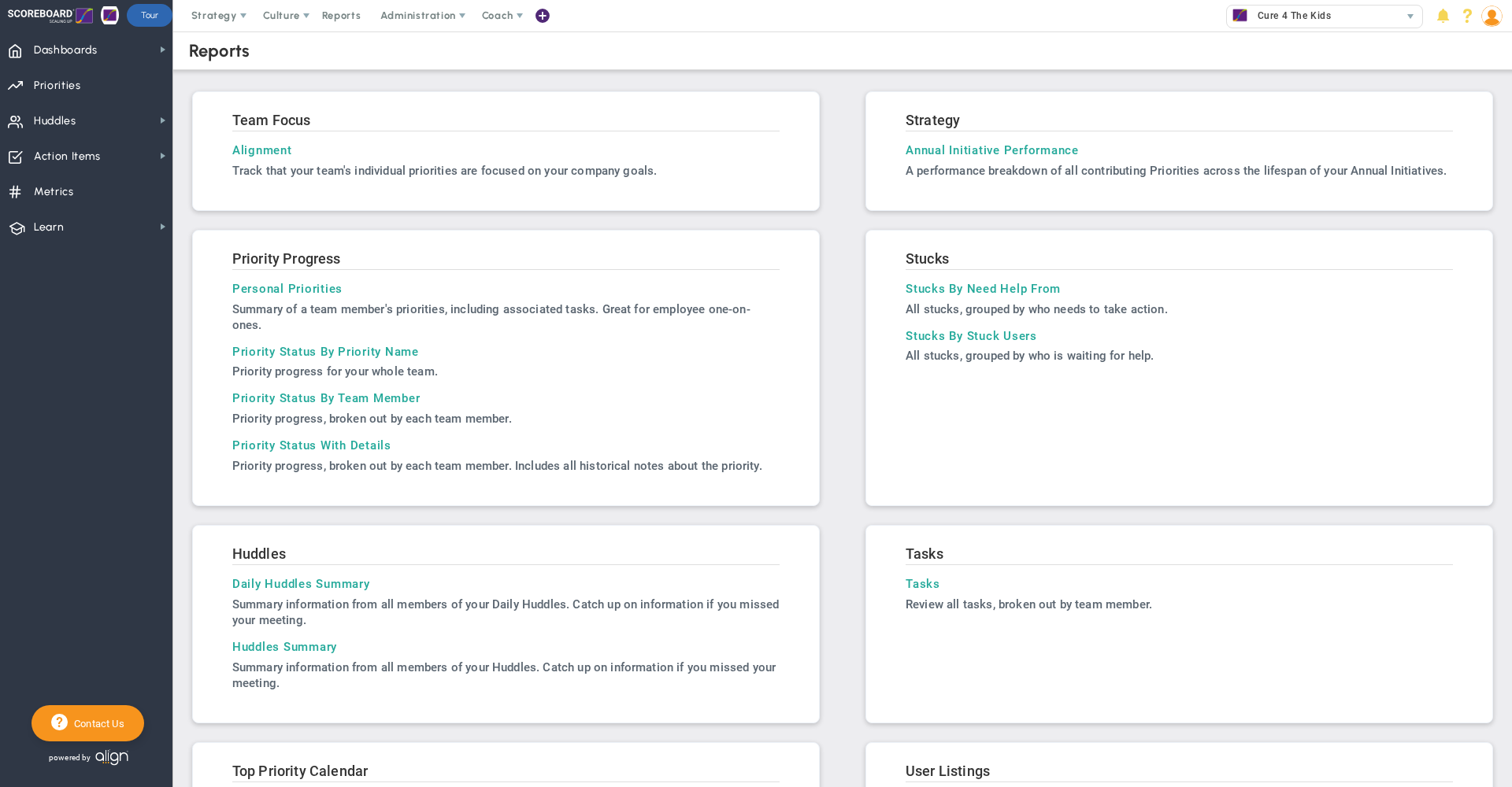
click at [1495, 17] on img at bounding box center [1492, 16] width 21 height 21
click at [1481, 49] on span "Profile" at bounding box center [1446, 46] width 127 height 31
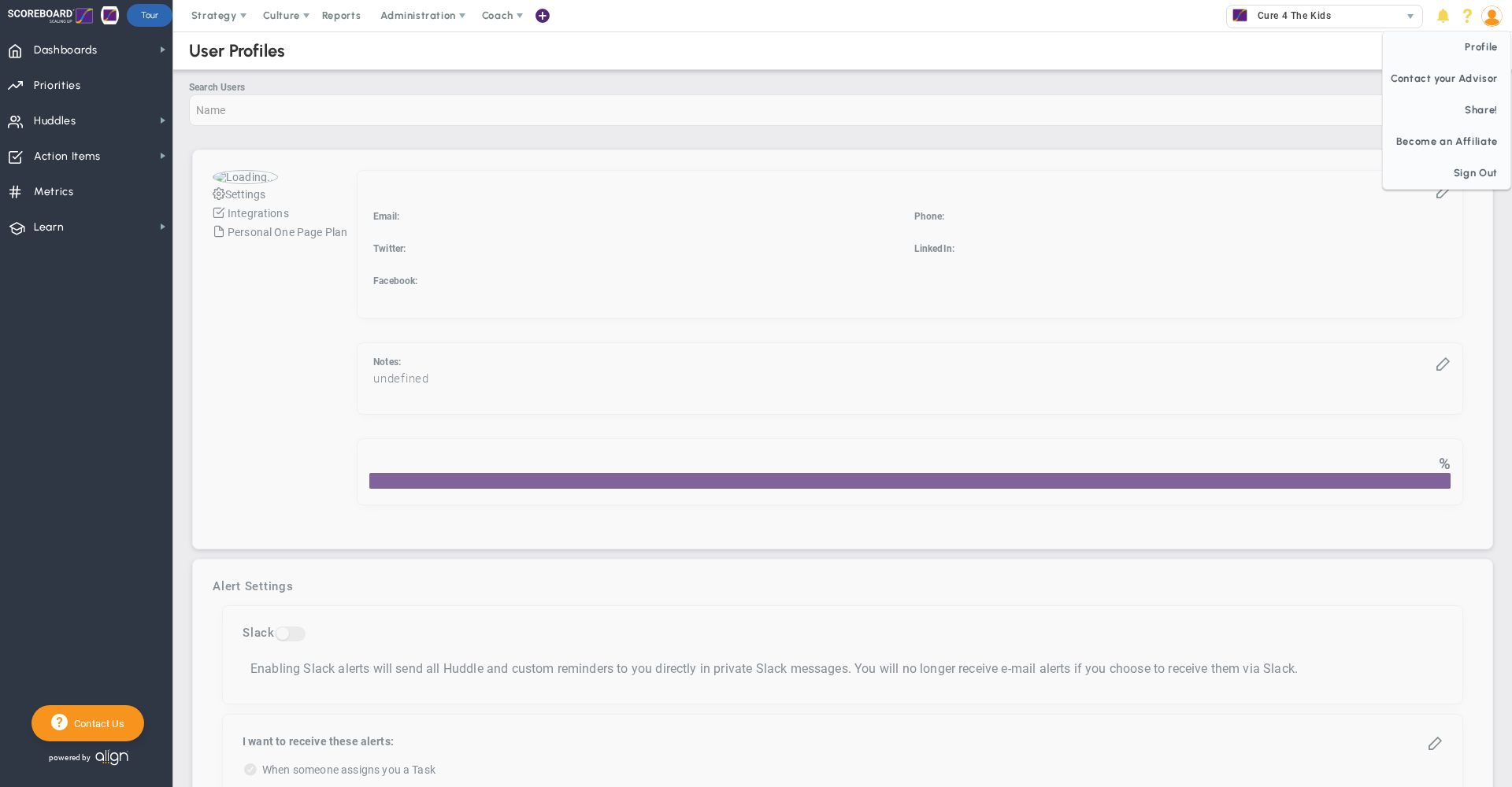
checkbox input "true"
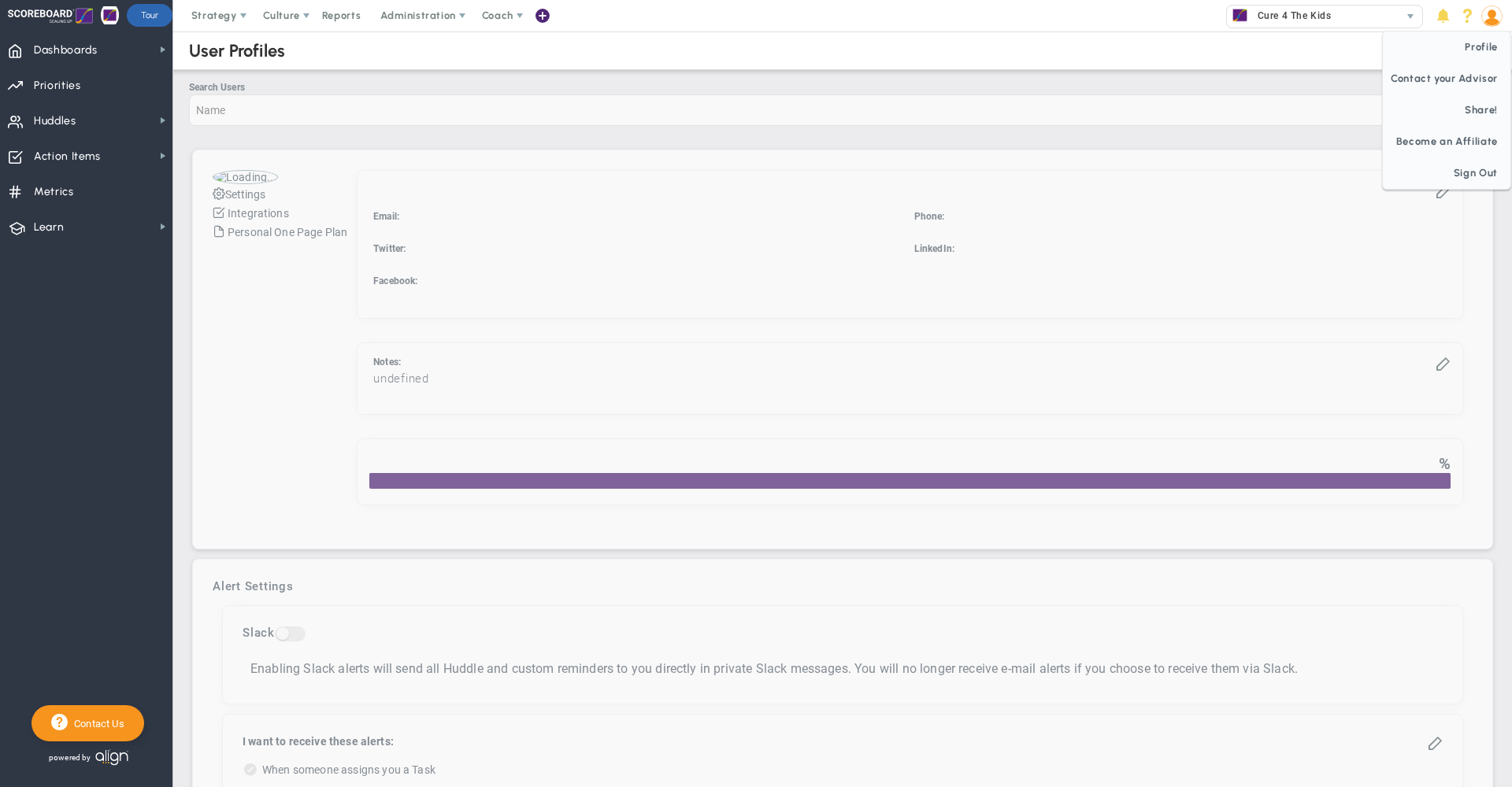
checkbox input "true"
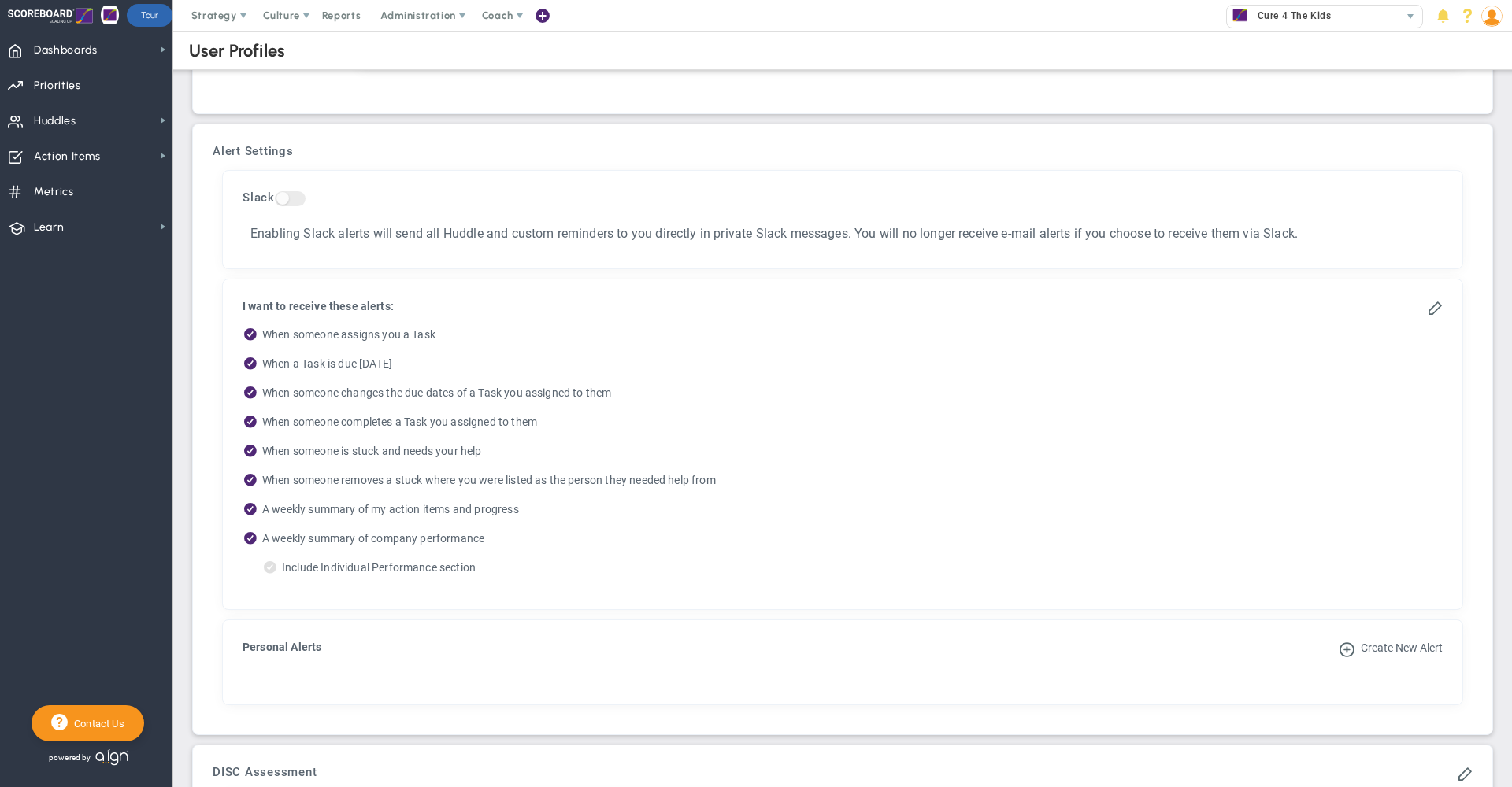
scroll to position [500, 0]
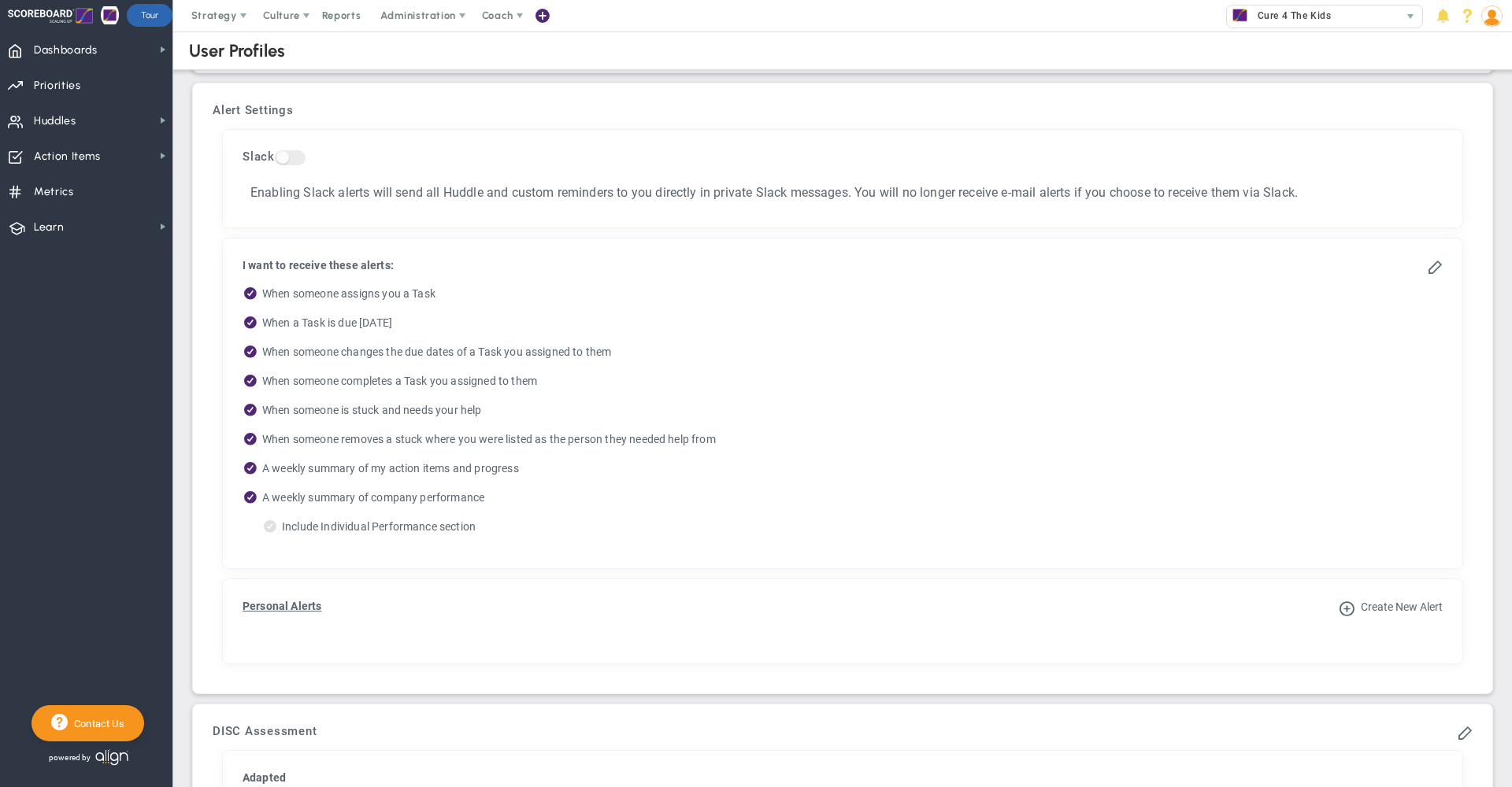
click at [1496, 21] on img at bounding box center [1492, 16] width 21 height 21
click at [892, 358] on label "When someone changes the due dates of a Task you assigned to them" at bounding box center [842, 354] width 1200 height 20
click at [744, 418] on label "When someone is stuck and needs your help" at bounding box center [842, 413] width 1200 height 20
click at [99, 229] on span "Learn Learn" at bounding box center [86, 226] width 173 height 36
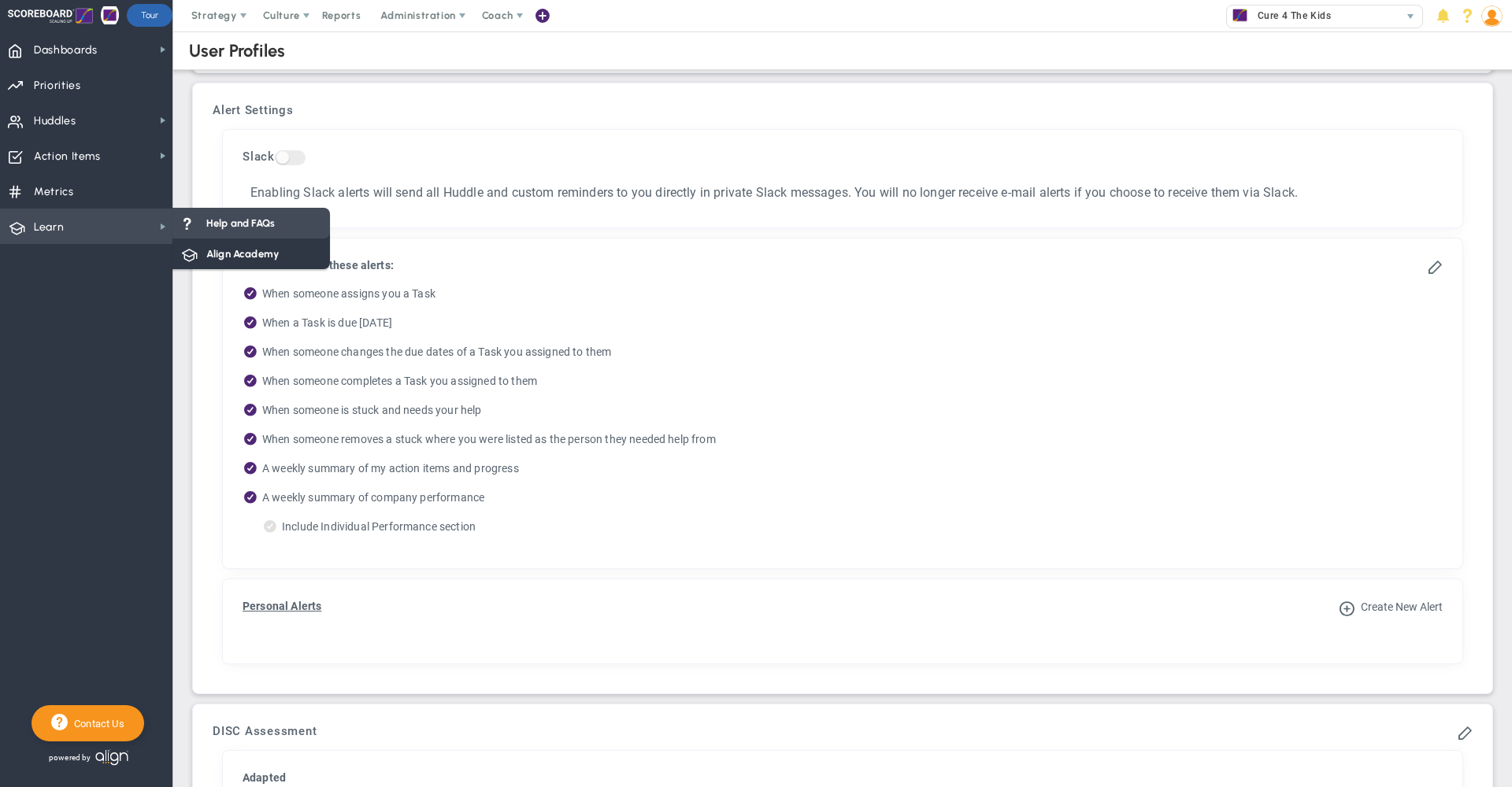
click at [218, 229] on span "Help and FAQs" at bounding box center [240, 223] width 69 height 15
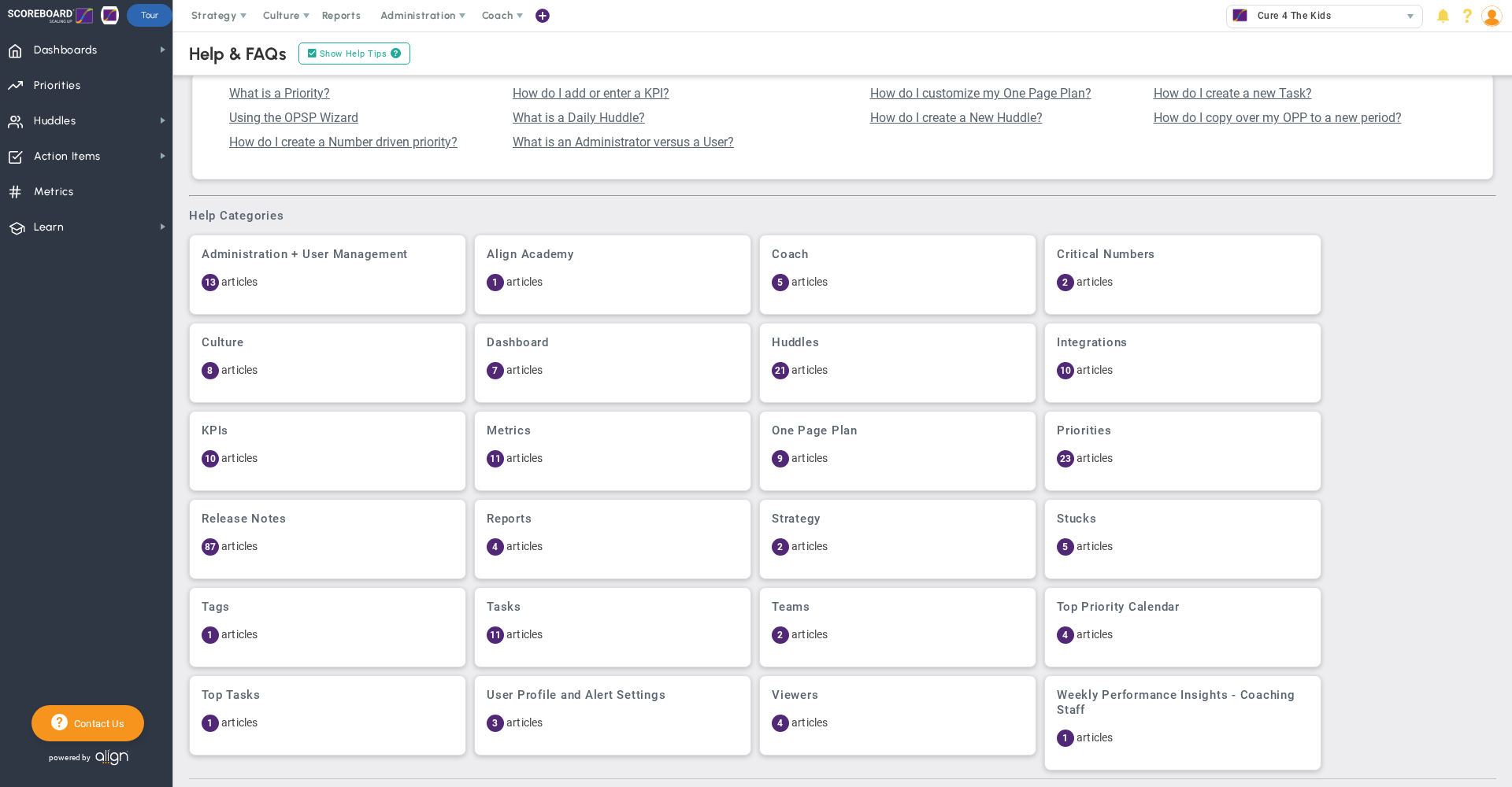
scroll to position [231, 0]
click at [1453, 389] on div "Administration + User Management 13 articles [GEOGRAPHIC_DATA] 1 articles Coach…" at bounding box center [842, 506] width 1307 height 544
click at [102, 50] on span "Dashboards Dashboards" at bounding box center [86, 49] width 173 height 36
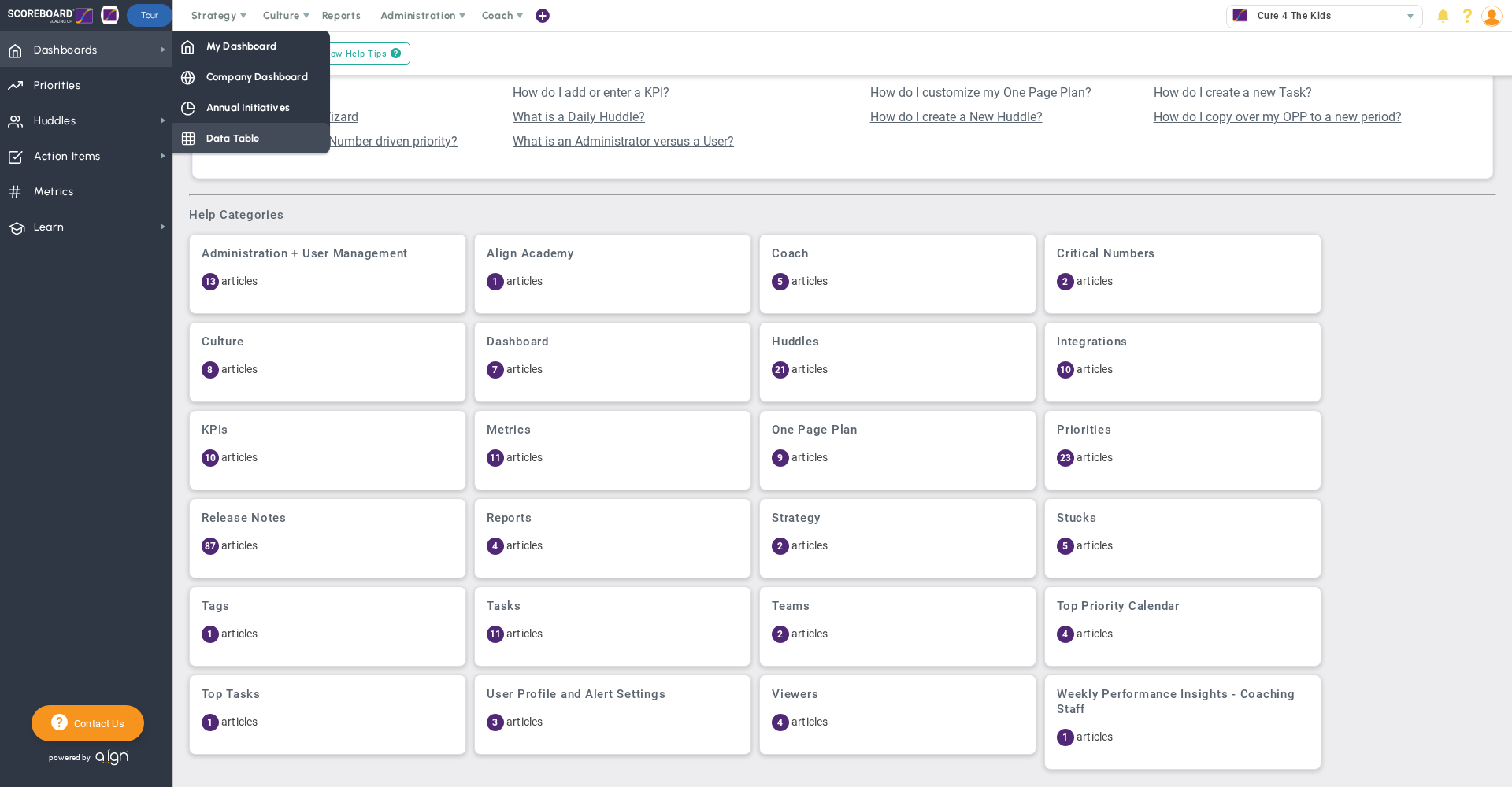
click at [232, 142] on span "Data Table" at bounding box center [233, 138] width 53 height 15
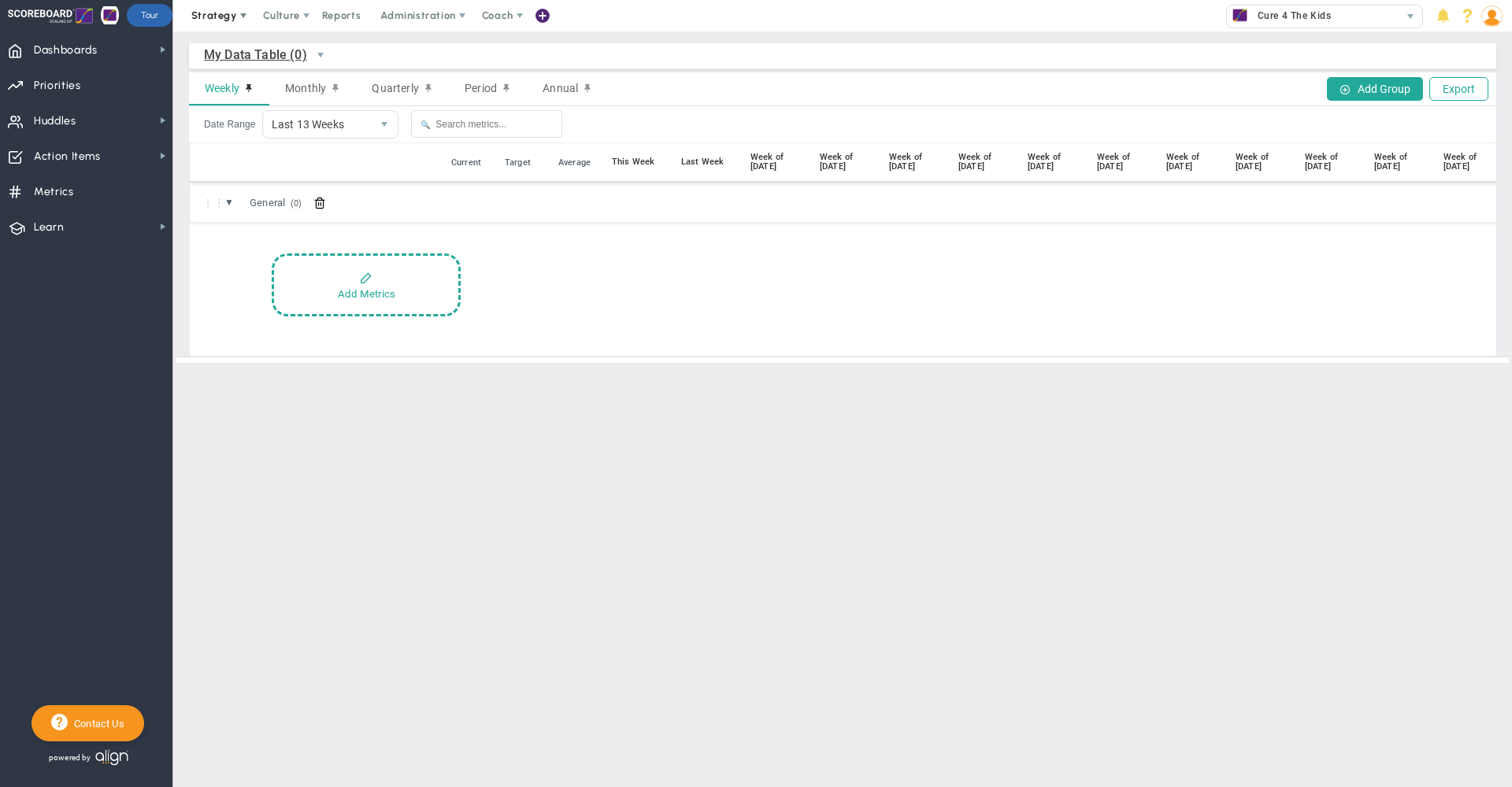
click at [193, 10] on span "Strategy" at bounding box center [214, 15] width 45 height 12
click at [87, 52] on span "Dashboards" at bounding box center [66, 50] width 64 height 33
click at [359, 276] on button "Add Metrics" at bounding box center [366, 285] width 189 height 63
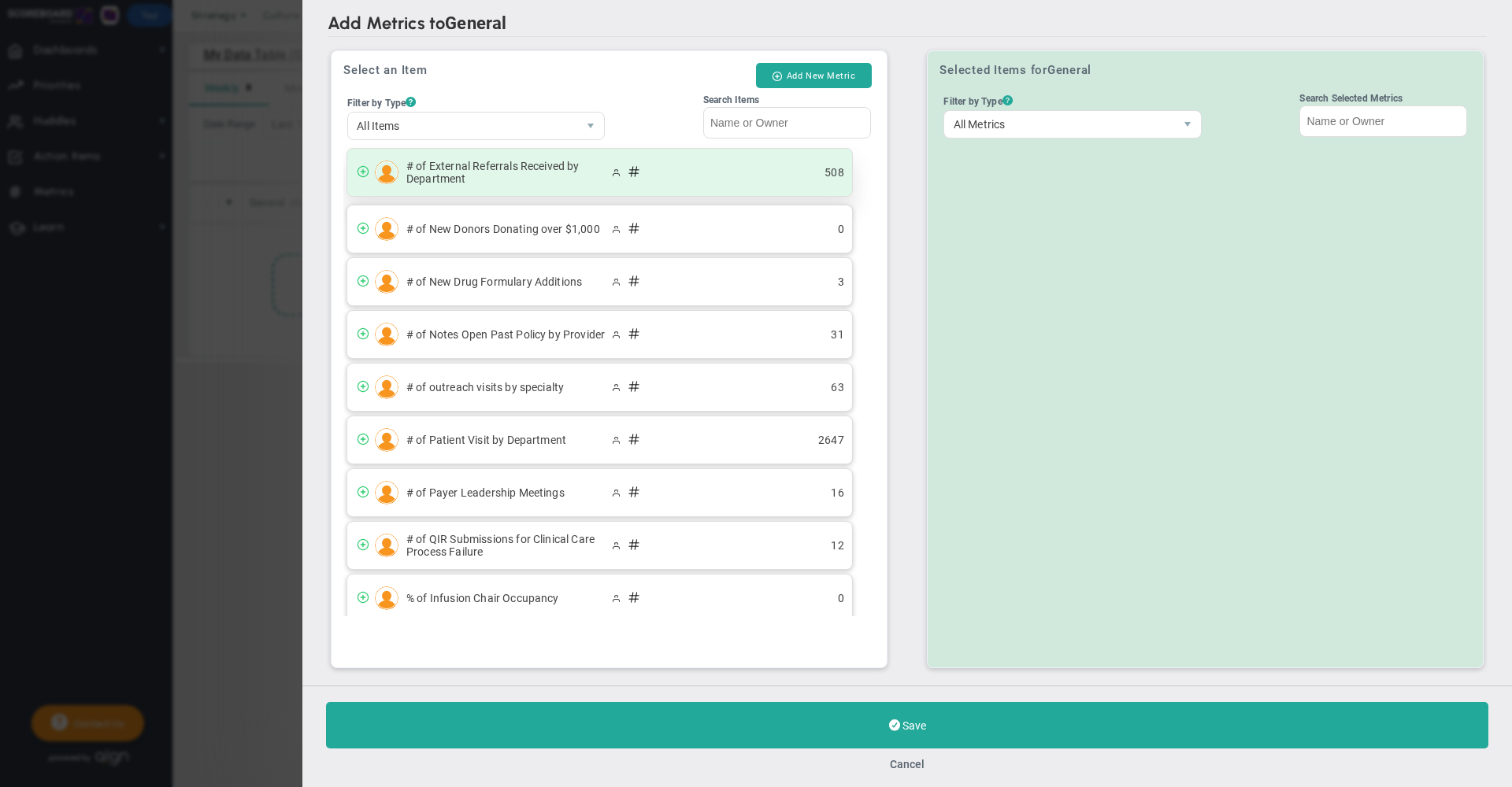
click at [509, 166] on span "# of External Referrals Received by Department" at bounding box center [507, 173] width 201 height 25
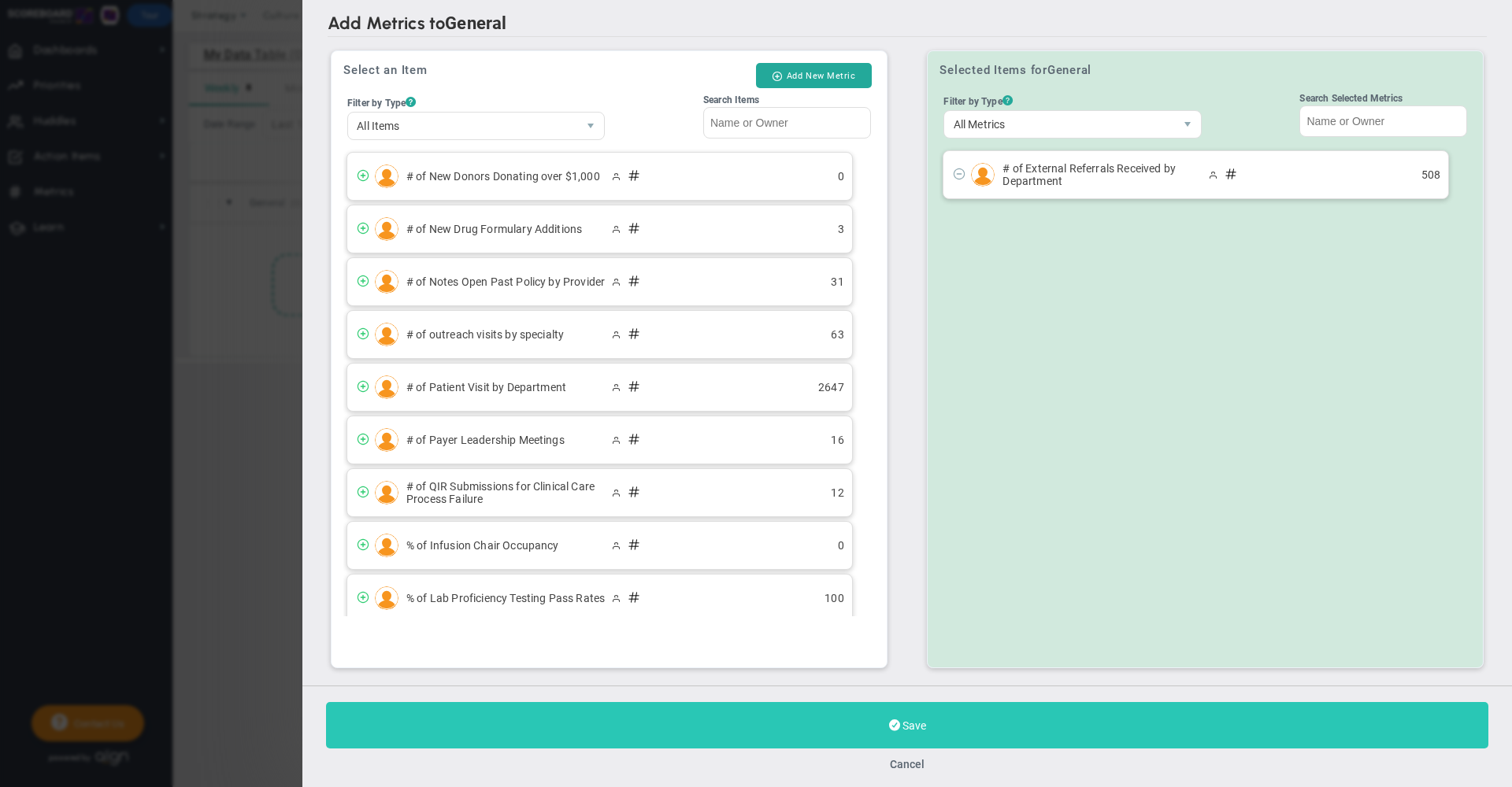
click at [687, 717] on button "Save" at bounding box center [906, 726] width 1162 height 46
